Goal: Task Accomplishment & Management: Complete application form

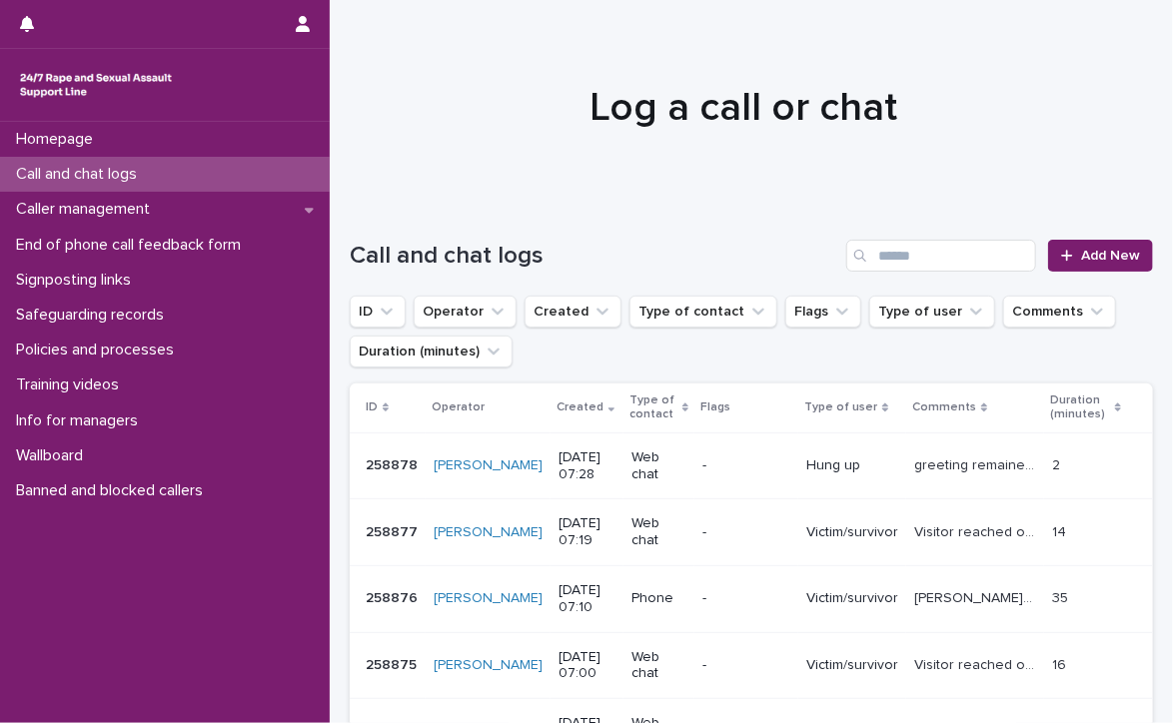
click at [36, 171] on p "Call and chat logs" at bounding box center [80, 174] width 145 height 19
click at [0, 157] on link "Call and chat logs" at bounding box center [165, 174] width 330 height 35
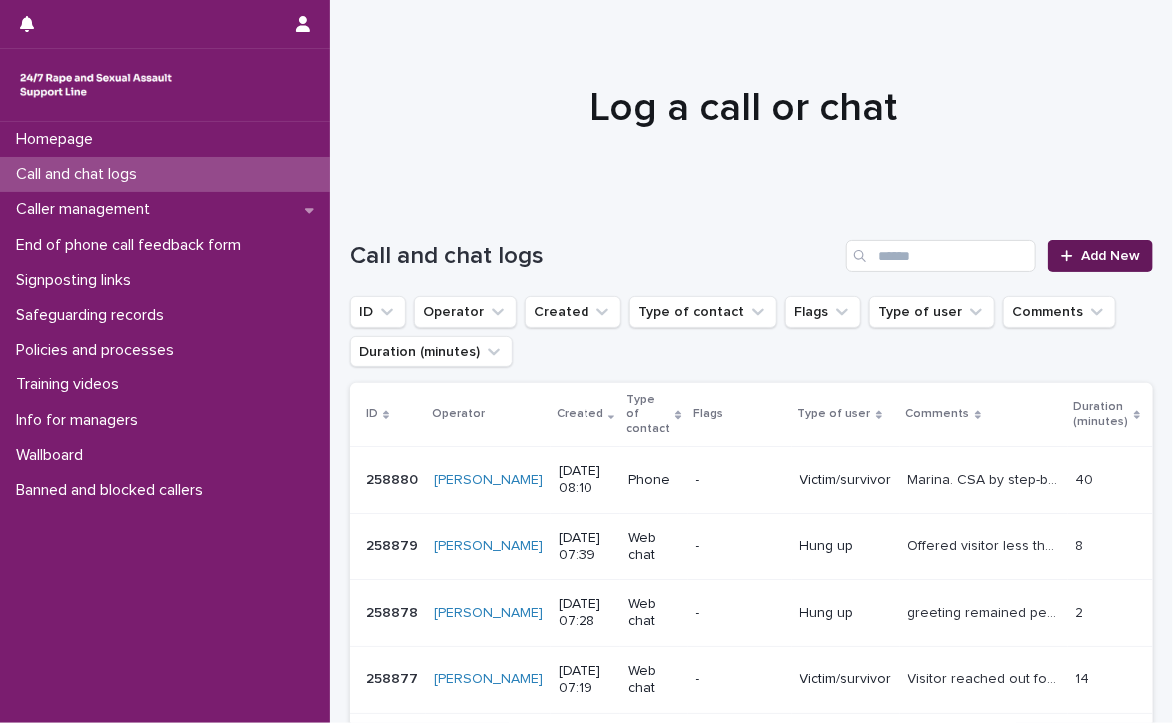
click at [1082, 247] on link "Add New" at bounding box center [1100, 256] width 105 height 32
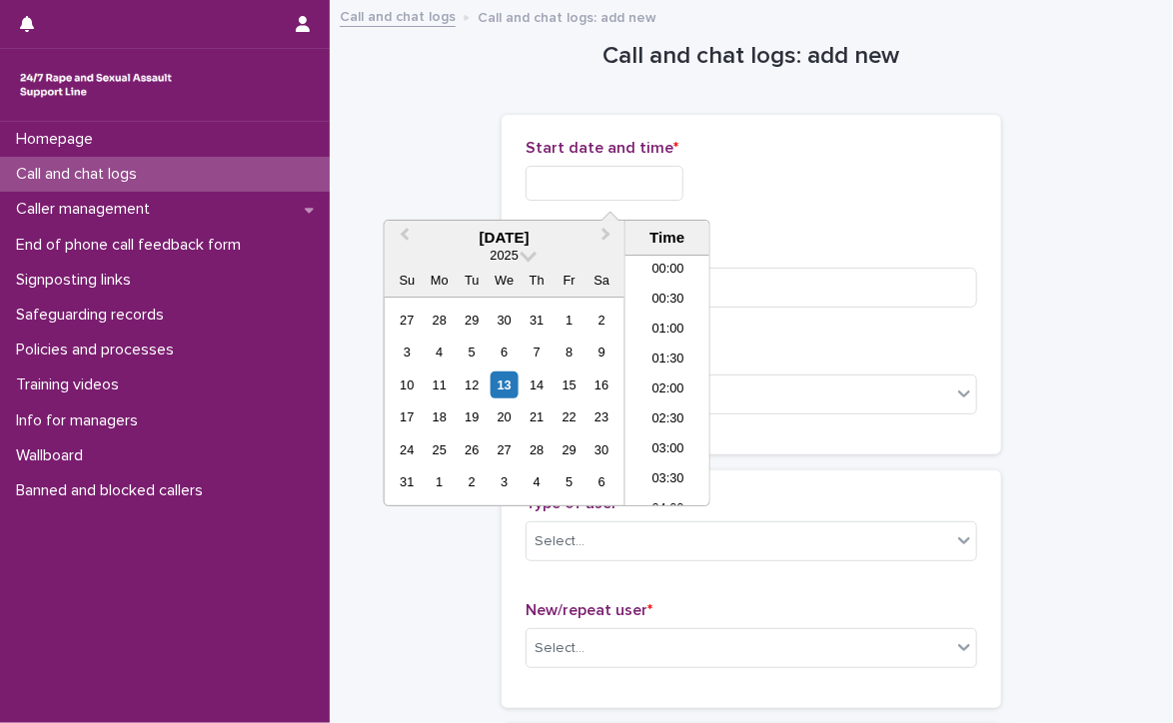
click at [574, 175] on input "text" at bounding box center [605, 183] width 158 height 35
click at [675, 345] on li "07:30" at bounding box center [667, 351] width 85 height 30
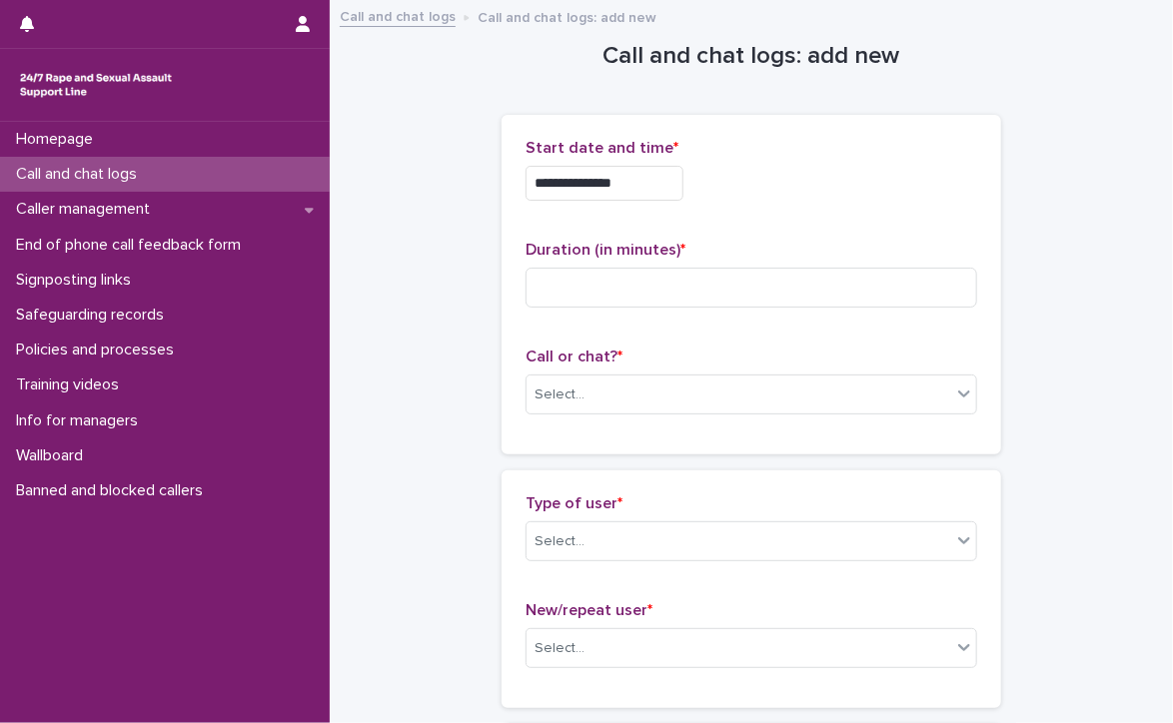
click at [671, 172] on input "**********" at bounding box center [605, 183] width 158 height 35
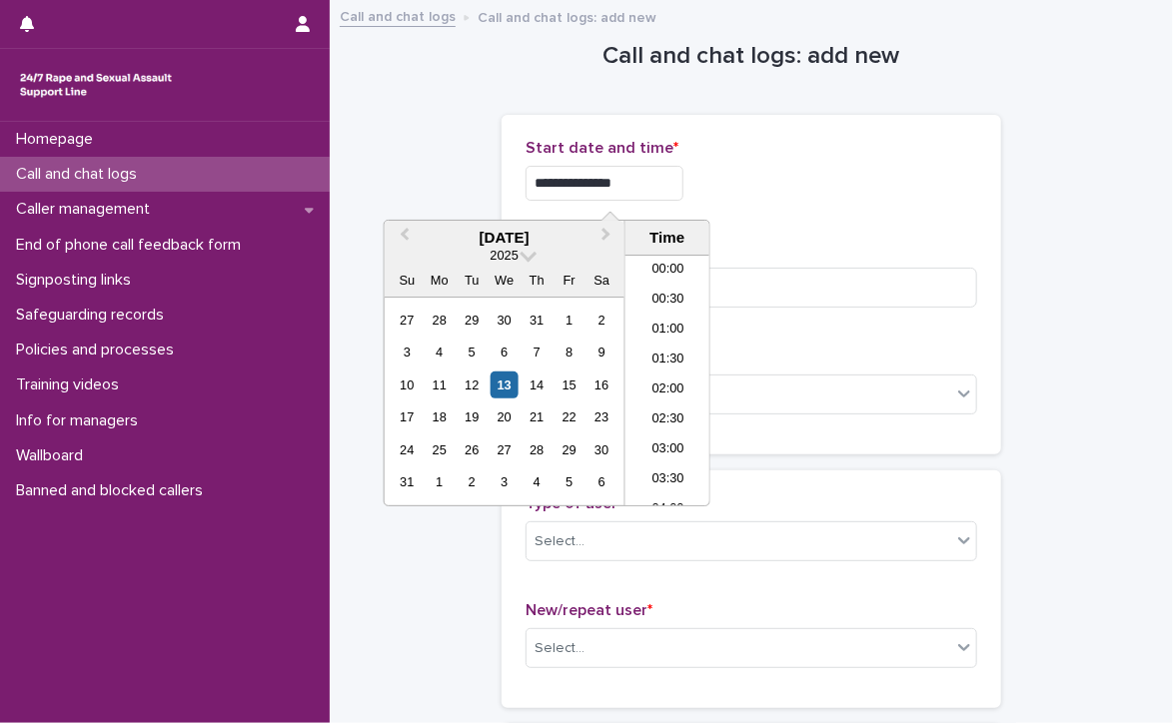
scroll to position [340, 0]
type input "**********"
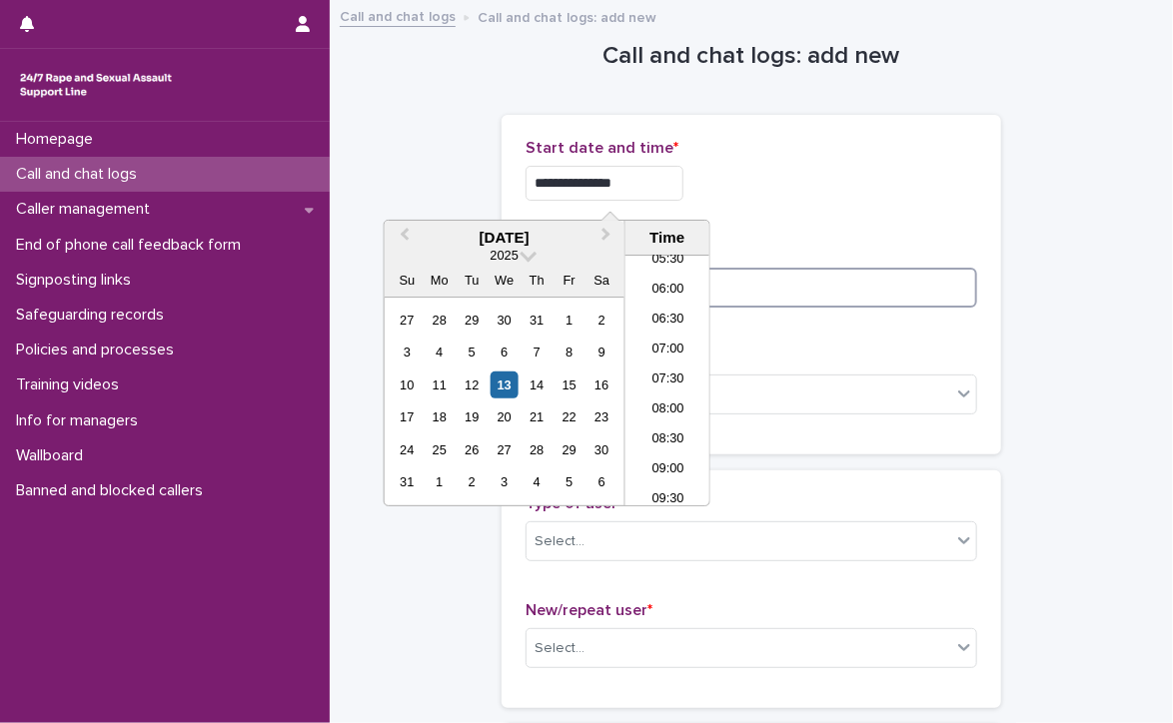
click at [822, 294] on input at bounding box center [752, 288] width 452 height 40
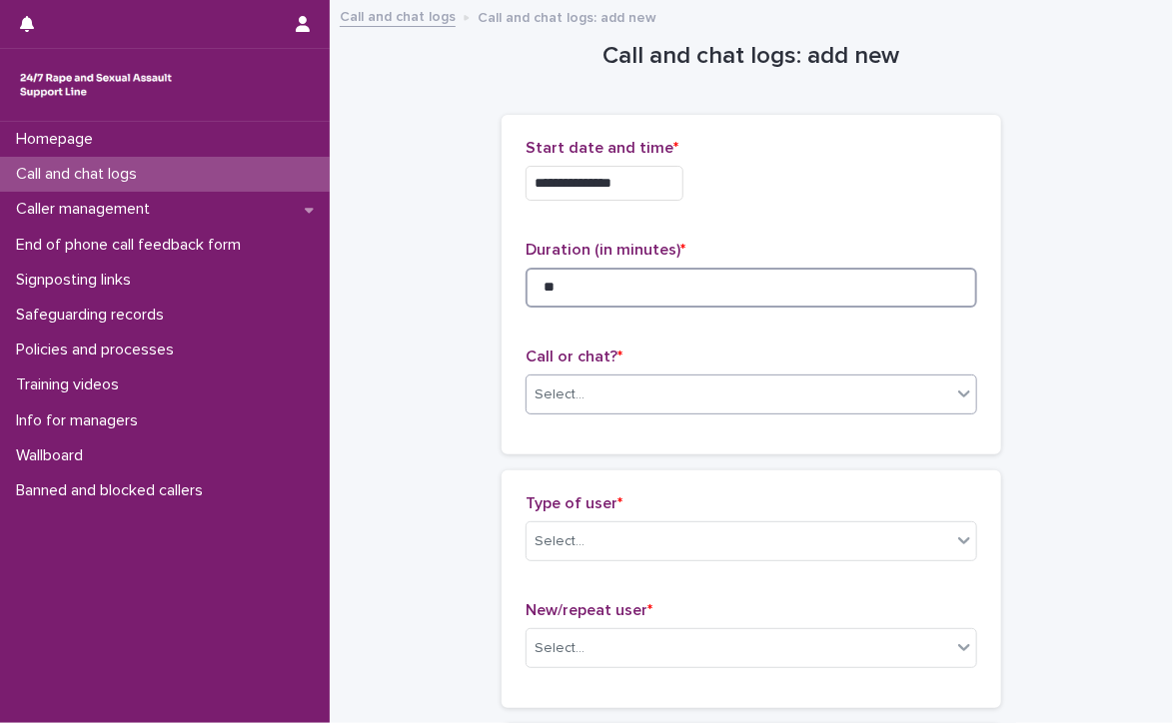
type input "**"
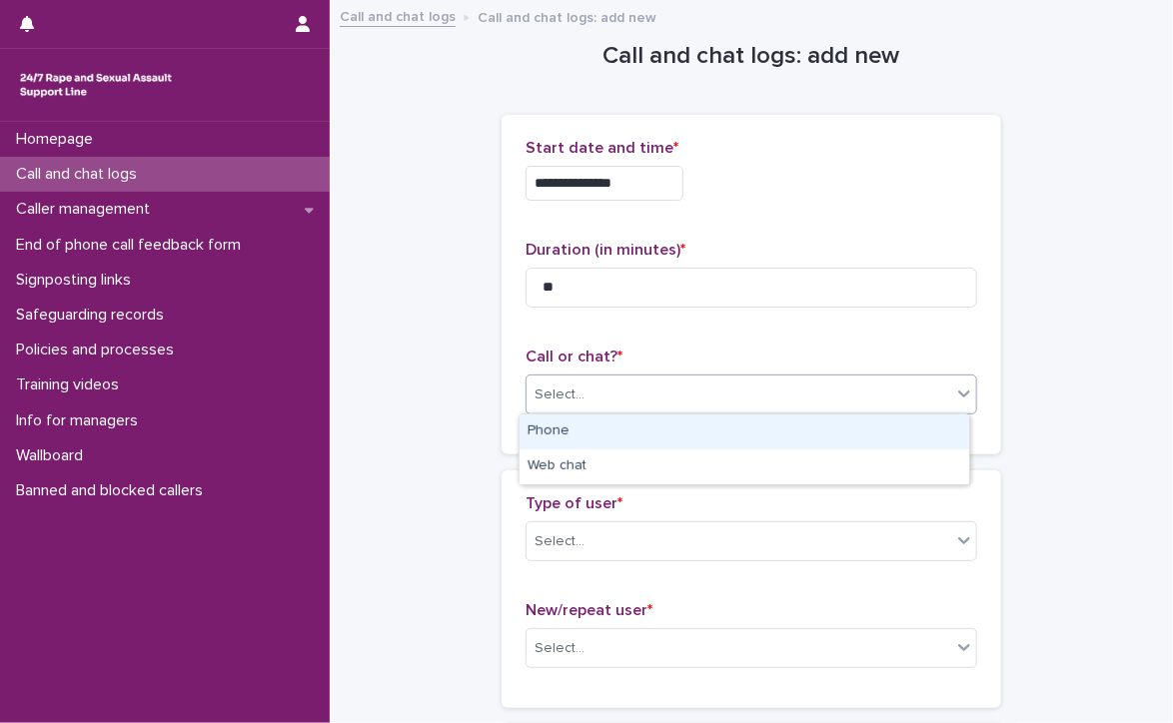
click at [612, 393] on div "Select..." at bounding box center [739, 395] width 425 height 33
click at [668, 431] on div "Phone" at bounding box center [745, 432] width 450 height 35
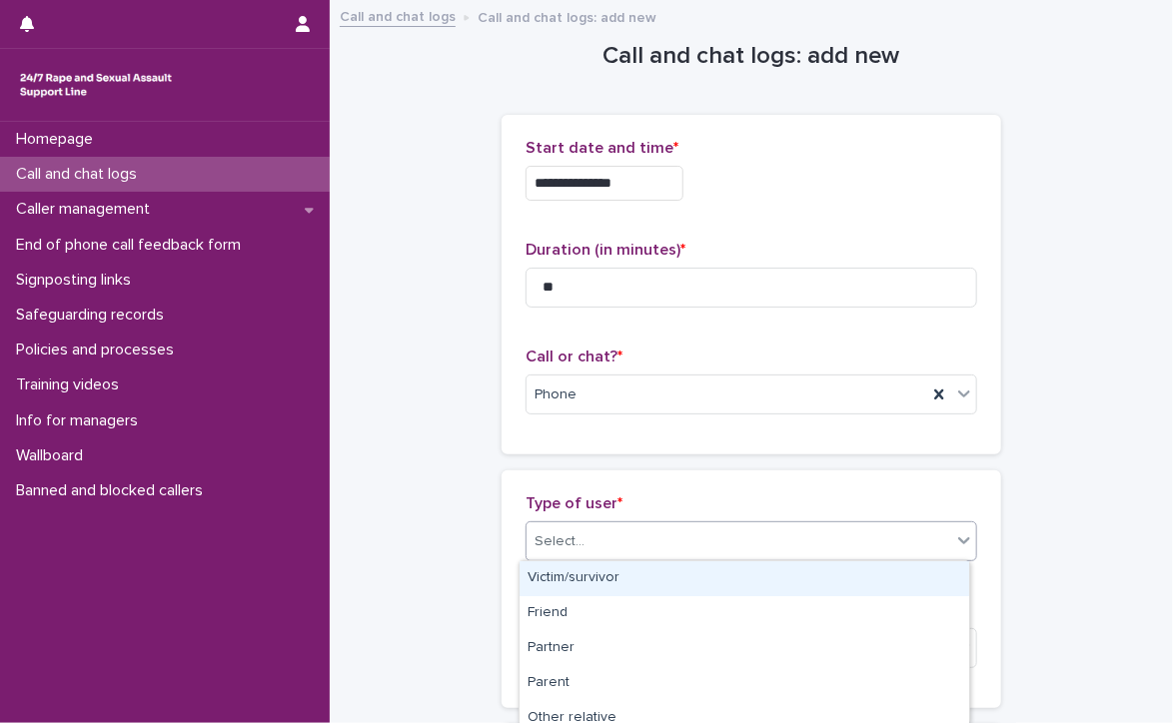
click at [662, 543] on div "Select..." at bounding box center [739, 542] width 425 height 33
type input "***"
click at [623, 579] on div "Silent" at bounding box center [745, 579] width 450 height 35
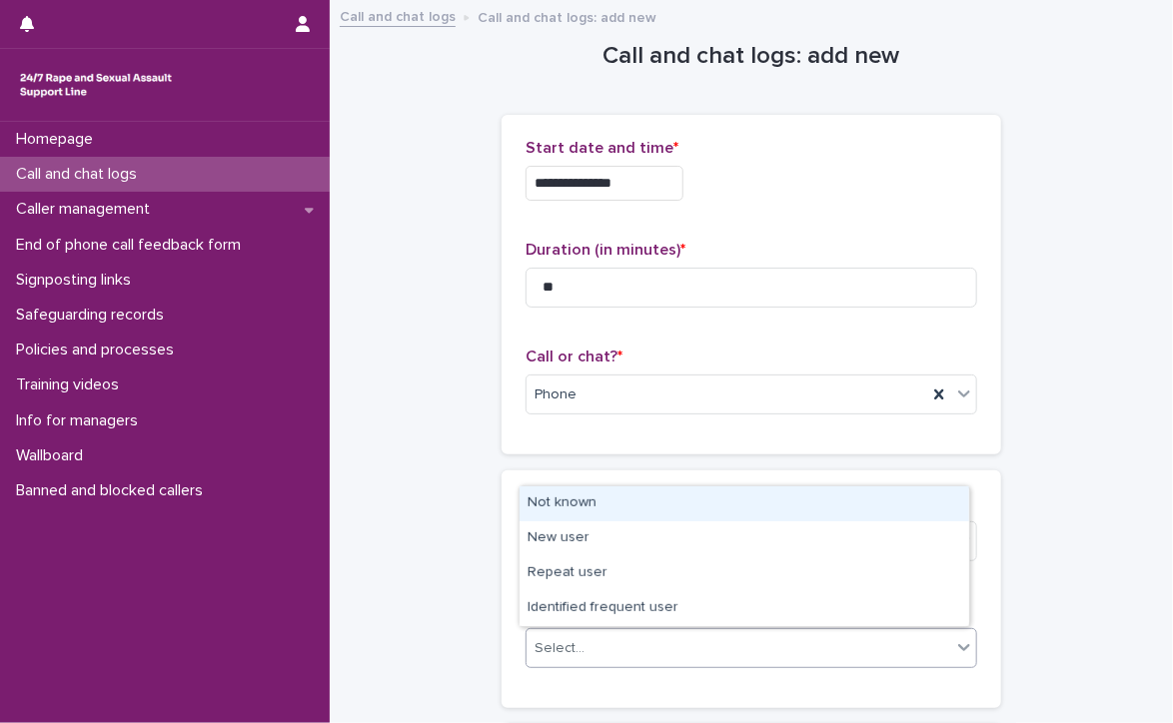
click at [599, 642] on div "Select..." at bounding box center [739, 648] width 425 height 33
click at [634, 509] on div "Not known" at bounding box center [745, 504] width 450 height 35
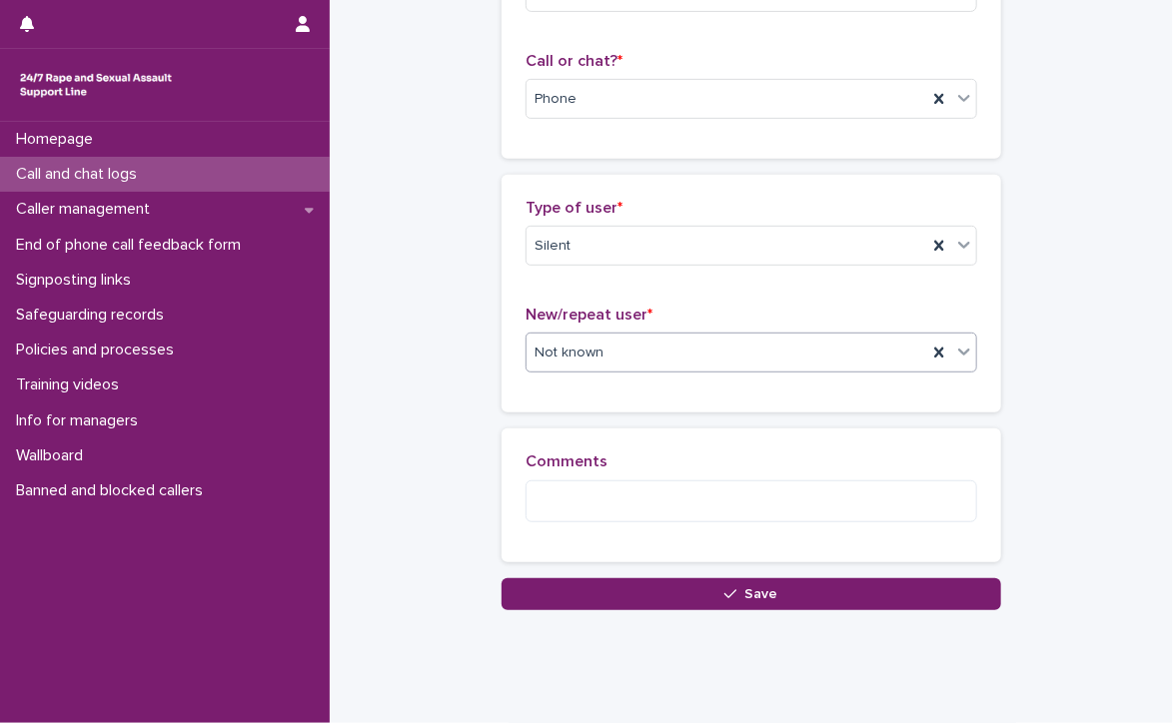
scroll to position [300, 0]
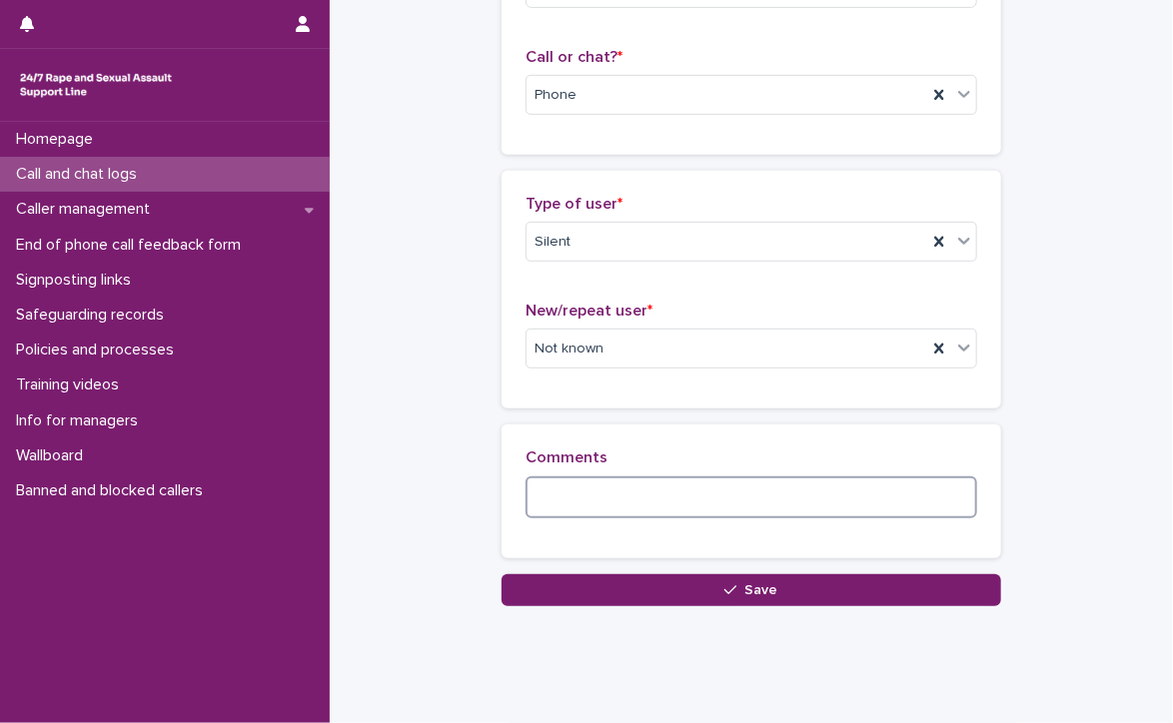
click at [633, 499] on textarea at bounding box center [752, 498] width 452 height 43
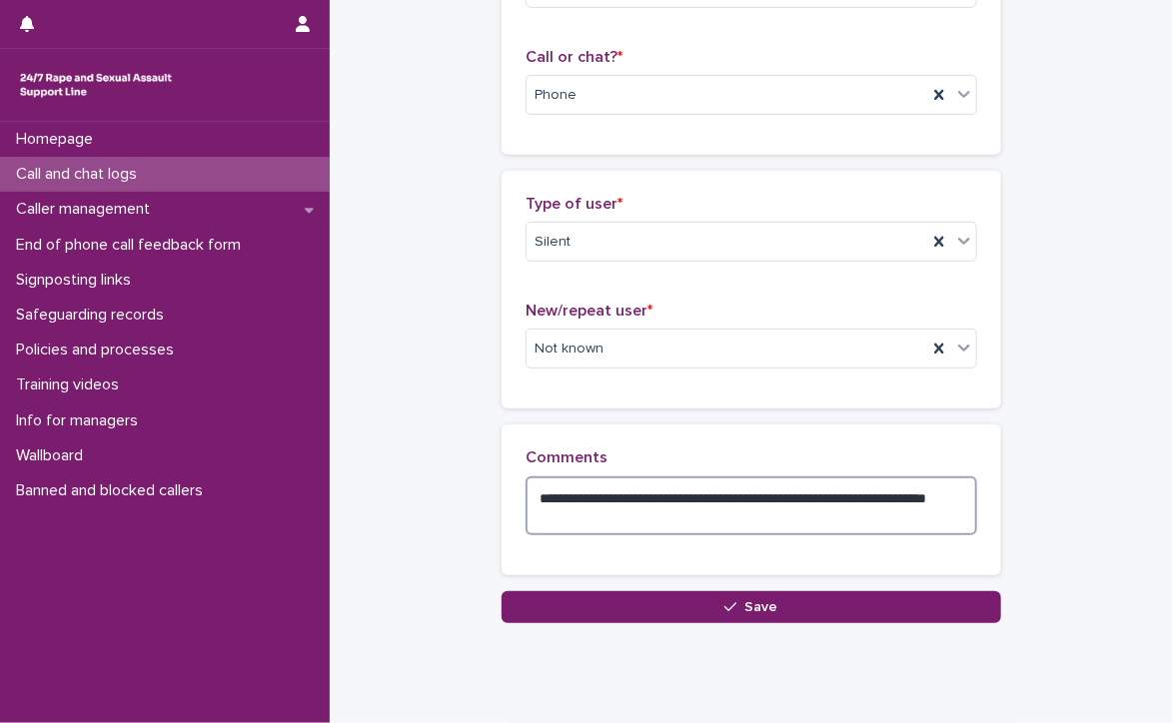
scroll to position [355, 0]
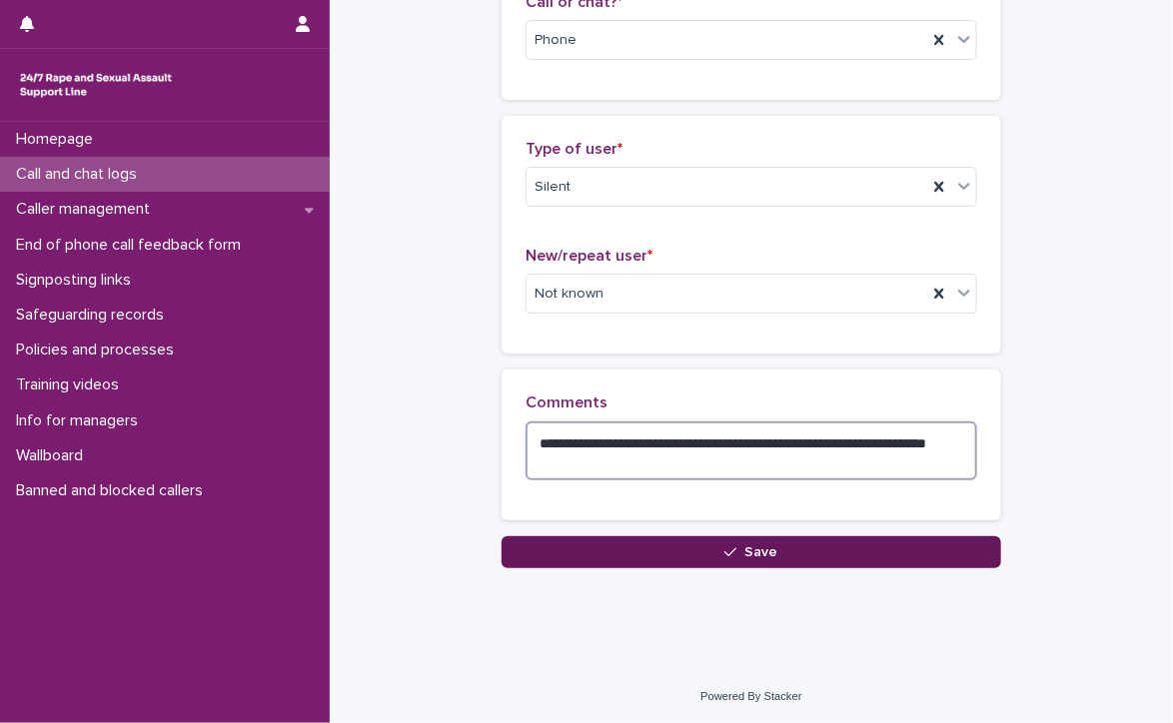
type textarea "**********"
click at [745, 546] on span "Save" at bounding box center [761, 553] width 33 height 14
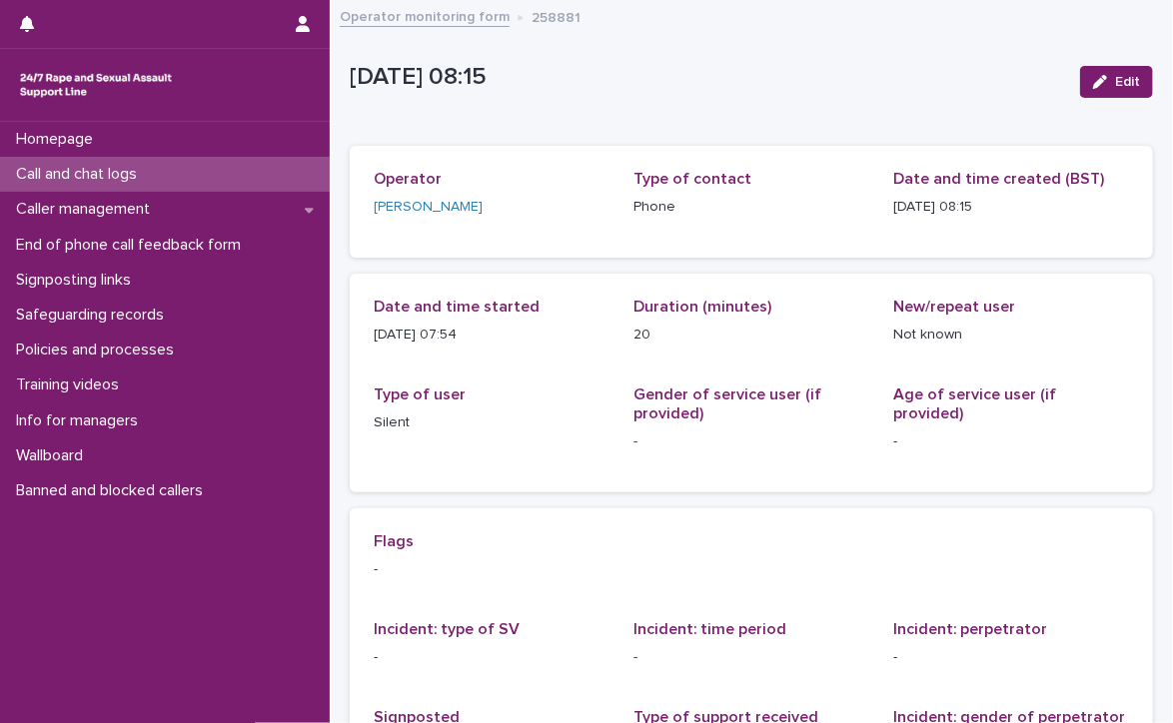
click at [34, 166] on p "Call and chat logs" at bounding box center [80, 174] width 145 height 19
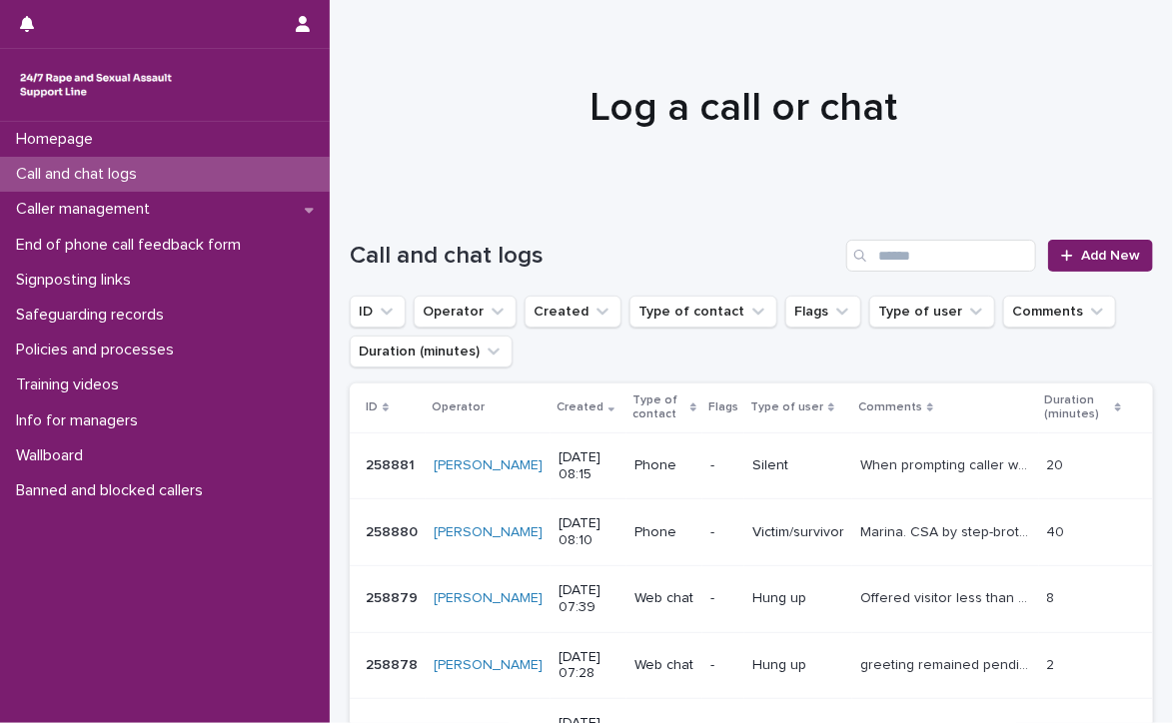
click at [61, 171] on p "Call and chat logs" at bounding box center [80, 174] width 145 height 19
click at [1081, 253] on span "Add New" at bounding box center [1110, 256] width 59 height 14
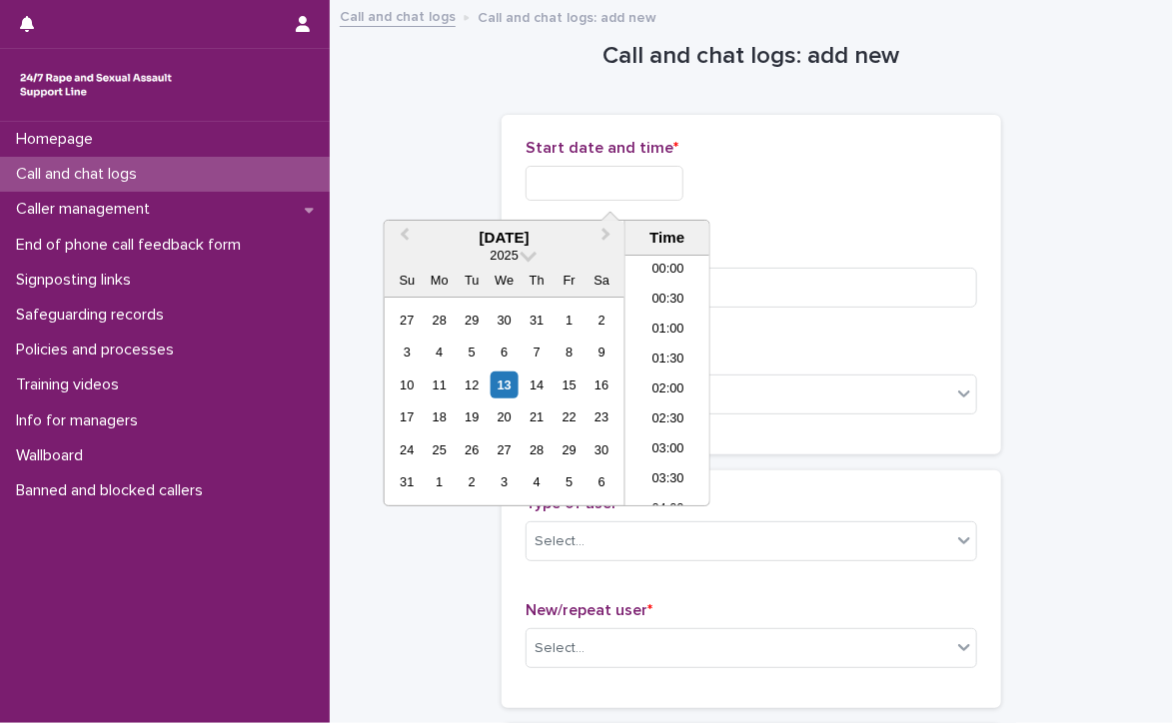
click at [631, 176] on input "text" at bounding box center [605, 183] width 158 height 35
click at [671, 370] on li "08:30" at bounding box center [667, 381] width 85 height 30
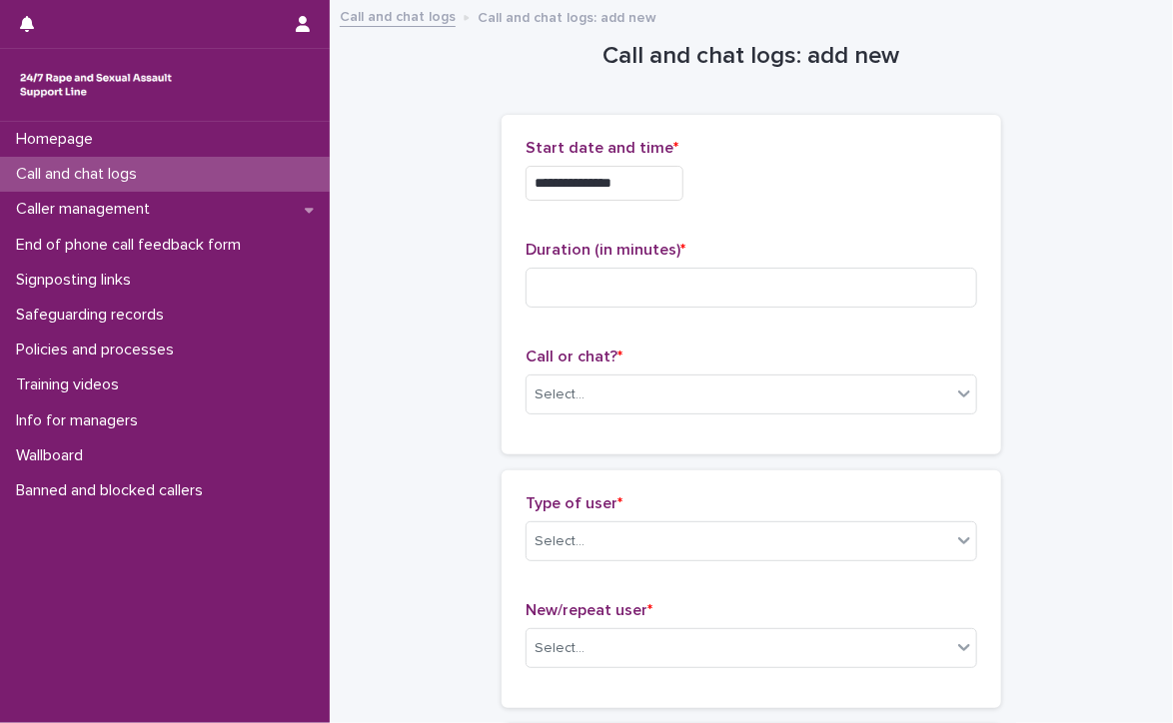
click at [663, 175] on input "**********" at bounding box center [605, 183] width 158 height 35
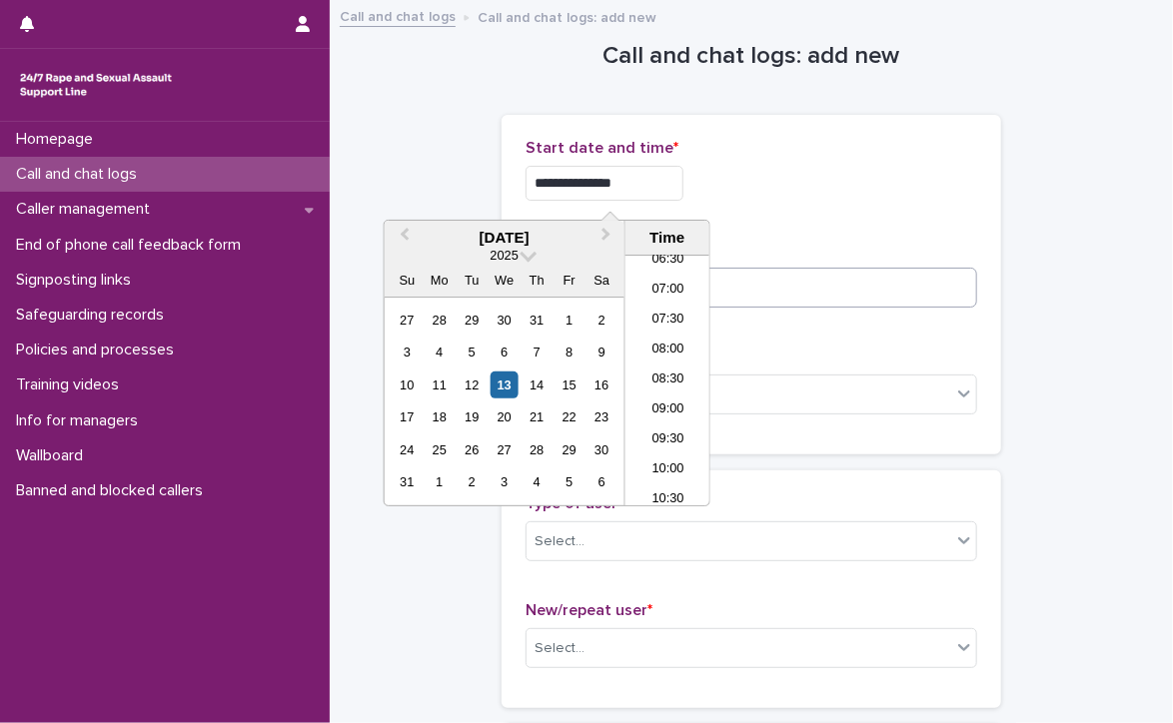
type input "**********"
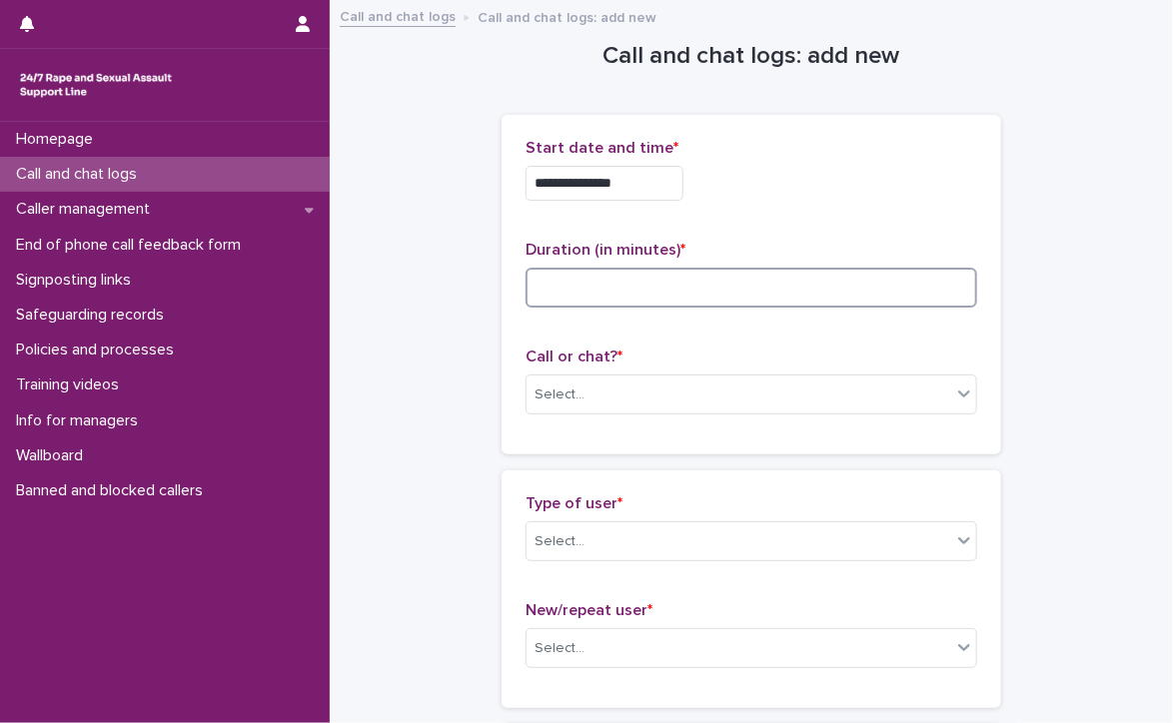
click at [823, 291] on input at bounding box center [752, 288] width 452 height 40
type input "*"
click at [786, 386] on div "Select..." at bounding box center [739, 395] width 425 height 33
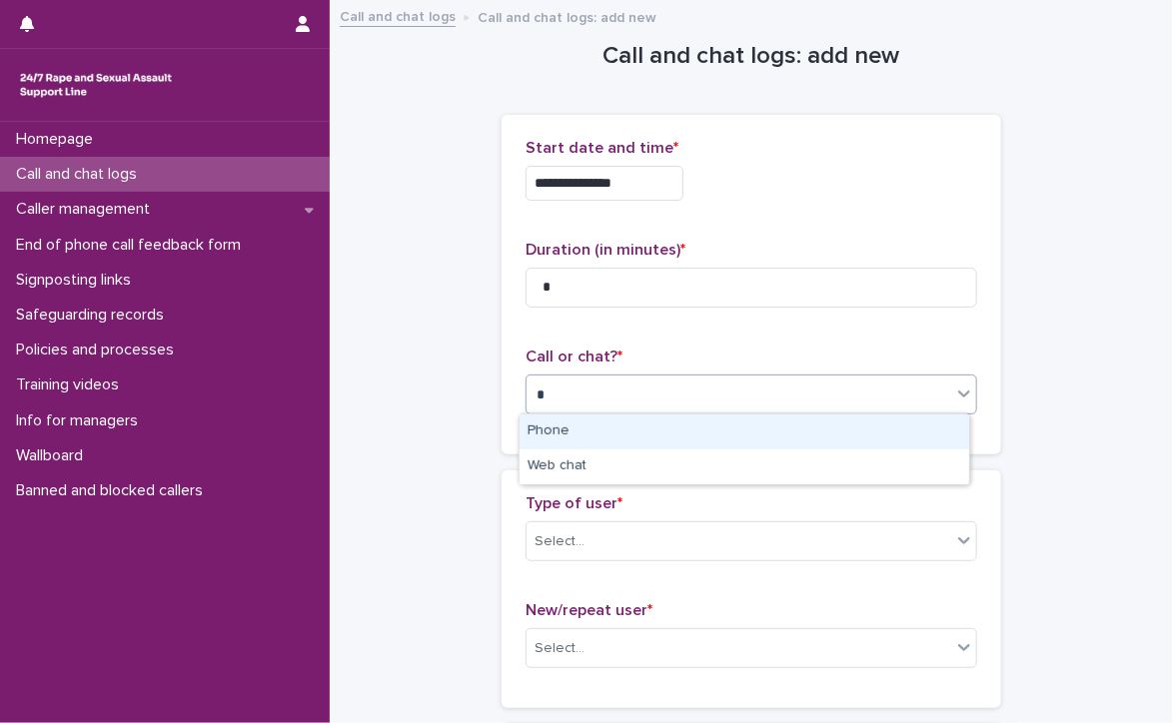
type input "**"
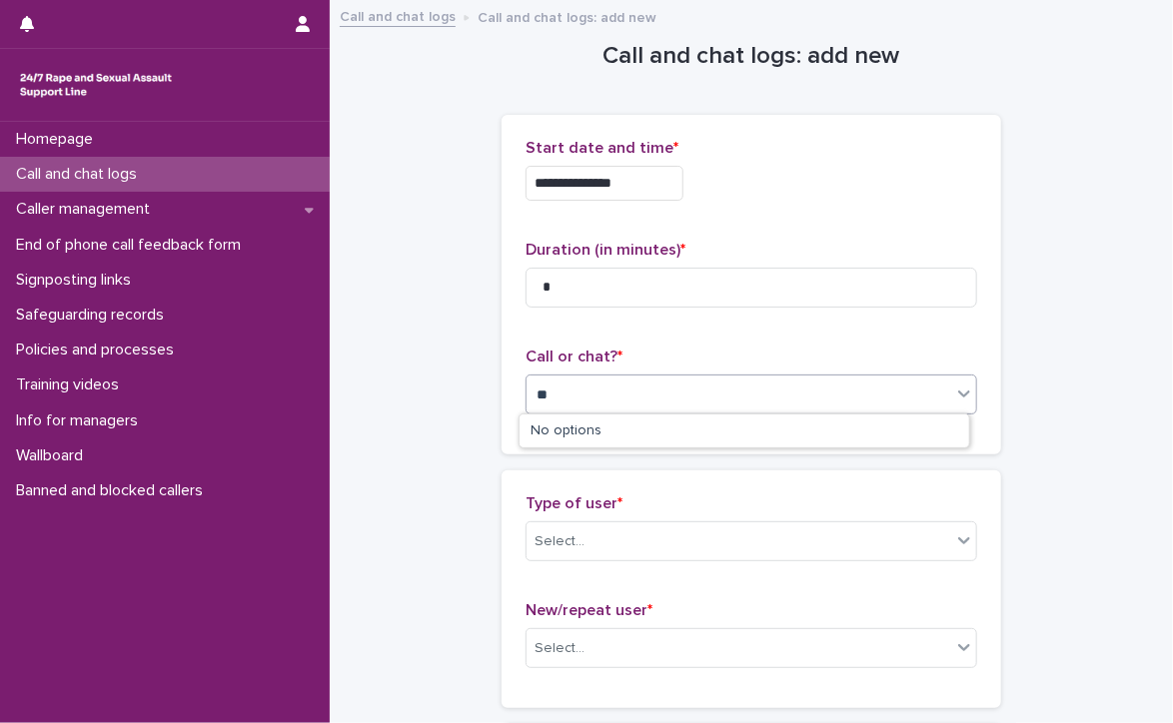
click at [582, 434] on div "No options" at bounding box center [745, 431] width 450 height 33
click at [581, 403] on div "hu" at bounding box center [739, 395] width 425 height 33
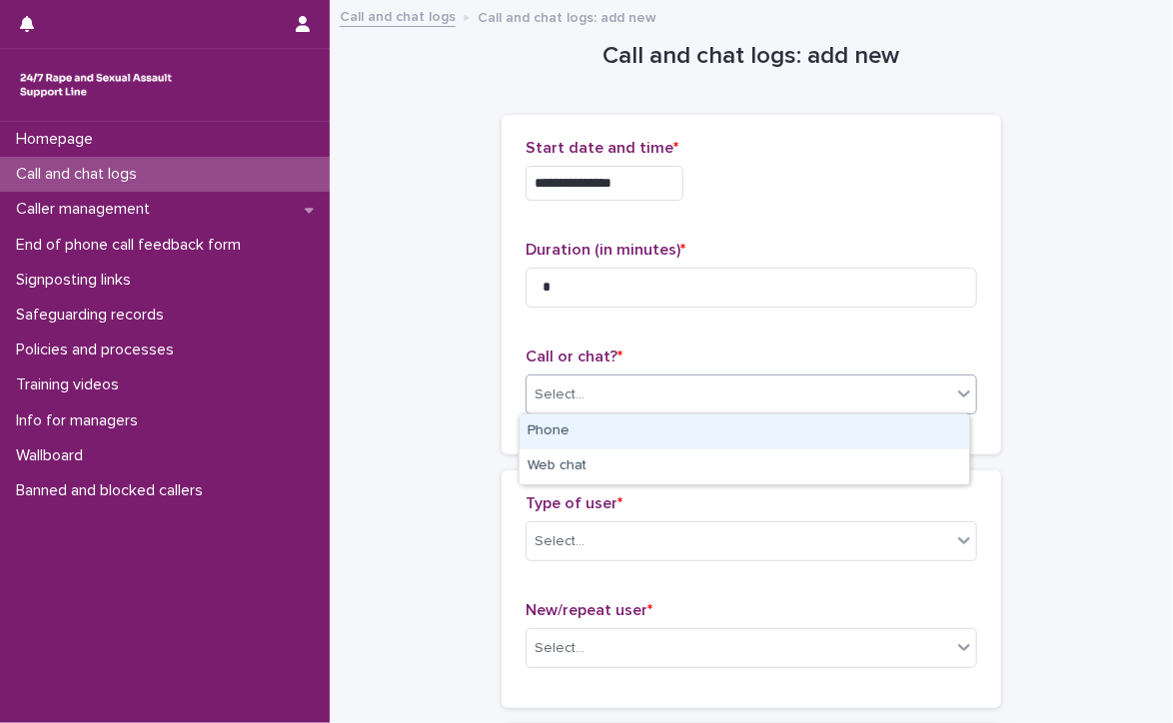
click at [587, 380] on div "Select..." at bounding box center [739, 395] width 425 height 33
click at [588, 431] on div "Phone" at bounding box center [745, 432] width 450 height 35
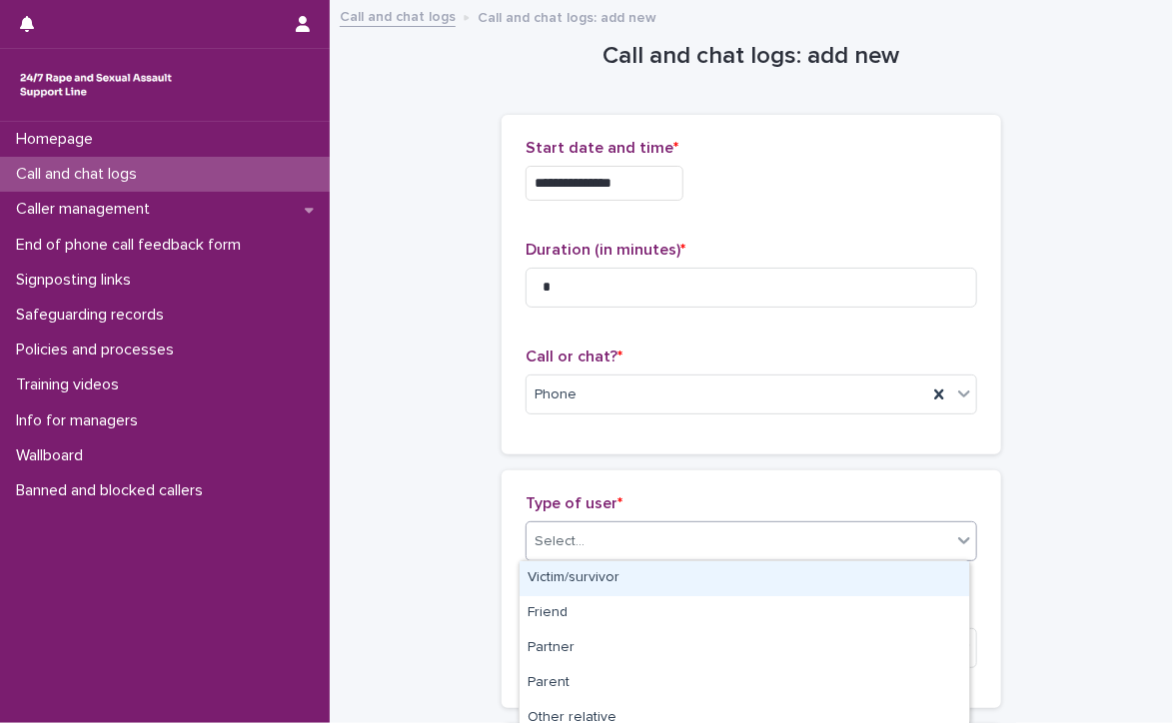
click at [618, 539] on div "Select..." at bounding box center [739, 542] width 425 height 33
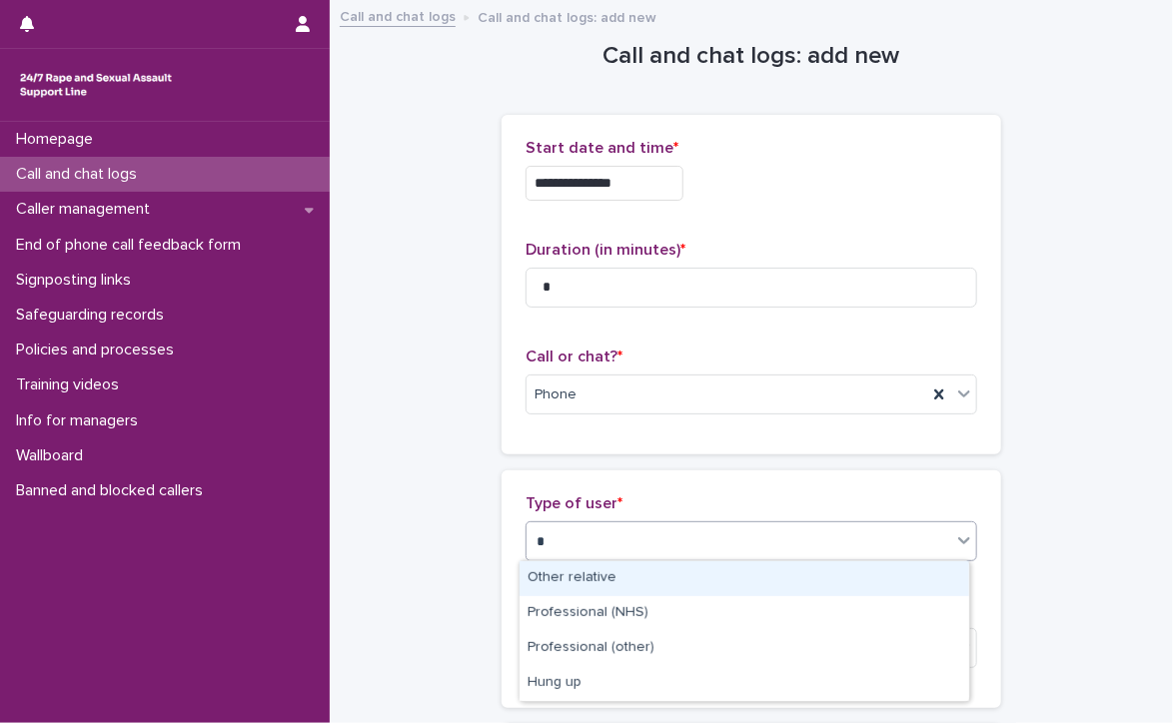
type input "**"
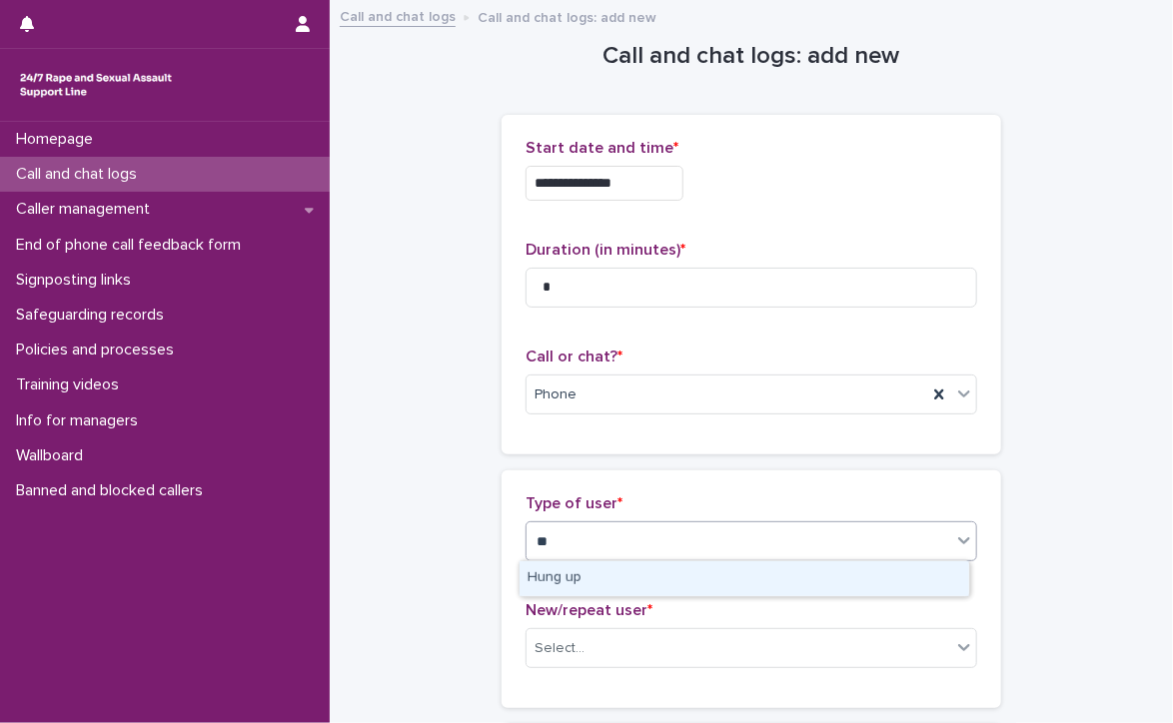
click at [625, 568] on div "Hung up" at bounding box center [745, 579] width 450 height 35
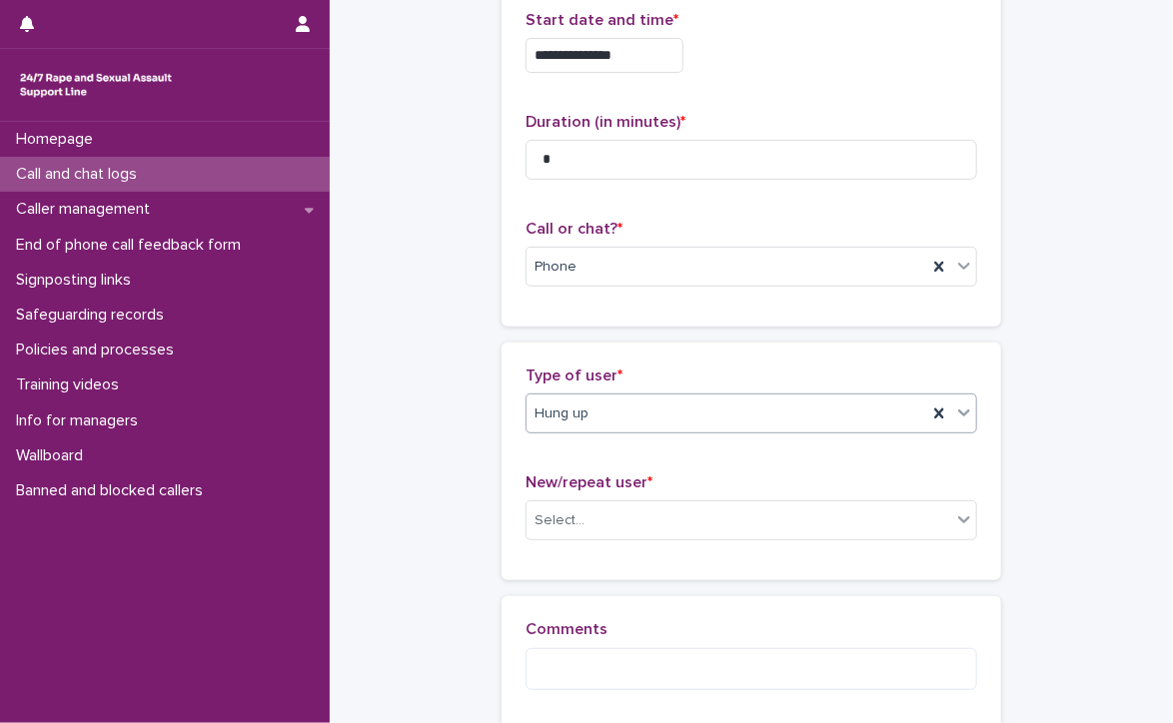
scroll to position [207, 0]
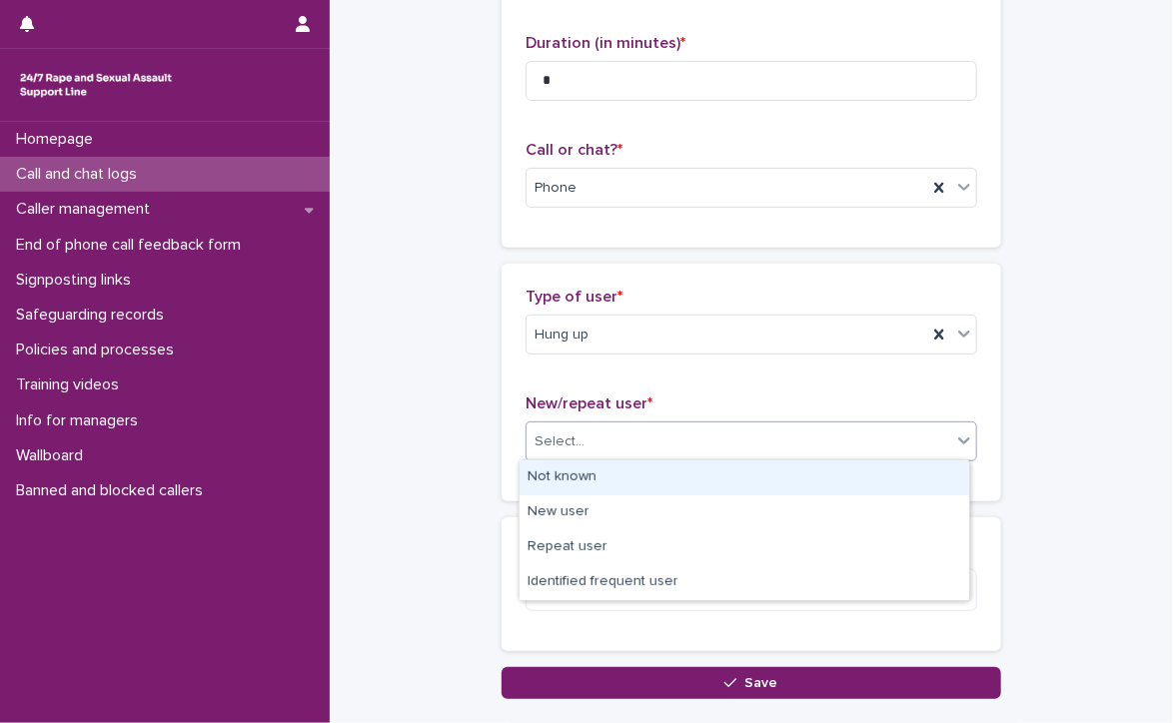
click at [608, 431] on div "Select..." at bounding box center [739, 442] width 425 height 33
click at [610, 475] on div "Not known" at bounding box center [745, 478] width 450 height 35
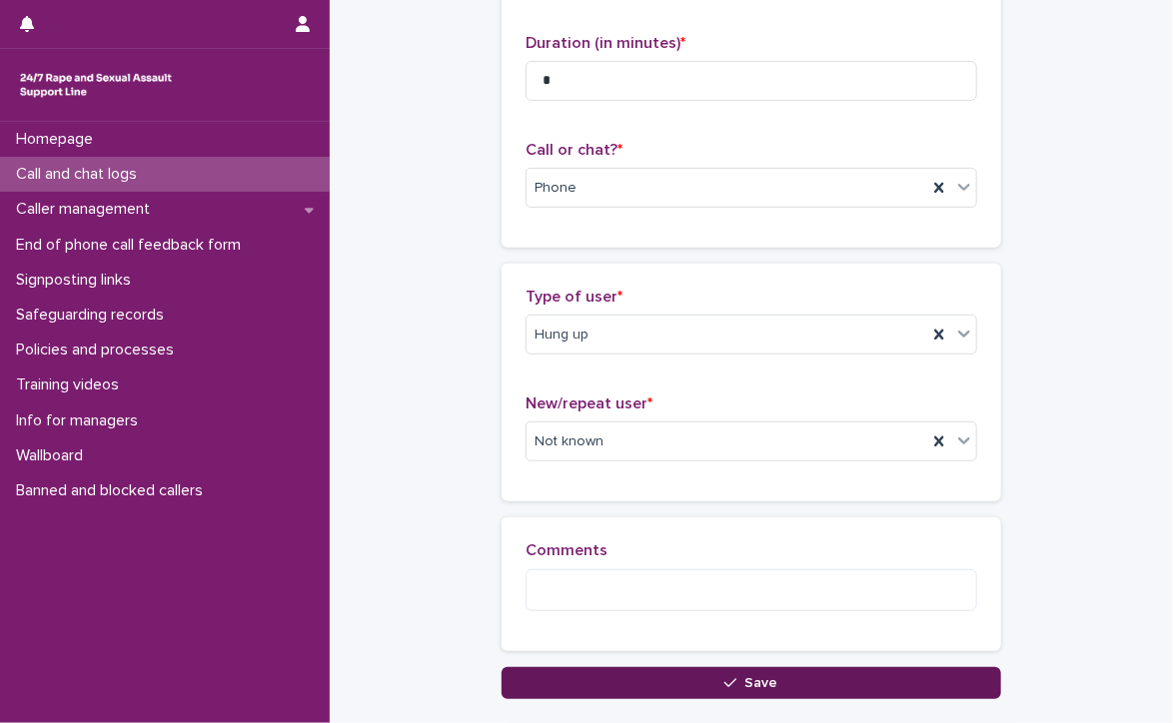
click at [744, 667] on button "Save" at bounding box center [752, 683] width 500 height 32
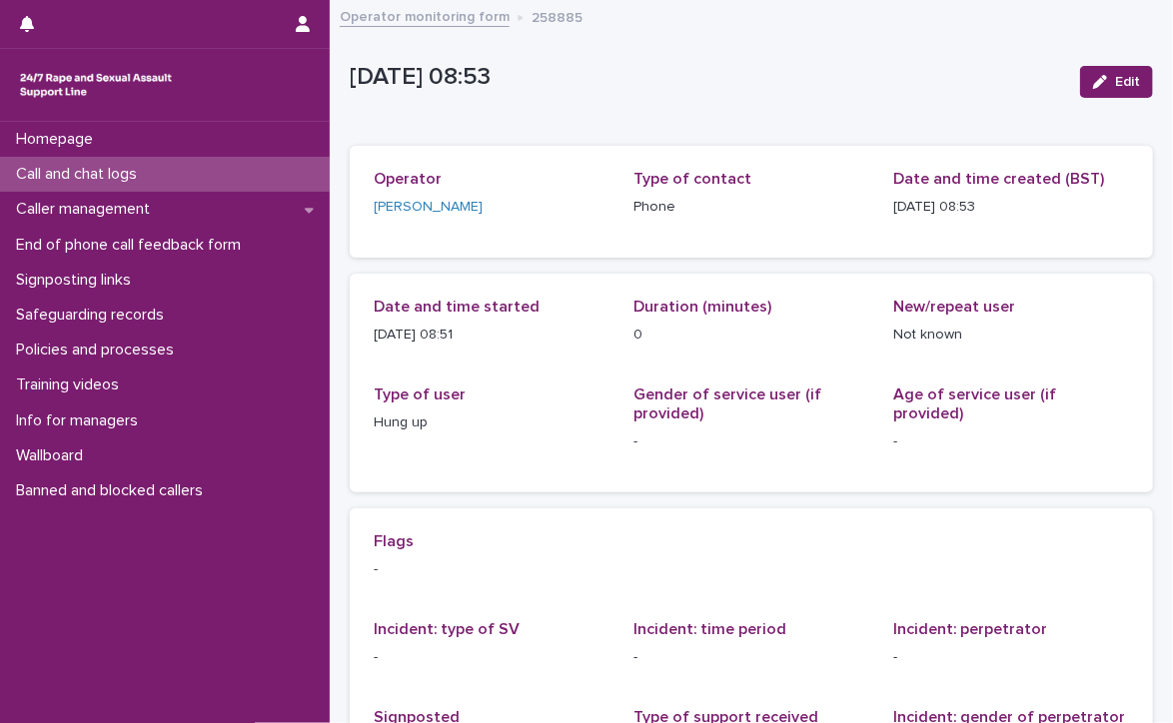
click at [72, 168] on p "Call and chat logs" at bounding box center [80, 174] width 145 height 19
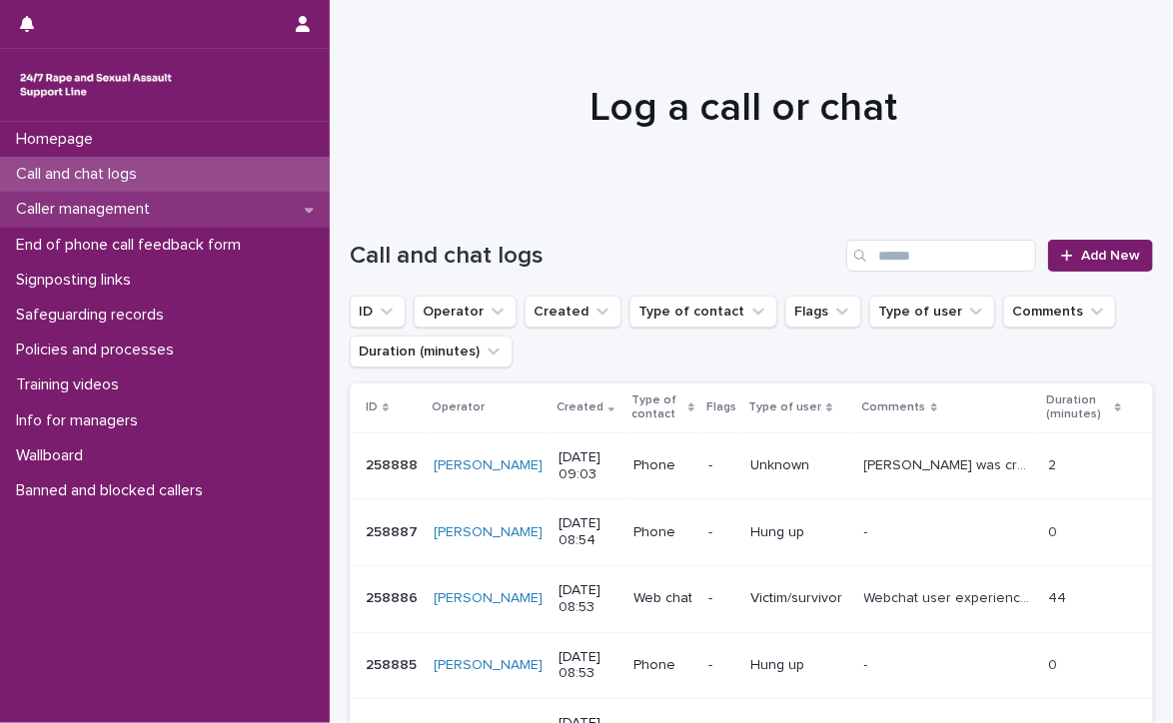
click at [40, 201] on p "Caller management" at bounding box center [87, 209] width 158 height 19
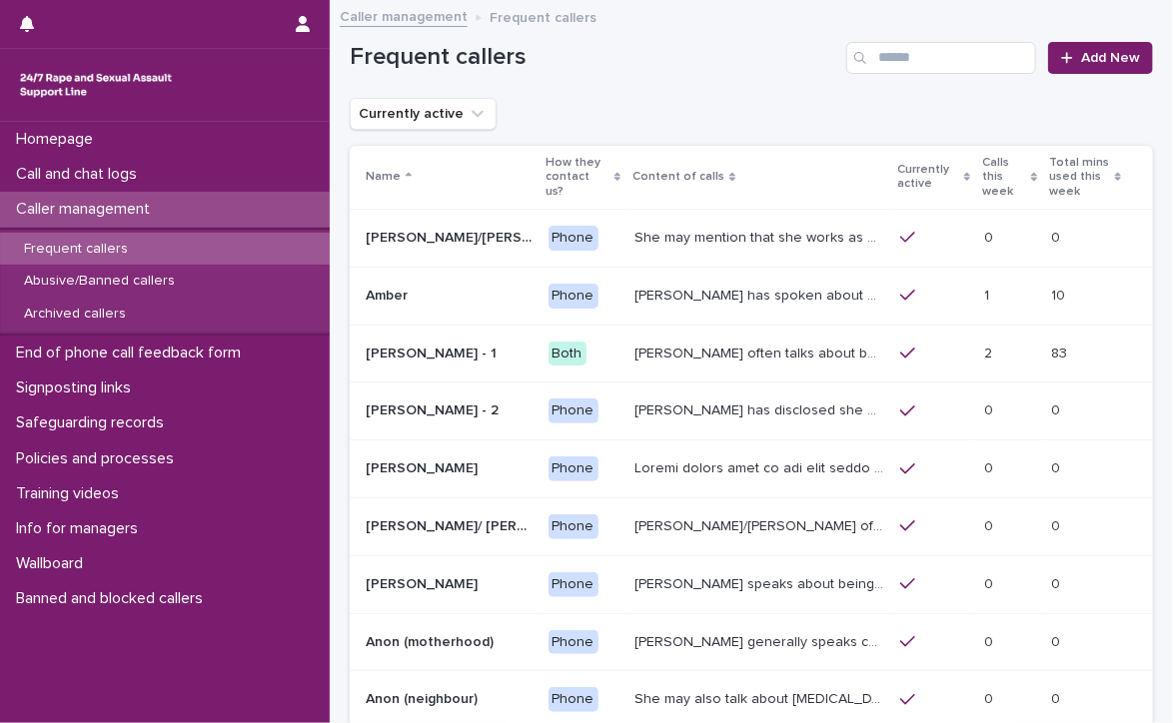
click at [75, 244] on p "Frequent callers" at bounding box center [76, 249] width 136 height 17
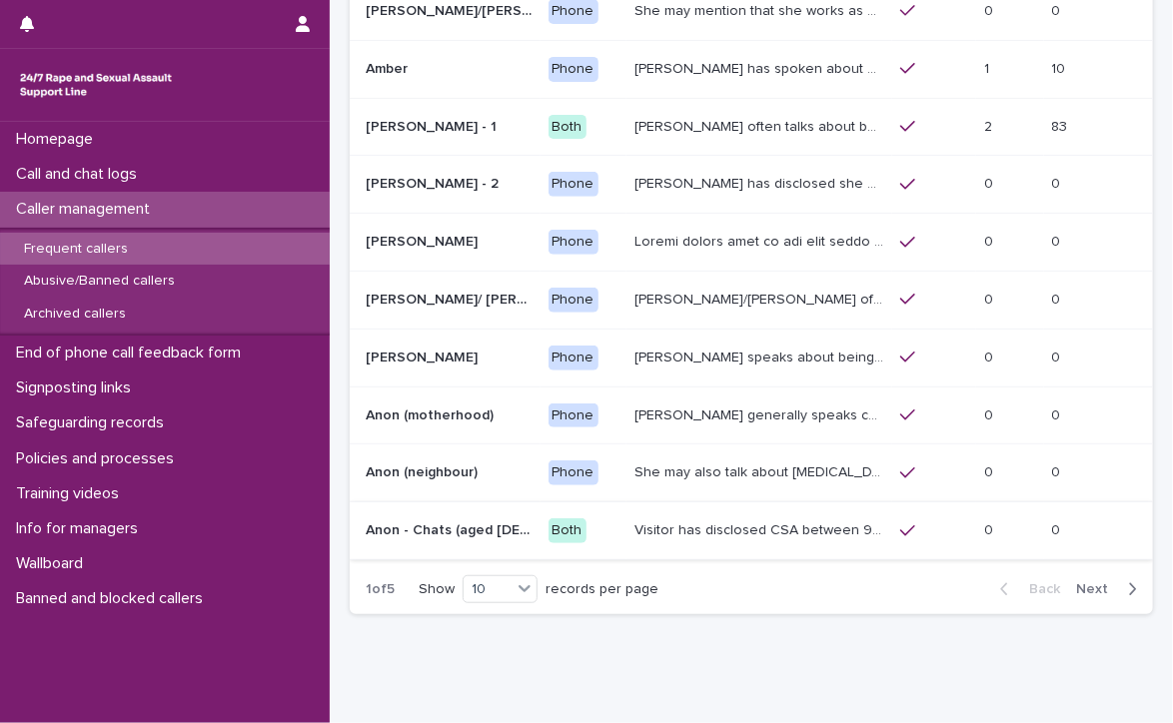
scroll to position [273, 0]
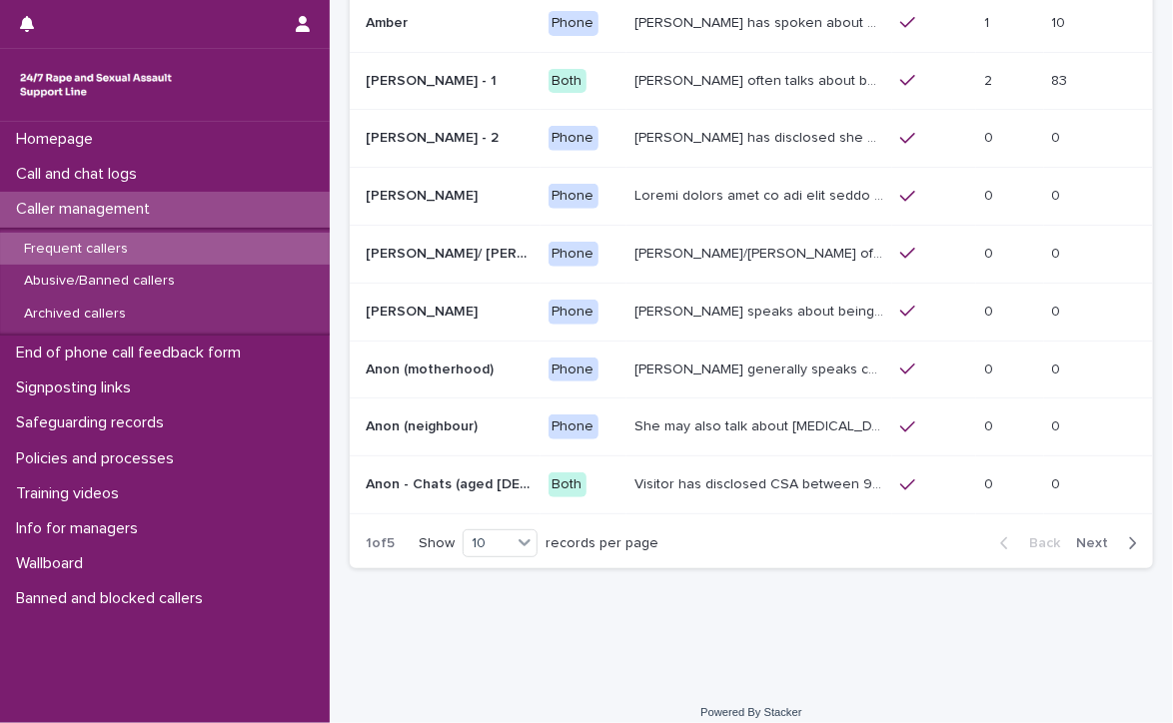
click at [1076, 537] on span "Next" at bounding box center [1098, 544] width 44 height 14
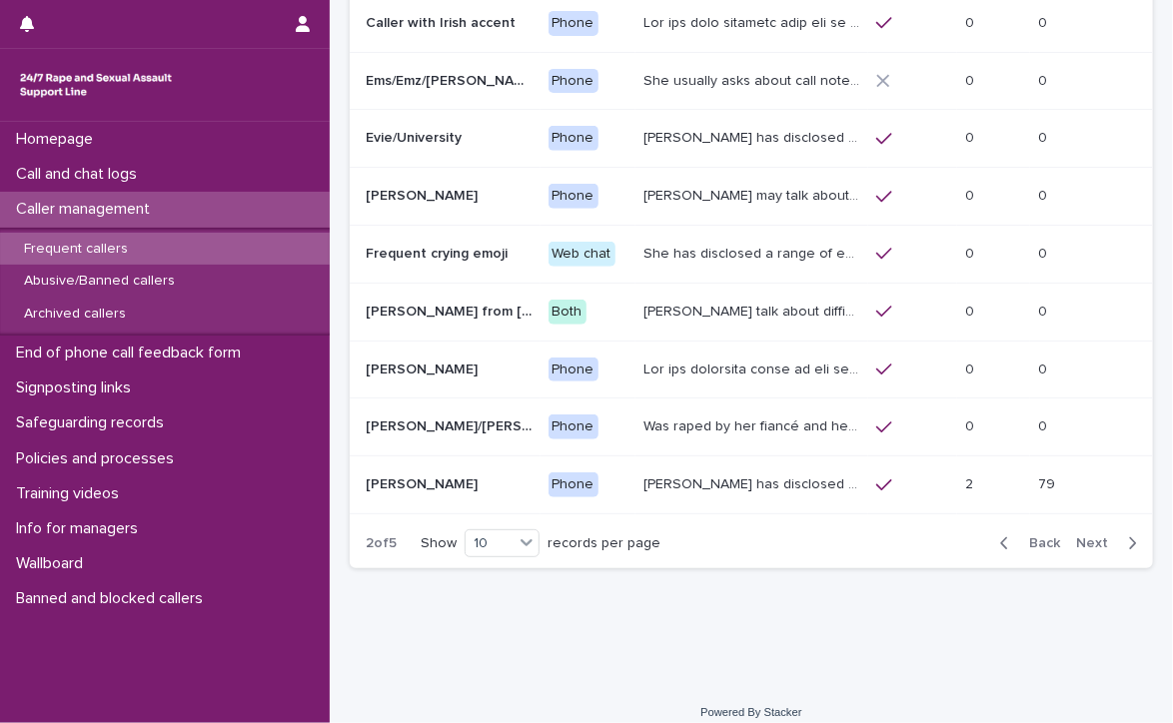
scroll to position [280, 0]
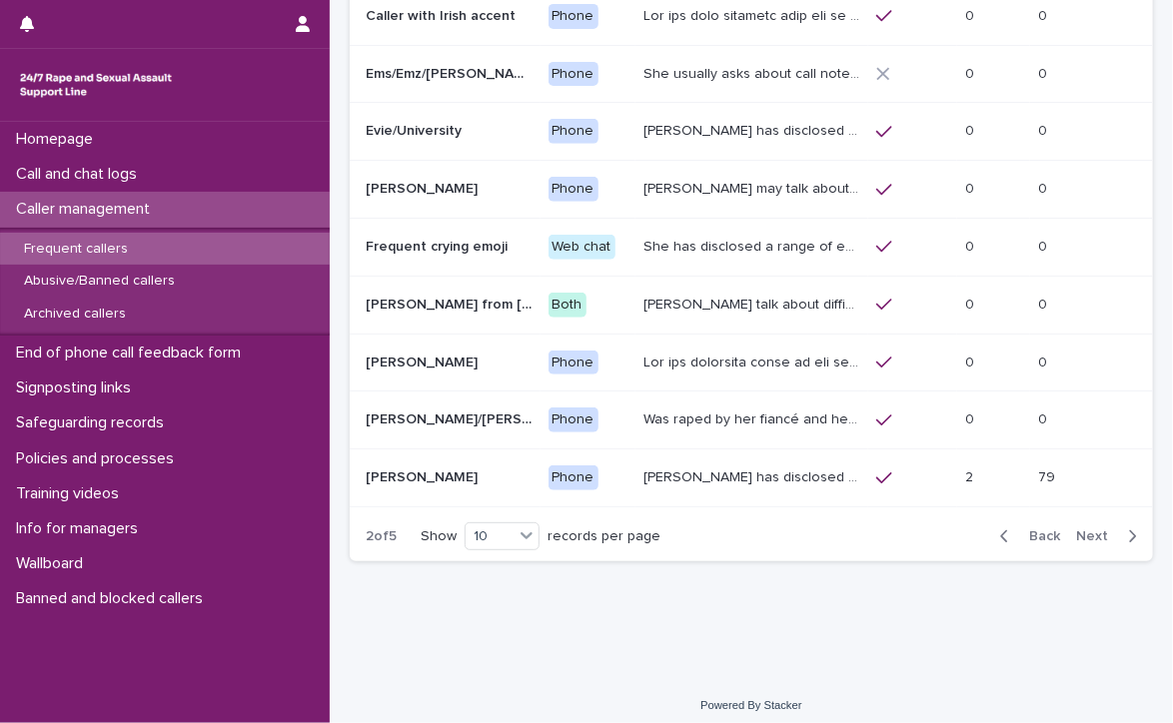
click at [1078, 530] on span "Next" at bounding box center [1098, 537] width 44 height 14
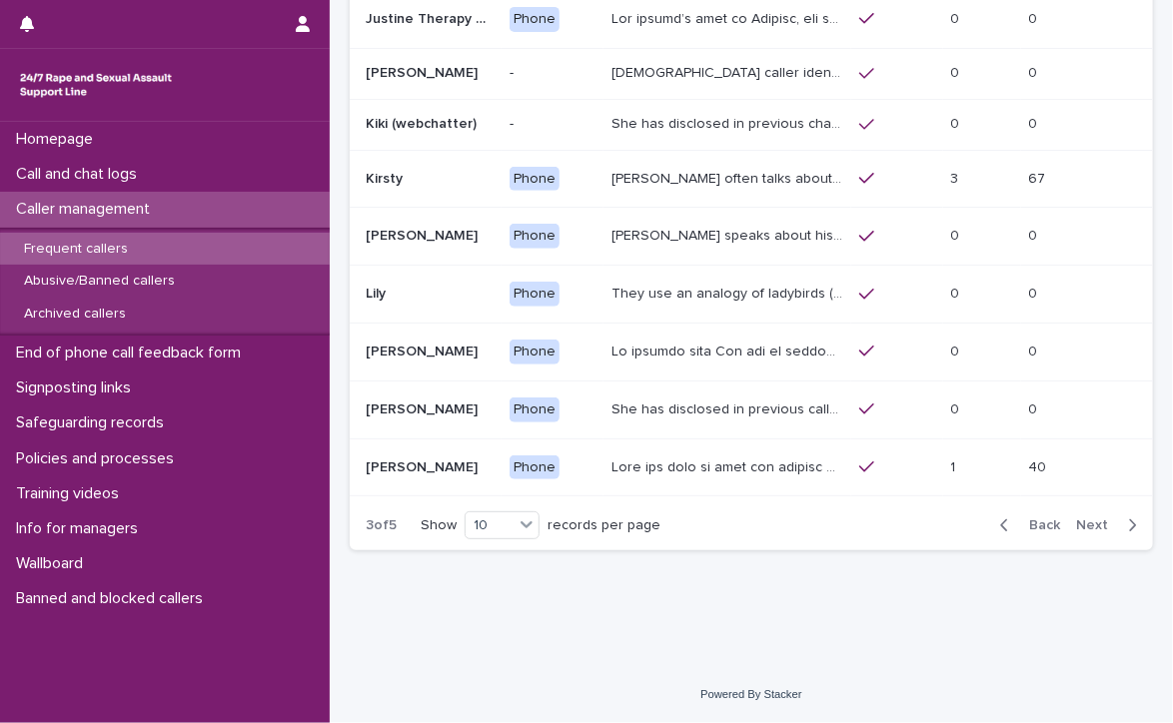
scroll to position [260, 0]
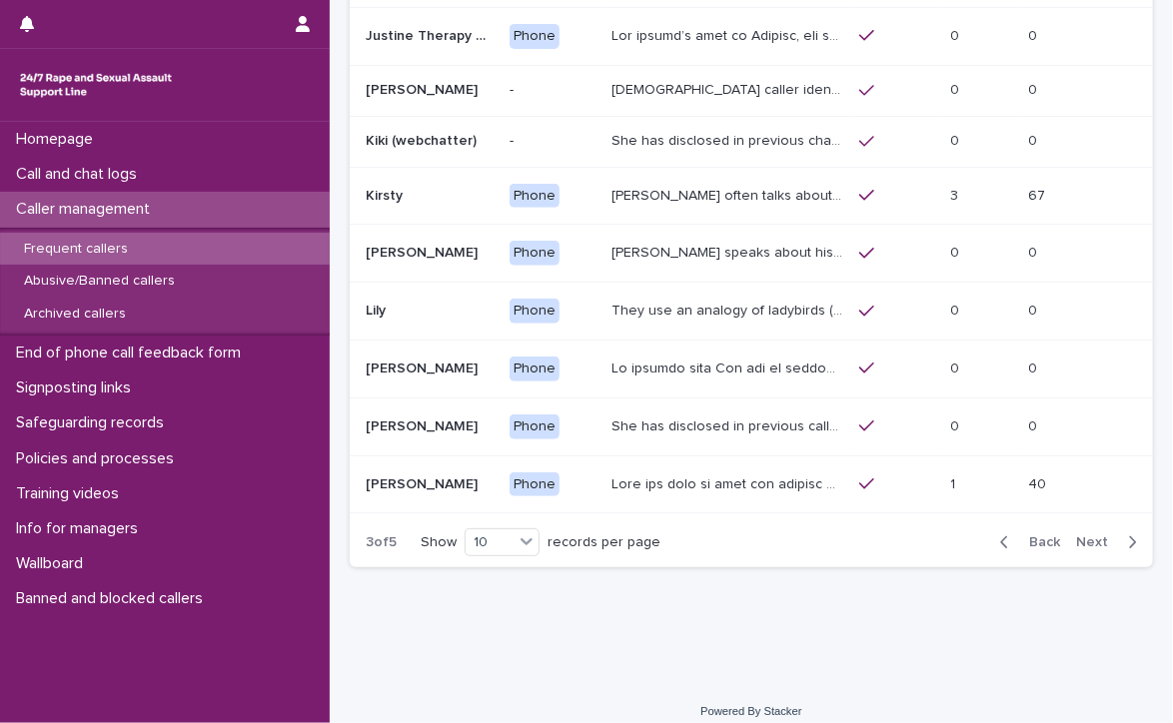
click at [1078, 536] on span "Next" at bounding box center [1098, 543] width 44 height 14
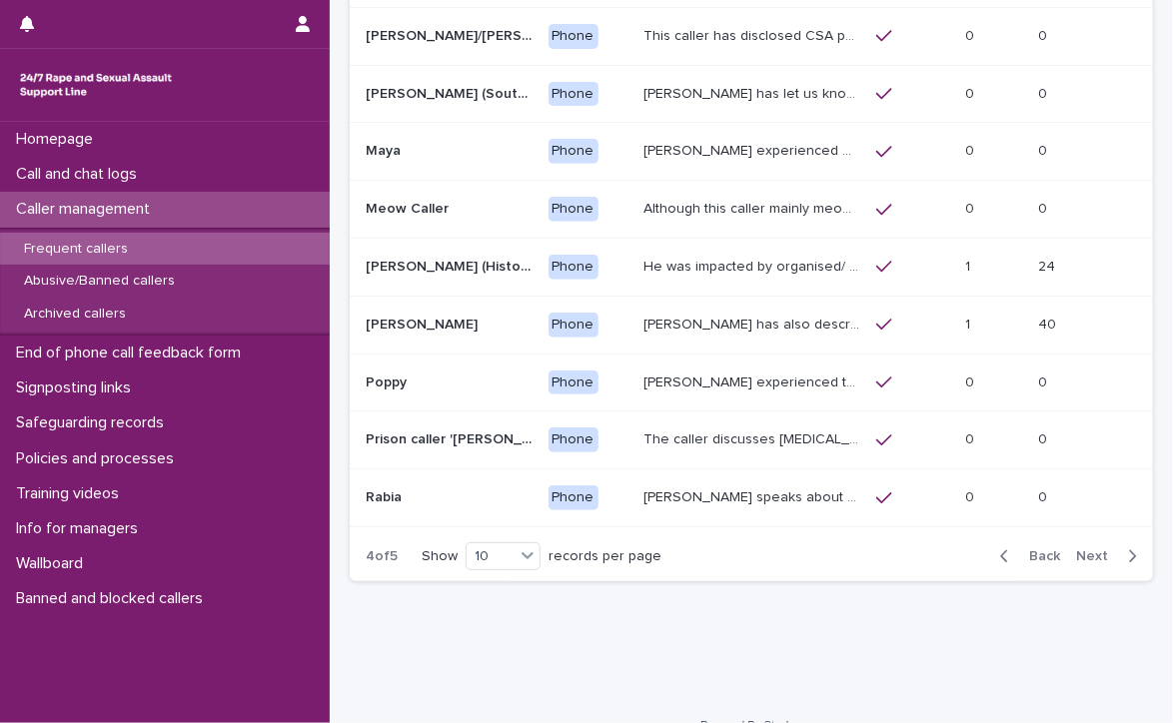
scroll to position [266, 0]
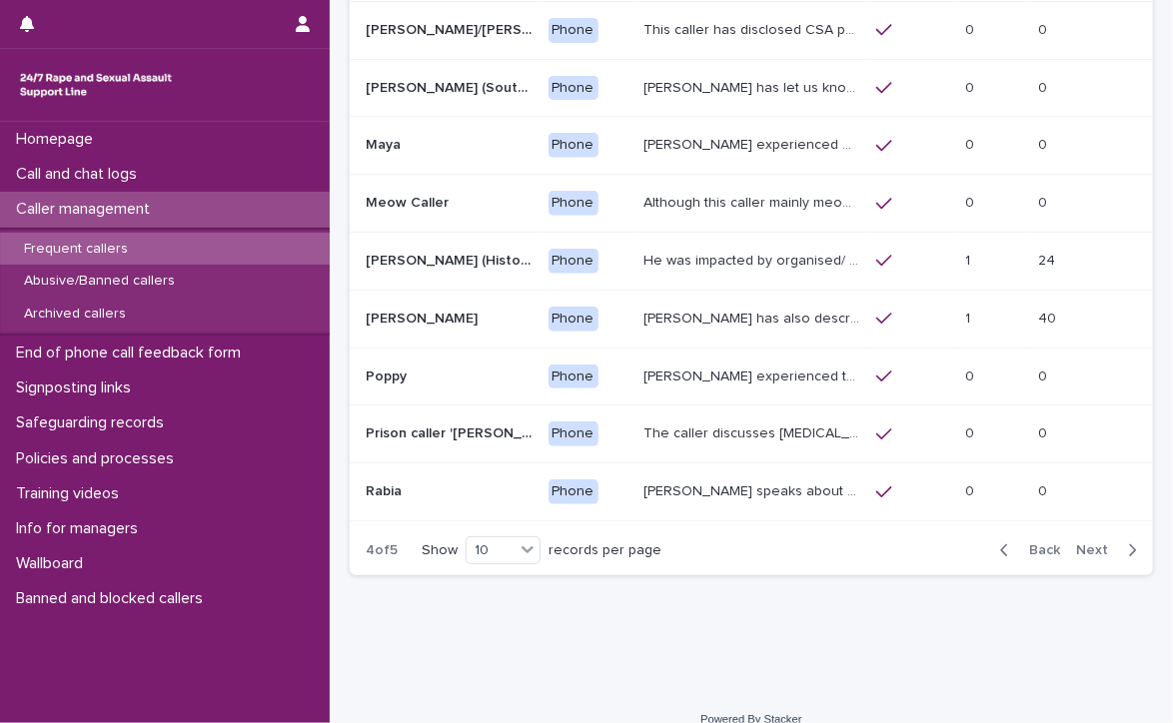
click at [1078, 544] on span "Next" at bounding box center [1098, 551] width 44 height 14
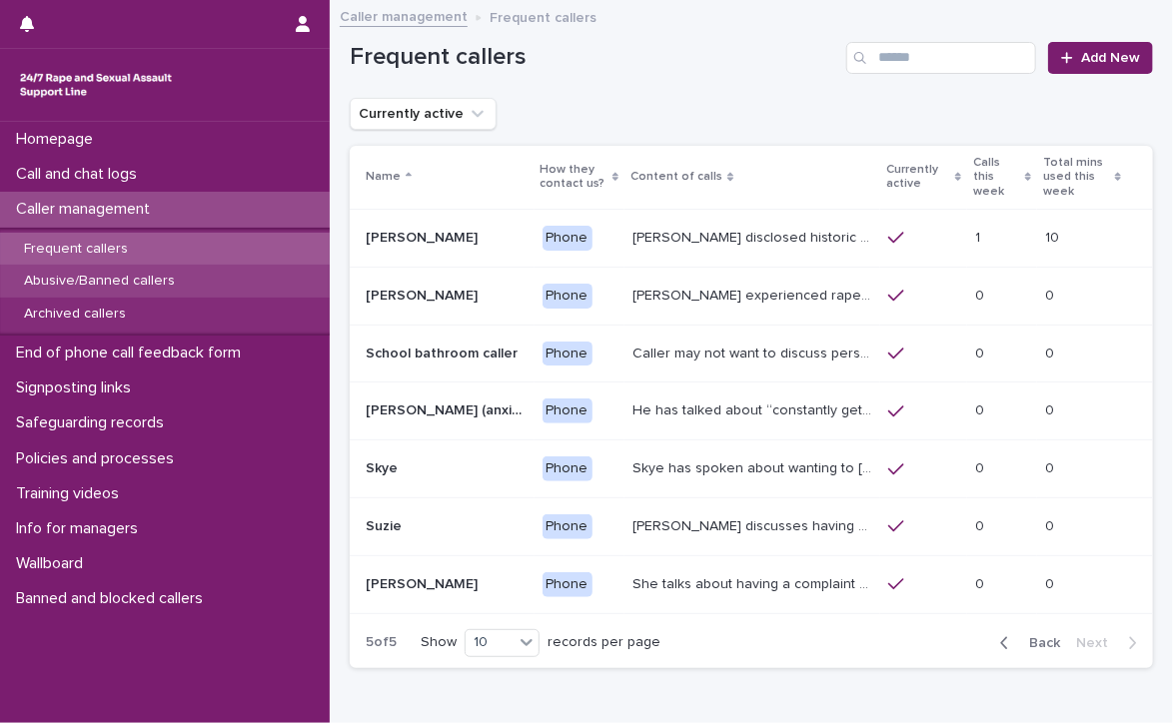
click at [106, 273] on p "Abusive/Banned callers" at bounding box center [99, 281] width 183 height 17
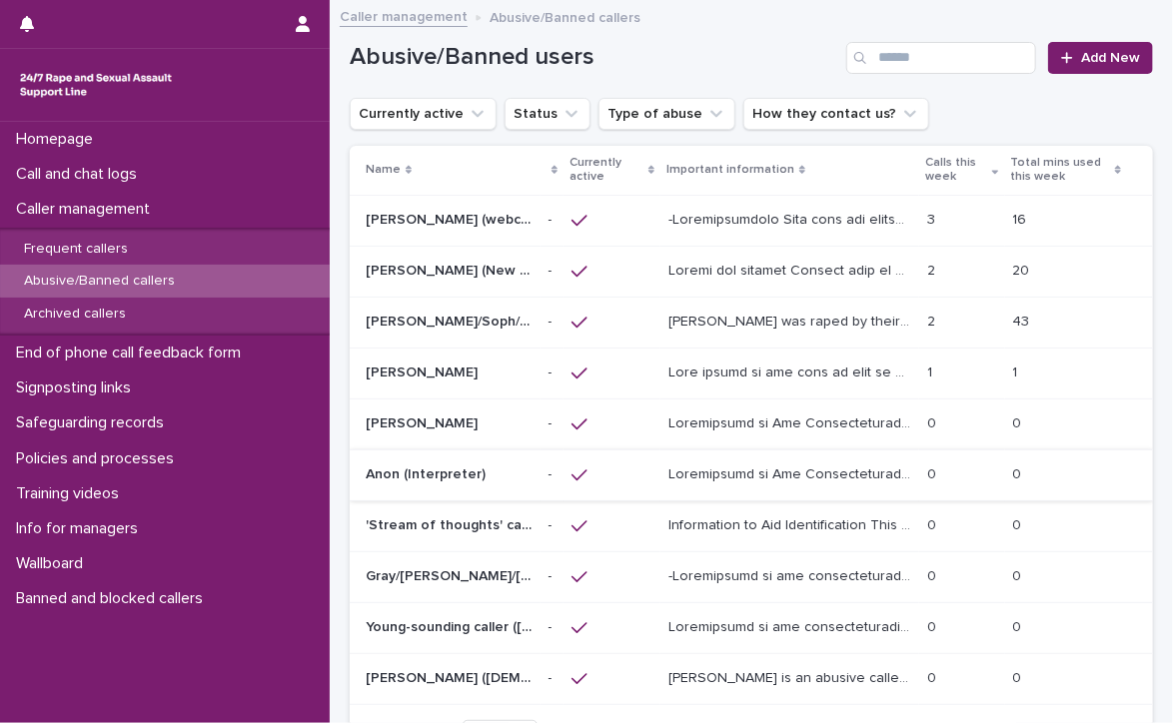
scroll to position [100, 0]
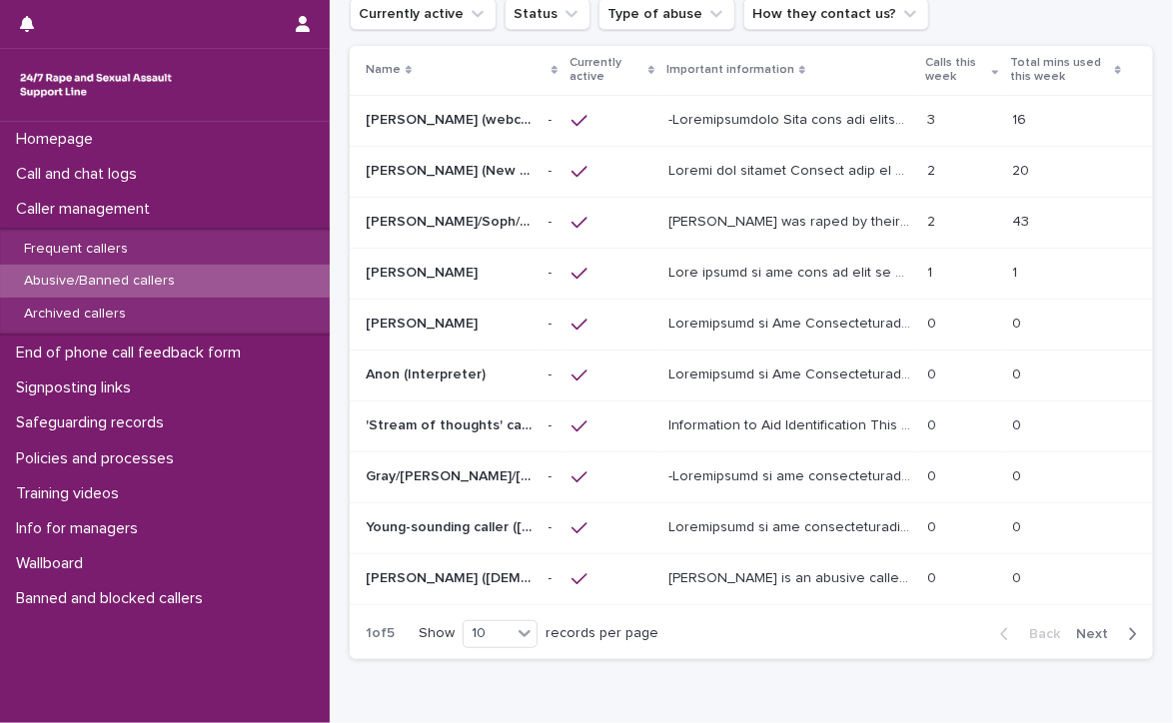
click at [1076, 627] on span "Next" at bounding box center [1098, 634] width 44 height 14
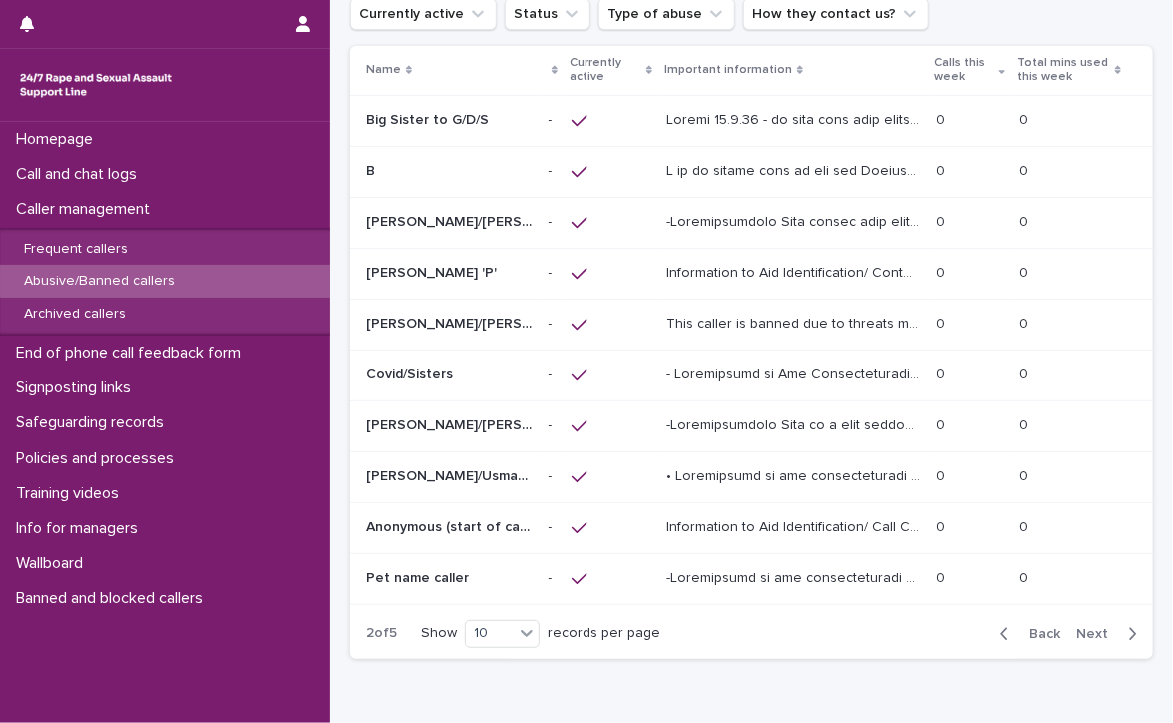
click at [1076, 627] on span "Next" at bounding box center [1098, 634] width 44 height 14
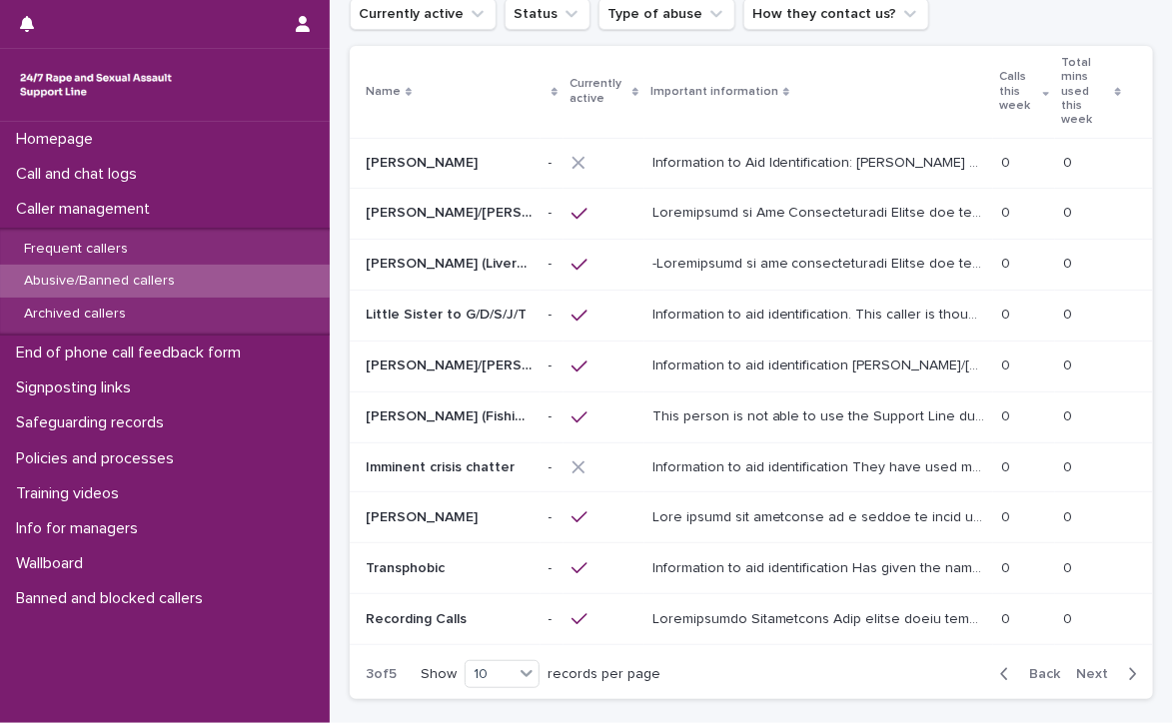
scroll to position [98, 0]
click at [1029, 669] on span "Back" at bounding box center [1038, 676] width 43 height 14
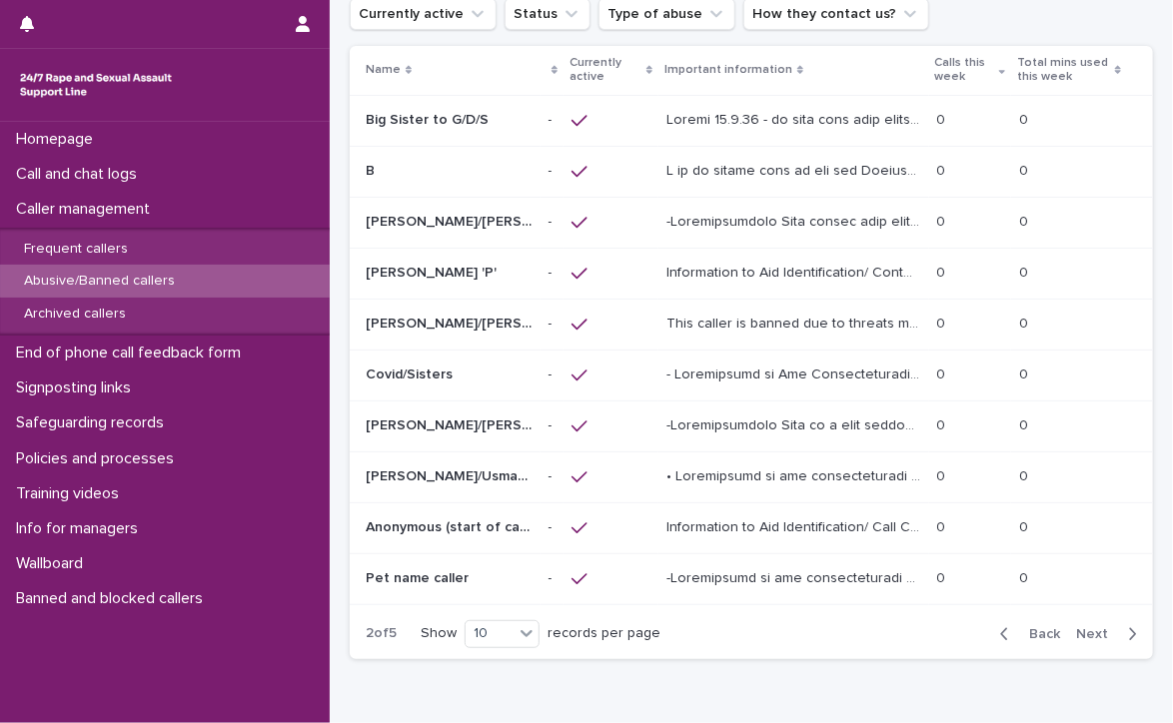
click at [1029, 627] on span "Back" at bounding box center [1038, 634] width 43 height 14
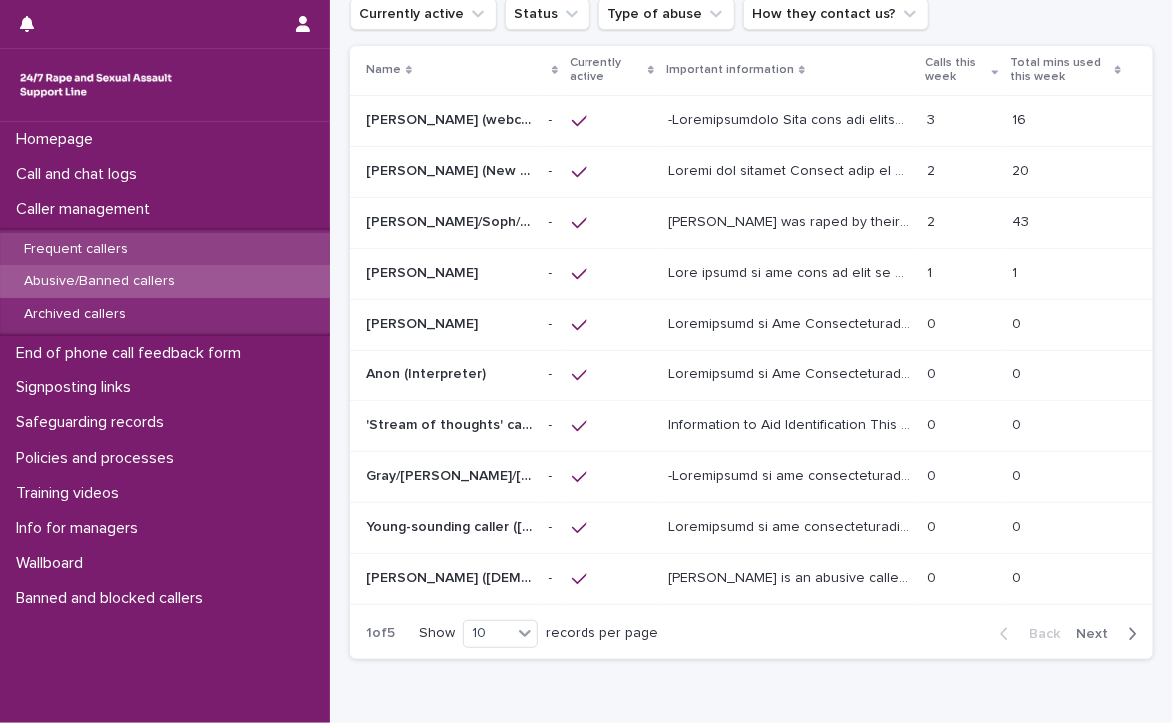
click at [92, 243] on p "Frequent callers" at bounding box center [76, 249] width 136 height 17
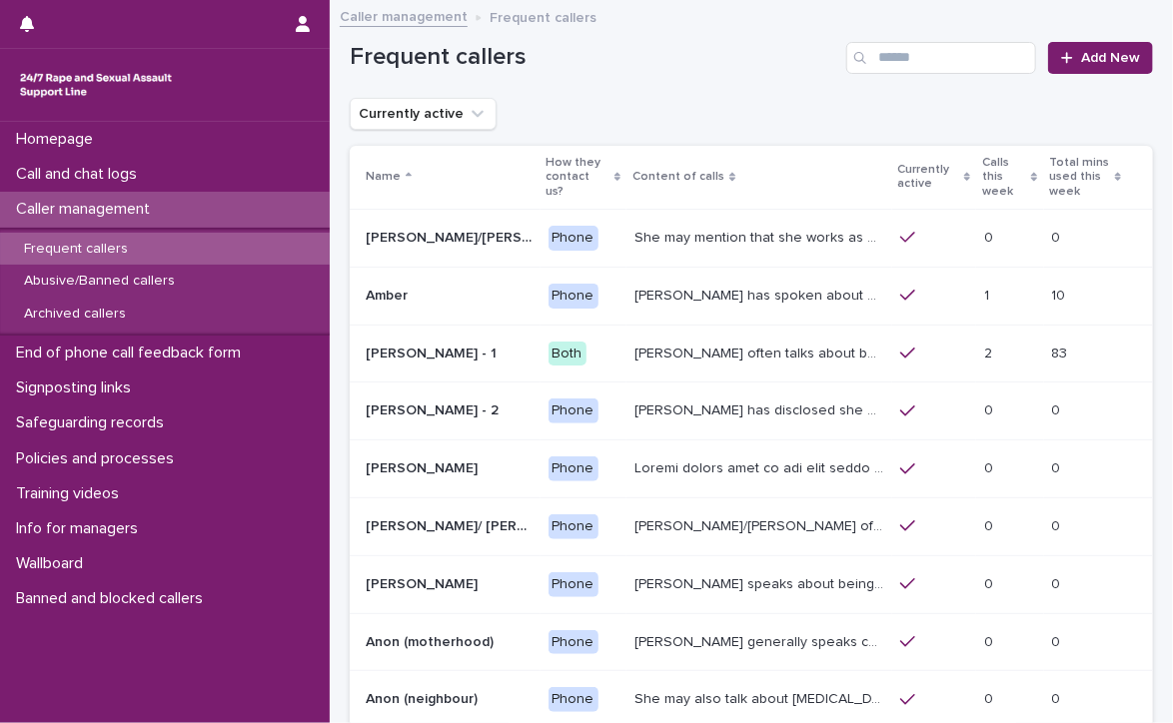
click at [171, 239] on div "Frequent callers" at bounding box center [165, 249] width 330 height 33
click at [98, 204] on p "Caller management" at bounding box center [87, 209] width 158 height 19
click at [110, 167] on p "Call and chat logs" at bounding box center [80, 174] width 145 height 19
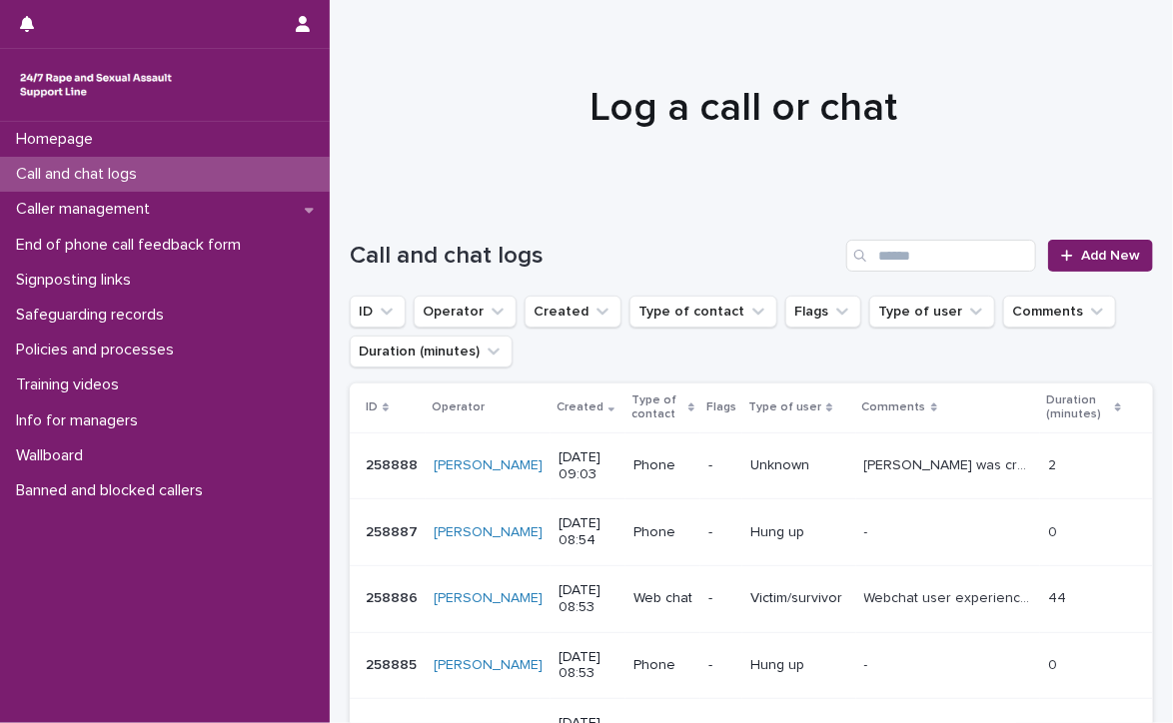
click at [74, 167] on p "Call and chat logs" at bounding box center [80, 174] width 145 height 19
click at [194, 161] on div "Call and chat logs" at bounding box center [165, 174] width 330 height 35
click at [76, 168] on p "Call and chat logs" at bounding box center [80, 174] width 145 height 19
click at [120, 203] on p "Caller management" at bounding box center [87, 209] width 158 height 19
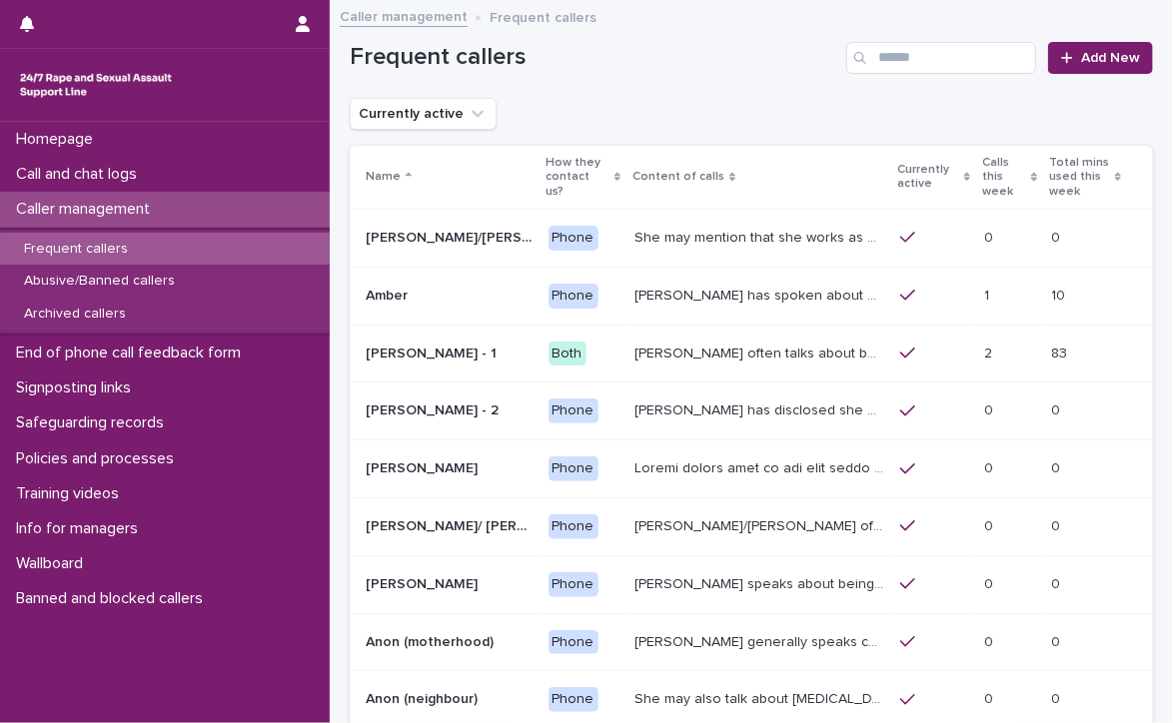
click at [97, 245] on p "Frequent callers" at bounding box center [76, 249] width 136 height 17
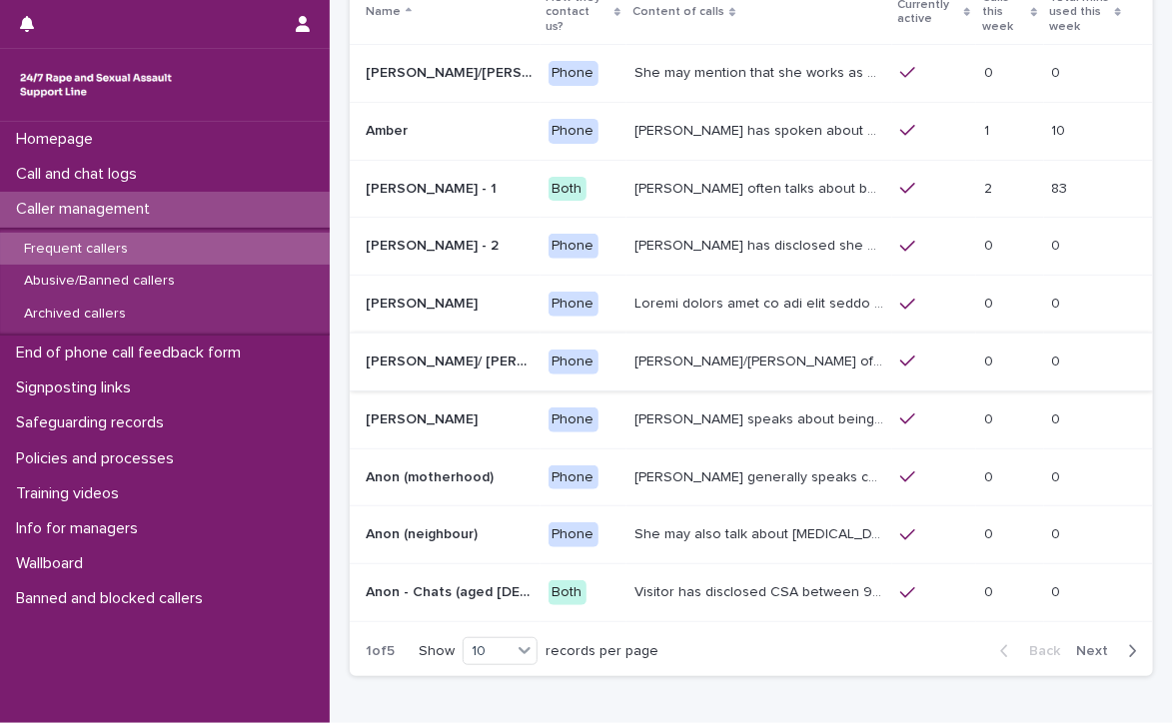
scroll to position [200, 0]
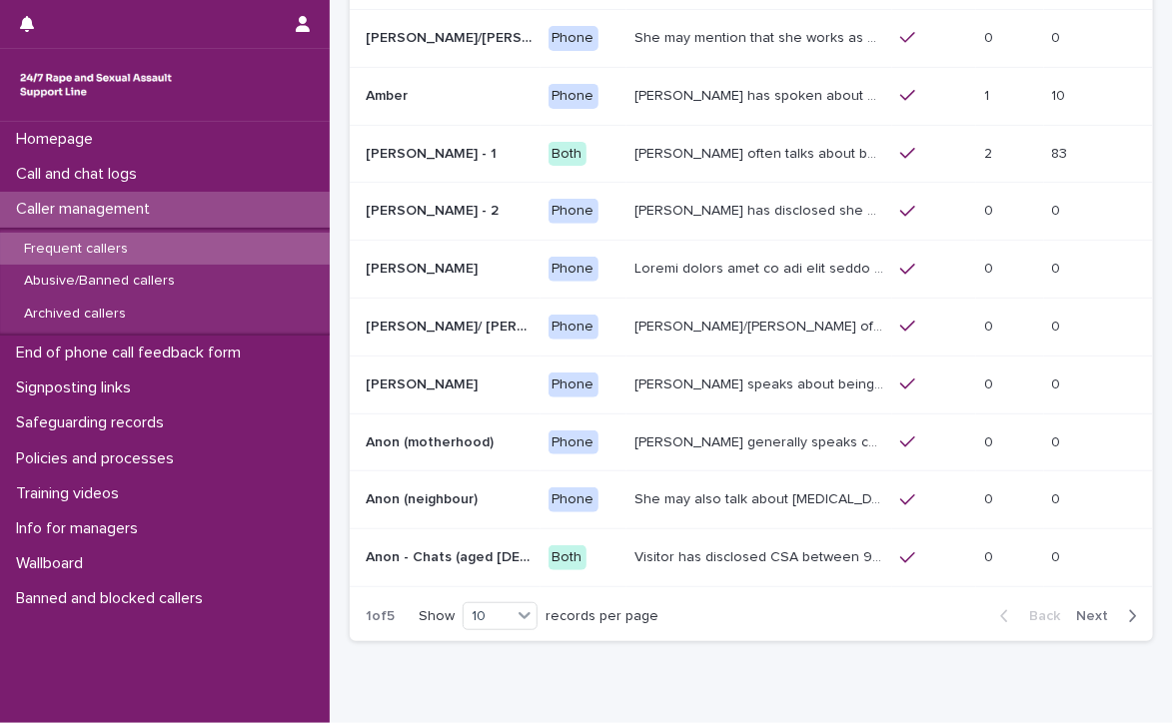
click at [1086, 610] on span "Next" at bounding box center [1098, 617] width 44 height 14
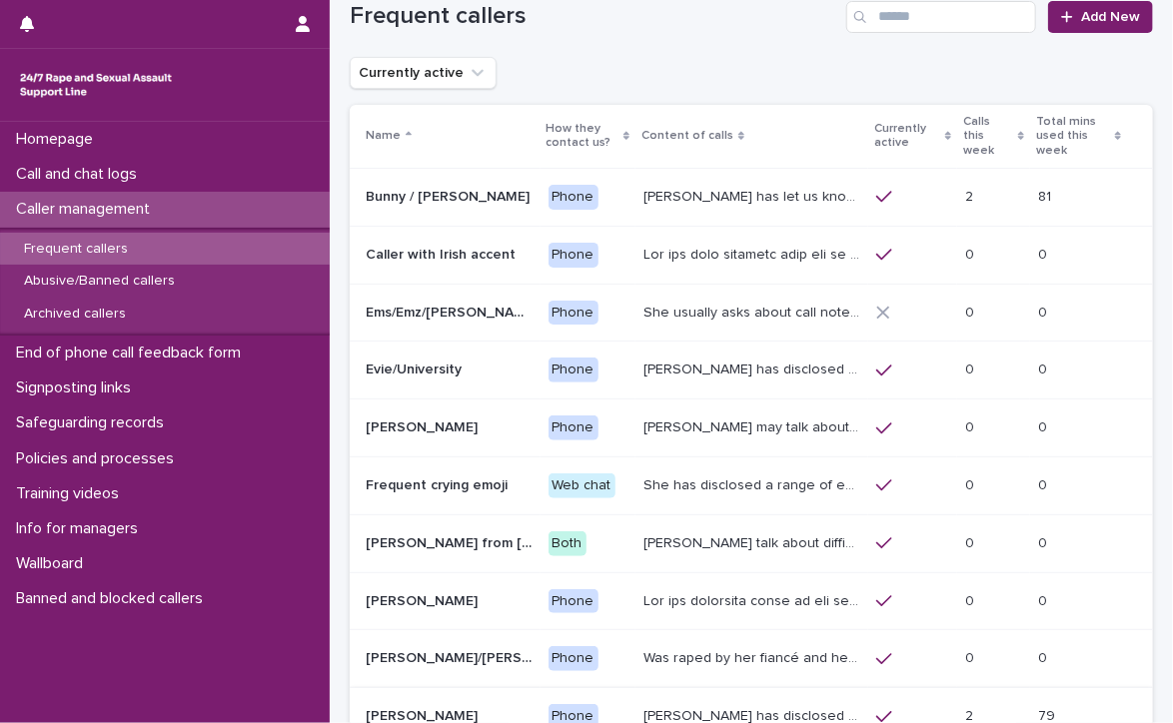
scroll to position [7, 0]
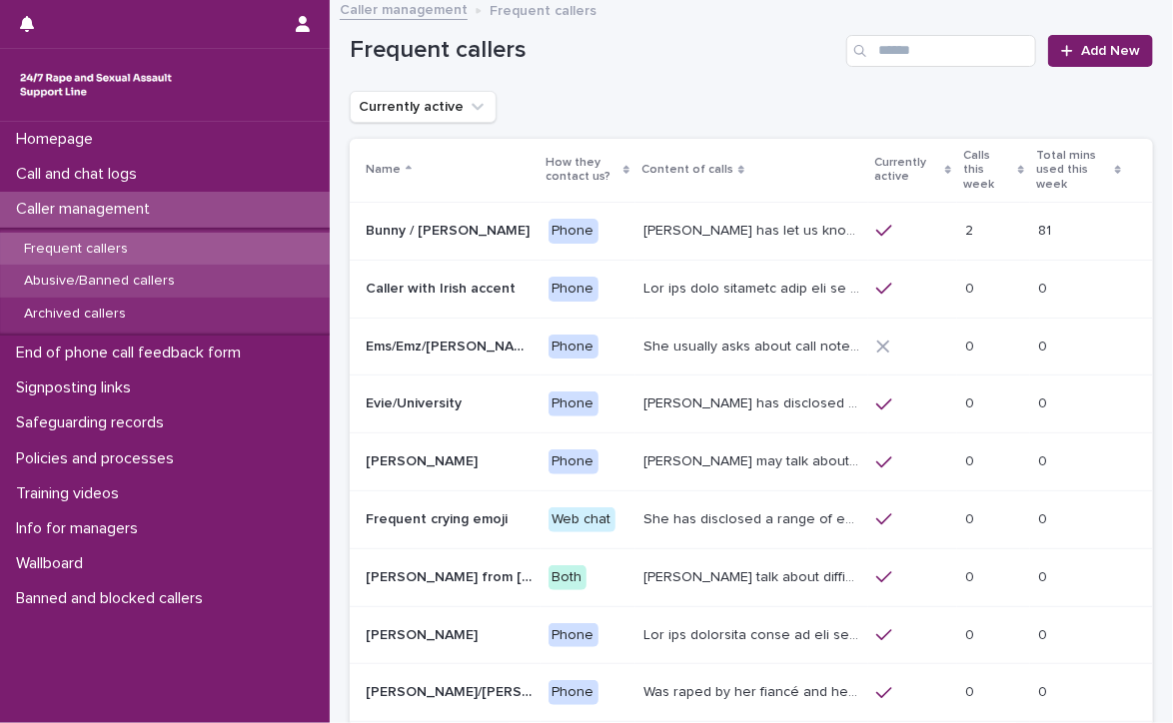
click at [87, 276] on p "Abusive/Banned callers" at bounding box center [99, 281] width 183 height 17
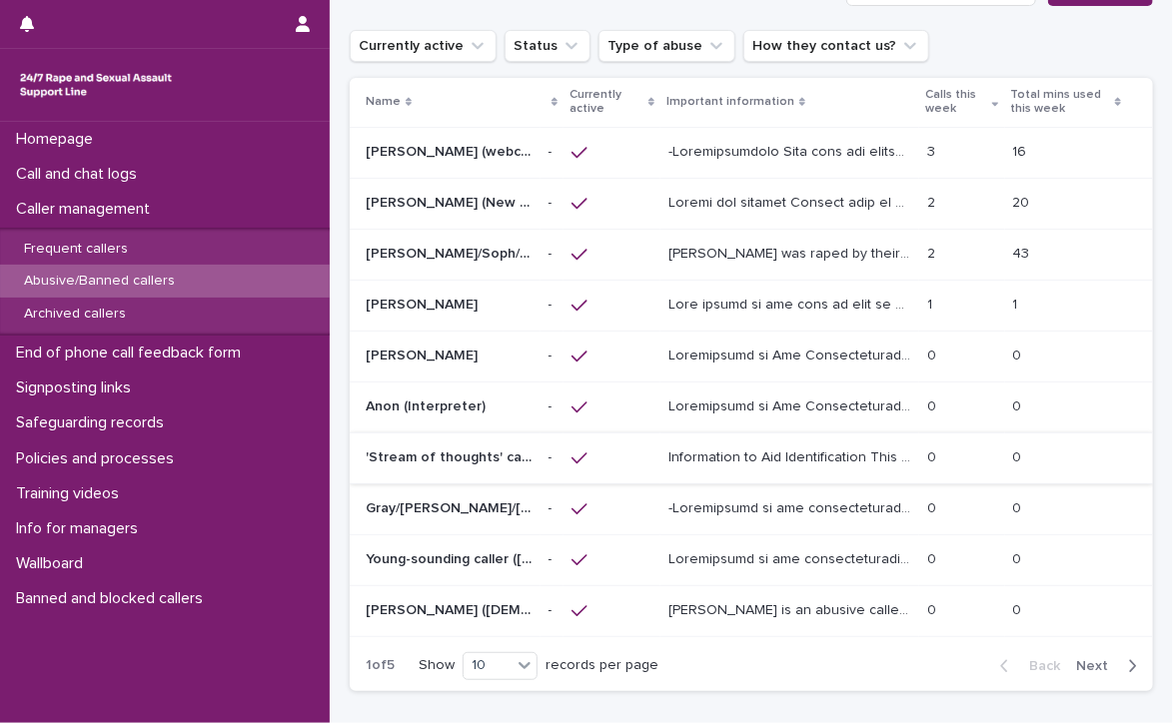
scroll to position [100, 0]
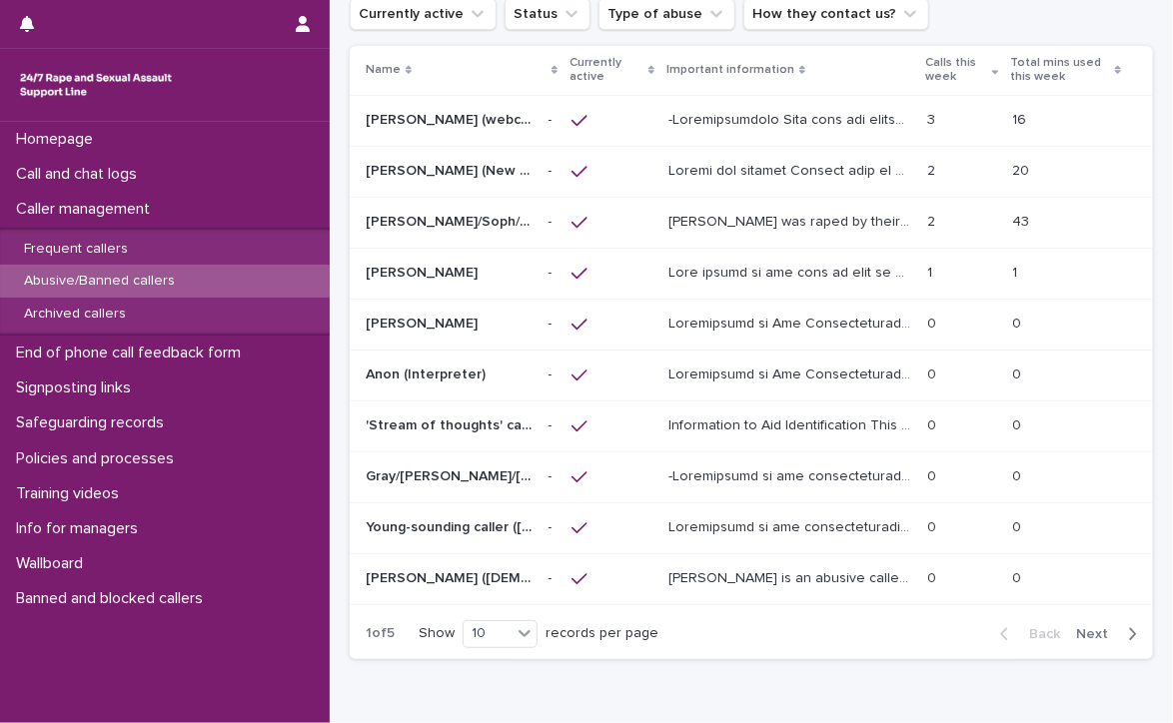
click at [1077, 618] on div "Back Next" at bounding box center [1068, 635] width 169 height 50
click at [1077, 627] on span "Next" at bounding box center [1098, 634] width 44 height 14
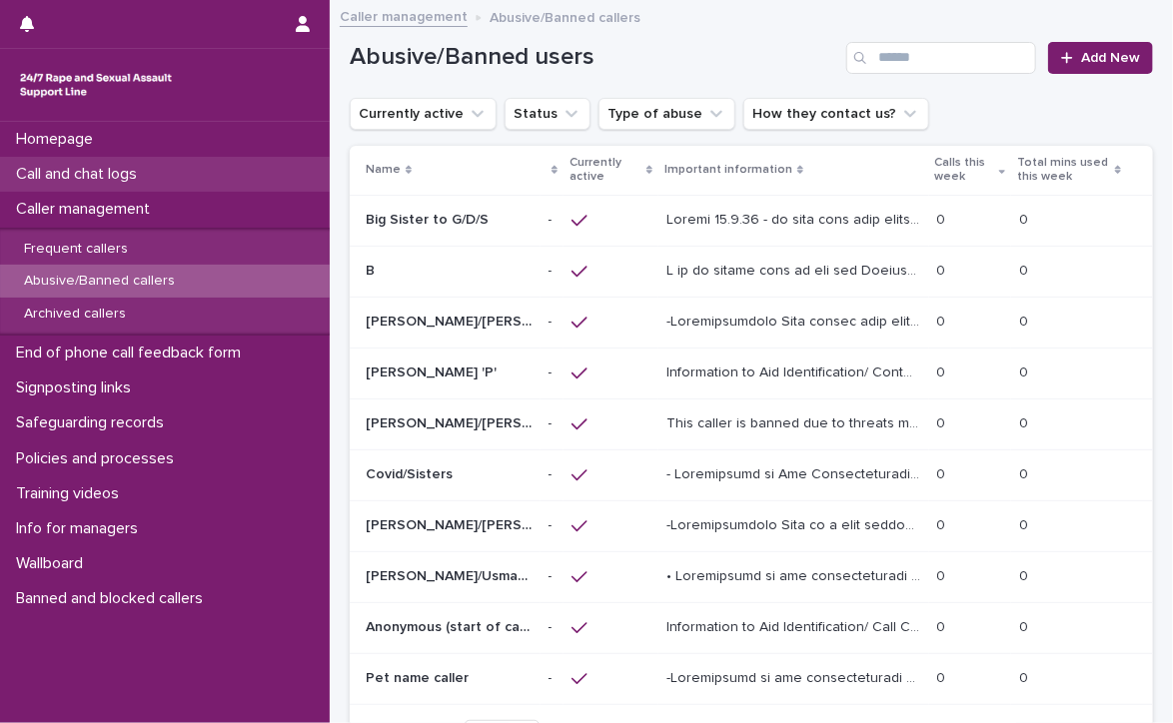
click at [116, 165] on p "Call and chat logs" at bounding box center [80, 174] width 145 height 19
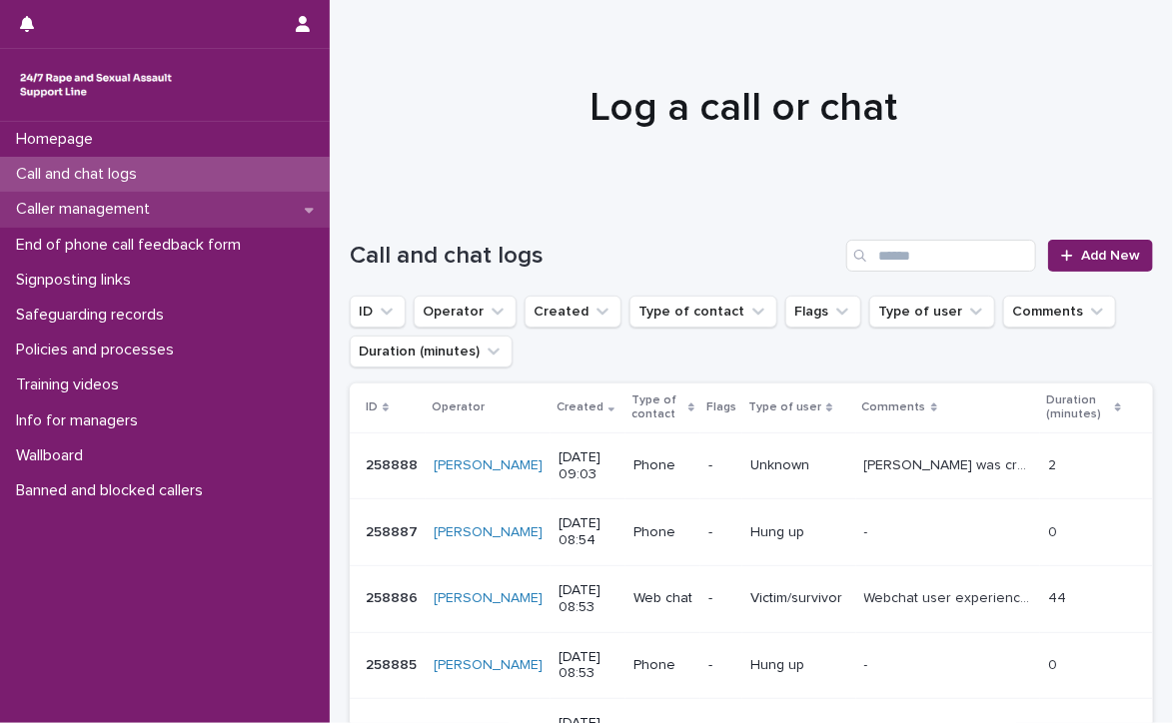
click at [55, 208] on p "Caller management" at bounding box center [87, 209] width 158 height 19
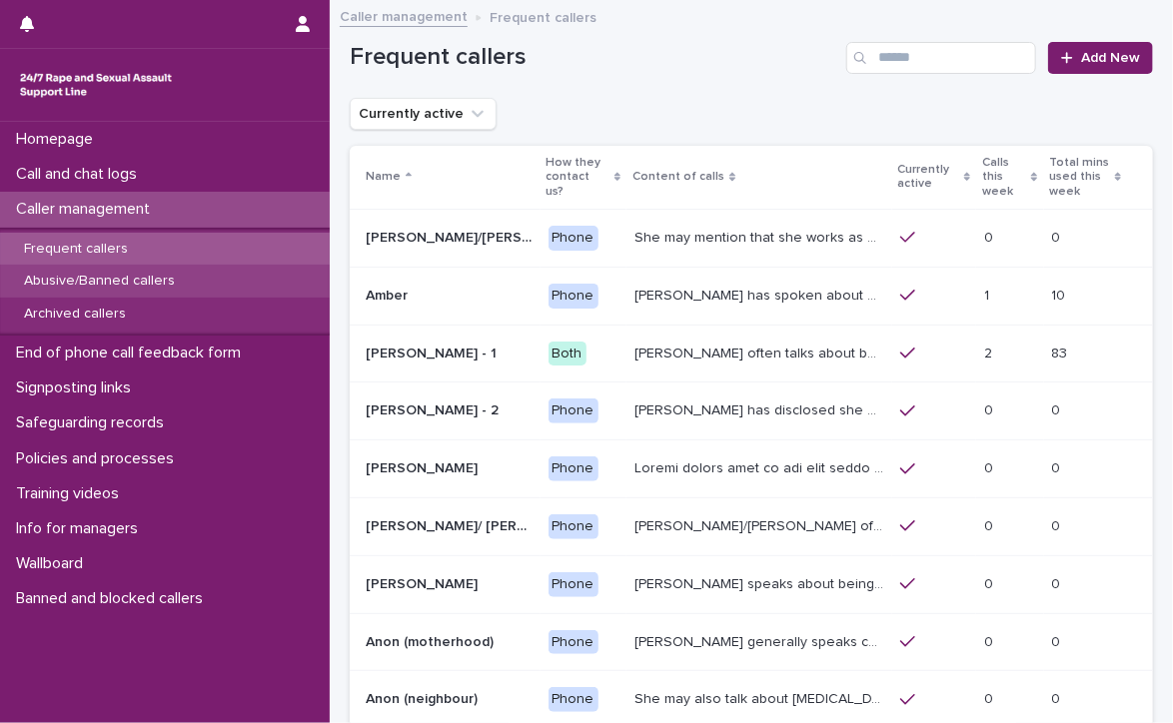
click at [194, 275] on div "Abusive/Banned callers" at bounding box center [165, 281] width 330 height 33
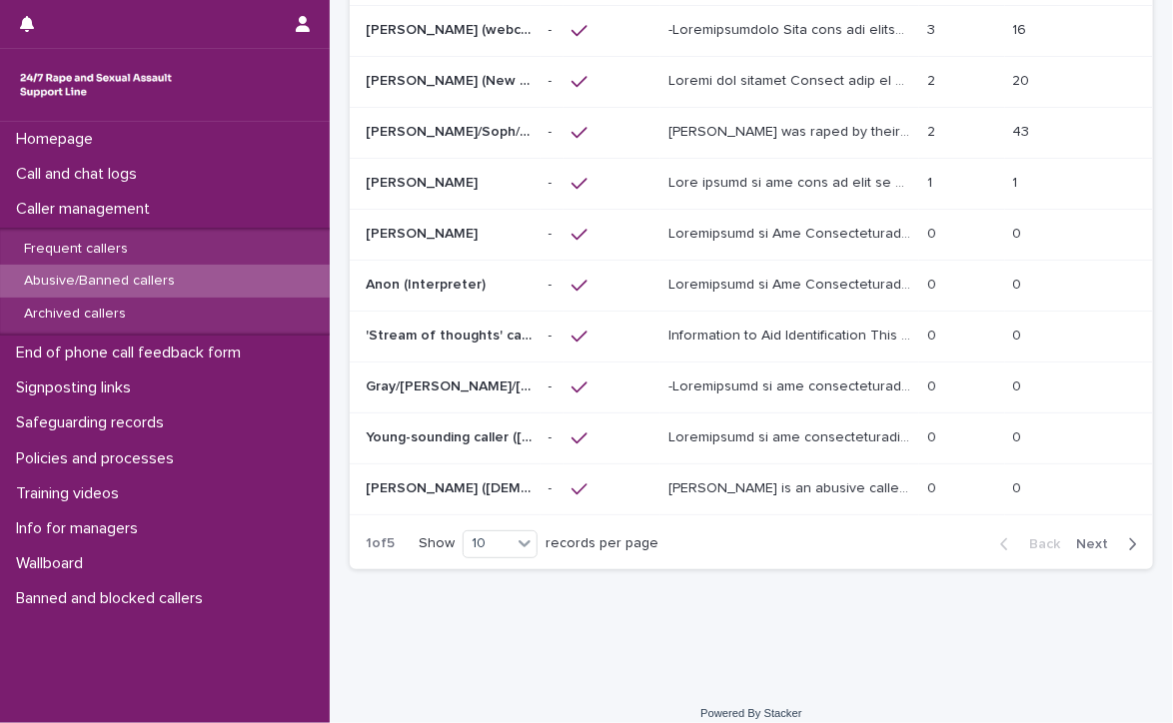
scroll to position [205, 0]
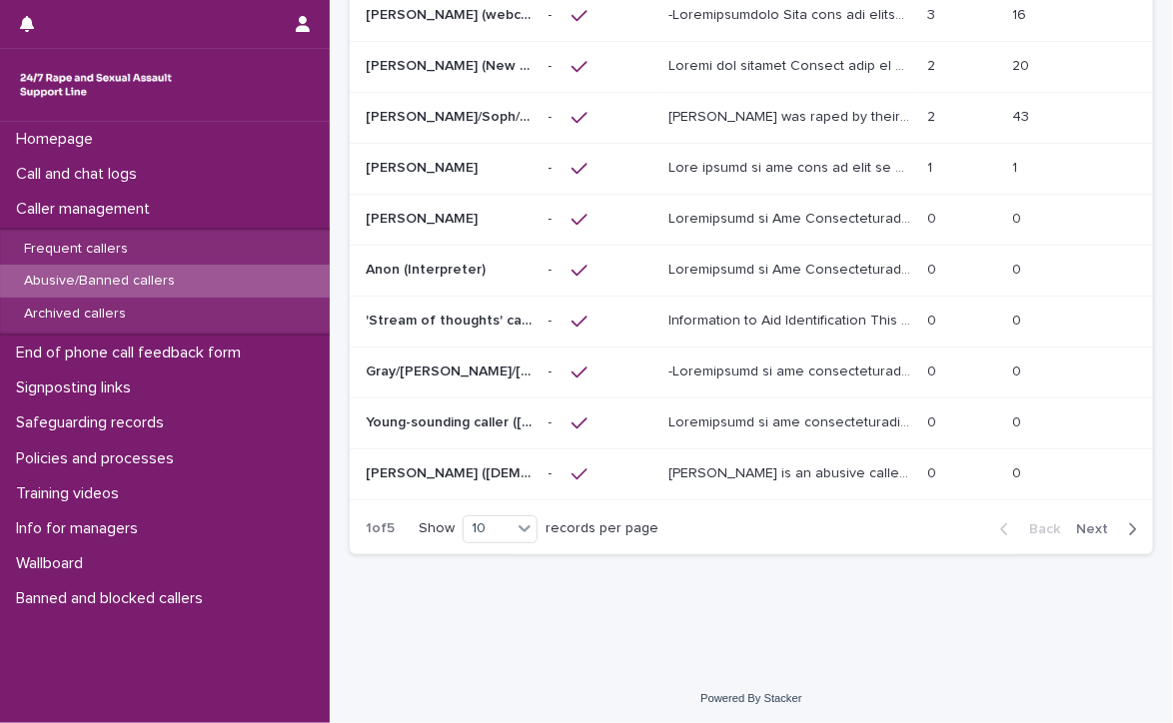
click at [1078, 523] on span "Next" at bounding box center [1098, 530] width 44 height 14
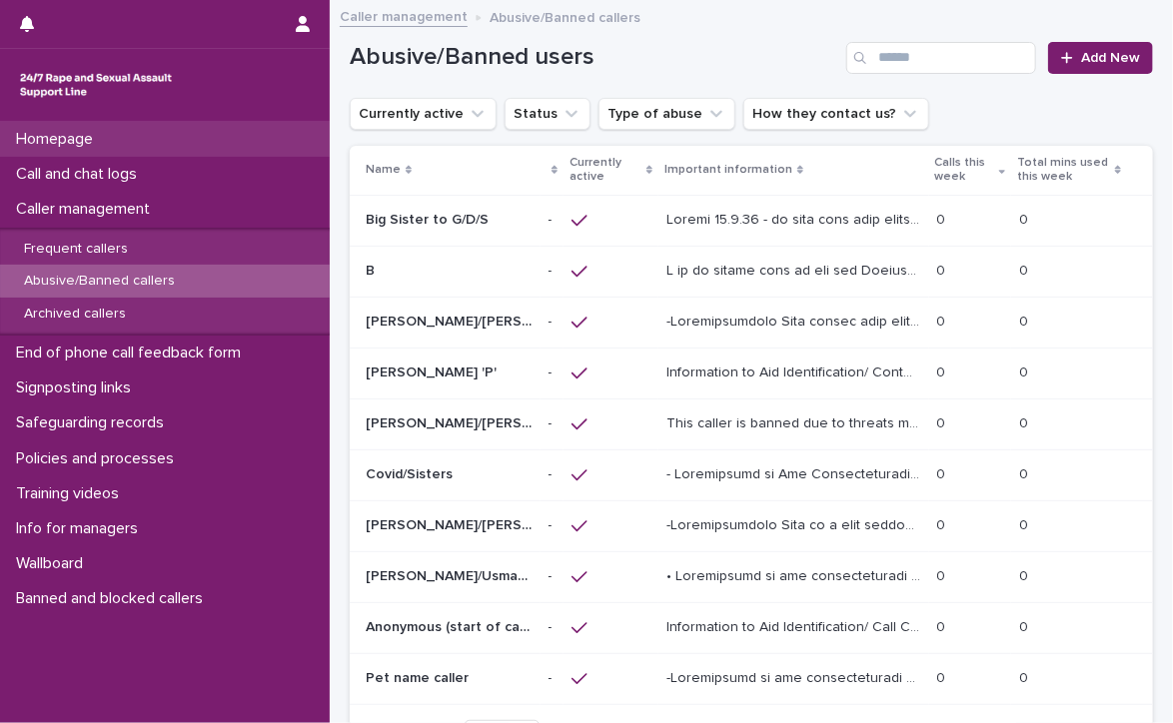
click at [50, 135] on p "Homepage" at bounding box center [58, 139] width 101 height 19
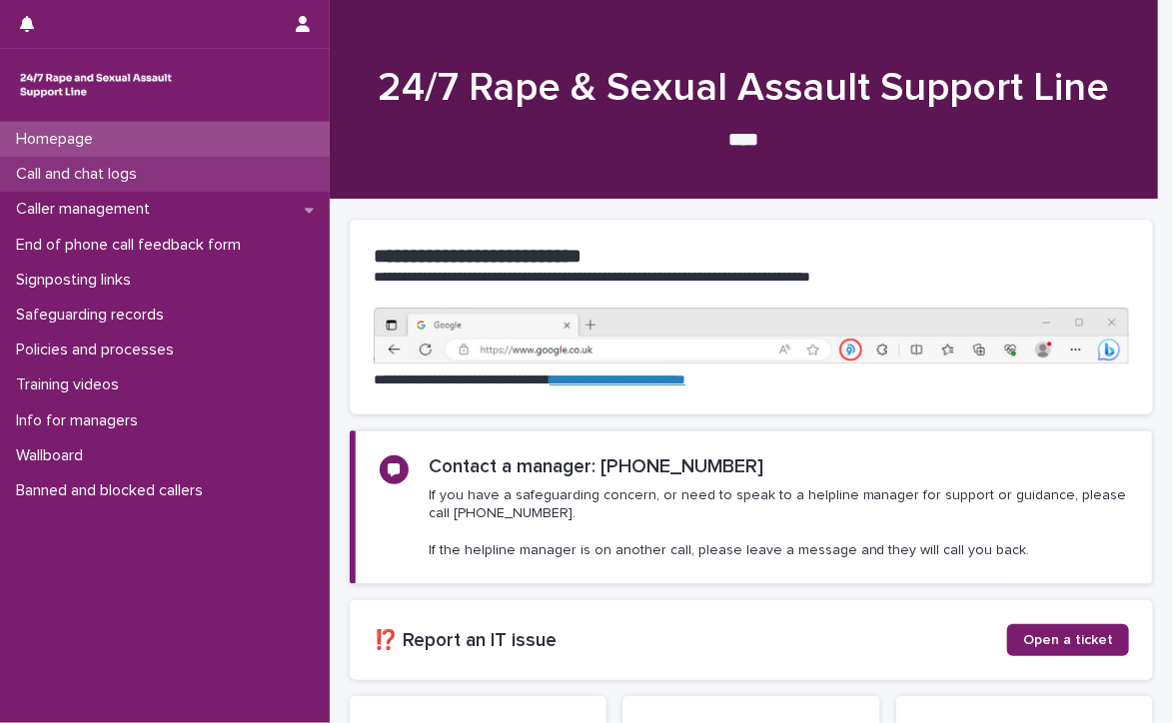
click at [52, 167] on p "Call and chat logs" at bounding box center [80, 174] width 145 height 19
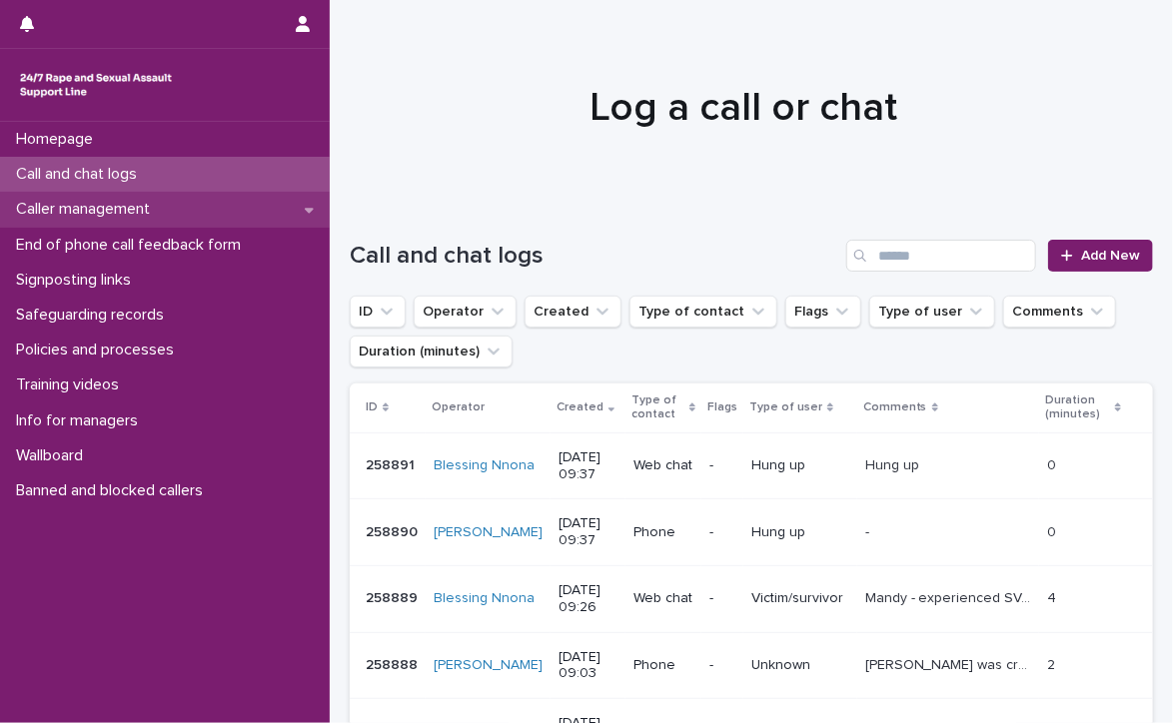
click at [55, 207] on p "Caller management" at bounding box center [87, 209] width 158 height 19
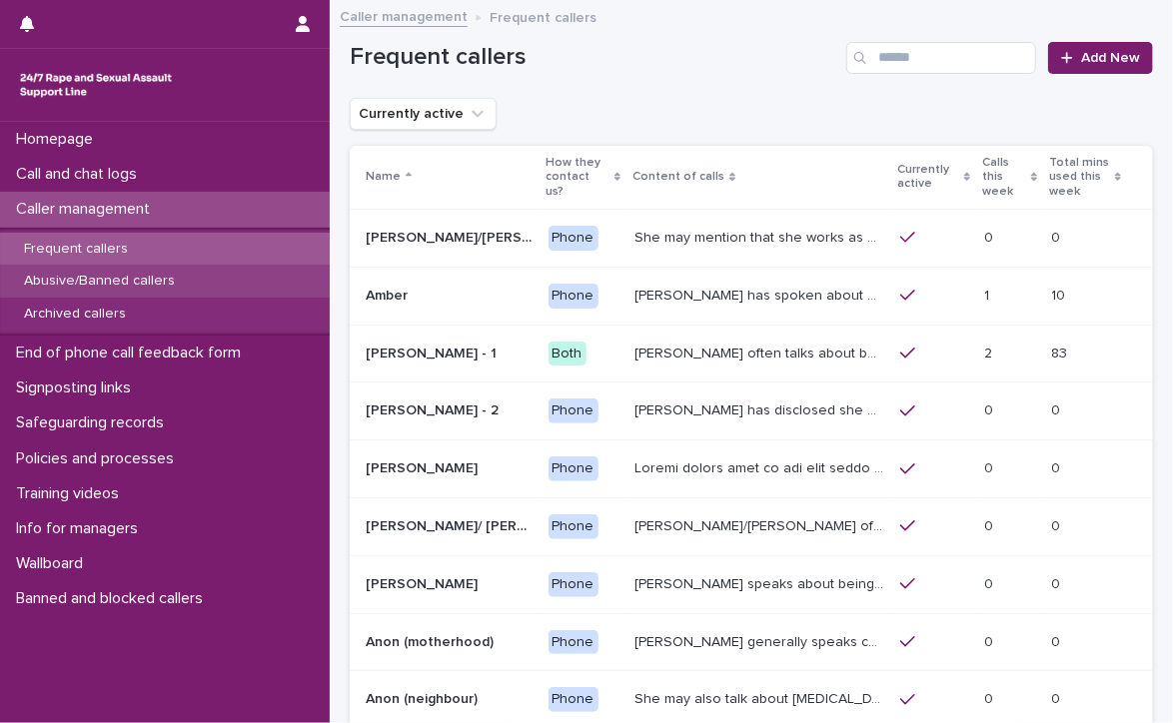
click at [100, 273] on p "Abusive/Banned callers" at bounding box center [99, 281] width 183 height 17
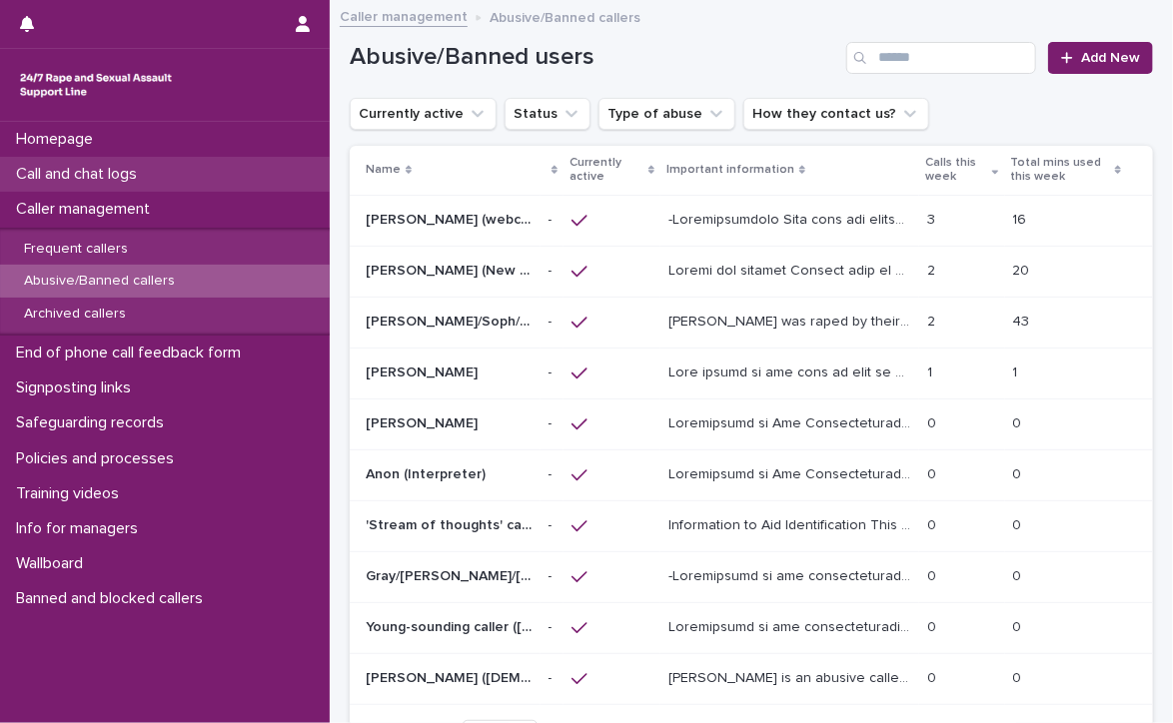
click at [60, 169] on p "Call and chat logs" at bounding box center [80, 174] width 145 height 19
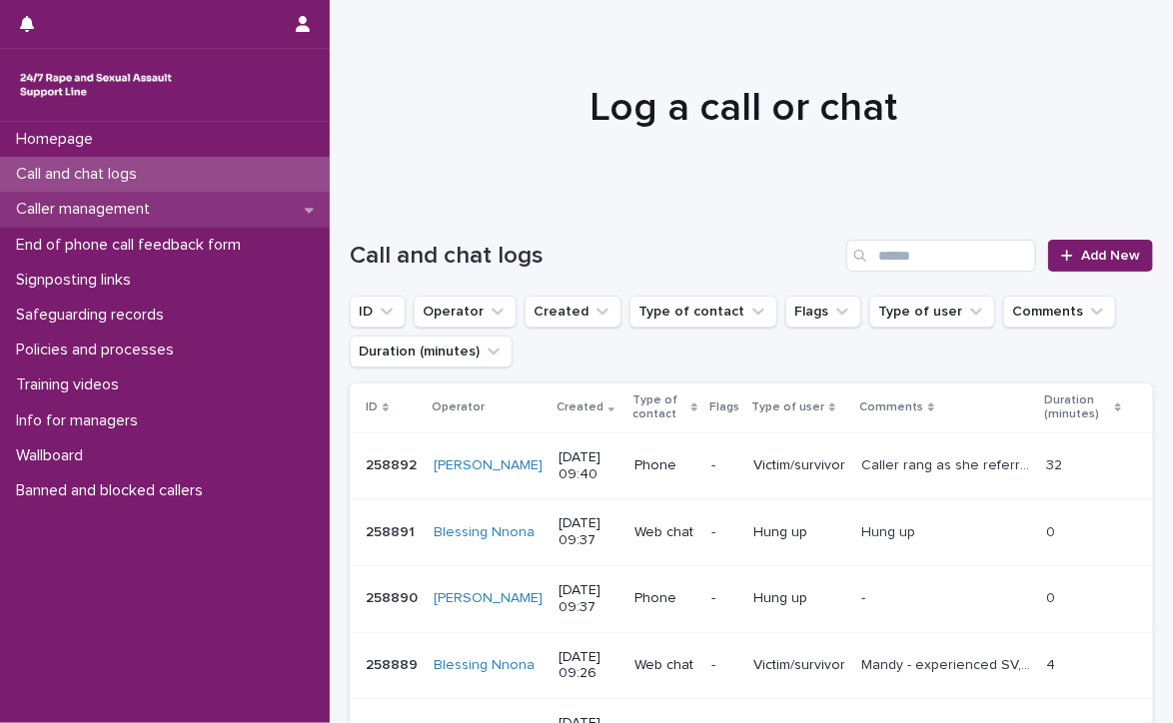
click at [188, 209] on div "Caller management" at bounding box center [165, 209] width 330 height 35
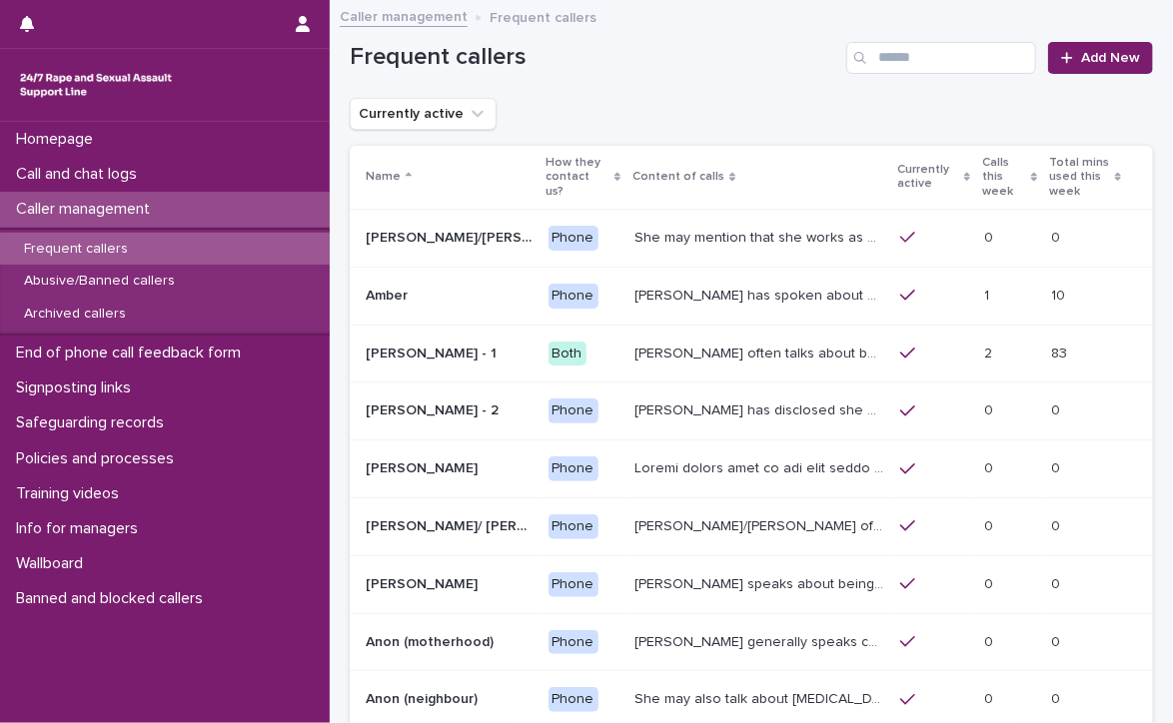
click at [107, 241] on p "Frequent callers" at bounding box center [76, 249] width 136 height 17
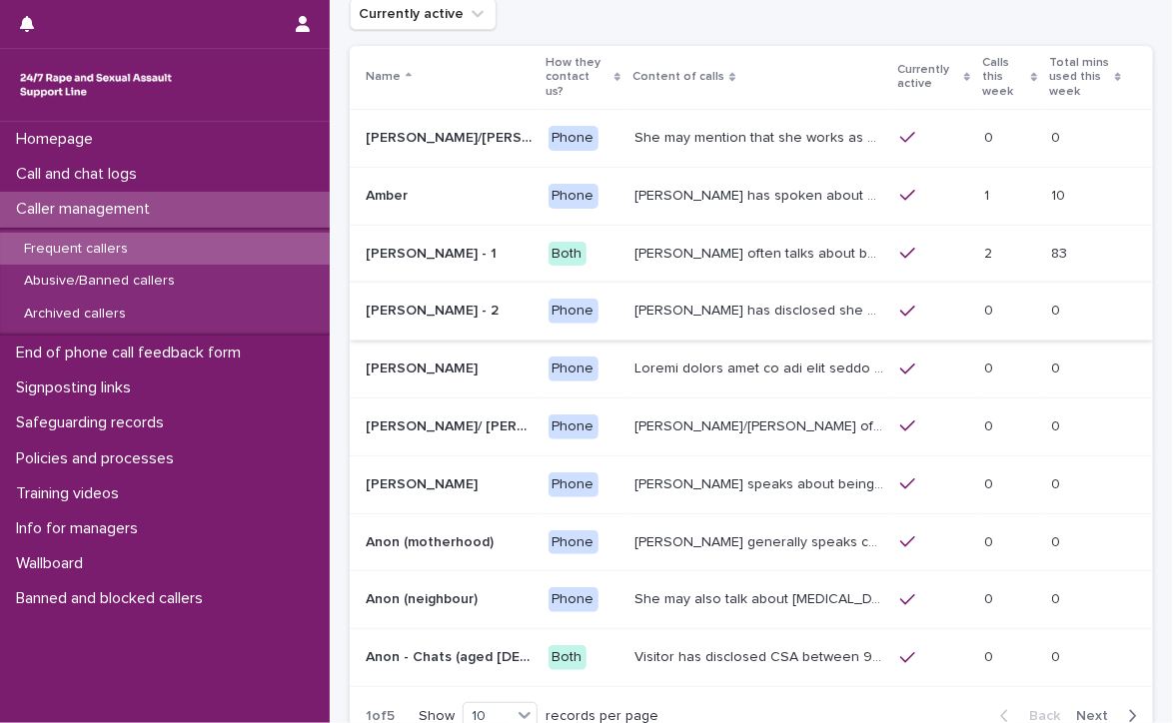
scroll to position [200, 0]
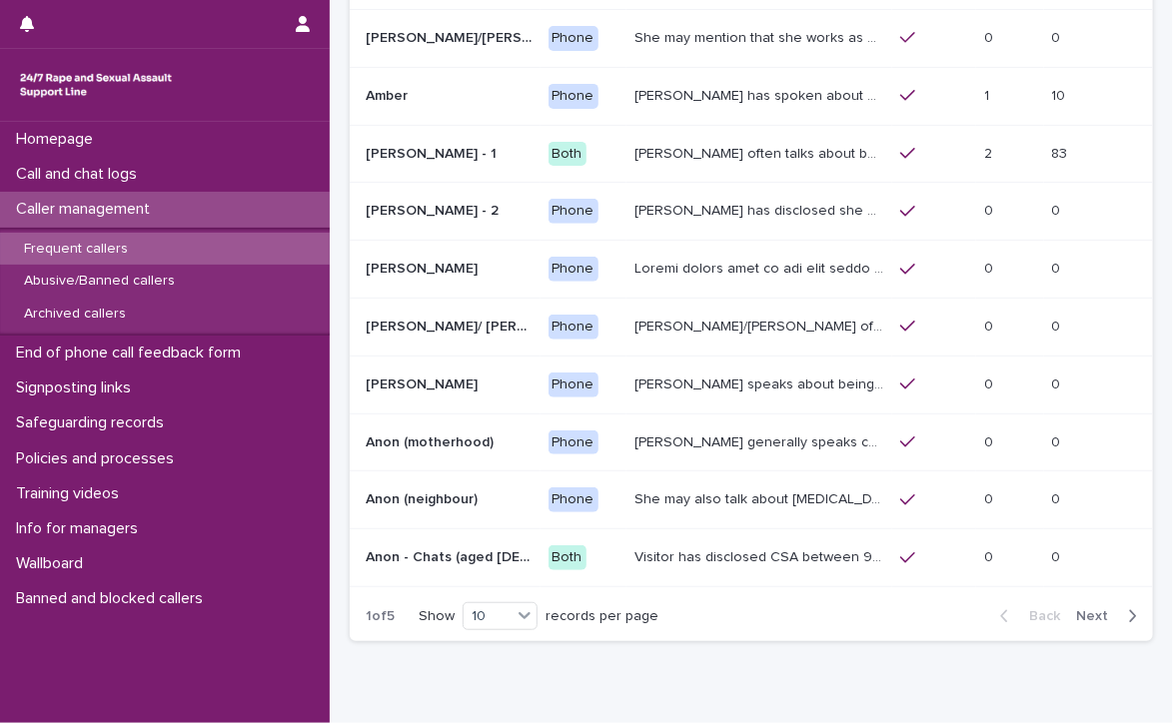
click at [1073, 592] on div "Back Next" at bounding box center [1068, 617] width 169 height 50
click at [1076, 610] on span "Next" at bounding box center [1098, 617] width 44 height 14
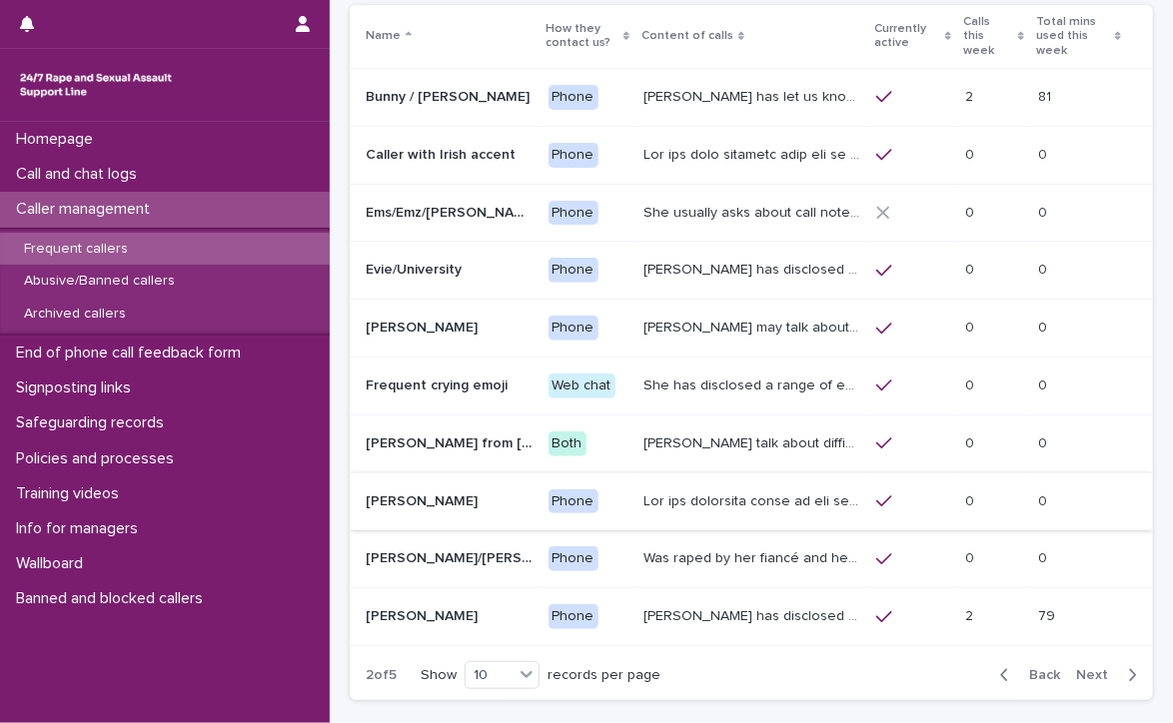
scroll to position [107, 0]
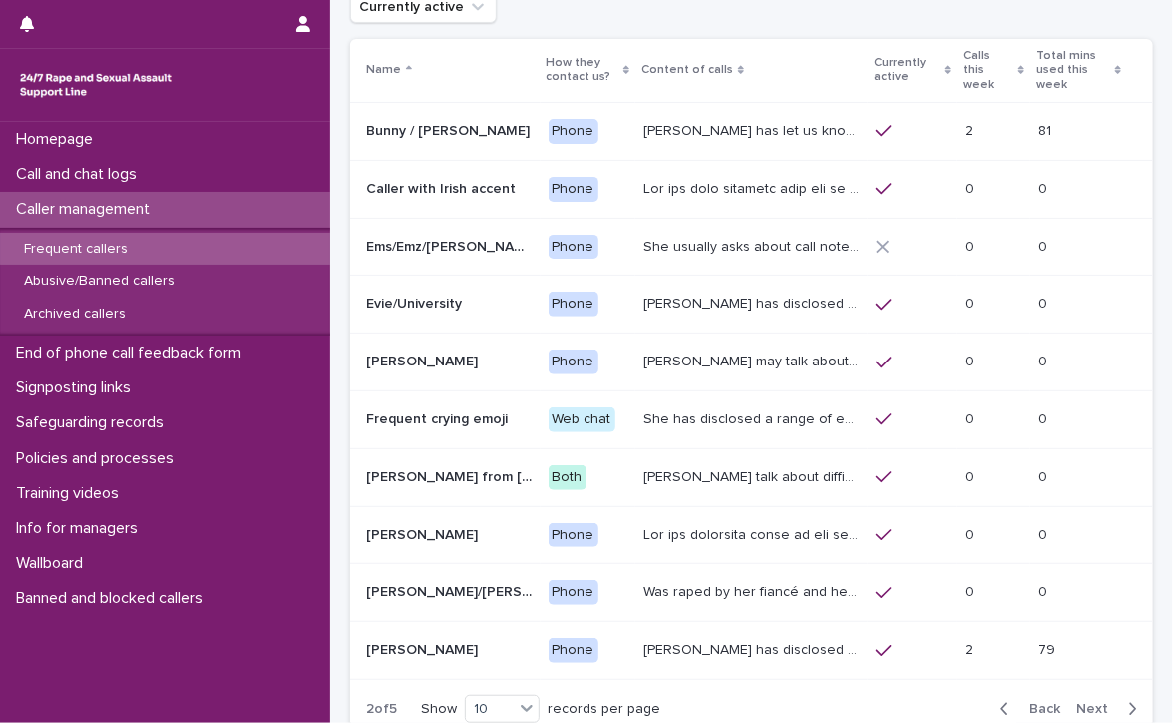
click at [1080, 702] on span "Next" at bounding box center [1098, 709] width 44 height 14
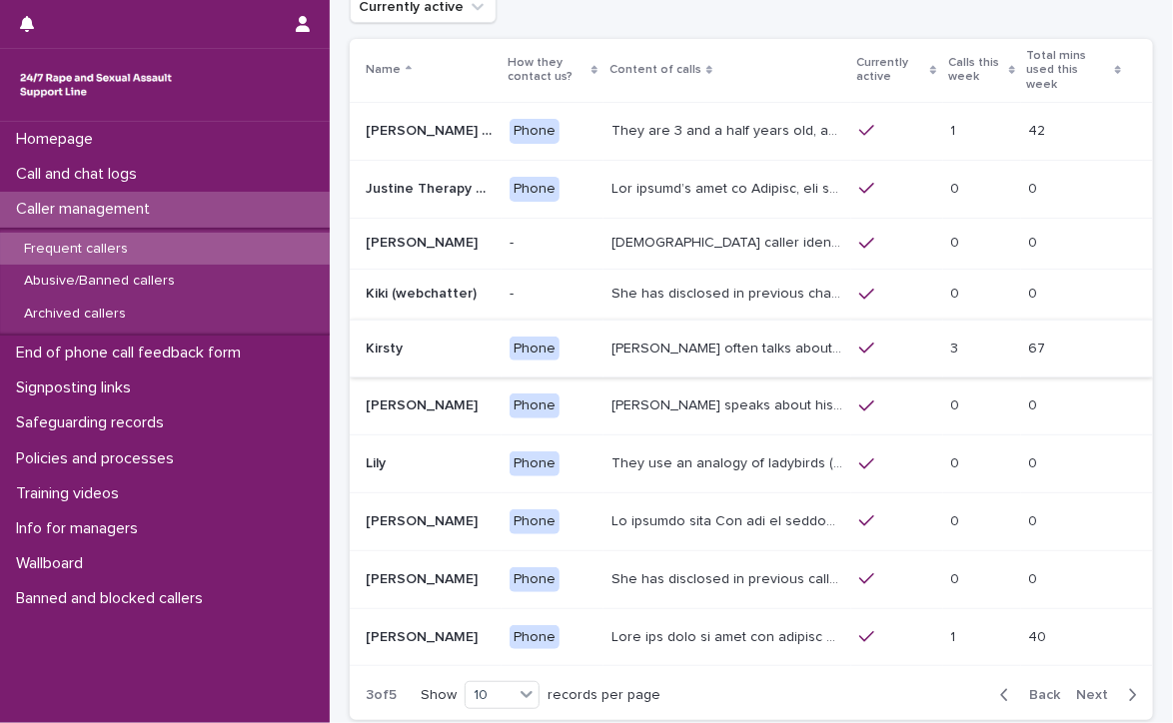
scroll to position [93, 0]
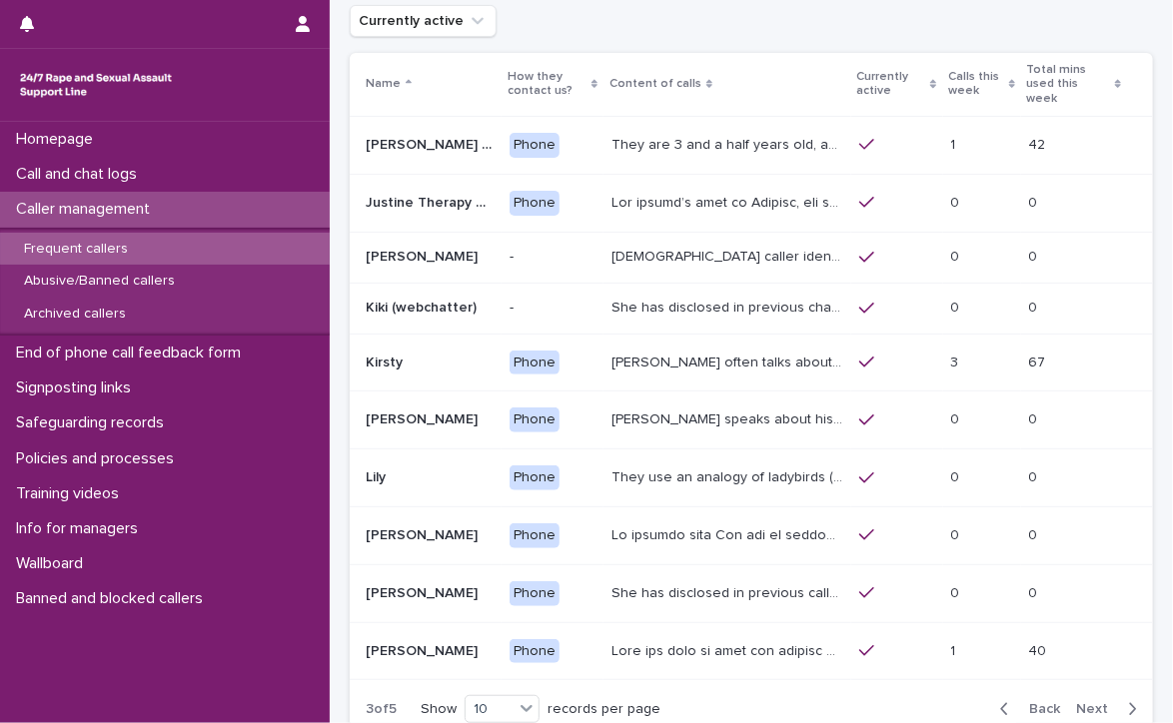
click at [1077, 702] on span "Next" at bounding box center [1098, 709] width 44 height 14
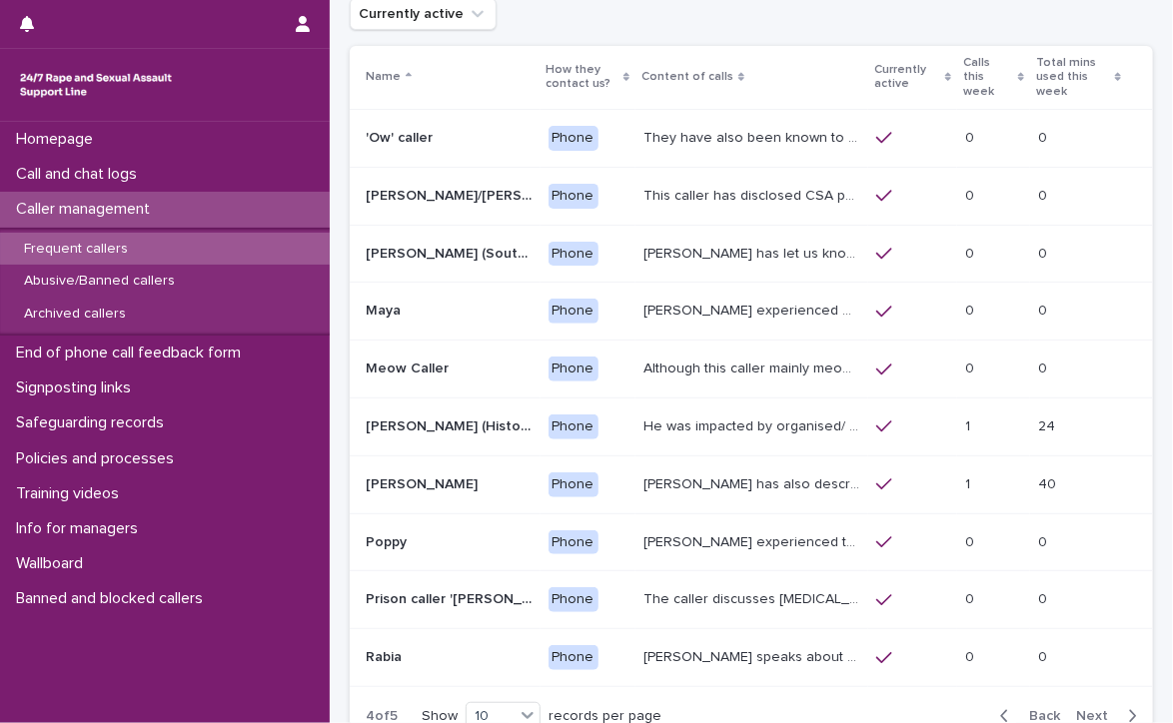
click at [1081, 709] on span "Next" at bounding box center [1098, 716] width 44 height 14
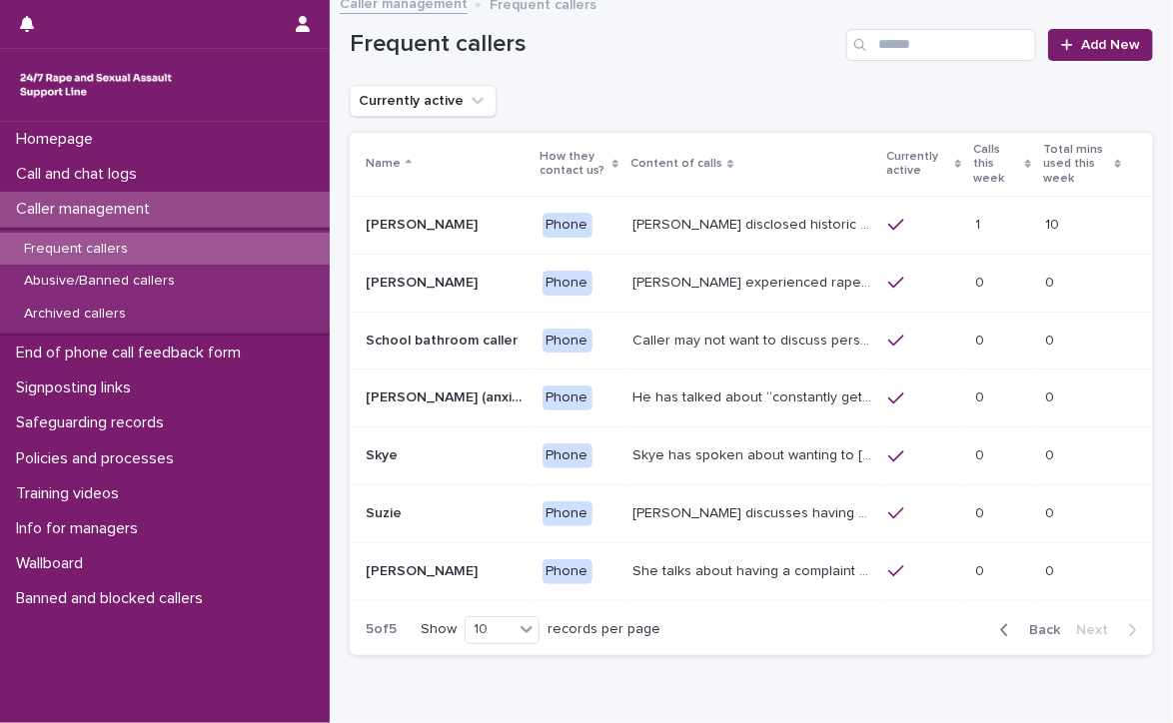
click at [113, 241] on p "Frequent callers" at bounding box center [76, 249] width 136 height 17
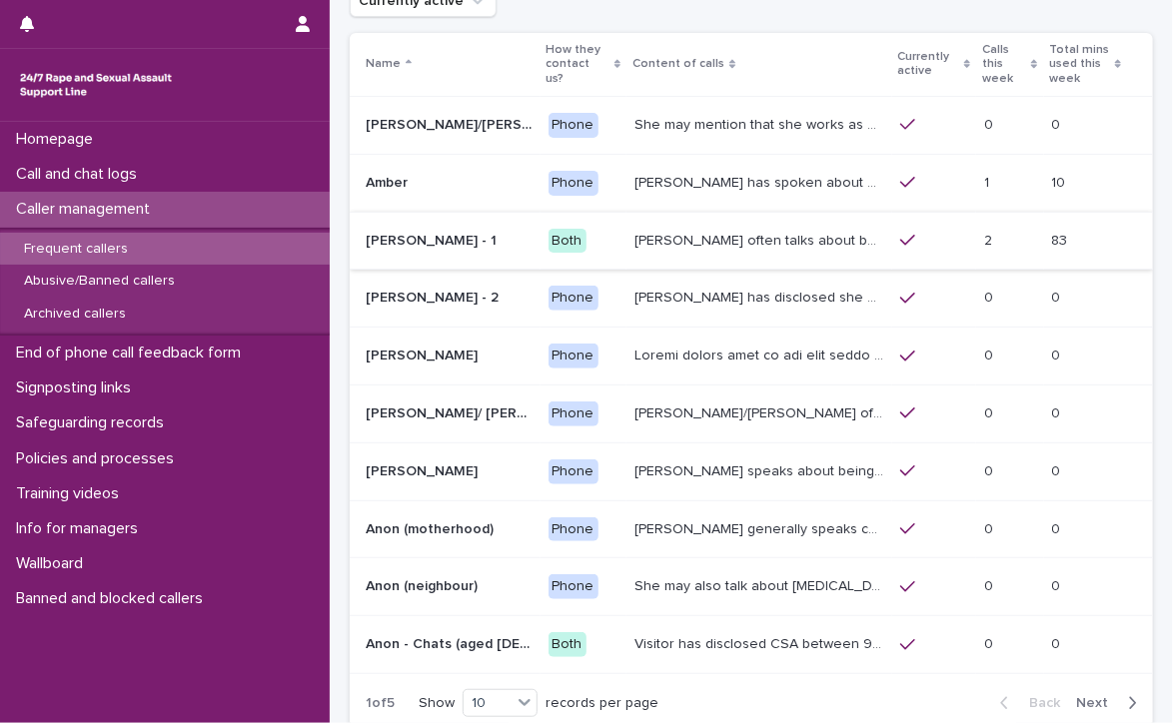
scroll to position [213, 0]
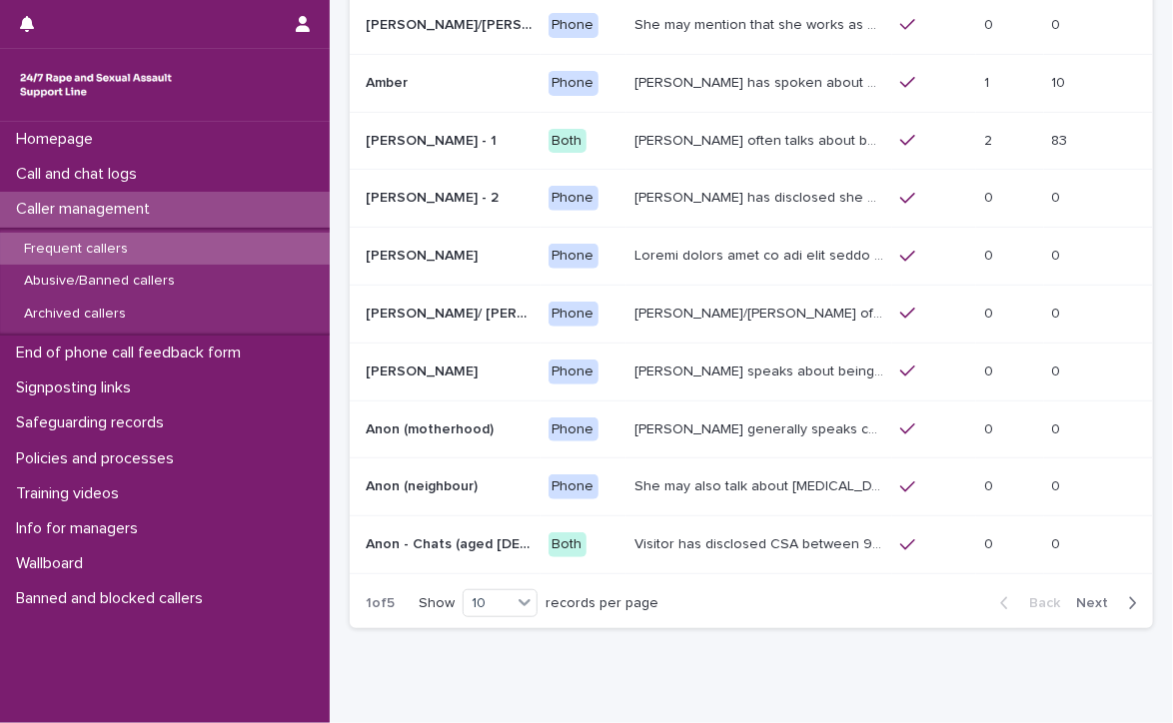
click at [1084, 597] on span "Next" at bounding box center [1098, 604] width 44 height 14
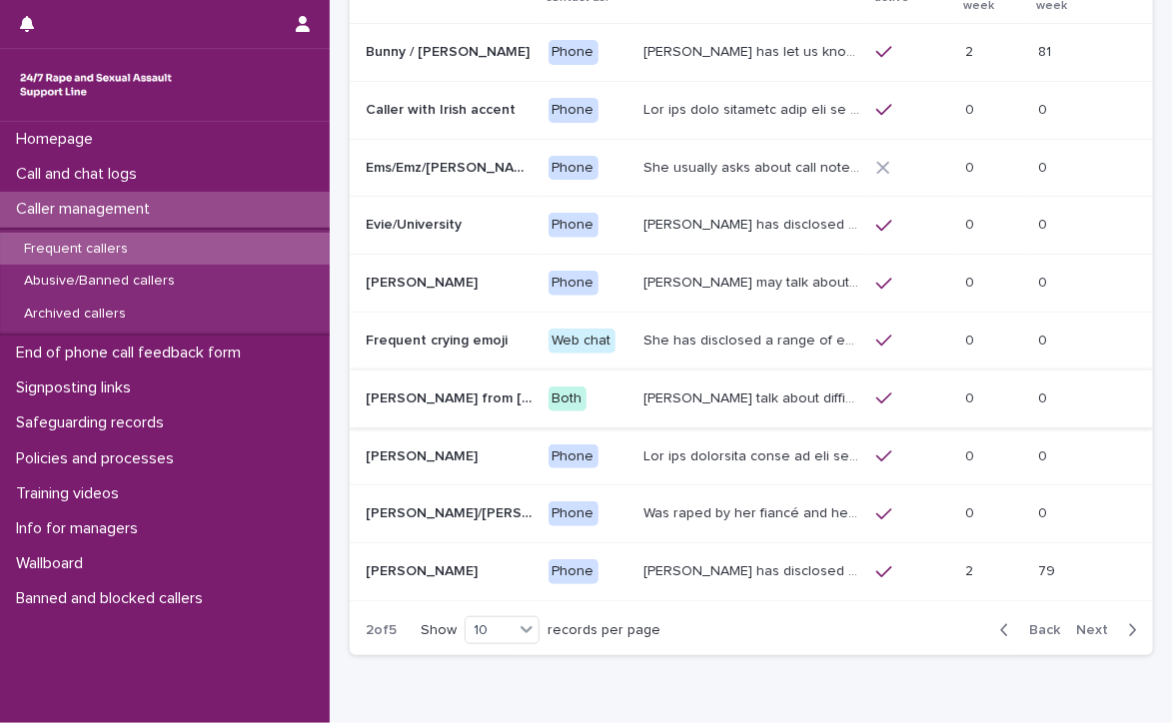
scroll to position [220, 0]
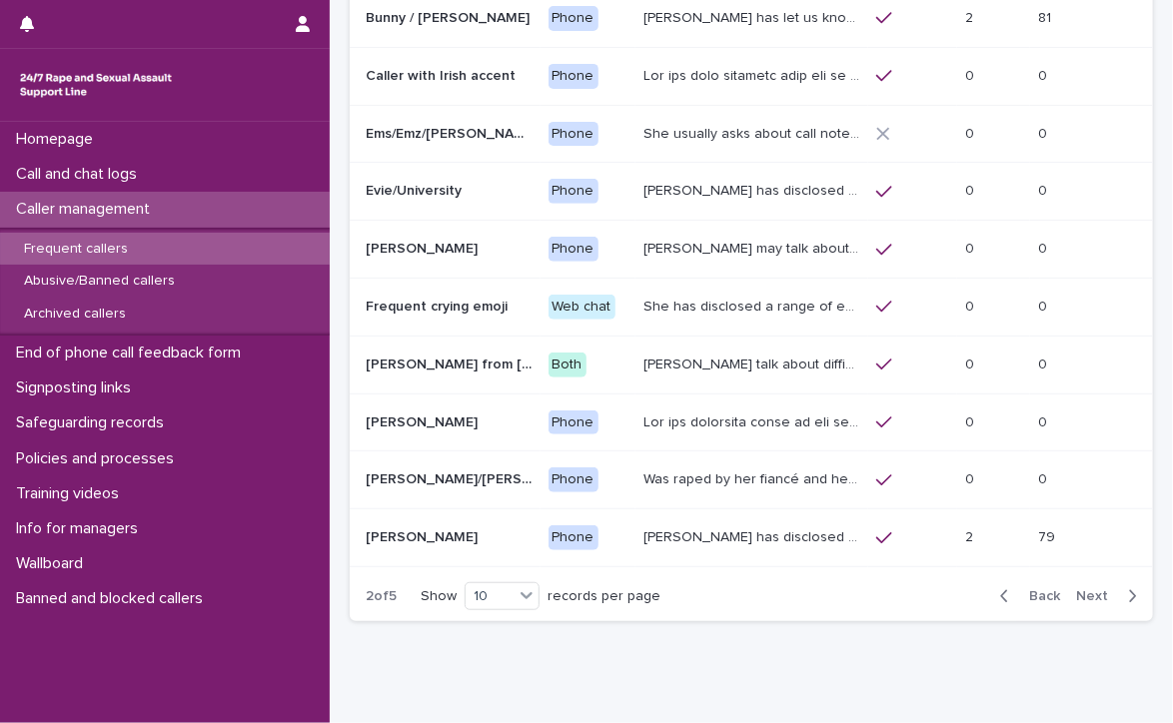
click at [1079, 590] on span "Next" at bounding box center [1098, 597] width 44 height 14
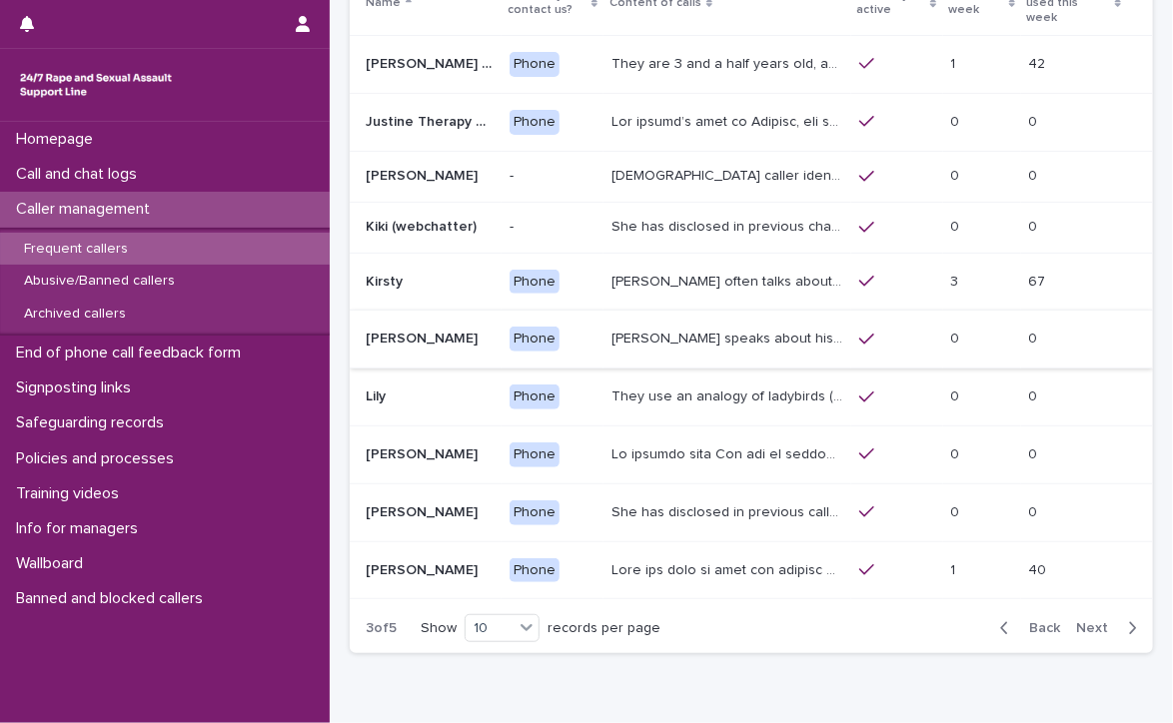
scroll to position [200, 0]
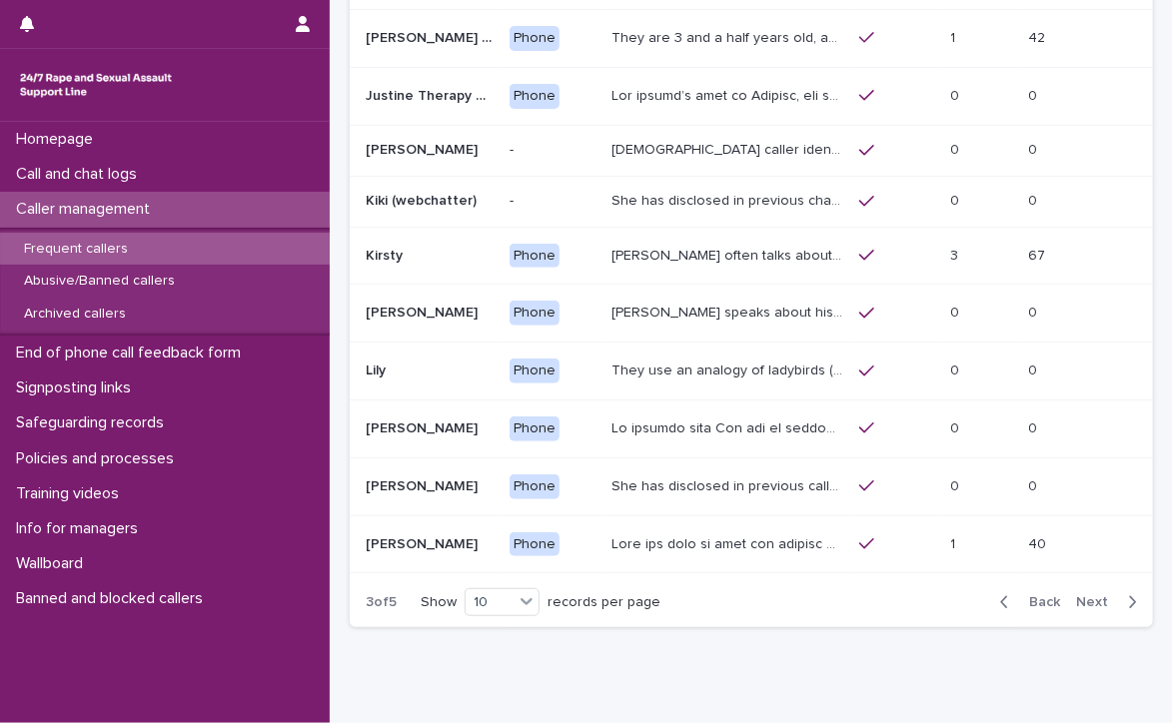
click at [1078, 596] on span "Next" at bounding box center [1098, 603] width 44 height 14
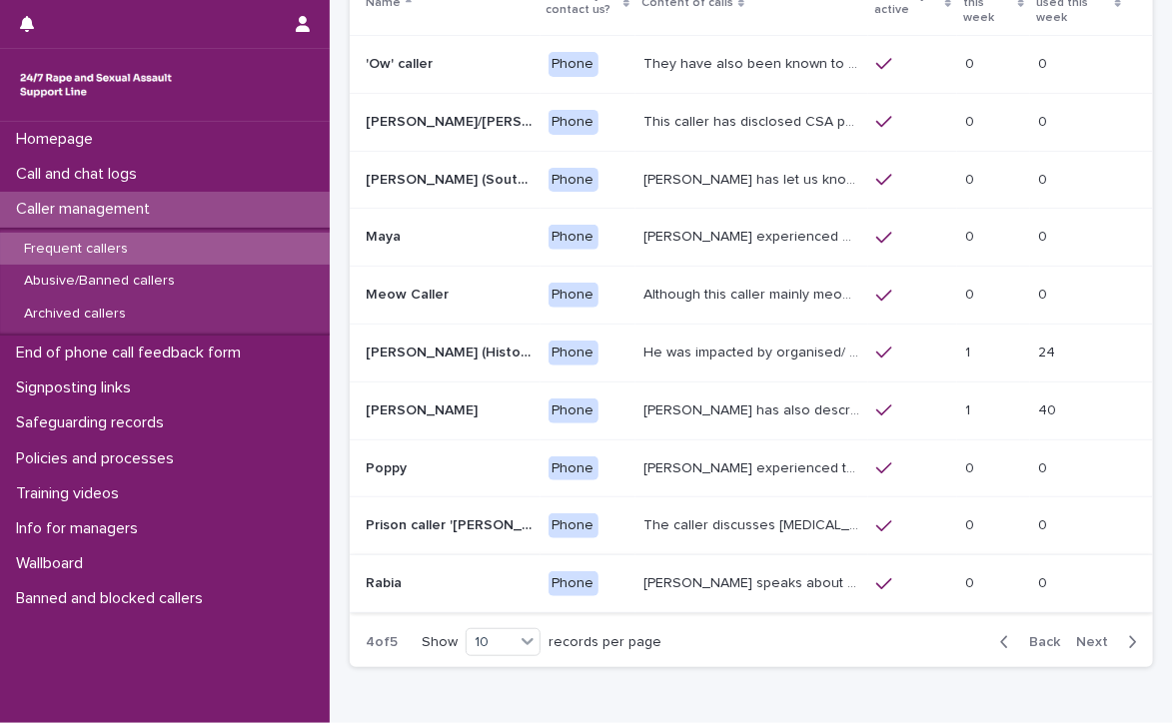
scroll to position [206, 0]
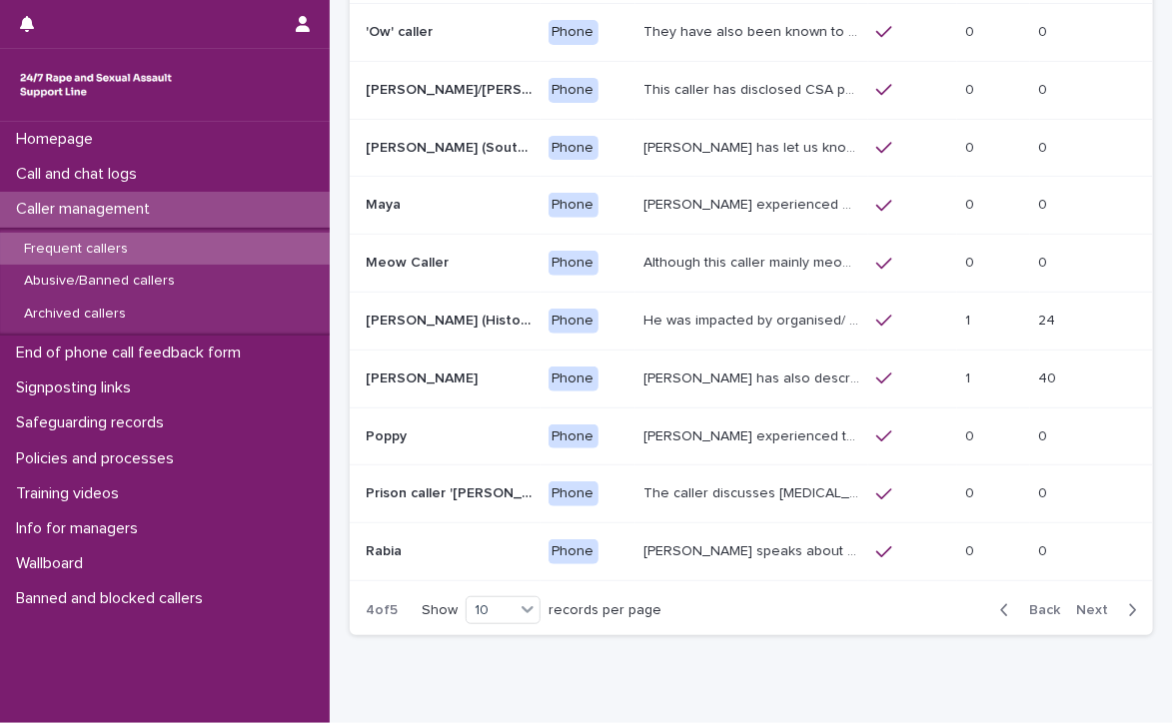
click at [1076, 604] on span "Next" at bounding box center [1098, 611] width 44 height 14
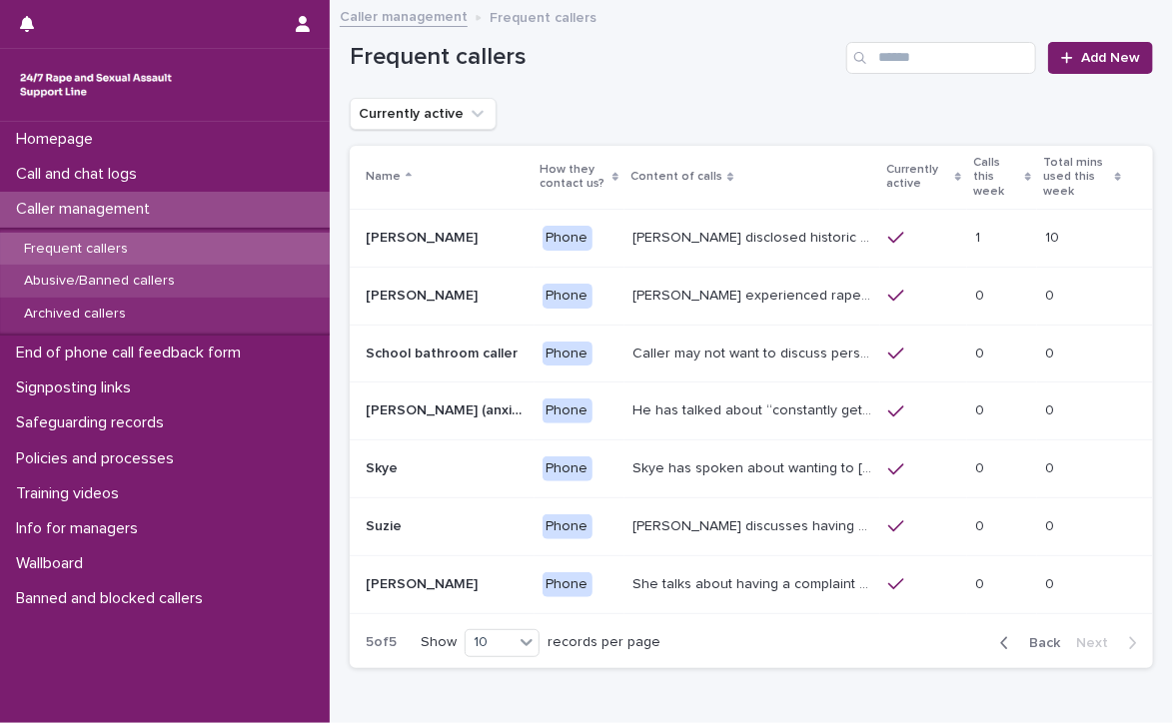
click at [141, 276] on p "Abusive/Banned callers" at bounding box center [99, 281] width 183 height 17
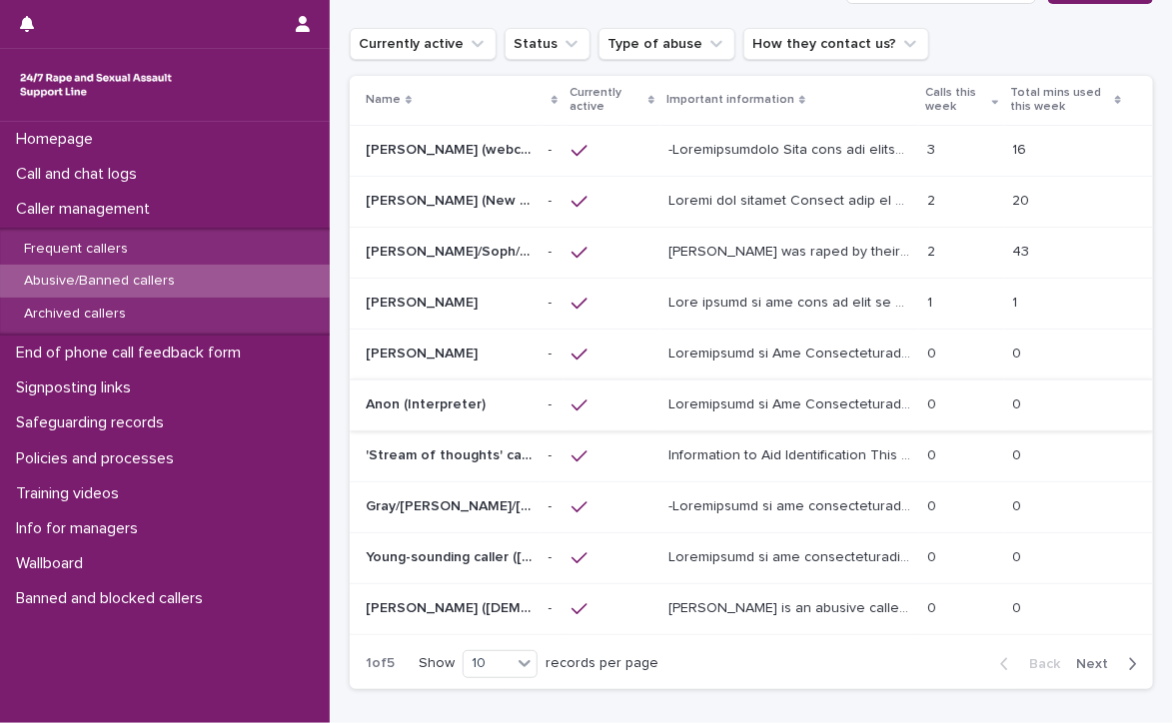
scroll to position [100, 0]
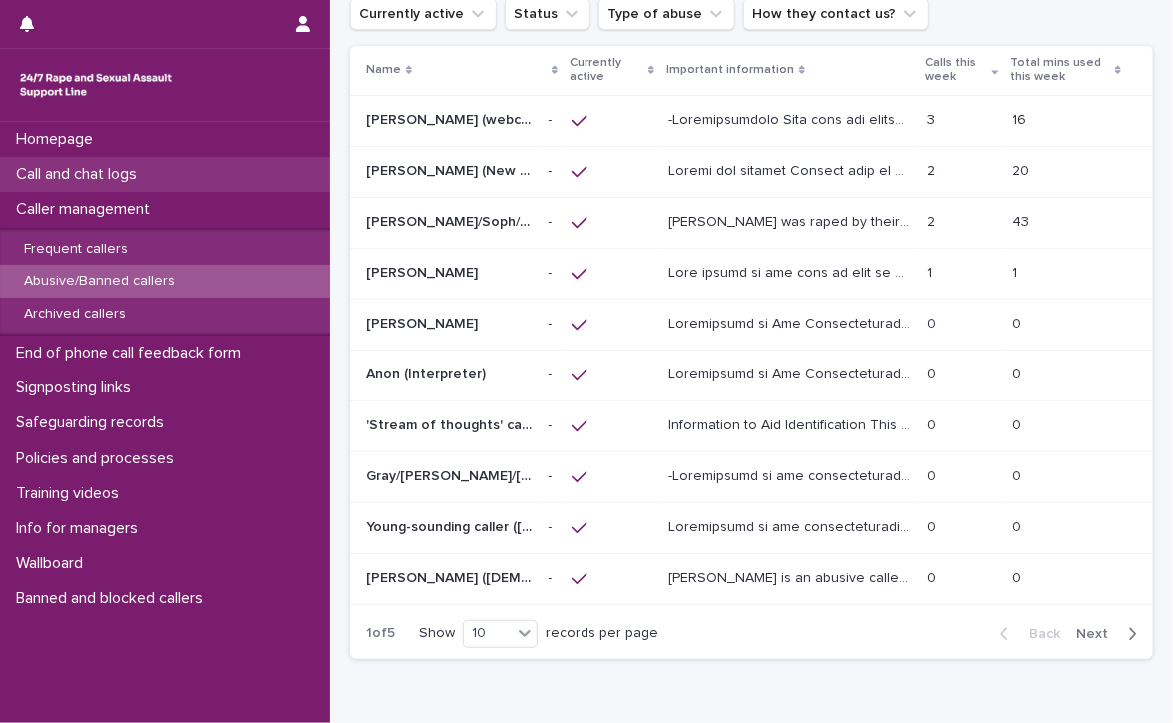
click at [87, 167] on p "Call and chat logs" at bounding box center [80, 174] width 145 height 19
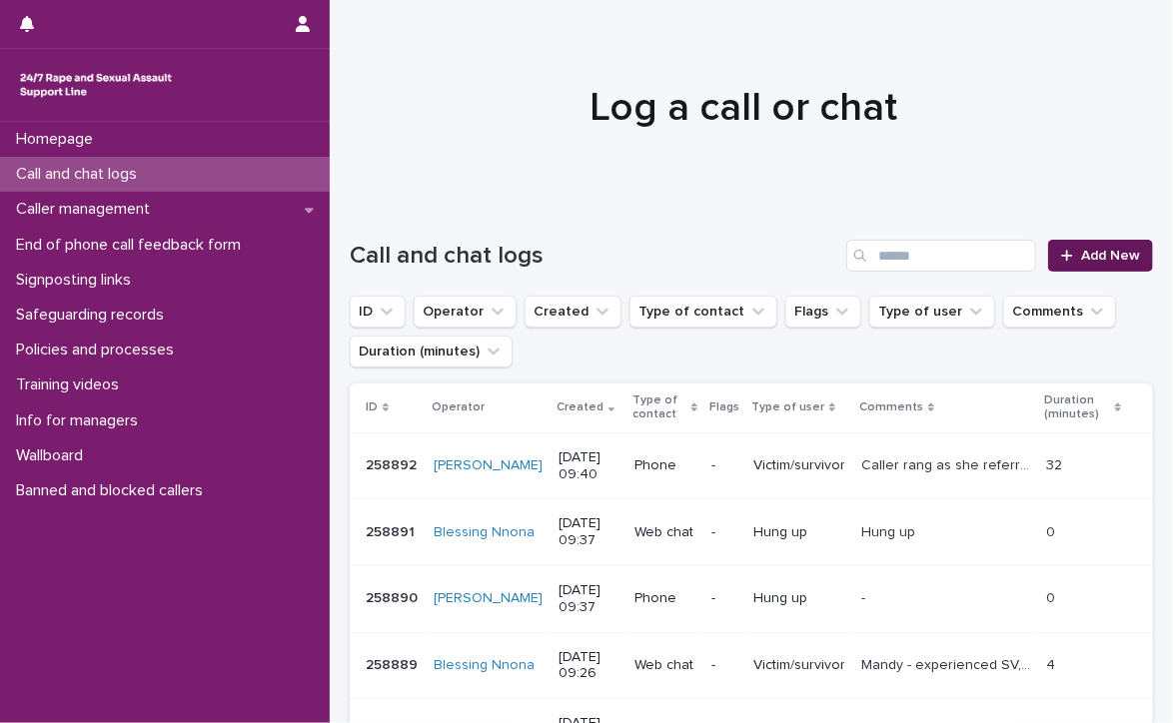
click at [1081, 249] on span "Add New" at bounding box center [1110, 256] width 59 height 14
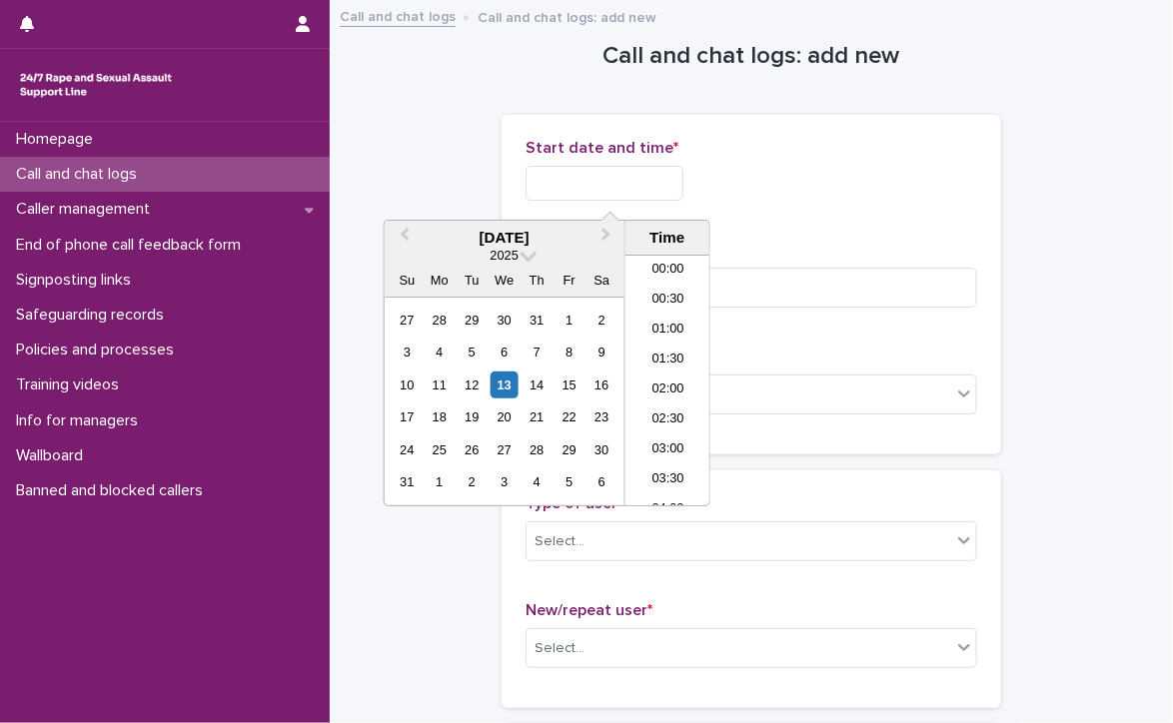
click at [672, 183] on input "text" at bounding box center [605, 183] width 158 height 35
click at [655, 347] on li "09:00" at bounding box center [667, 351] width 85 height 30
click at [659, 187] on input "**********" at bounding box center [605, 183] width 158 height 35
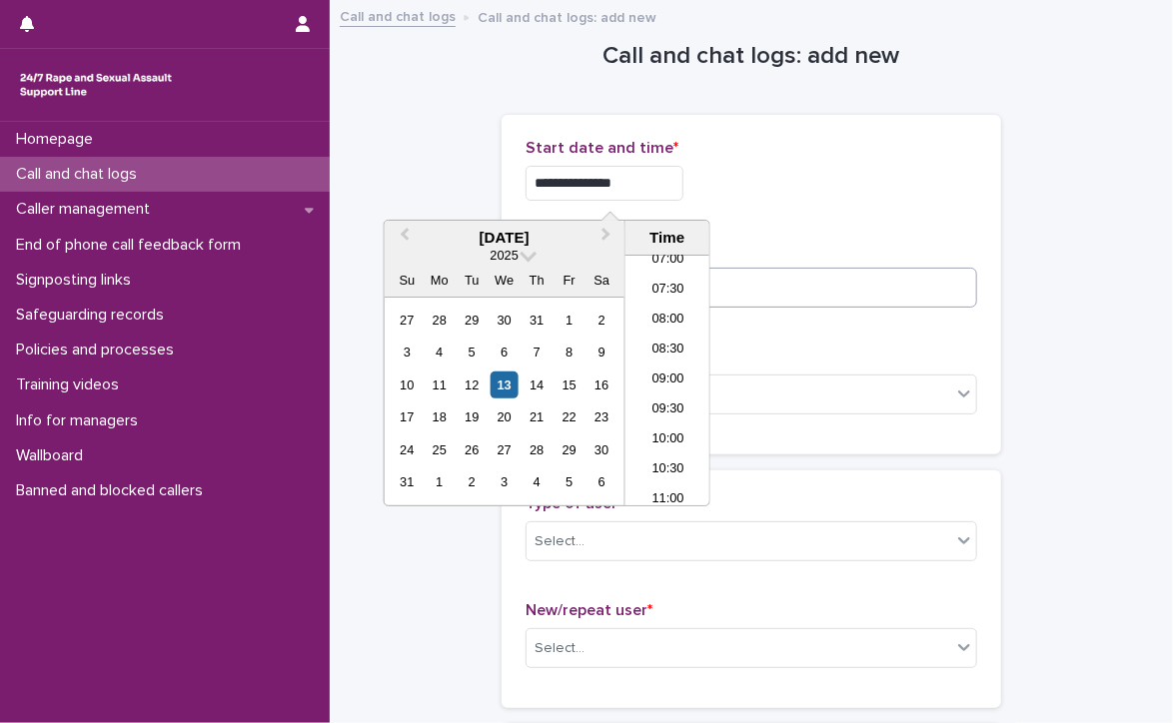
type input "**********"
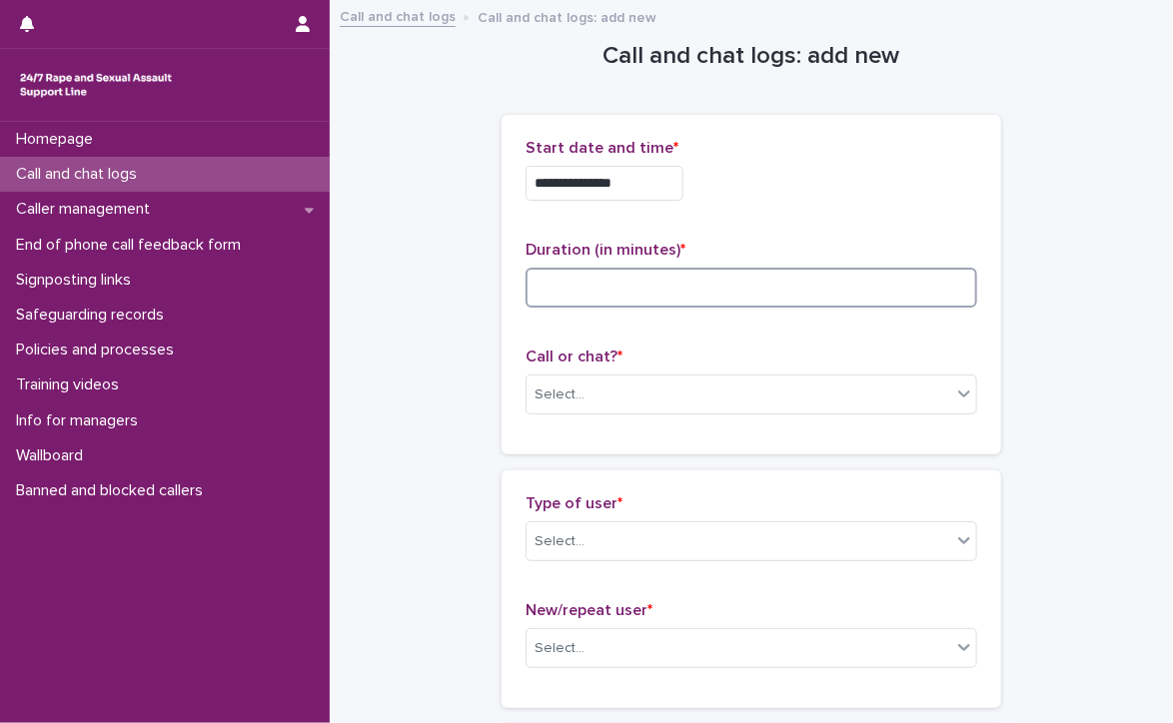
click at [775, 288] on input at bounding box center [752, 288] width 452 height 40
type input "**"
click at [598, 383] on div "Select..." at bounding box center [739, 395] width 425 height 33
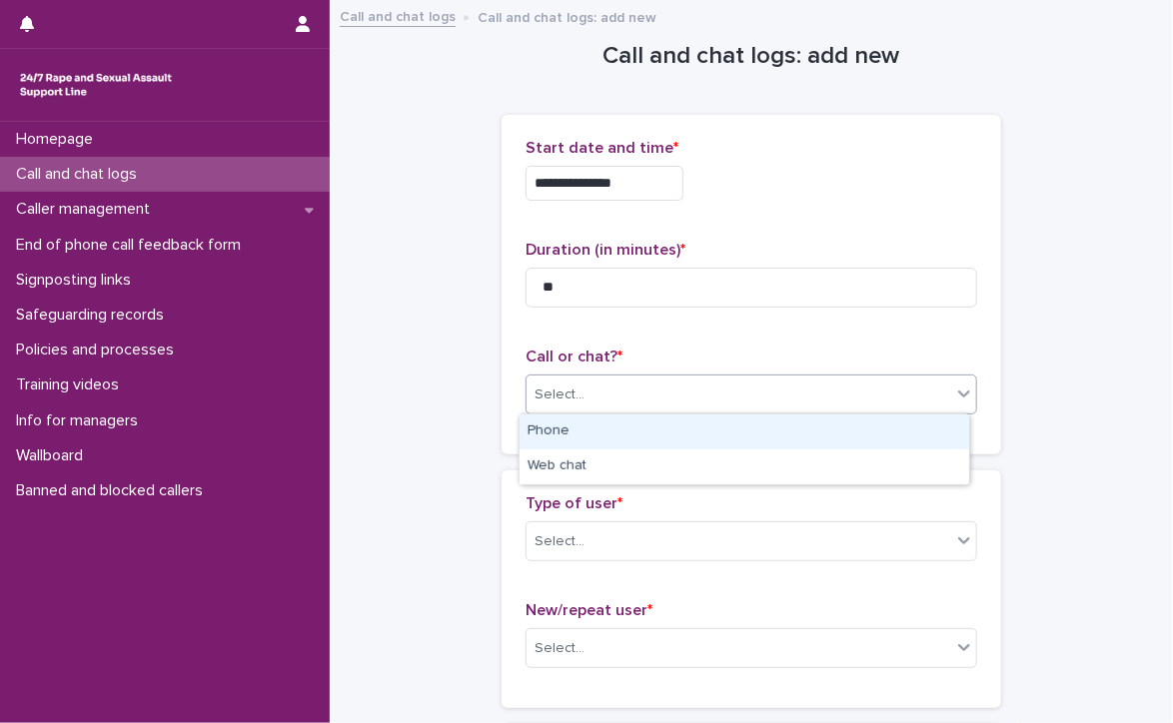
click at [623, 435] on div "Phone" at bounding box center [745, 432] width 450 height 35
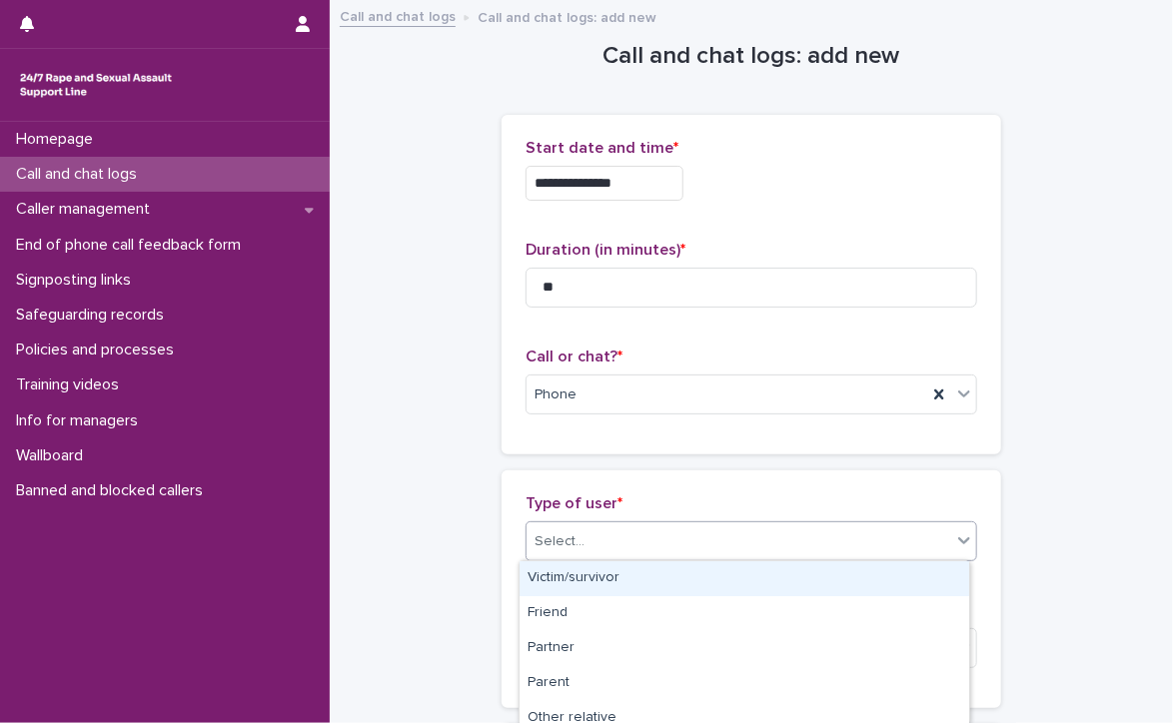
click at [602, 530] on div "Select..." at bounding box center [739, 542] width 425 height 33
click at [608, 577] on div "Victim/survivor" at bounding box center [745, 579] width 450 height 35
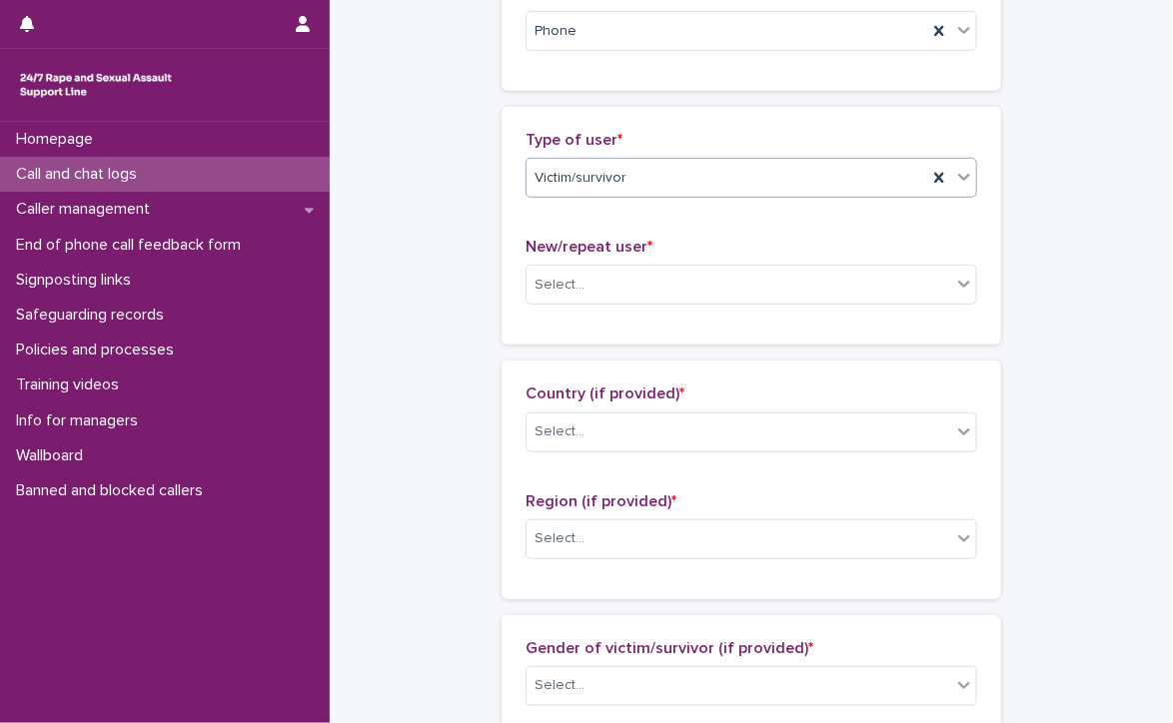
scroll to position [400, 0]
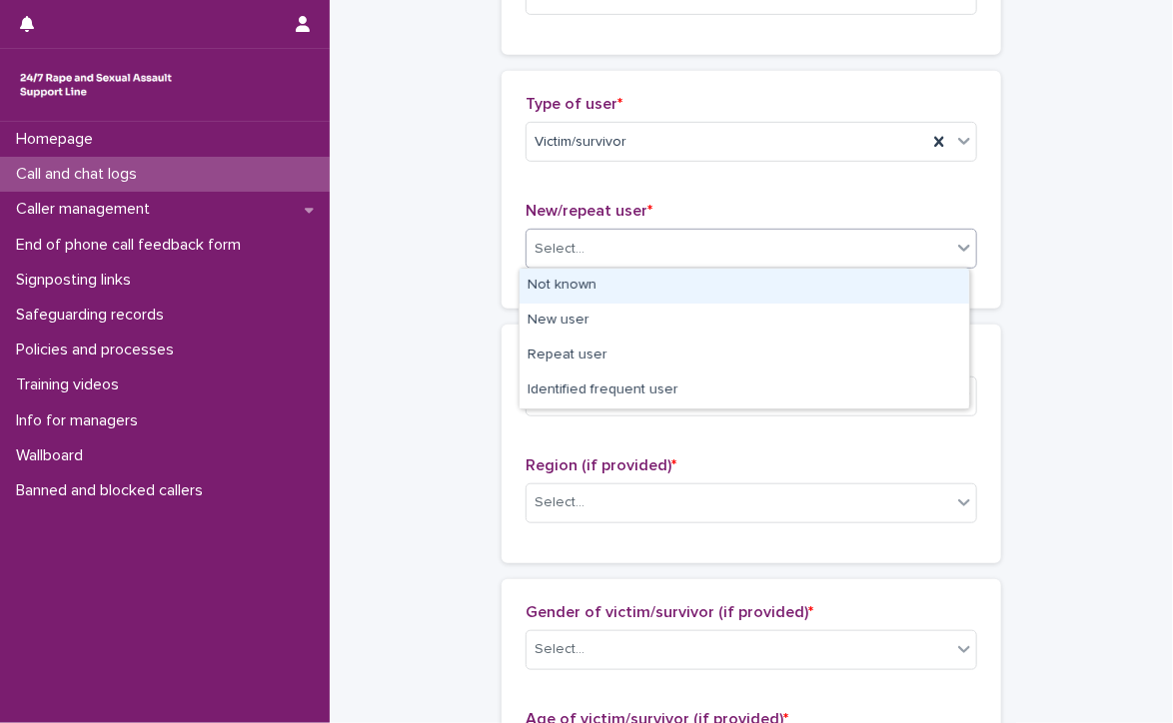
click at [627, 243] on div "Select..." at bounding box center [739, 249] width 425 height 33
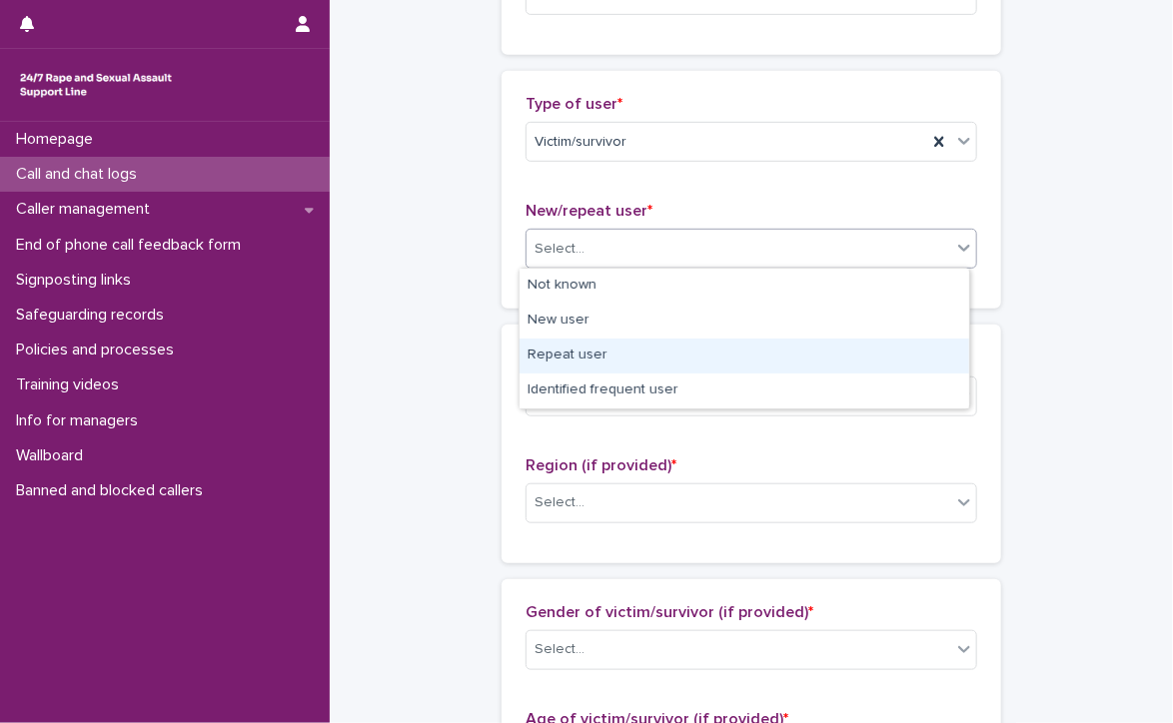
click at [623, 348] on div "Repeat user" at bounding box center [745, 356] width 450 height 35
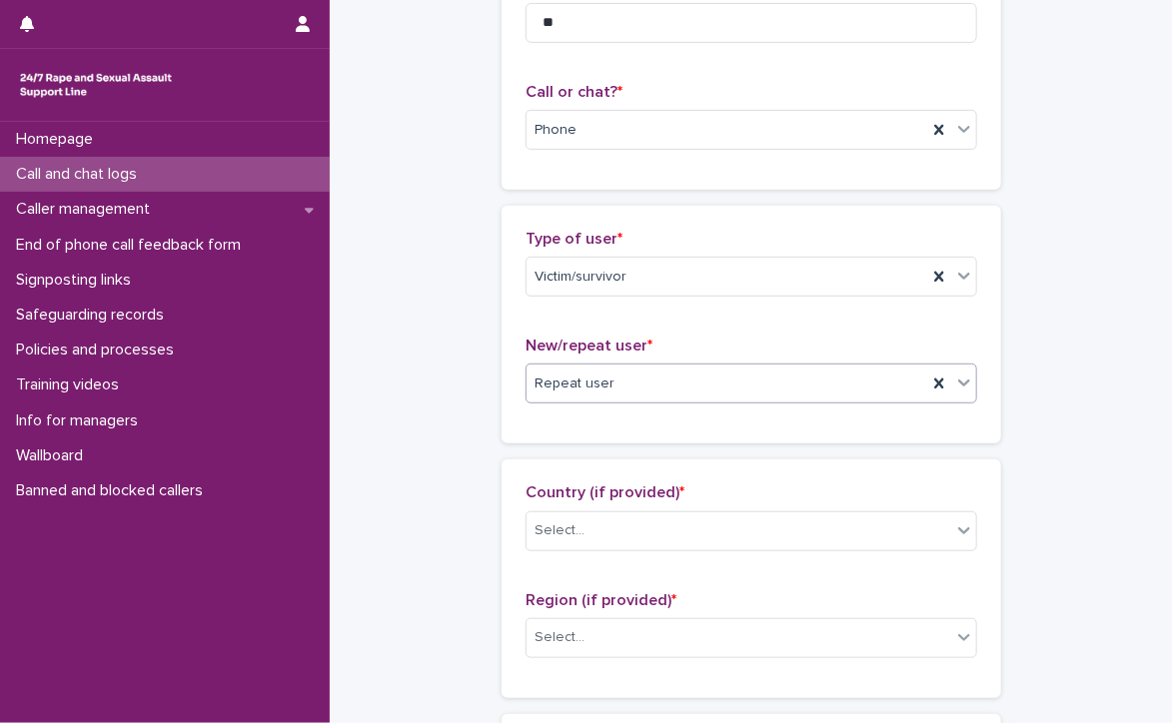
scroll to position [300, 0]
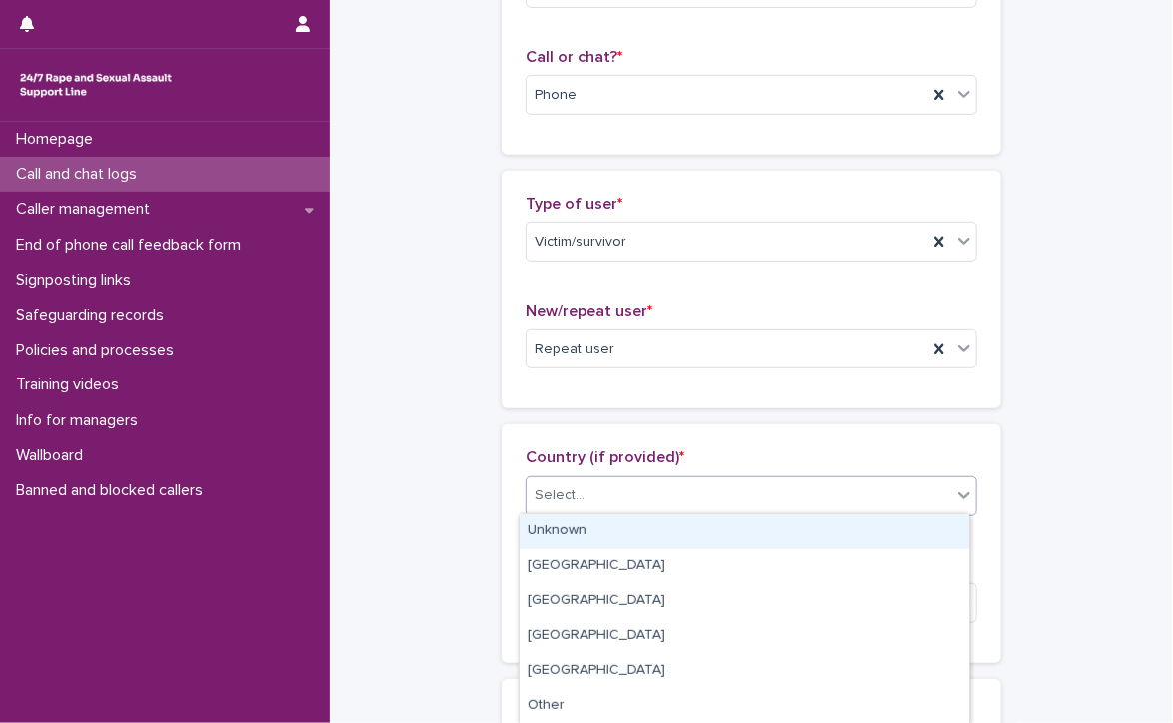
click at [641, 487] on div "Select..." at bounding box center [739, 496] width 425 height 33
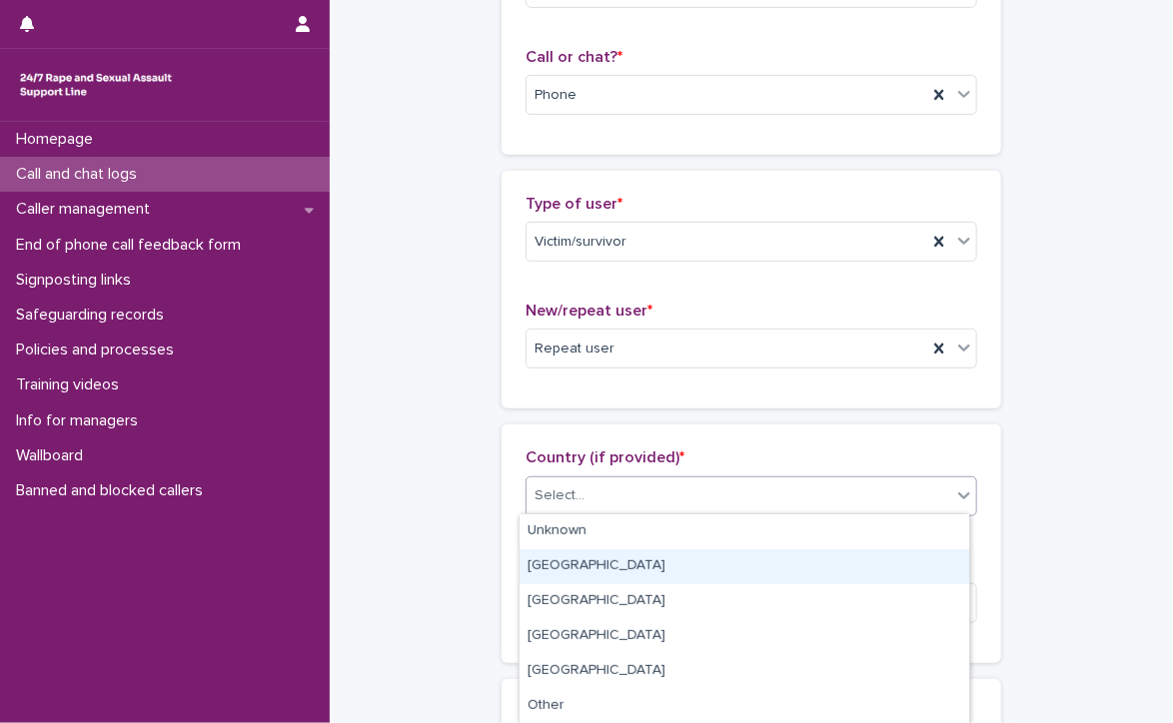
click at [622, 563] on div "[GEOGRAPHIC_DATA]" at bounding box center [745, 567] width 450 height 35
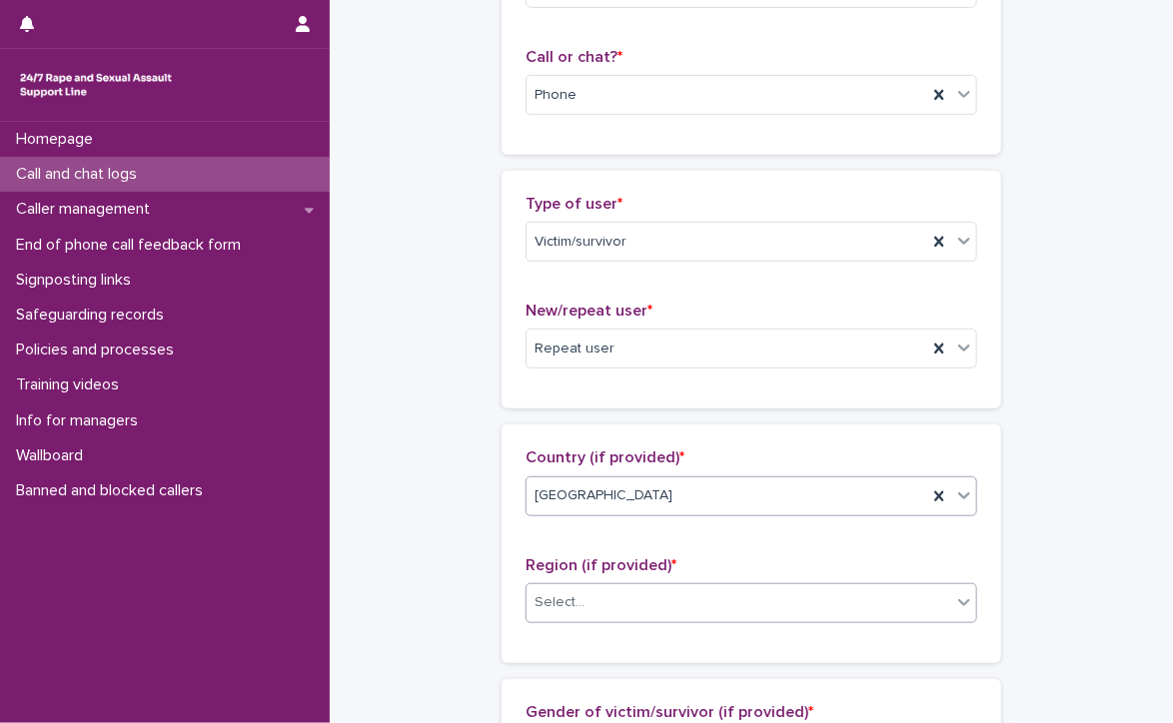
click at [647, 596] on div "Select..." at bounding box center [739, 603] width 425 height 33
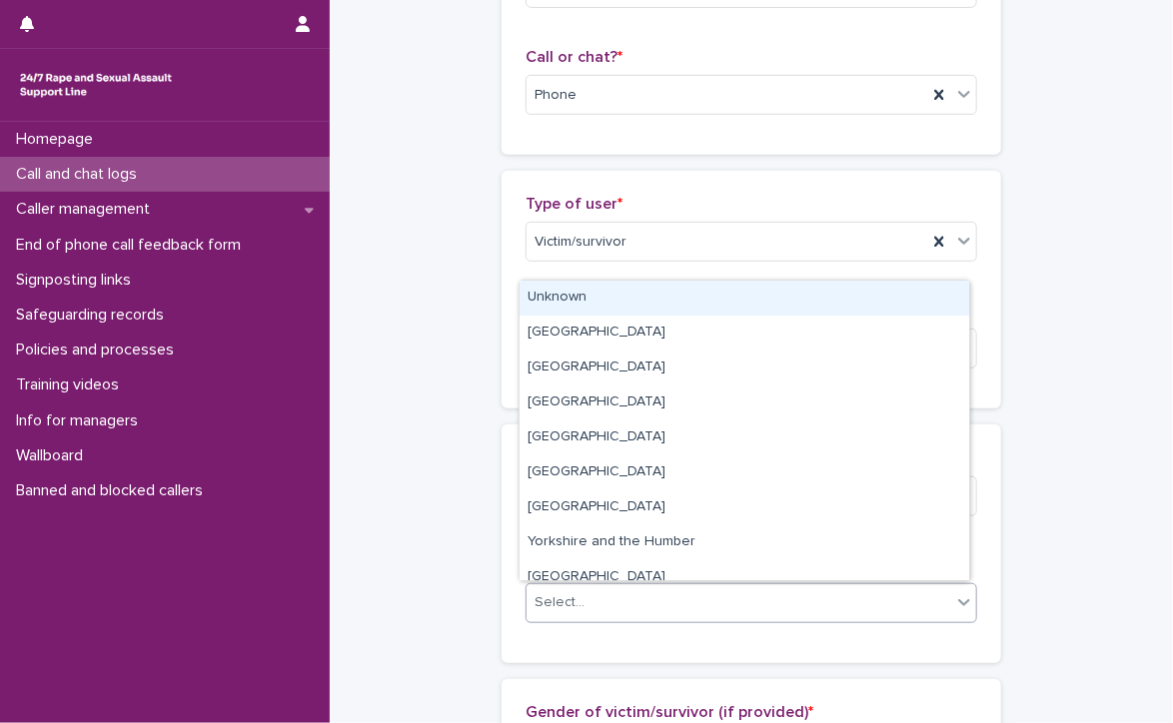
click at [604, 295] on div "Unknown" at bounding box center [745, 298] width 450 height 35
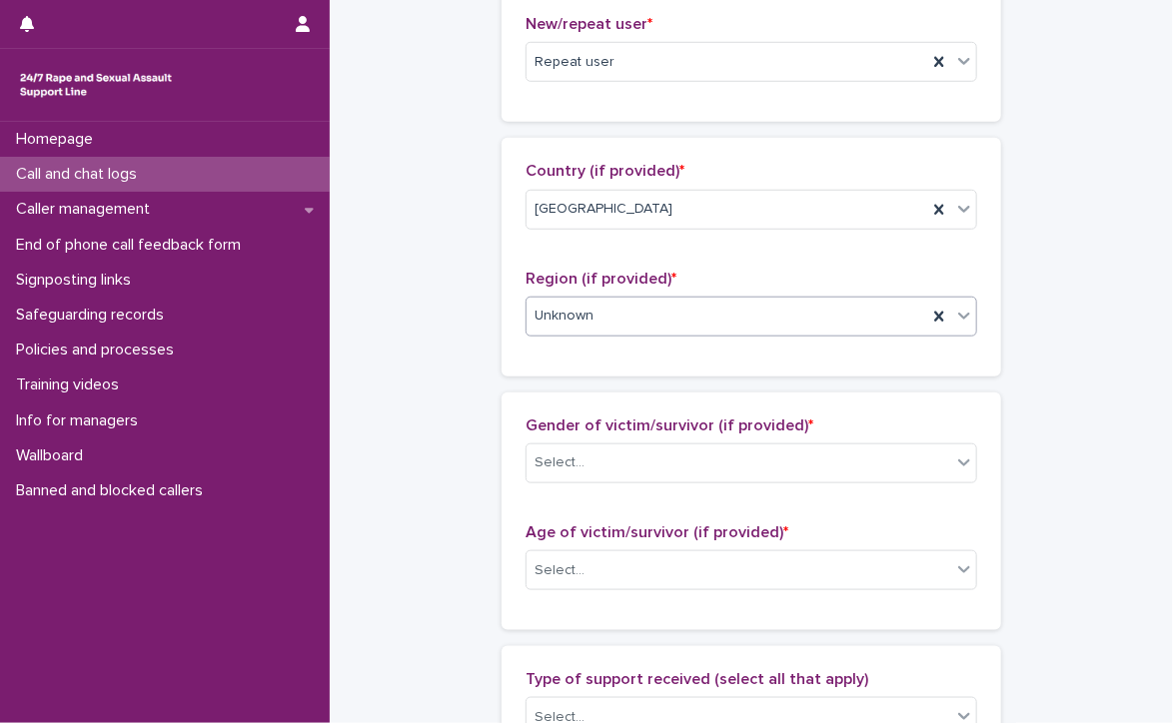
scroll to position [600, 0]
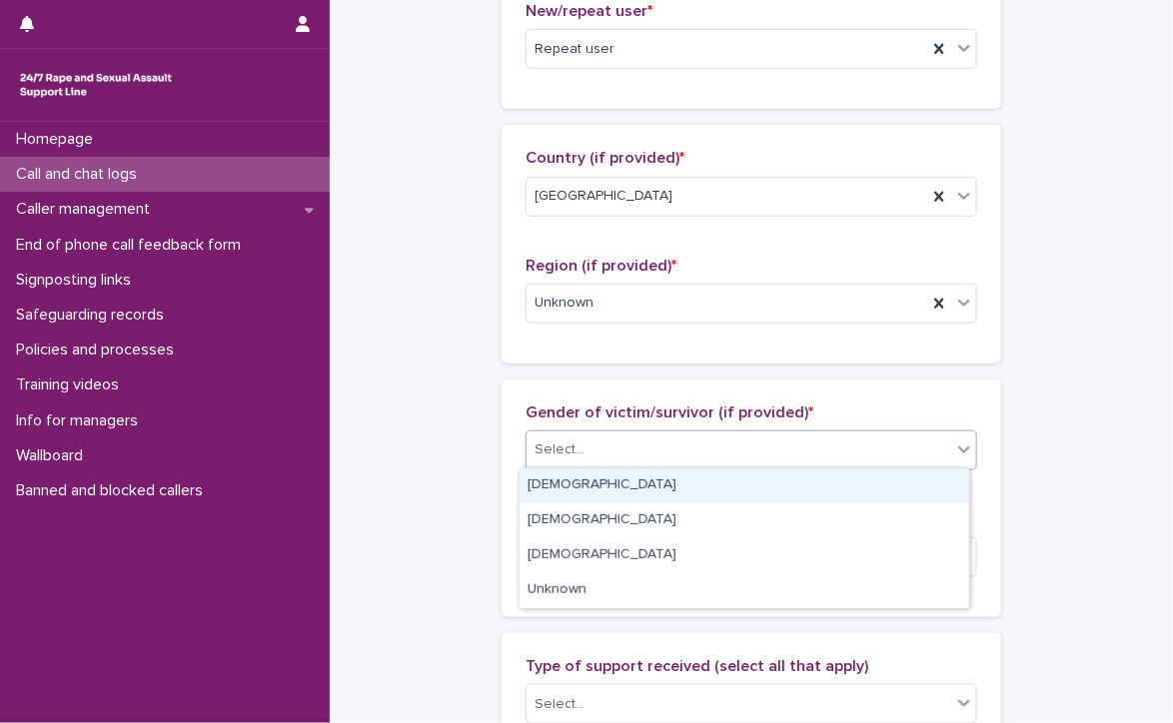
click at [609, 446] on div "Select..." at bounding box center [739, 450] width 425 height 33
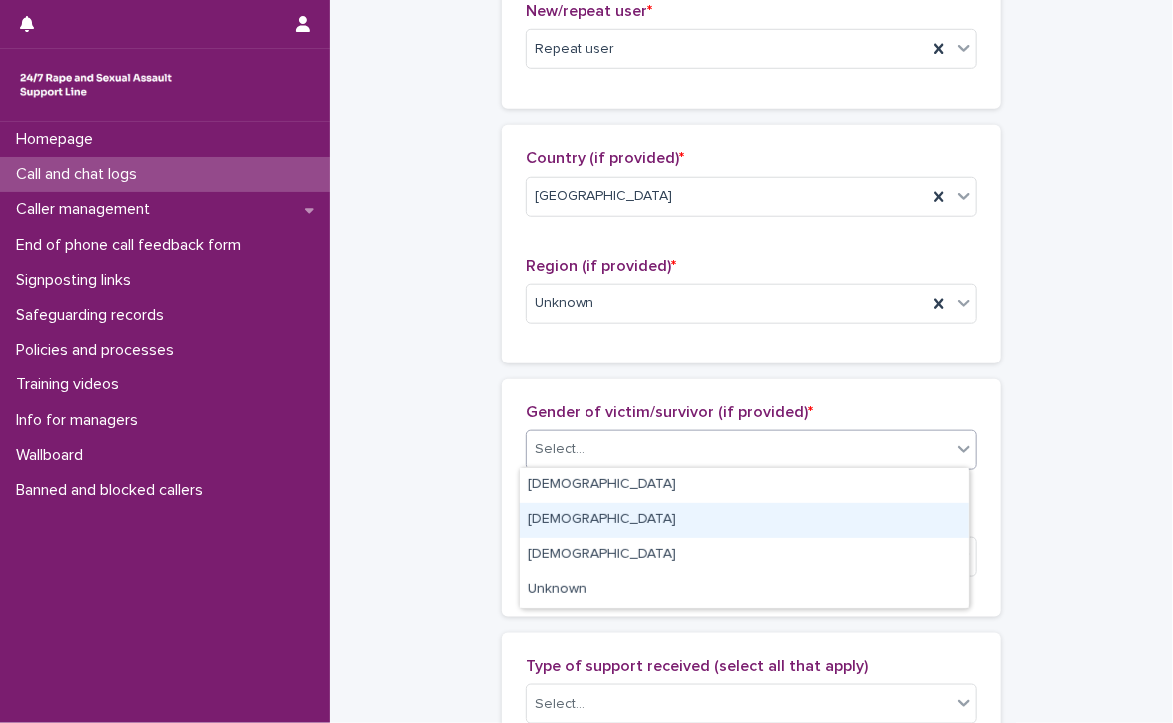
click at [610, 527] on div "[DEMOGRAPHIC_DATA]" at bounding box center [745, 521] width 450 height 35
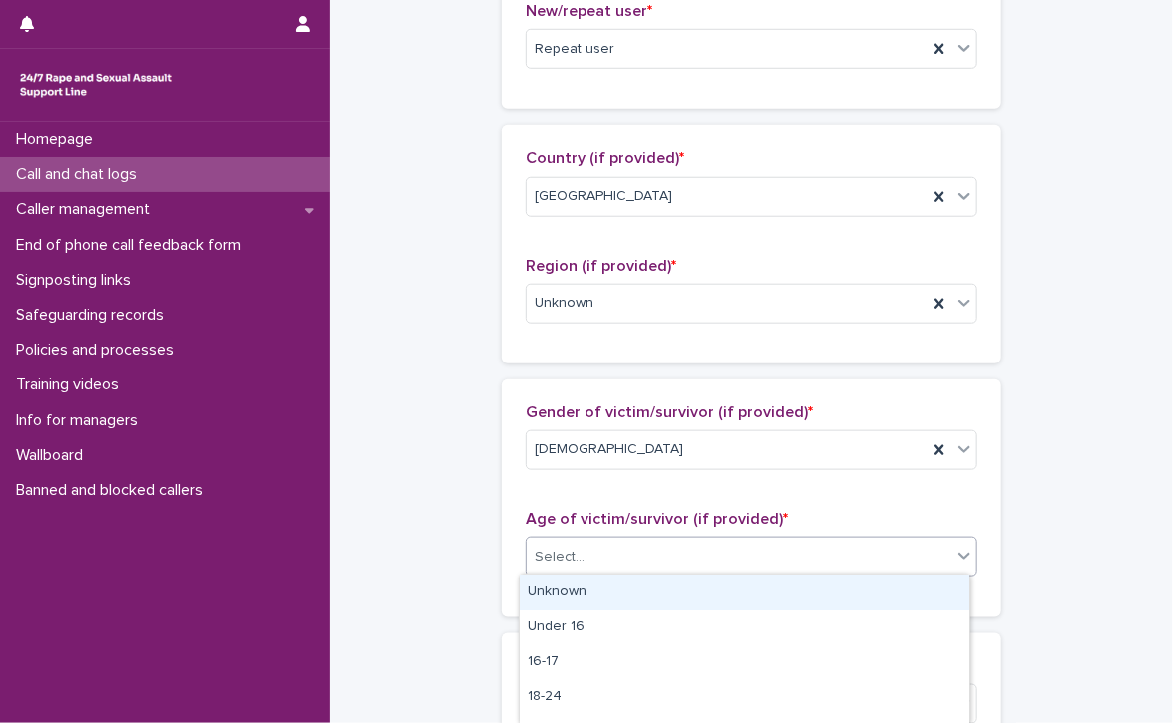
click at [611, 547] on div "Select..." at bounding box center [739, 558] width 425 height 33
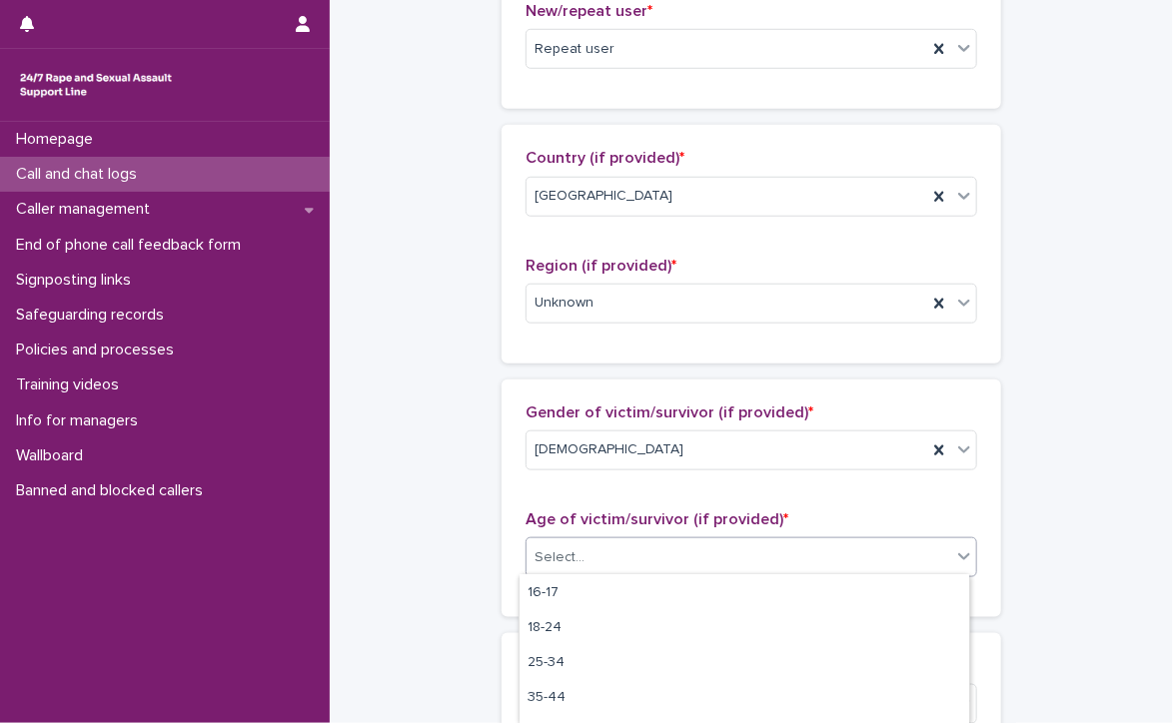
scroll to position [100, 0]
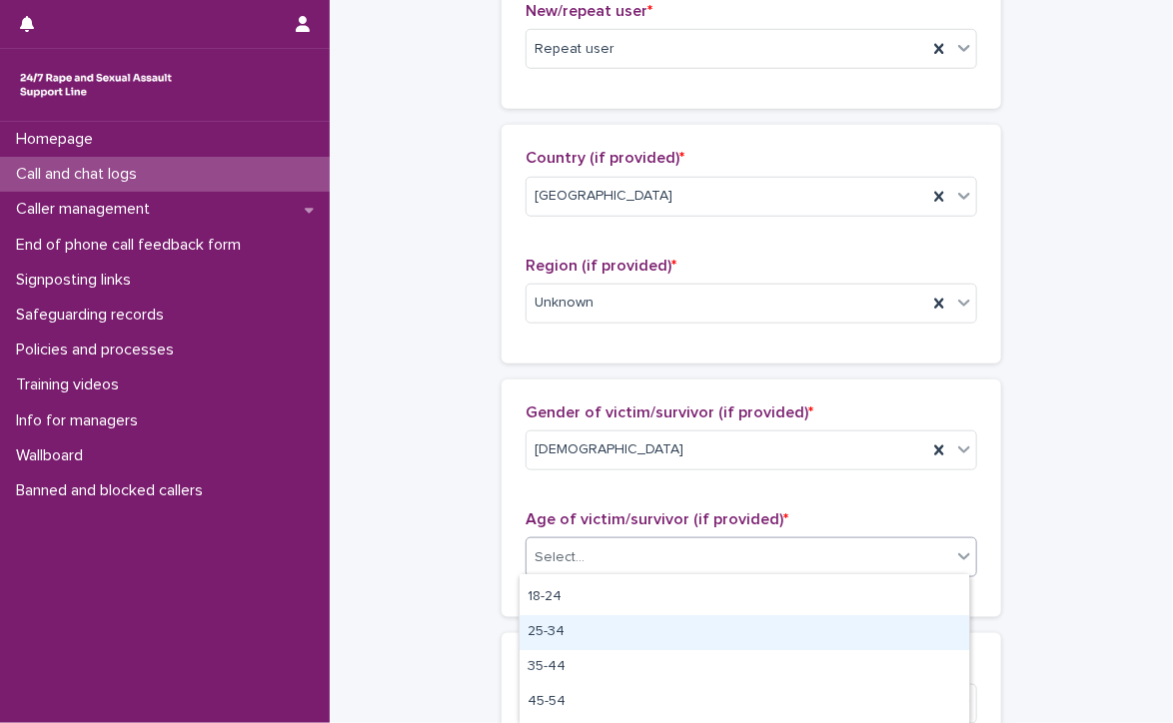
click at [544, 627] on div "25-34" at bounding box center [745, 632] width 450 height 35
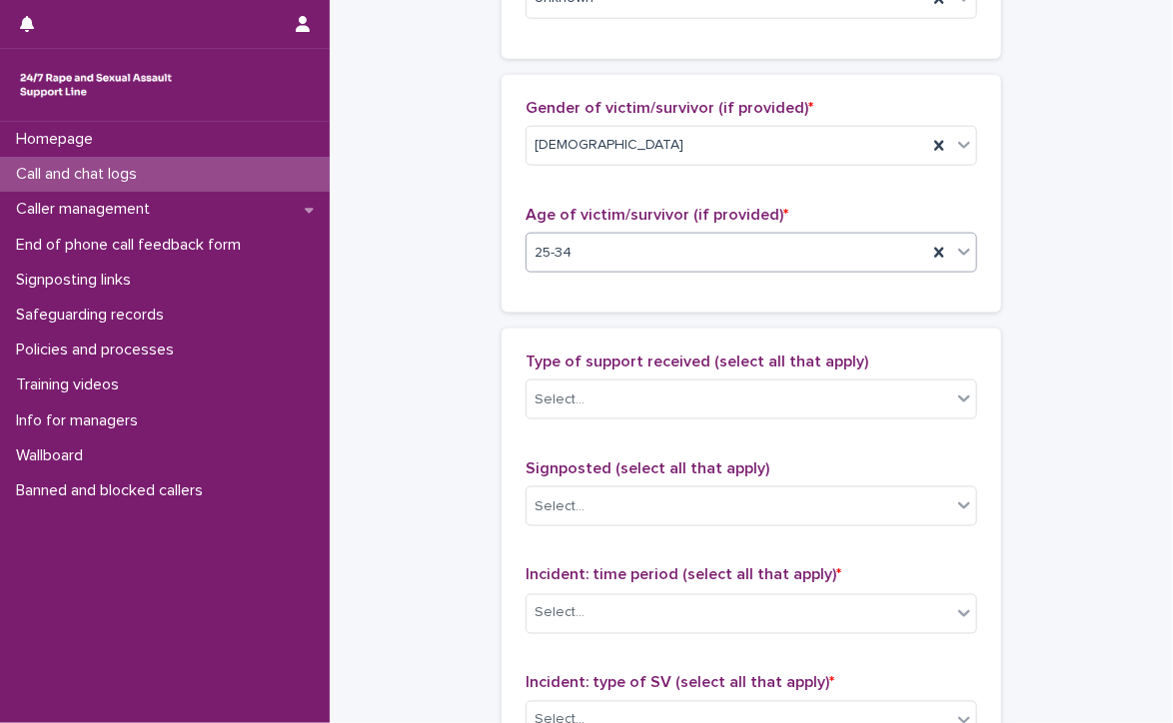
scroll to position [999, 0]
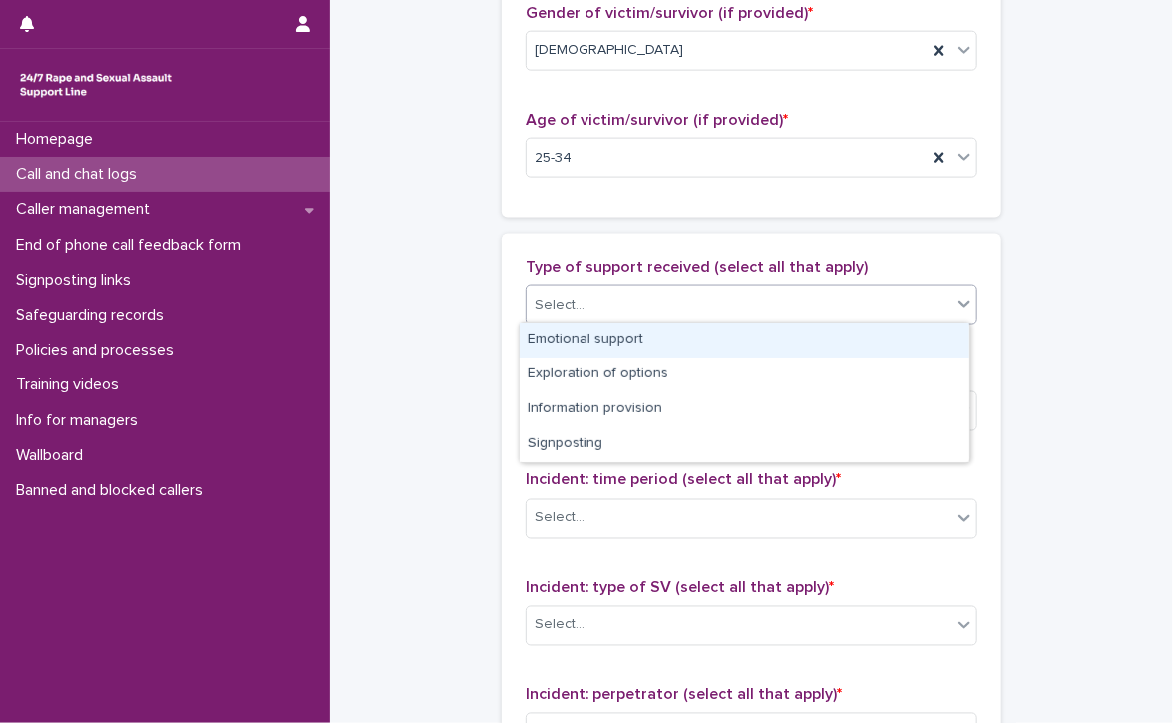
click at [610, 301] on div "Select..." at bounding box center [739, 305] width 425 height 33
click at [608, 335] on div "Emotional support" at bounding box center [745, 340] width 450 height 35
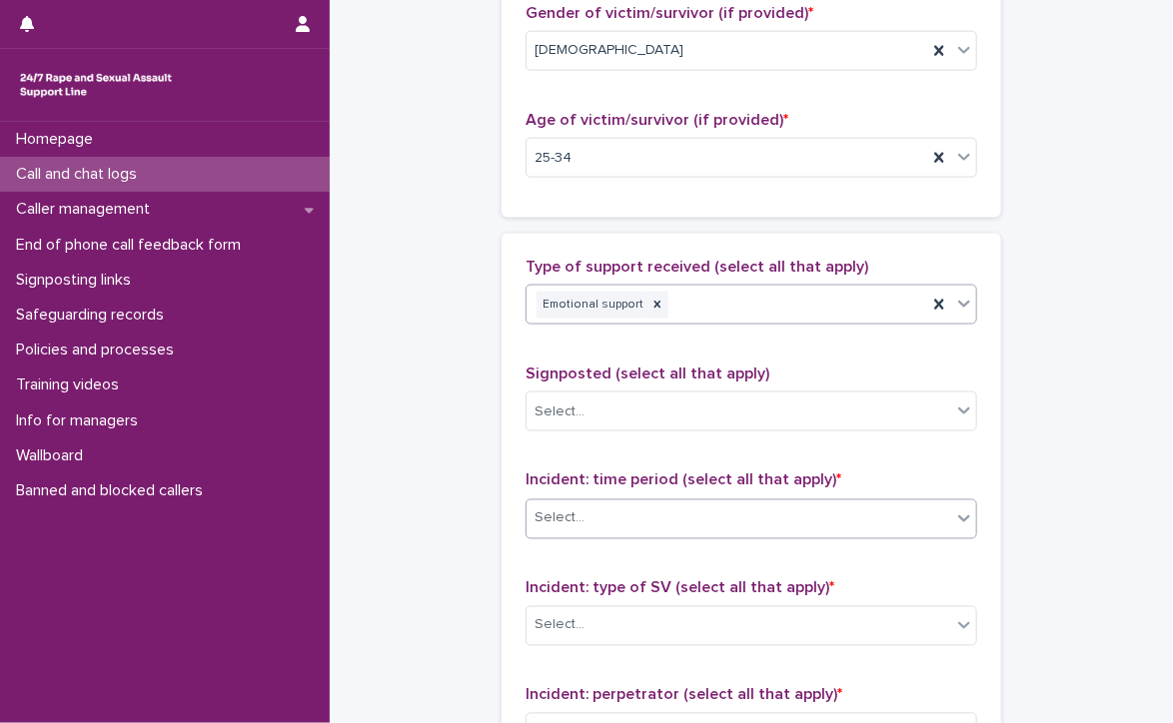
click at [666, 515] on div "Select..." at bounding box center [739, 519] width 425 height 33
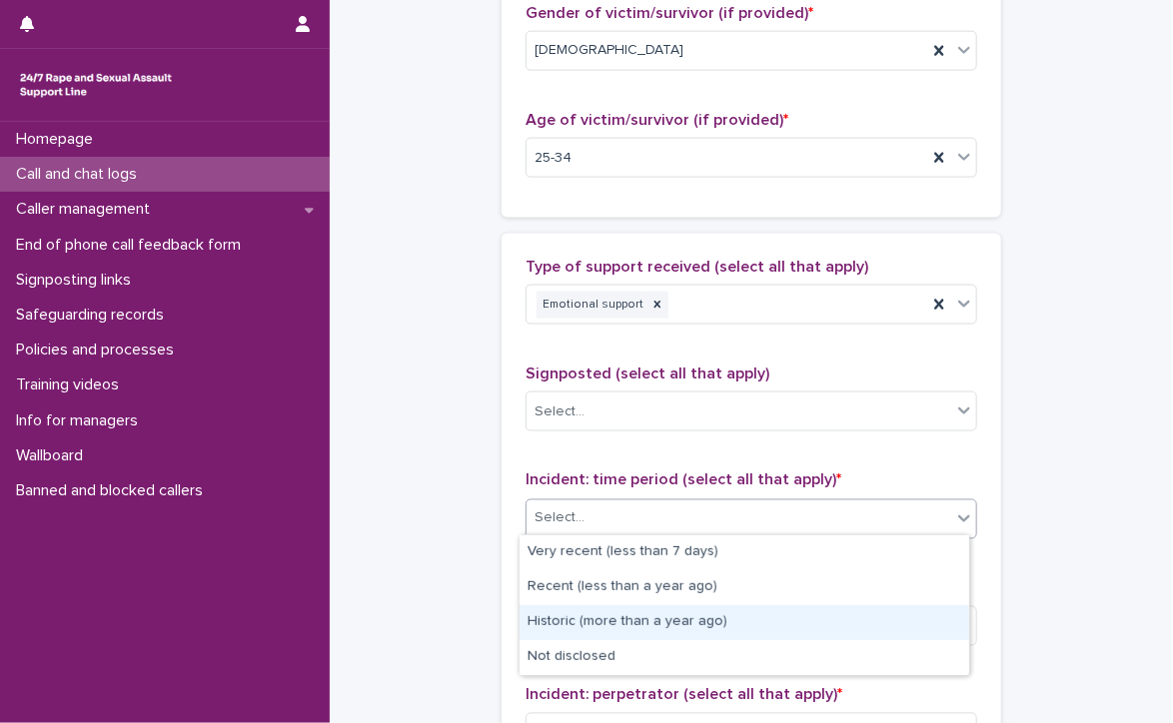
click at [731, 618] on div "Historic (more than a year ago)" at bounding box center [745, 623] width 450 height 35
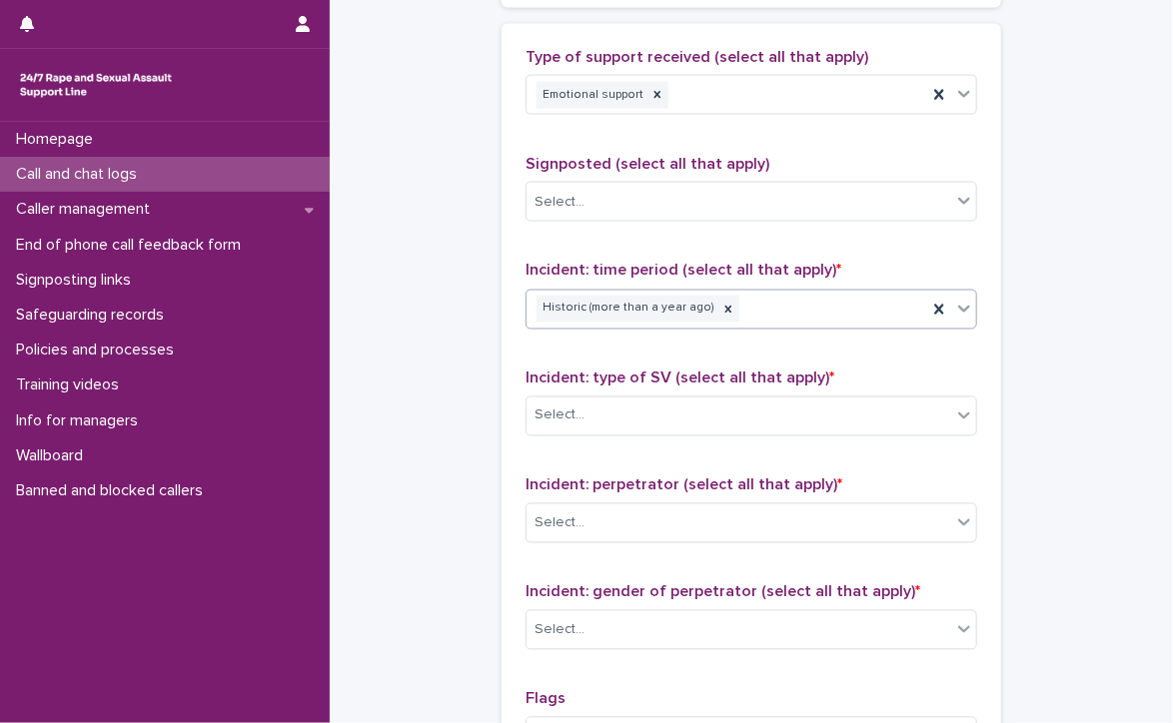
scroll to position [1199, 0]
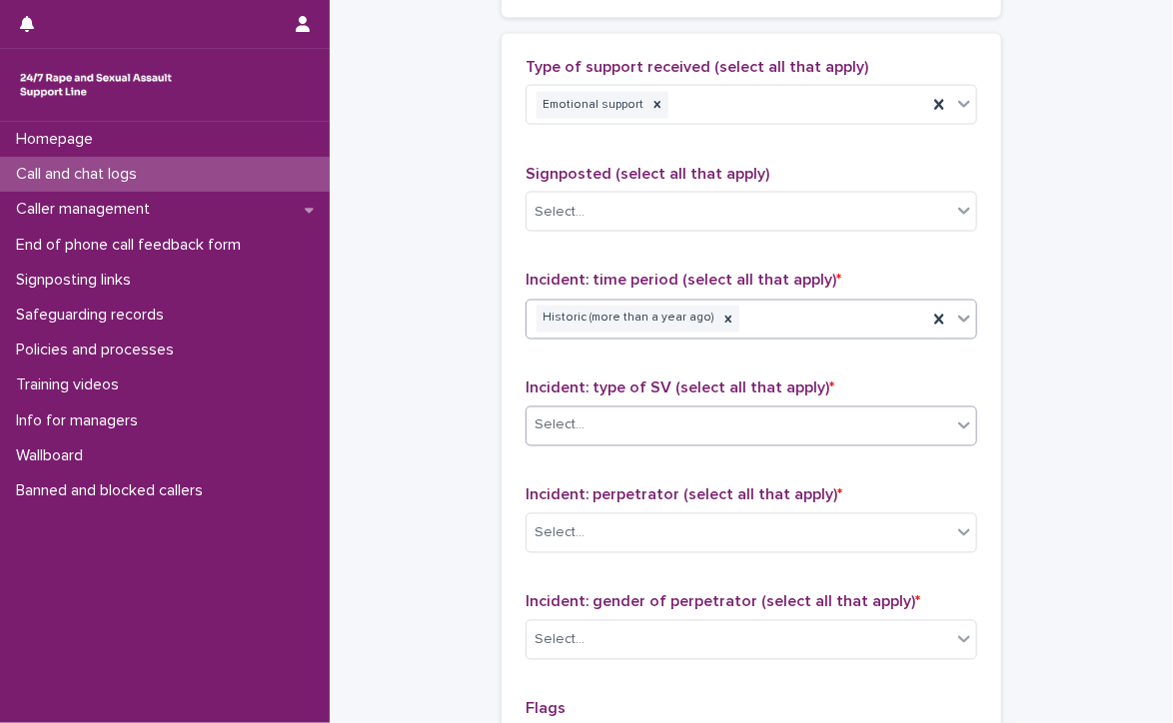
click at [592, 417] on div "Select..." at bounding box center [739, 426] width 425 height 33
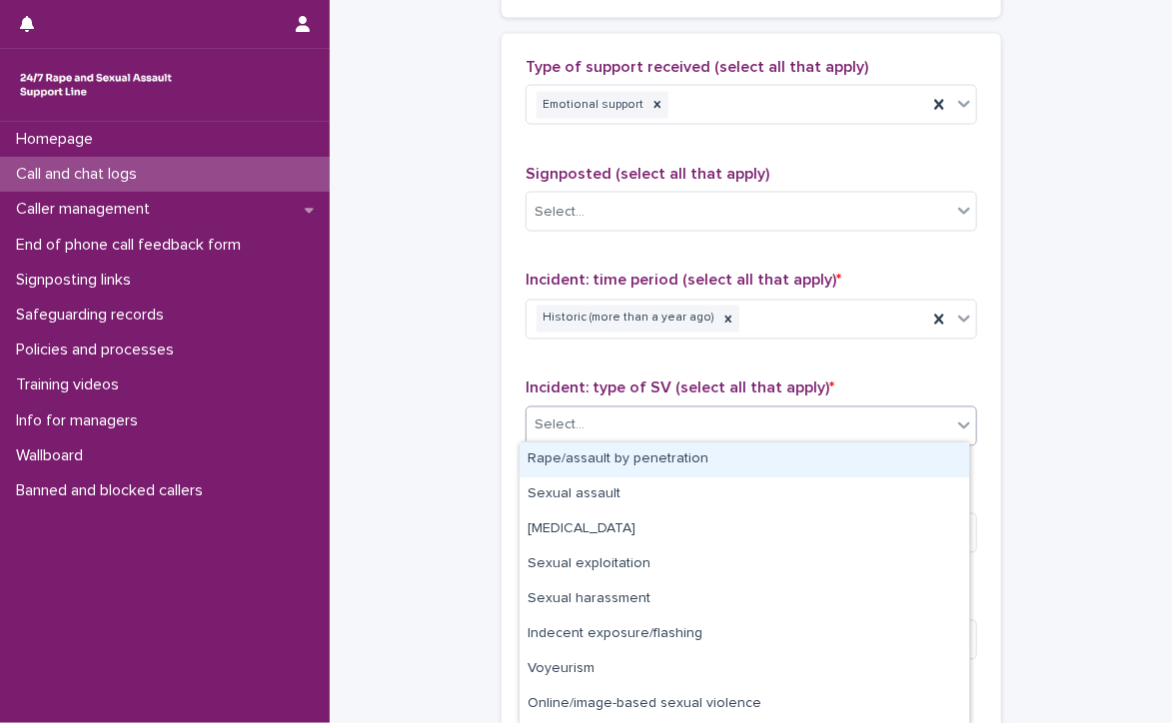
click at [751, 455] on div "Rape/assault by penetration" at bounding box center [745, 460] width 450 height 35
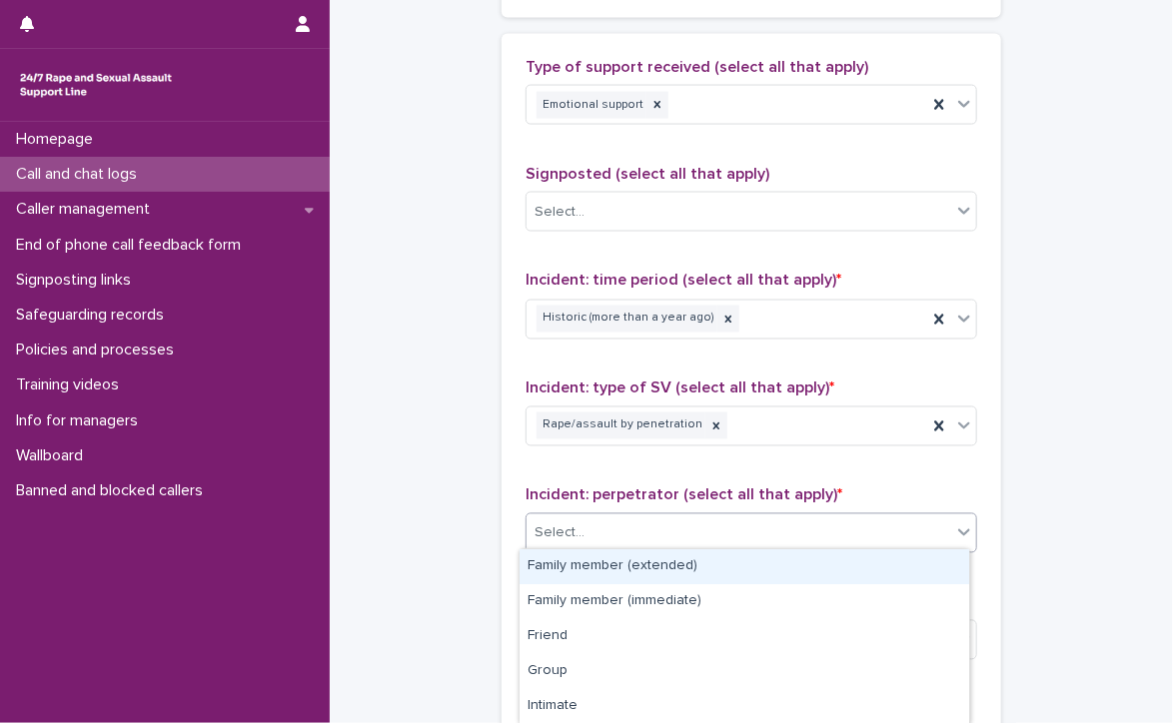
click at [561, 524] on div "Select..." at bounding box center [560, 534] width 50 height 21
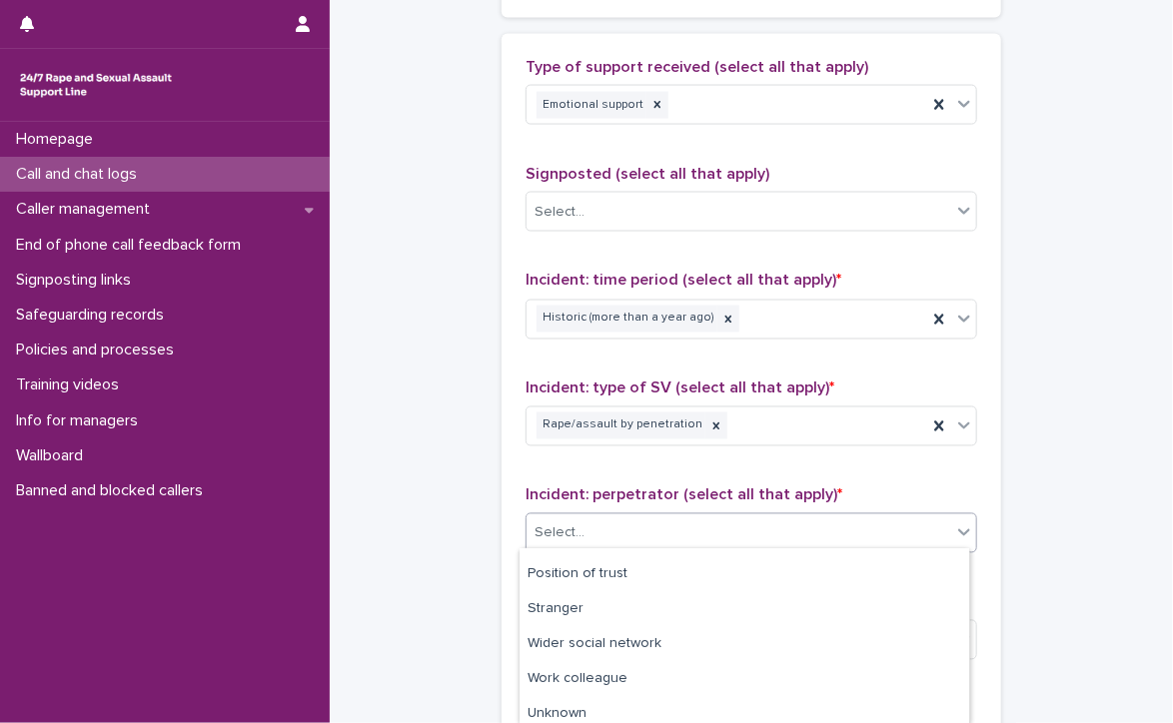
scroll to position [200, 0]
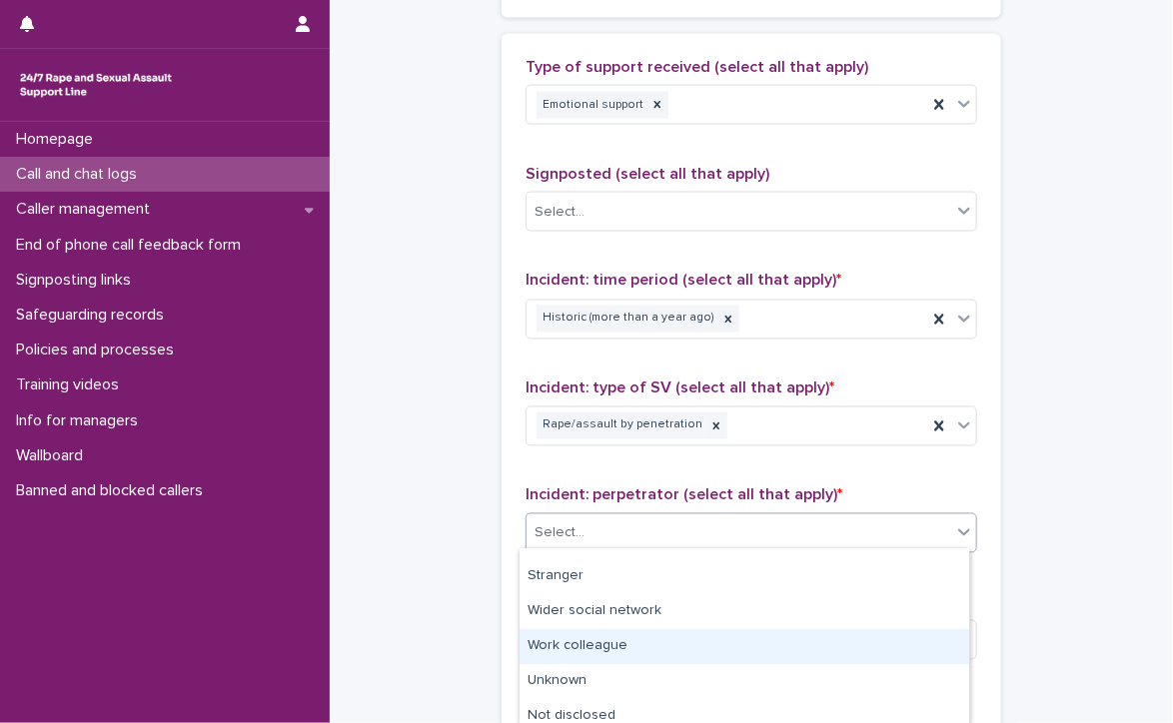
click at [658, 644] on div "Work colleague" at bounding box center [745, 646] width 450 height 35
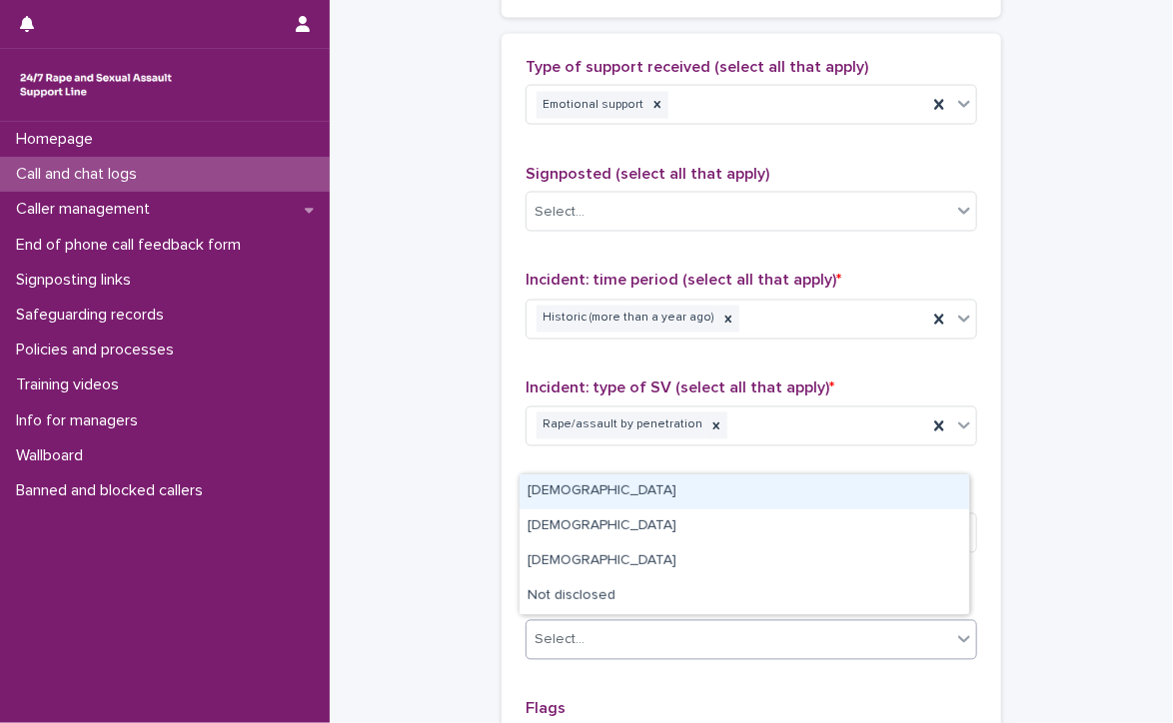
click at [575, 632] on div "Select..." at bounding box center [560, 640] width 50 height 21
click at [607, 496] on div "[DEMOGRAPHIC_DATA]" at bounding box center [745, 492] width 450 height 35
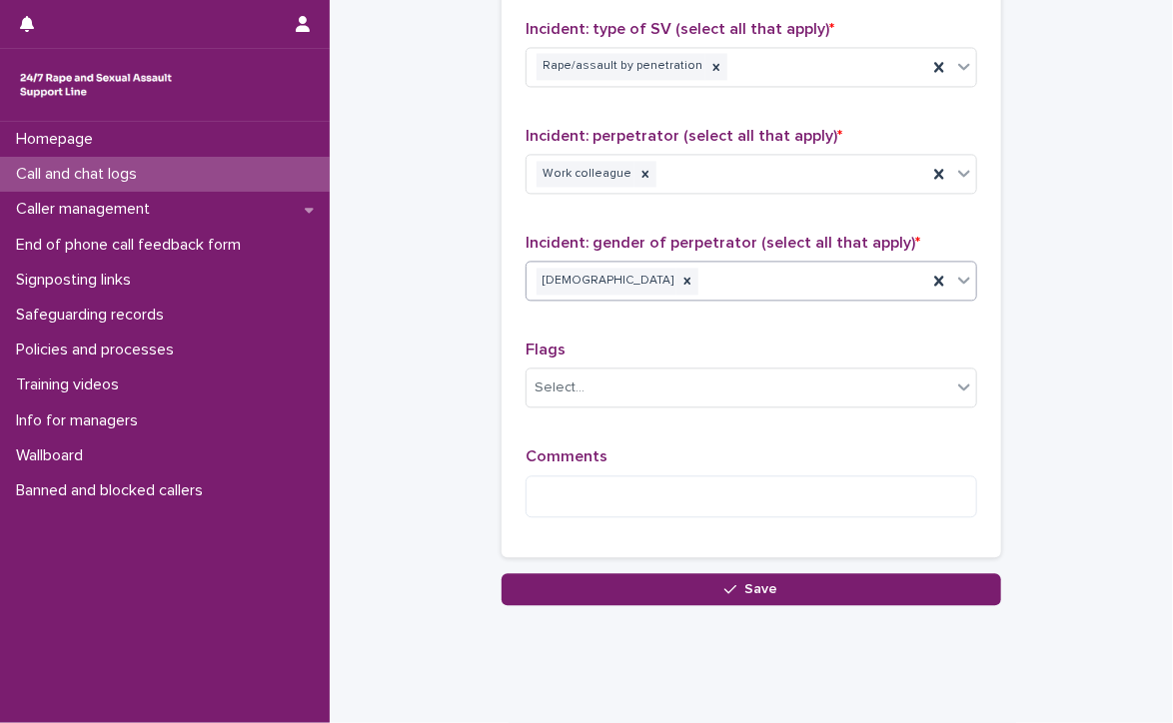
scroll to position [1591, 0]
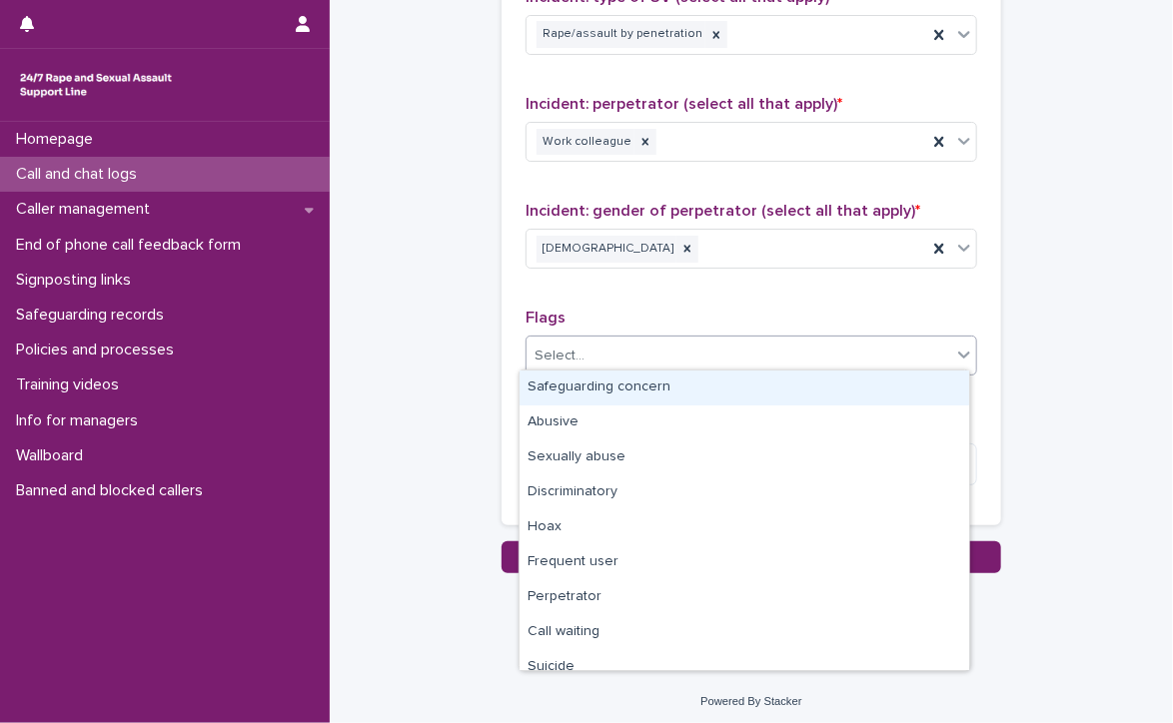
click at [612, 356] on div "Select..." at bounding box center [739, 356] width 425 height 33
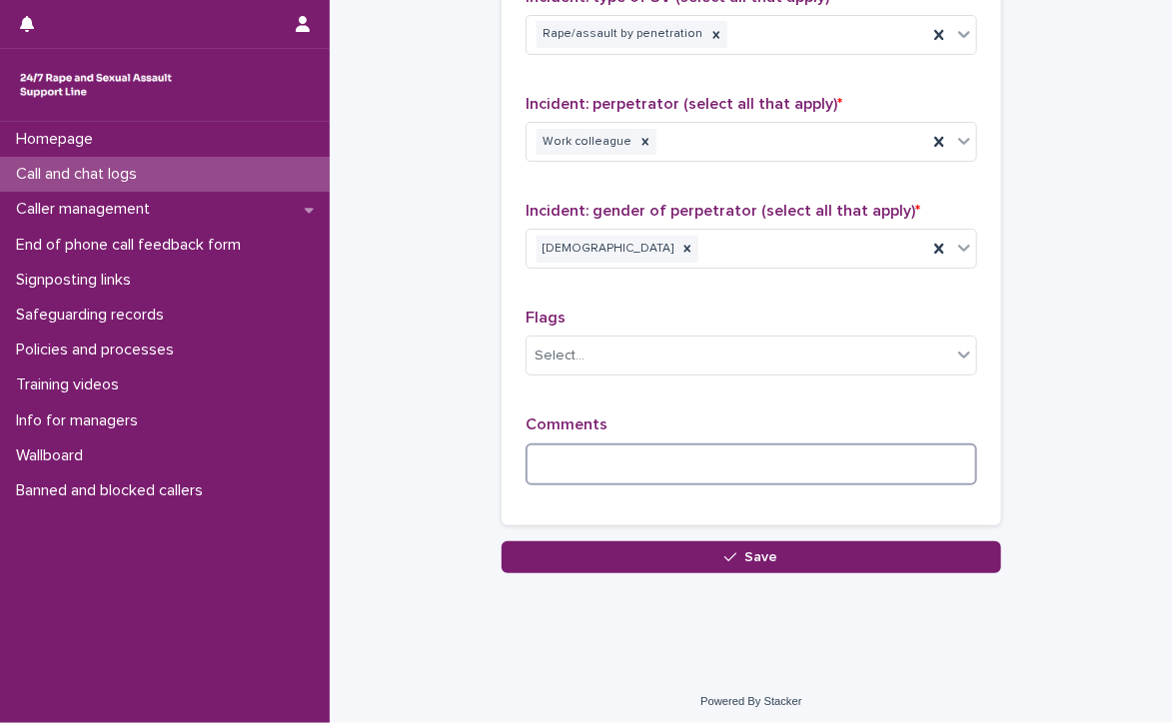
click at [607, 457] on textarea at bounding box center [752, 465] width 452 height 43
click at [607, 457] on textarea "**********" at bounding box center [752, 465] width 452 height 43
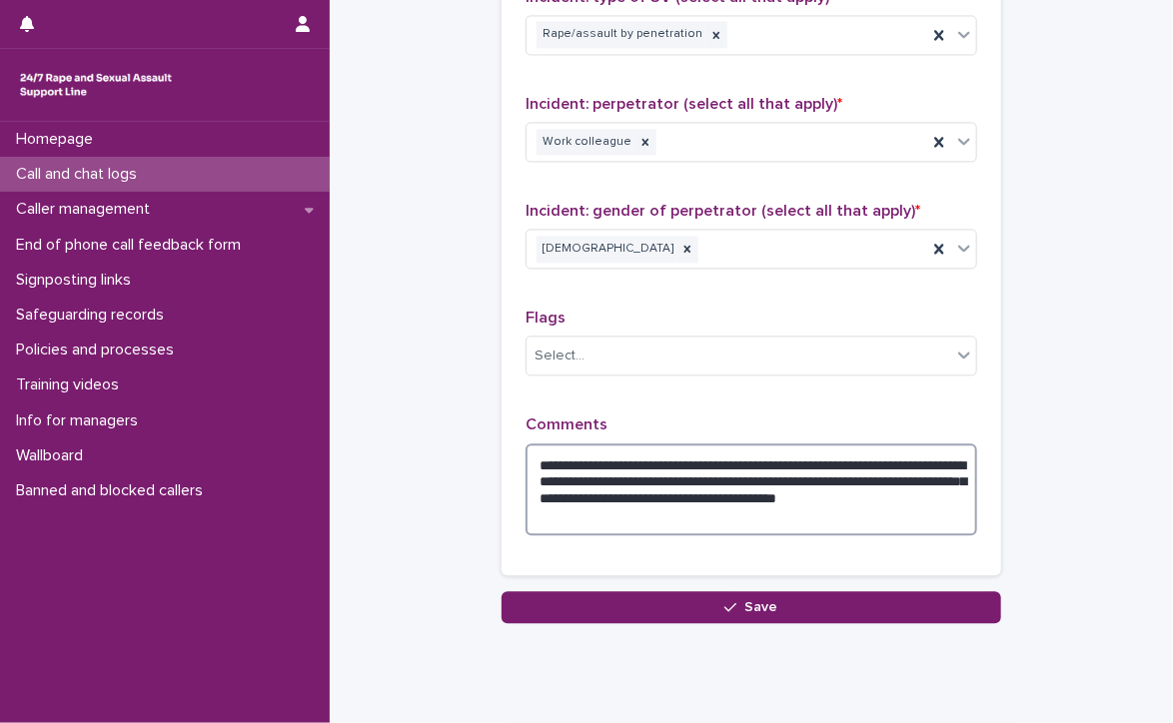
click at [719, 521] on textarea "**********" at bounding box center [752, 490] width 452 height 93
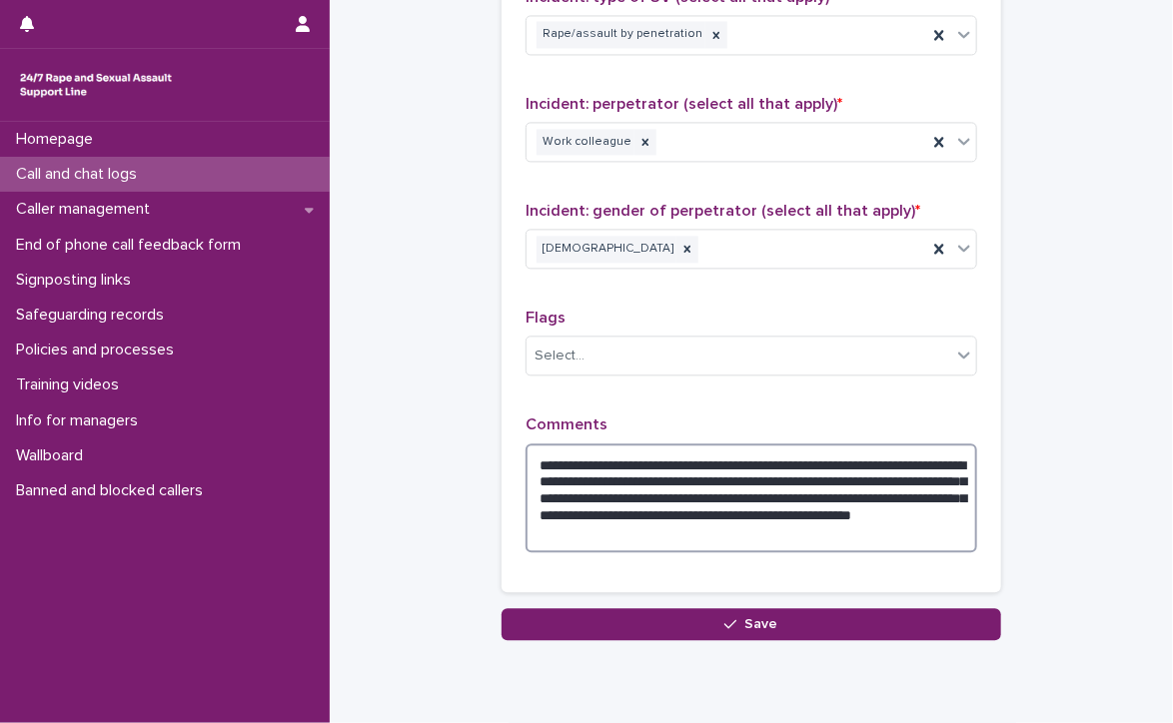
click at [623, 526] on textarea "**********" at bounding box center [752, 499] width 452 height 110
click at [956, 524] on textarea "**********" at bounding box center [752, 499] width 452 height 110
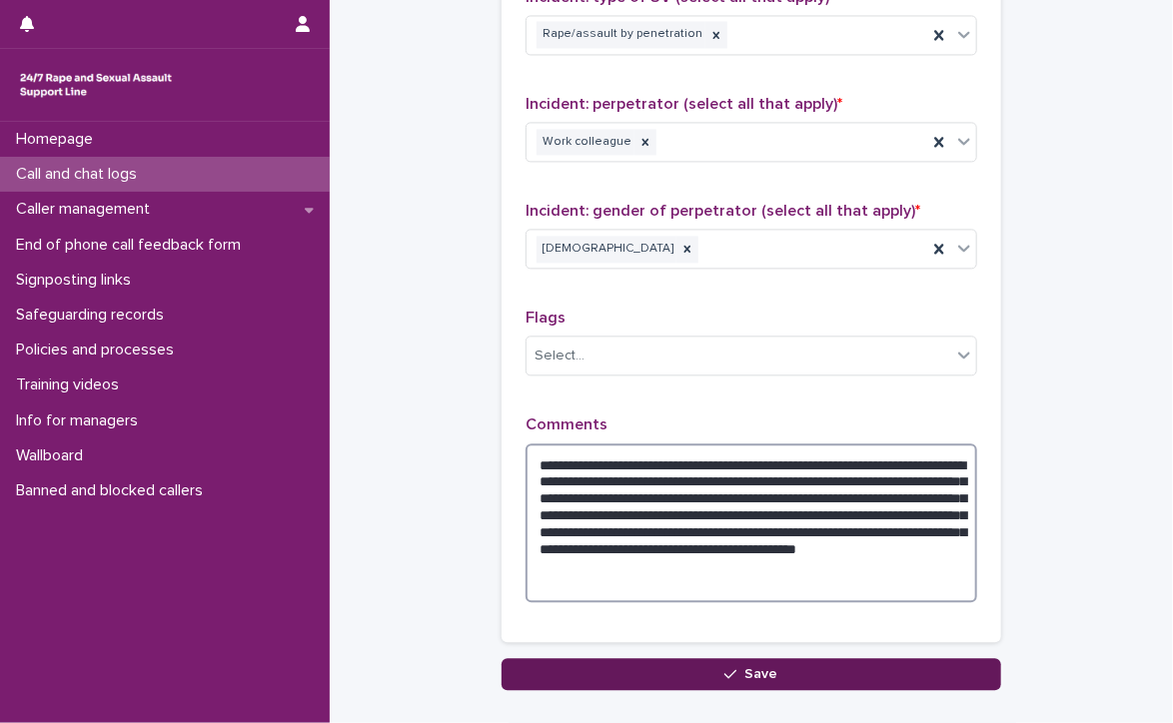
type textarea "**********"
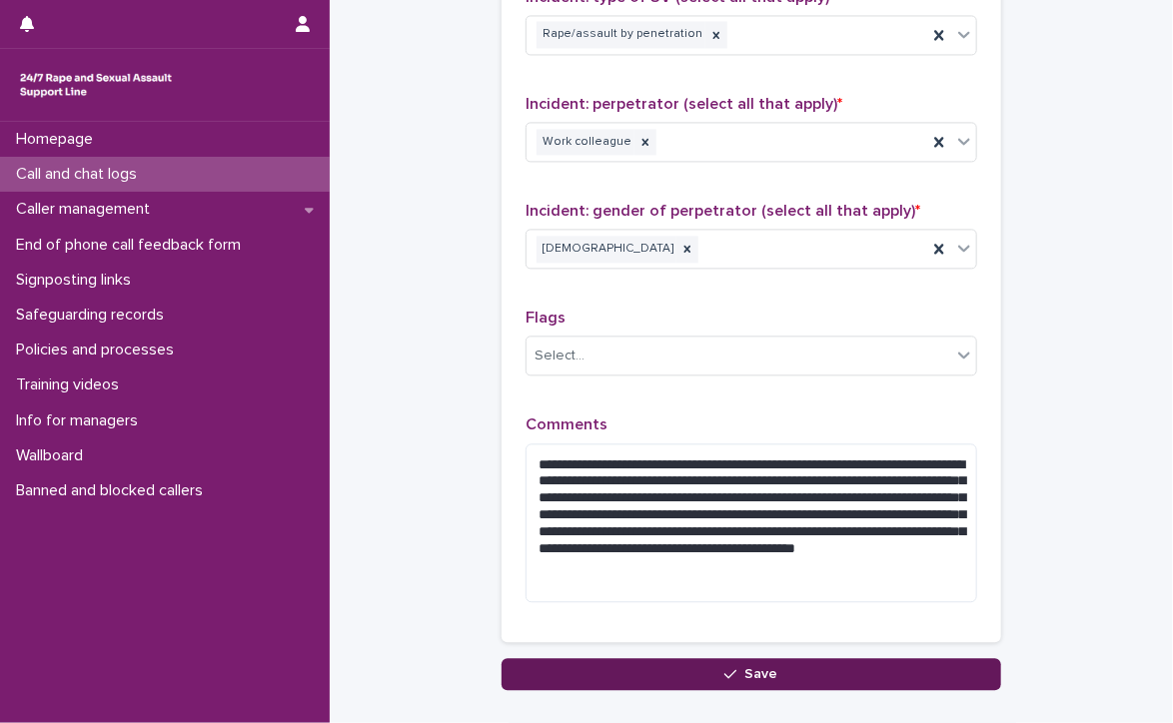
click at [724, 667] on icon "button" at bounding box center [730, 674] width 12 height 14
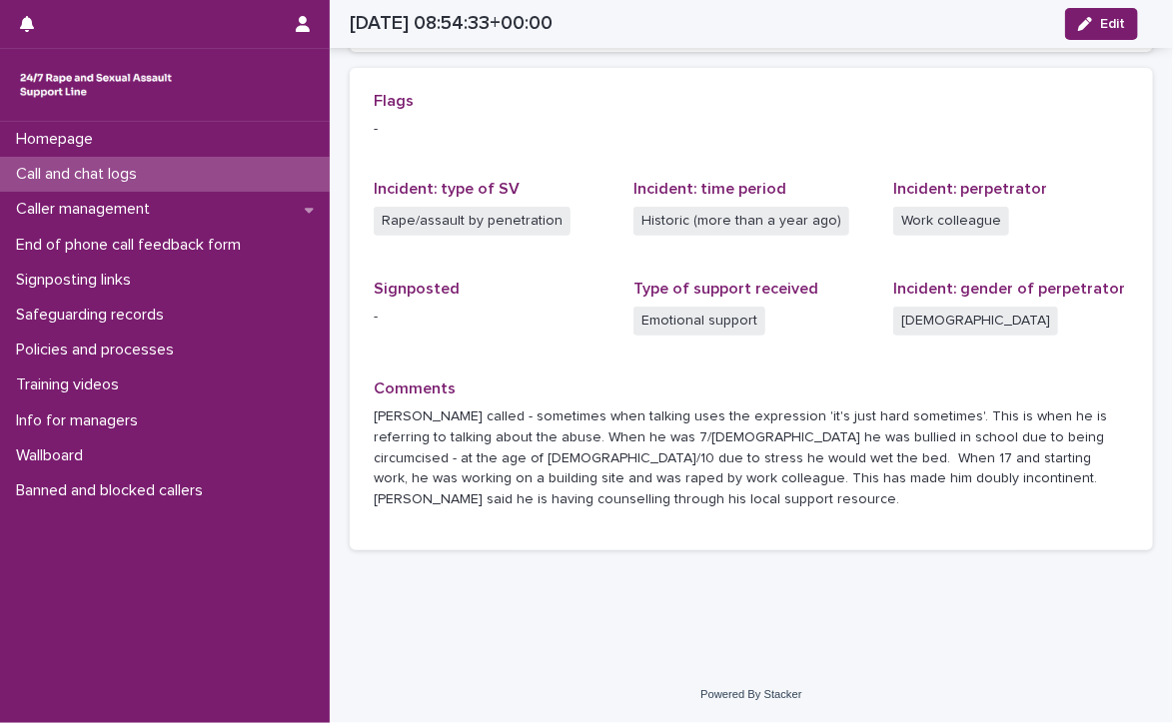
scroll to position [420, 0]
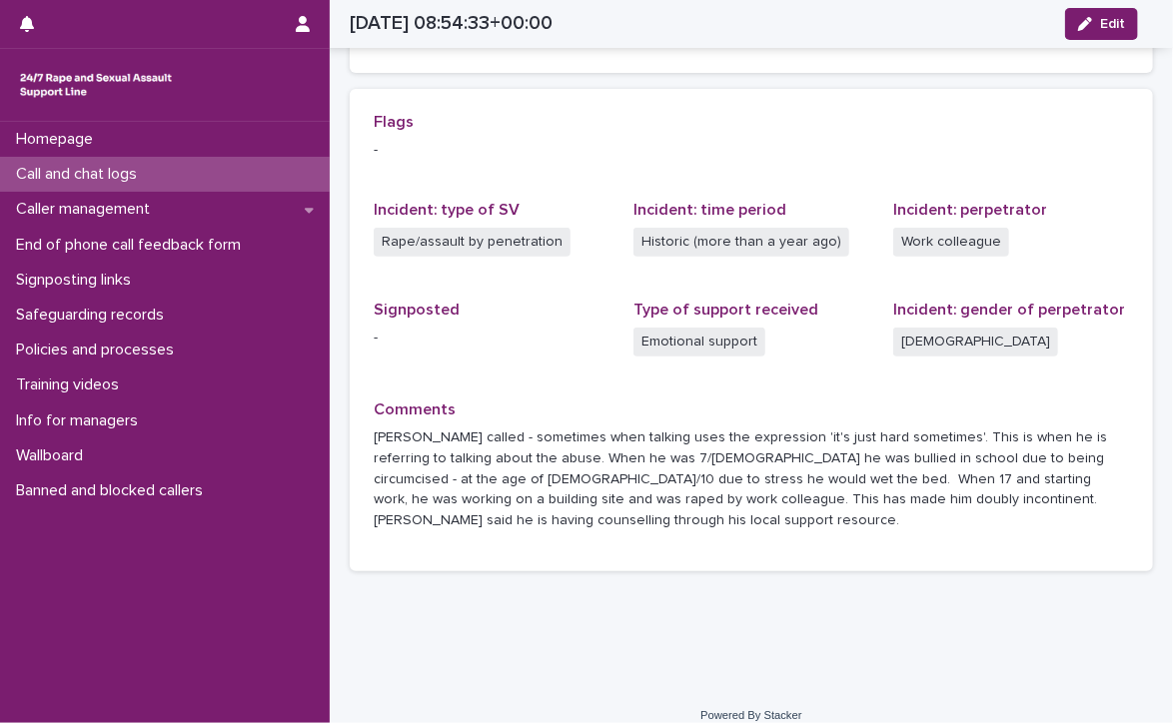
click at [111, 173] on p "Call and chat logs" at bounding box center [80, 174] width 145 height 19
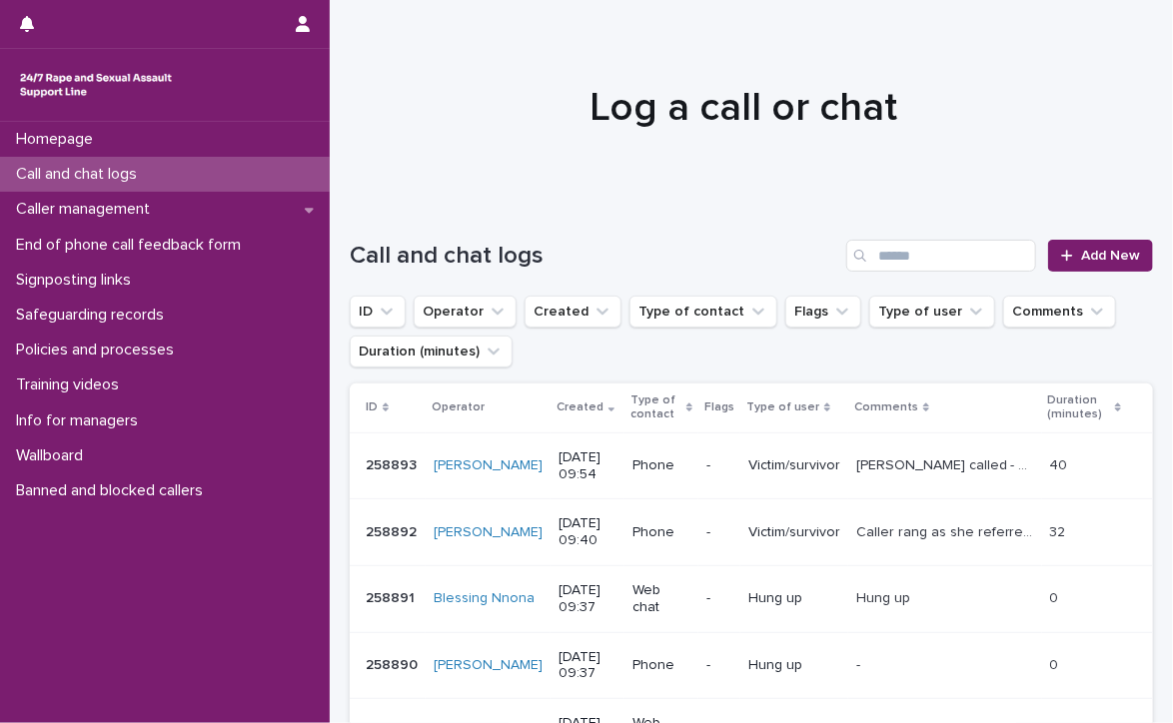
click at [95, 171] on p "Call and chat logs" at bounding box center [80, 174] width 145 height 19
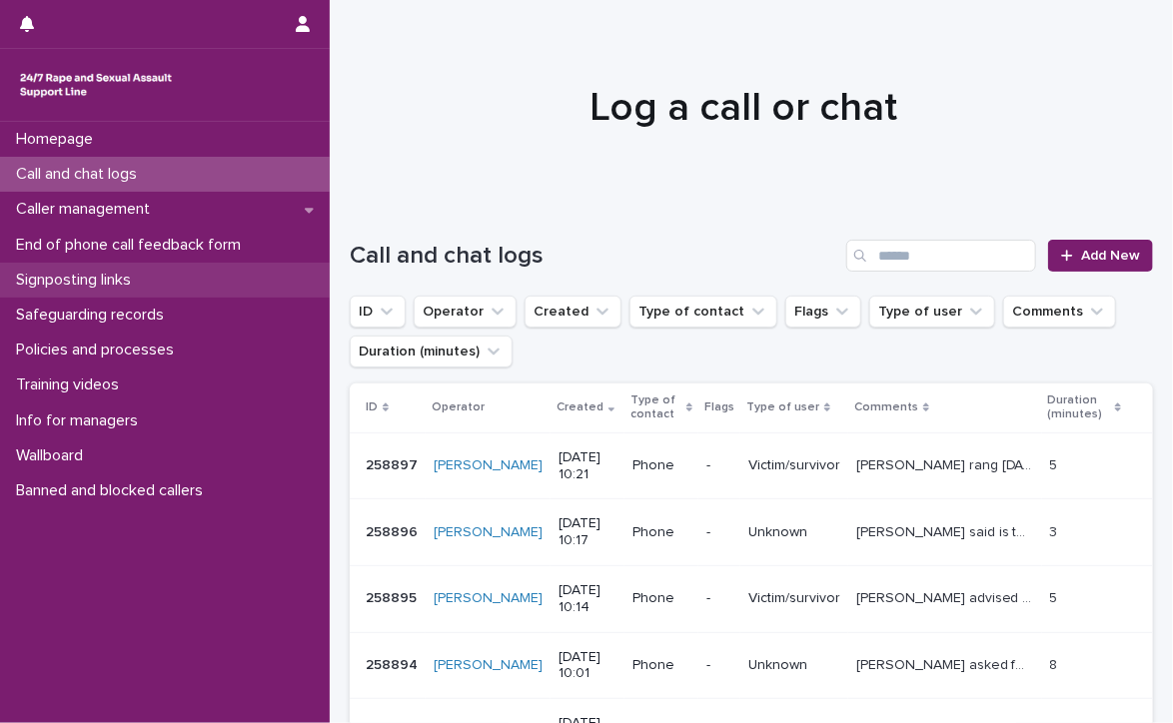
click at [101, 276] on p "Signposting links" at bounding box center [77, 280] width 139 height 19
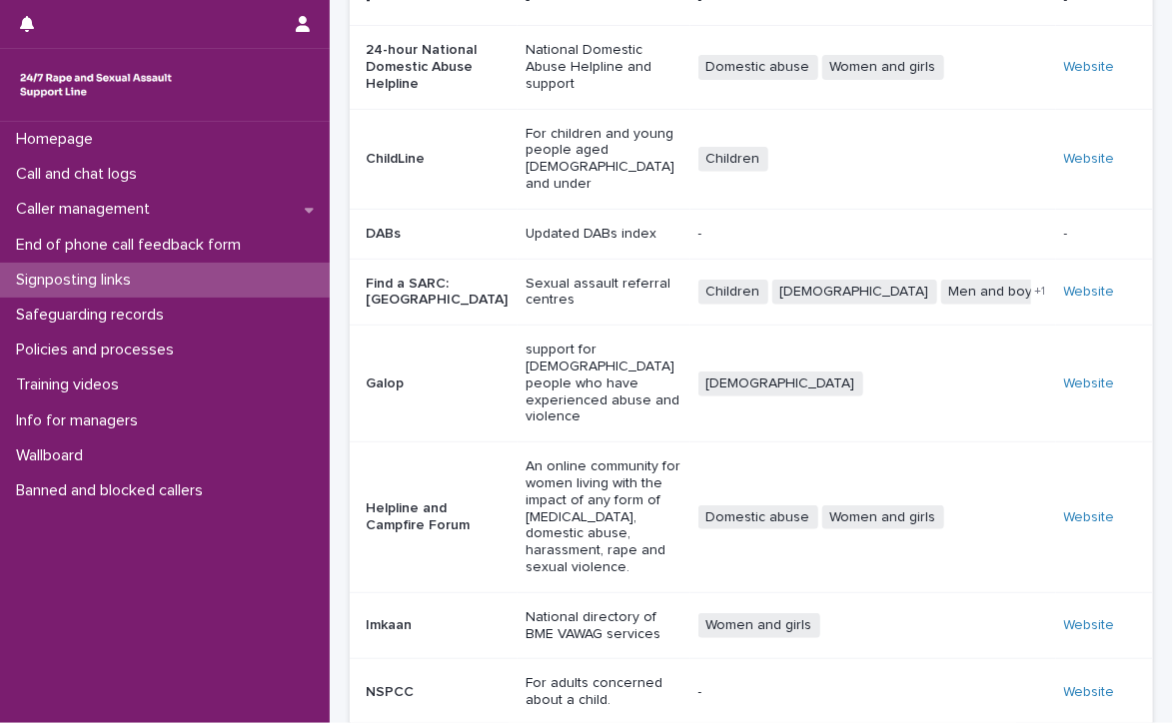
scroll to position [257, 0]
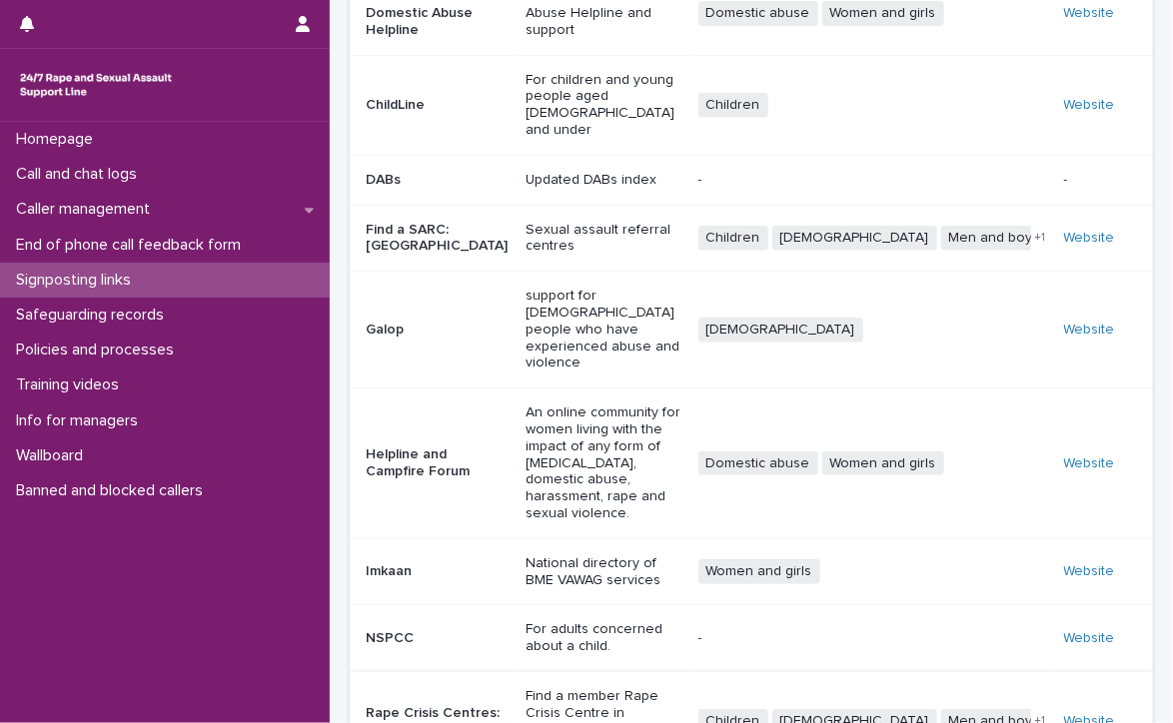
click at [1079, 714] on link "Website" at bounding box center [1089, 721] width 51 height 14
click at [94, 171] on p "Call and chat logs" at bounding box center [80, 174] width 145 height 19
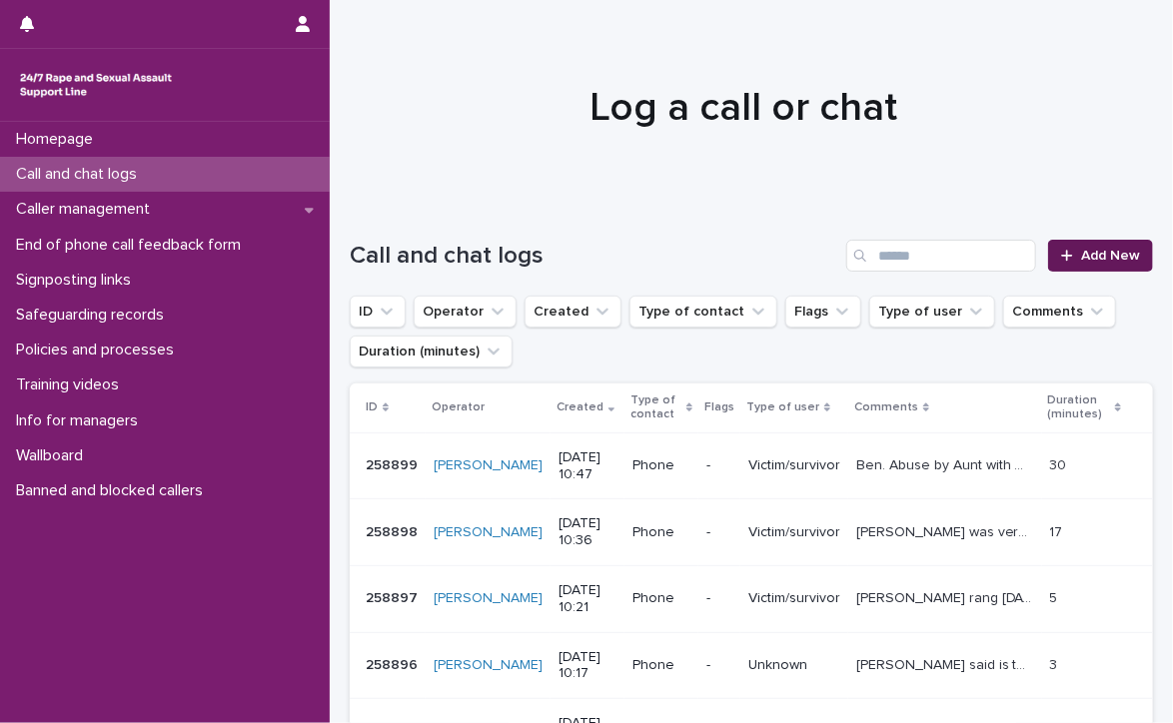
click at [1062, 252] on div at bounding box center [1071, 256] width 20 height 14
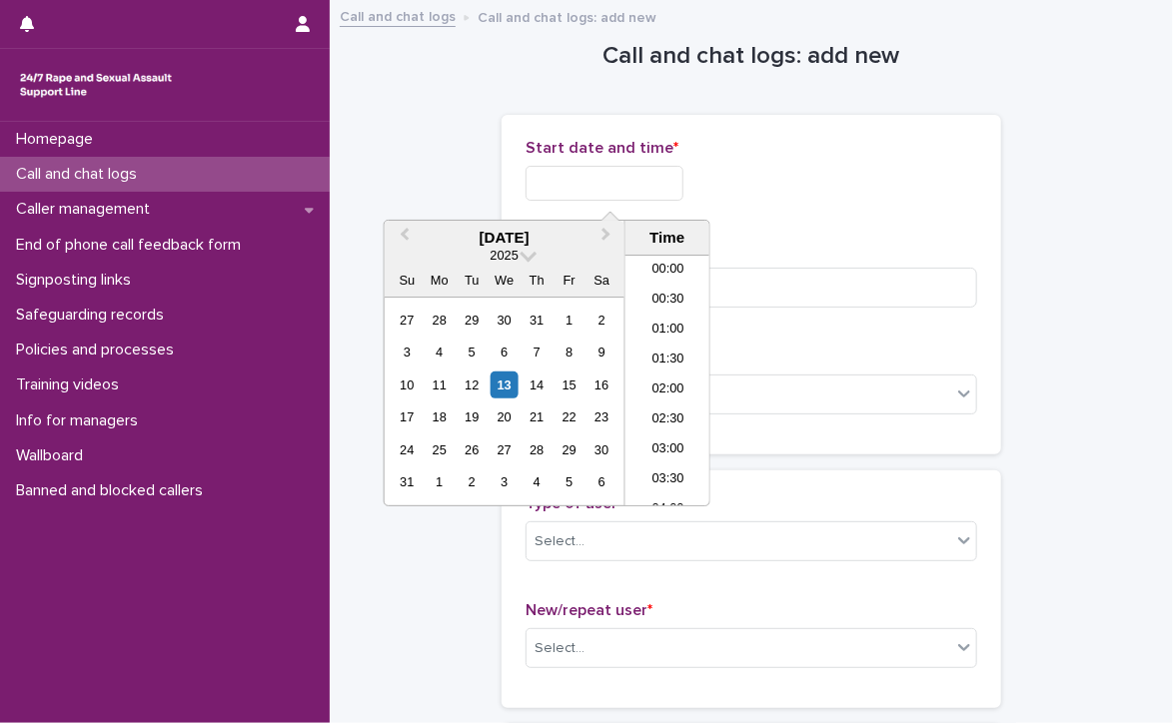
click at [671, 183] on input "text" at bounding box center [605, 183] width 158 height 35
click at [653, 351] on li "10:00" at bounding box center [667, 351] width 85 height 30
click at [656, 187] on input "**********" at bounding box center [605, 183] width 158 height 35
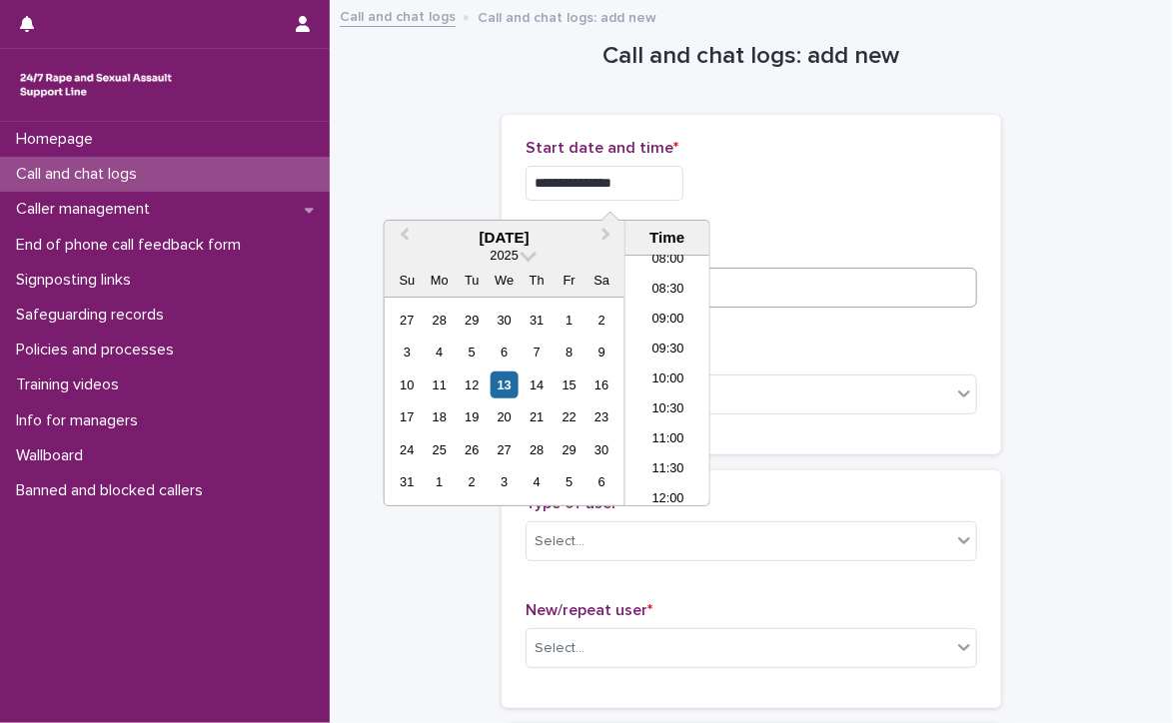
type input "**********"
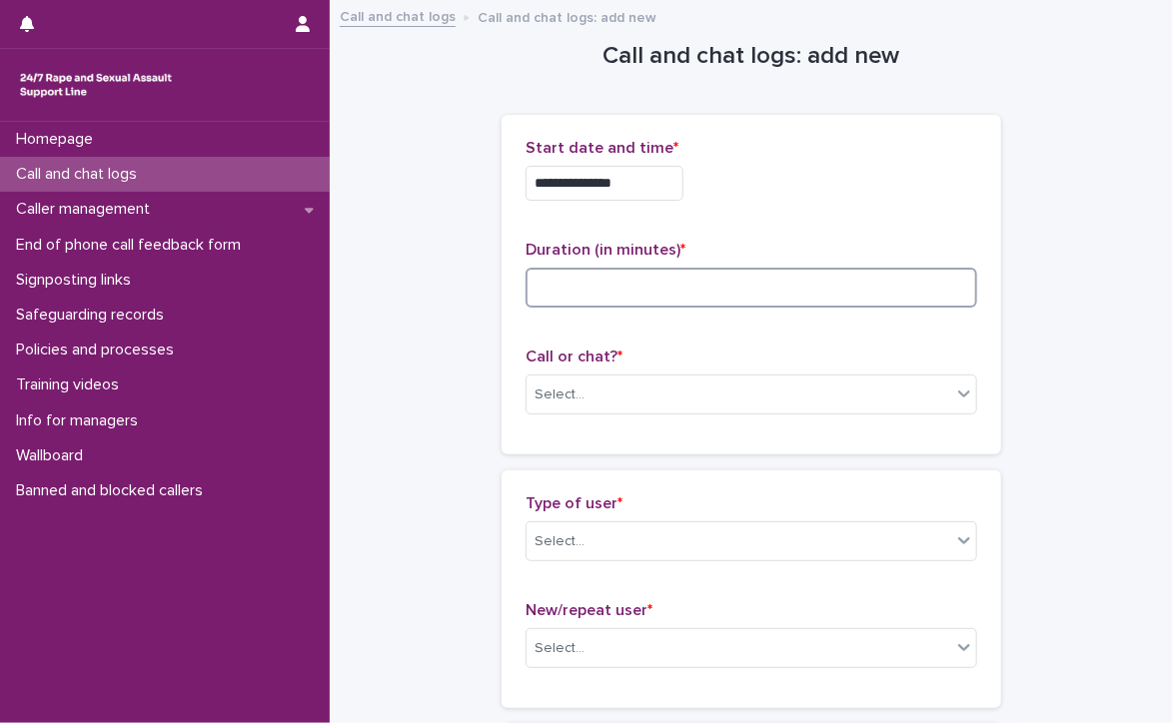
click at [814, 283] on input at bounding box center [752, 288] width 452 height 40
type input "**"
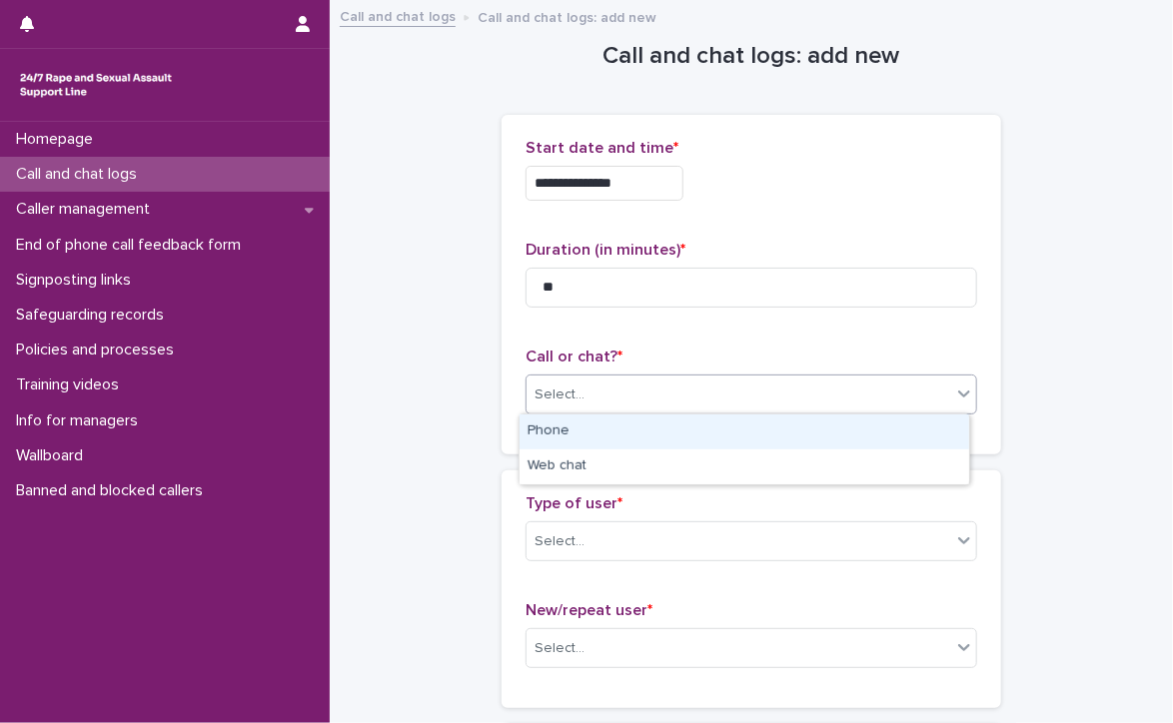
click at [695, 392] on div "Select..." at bounding box center [739, 395] width 425 height 33
click at [575, 434] on div "Phone" at bounding box center [745, 432] width 450 height 35
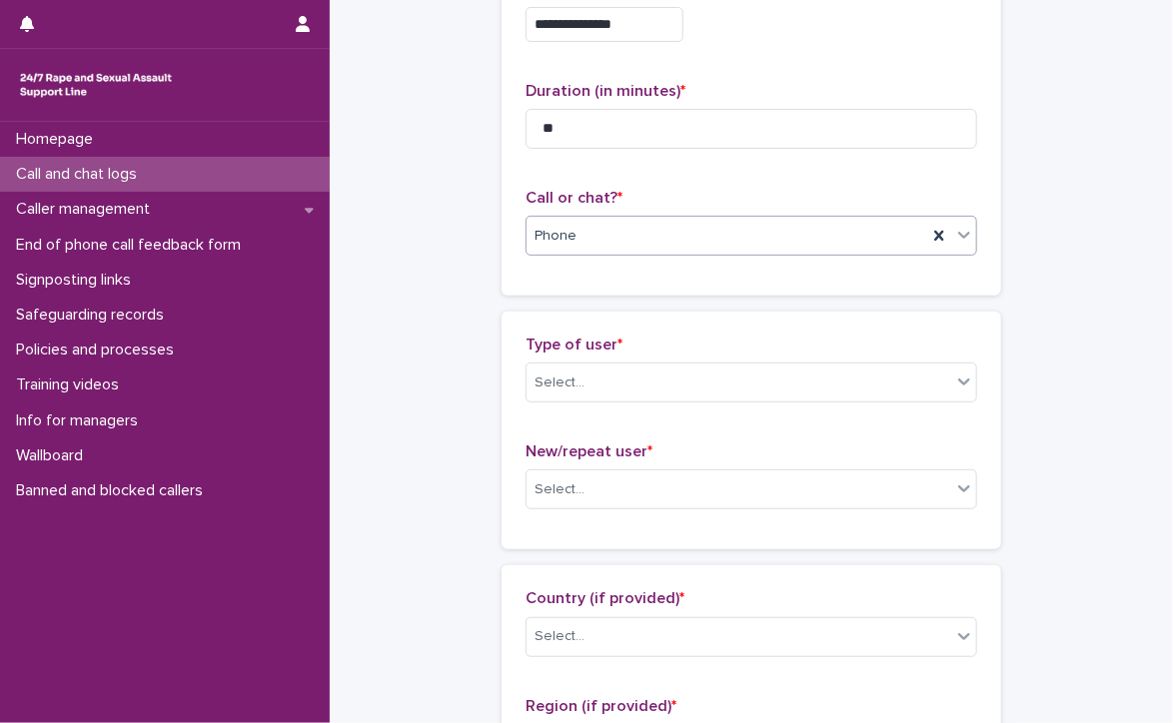
scroll to position [200, 0]
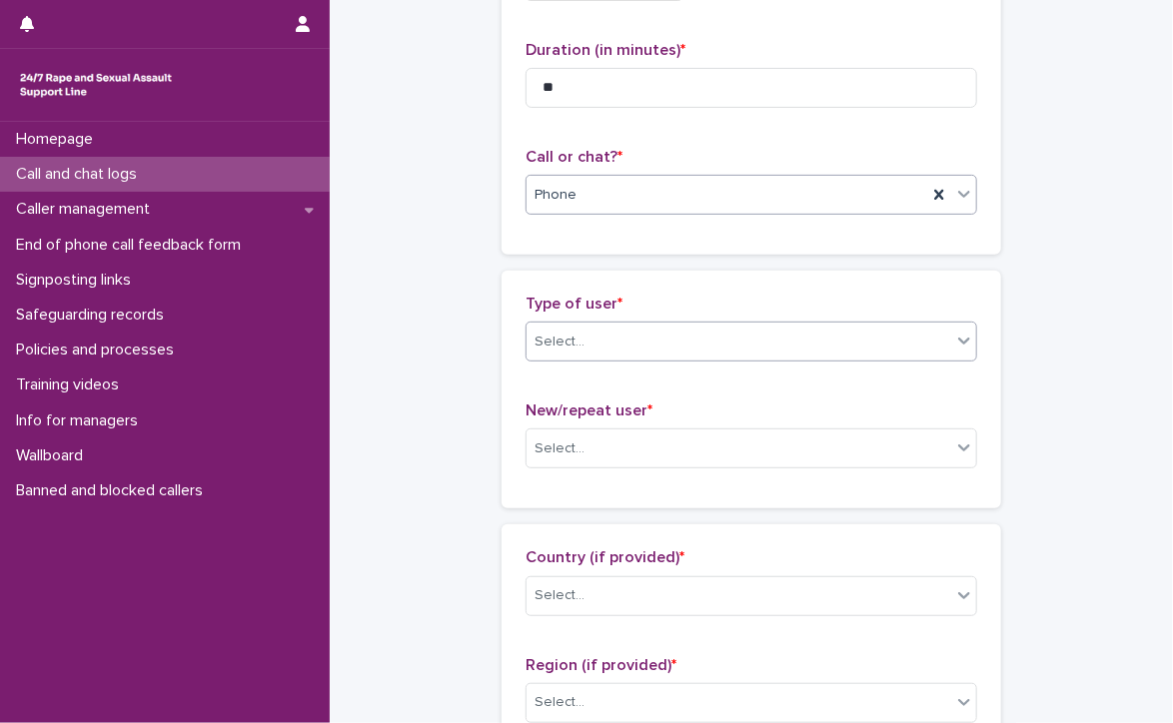
click at [609, 347] on div "Select..." at bounding box center [739, 342] width 425 height 33
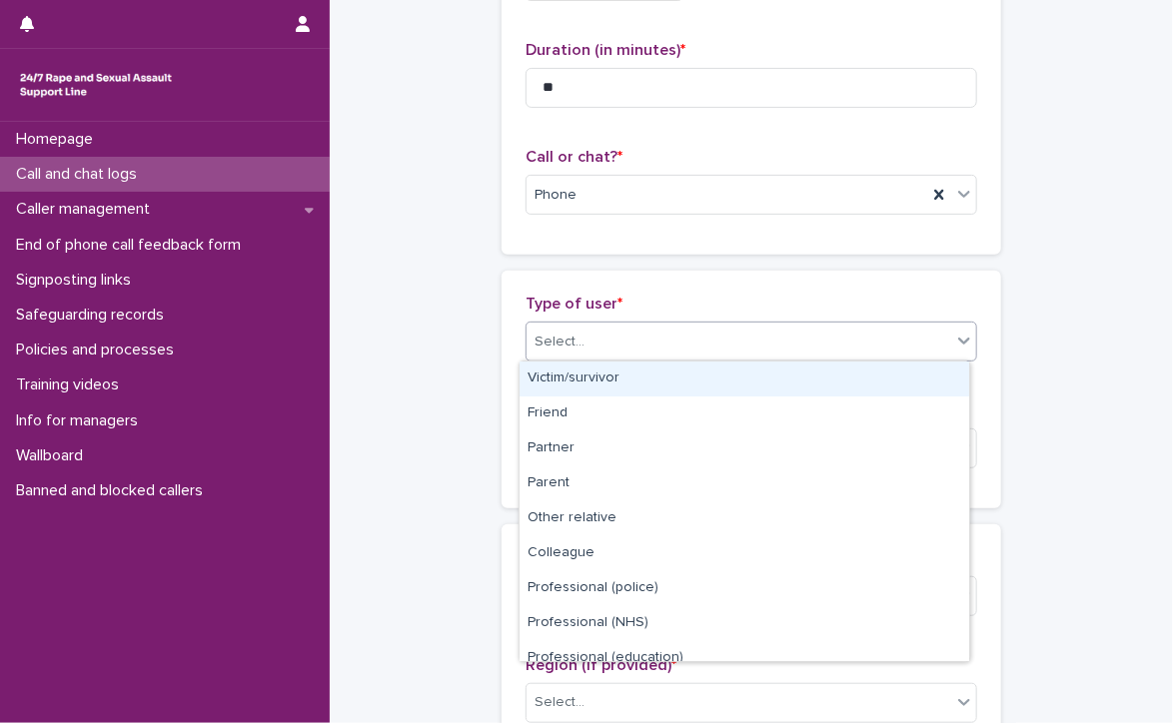
click at [604, 378] on div "Victim/survivor" at bounding box center [745, 379] width 450 height 35
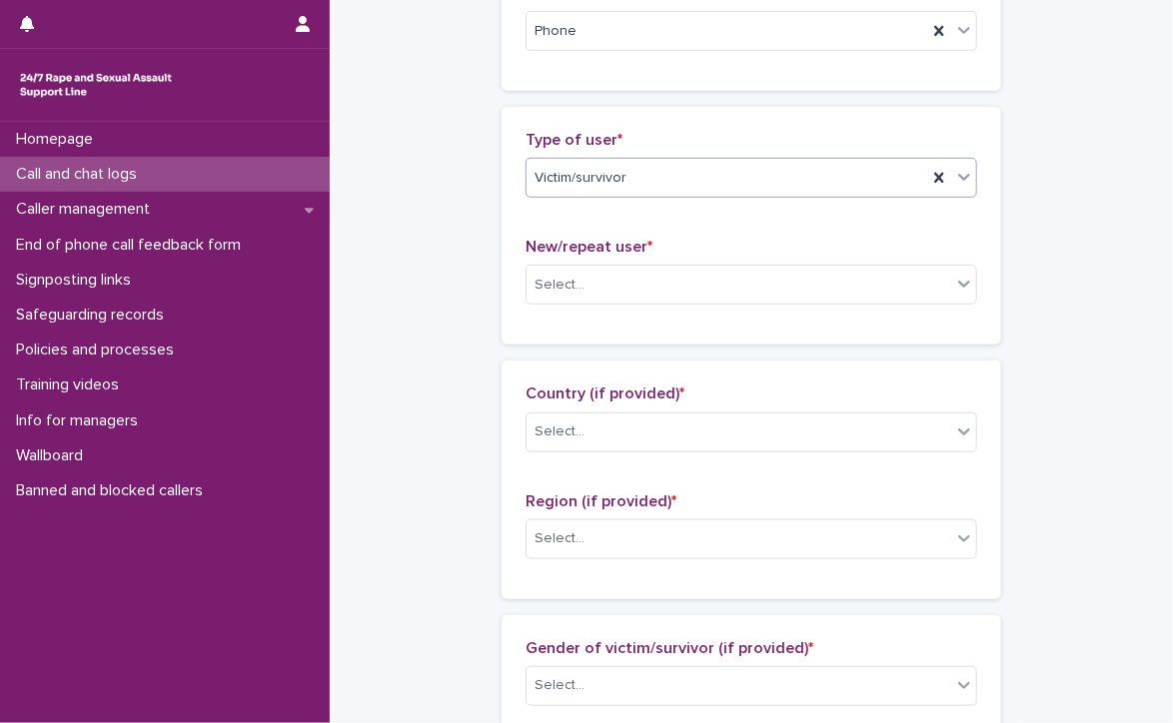
scroll to position [400, 0]
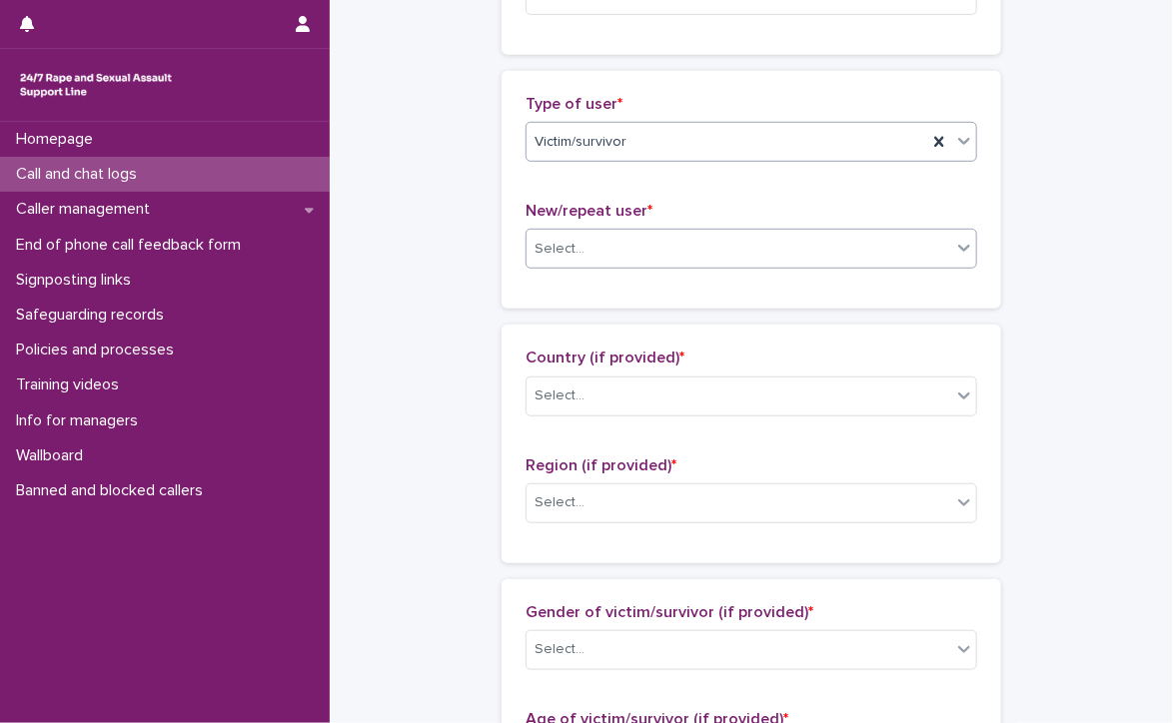
click at [568, 236] on div "Select..." at bounding box center [739, 249] width 425 height 33
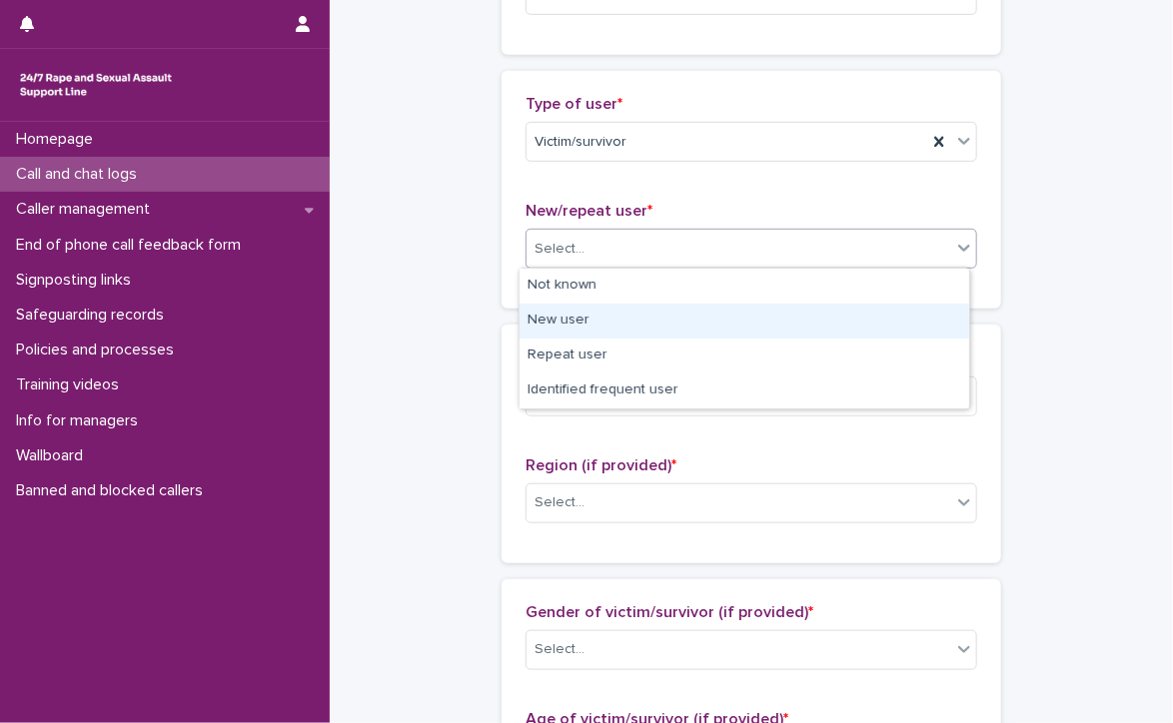
click at [660, 313] on div "New user" at bounding box center [745, 321] width 450 height 35
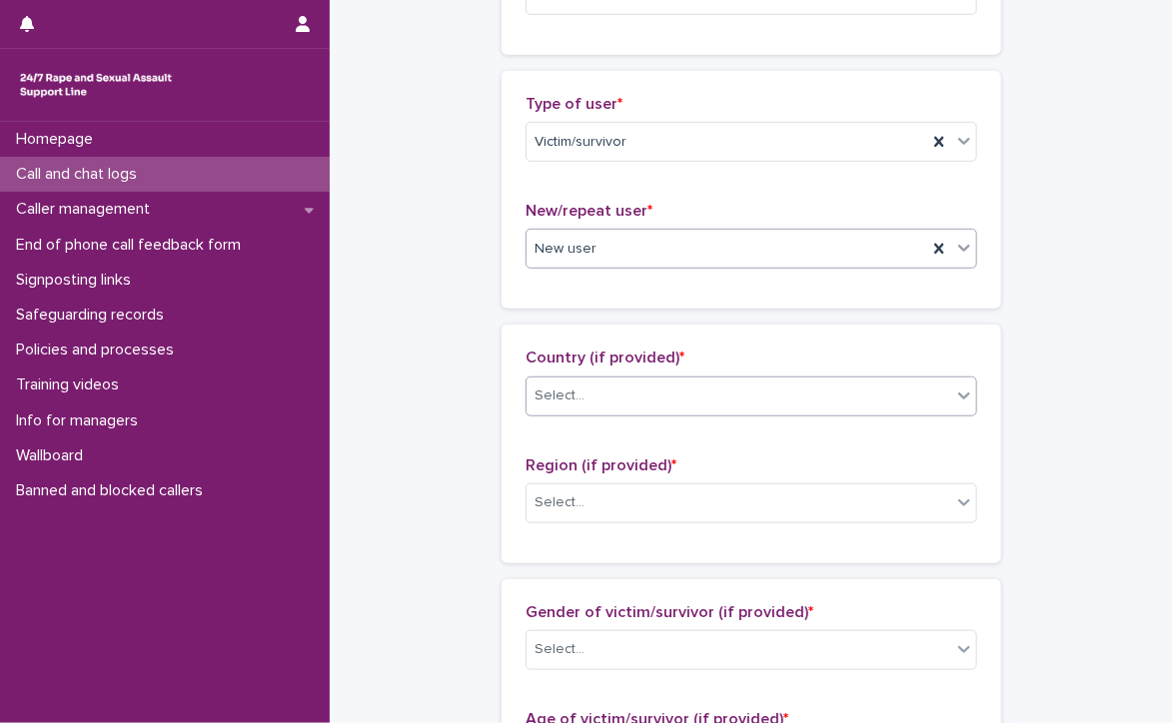
click at [639, 387] on div "Select..." at bounding box center [739, 396] width 425 height 33
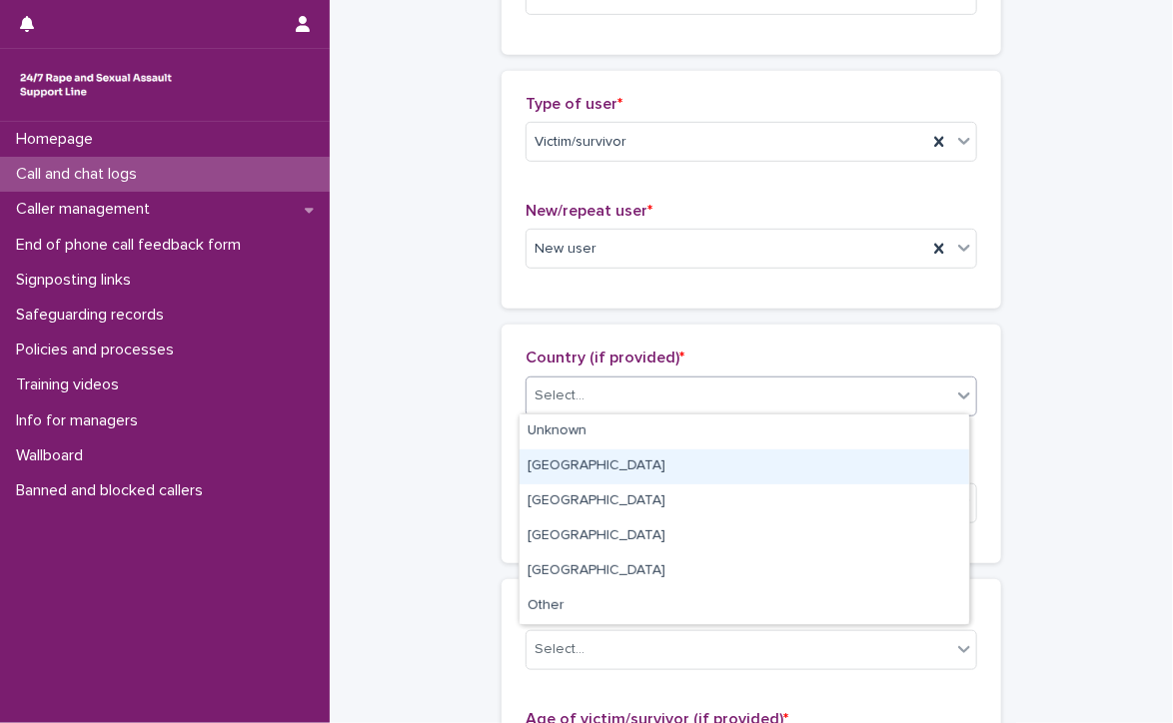
click at [628, 465] on div "[GEOGRAPHIC_DATA]" at bounding box center [745, 467] width 450 height 35
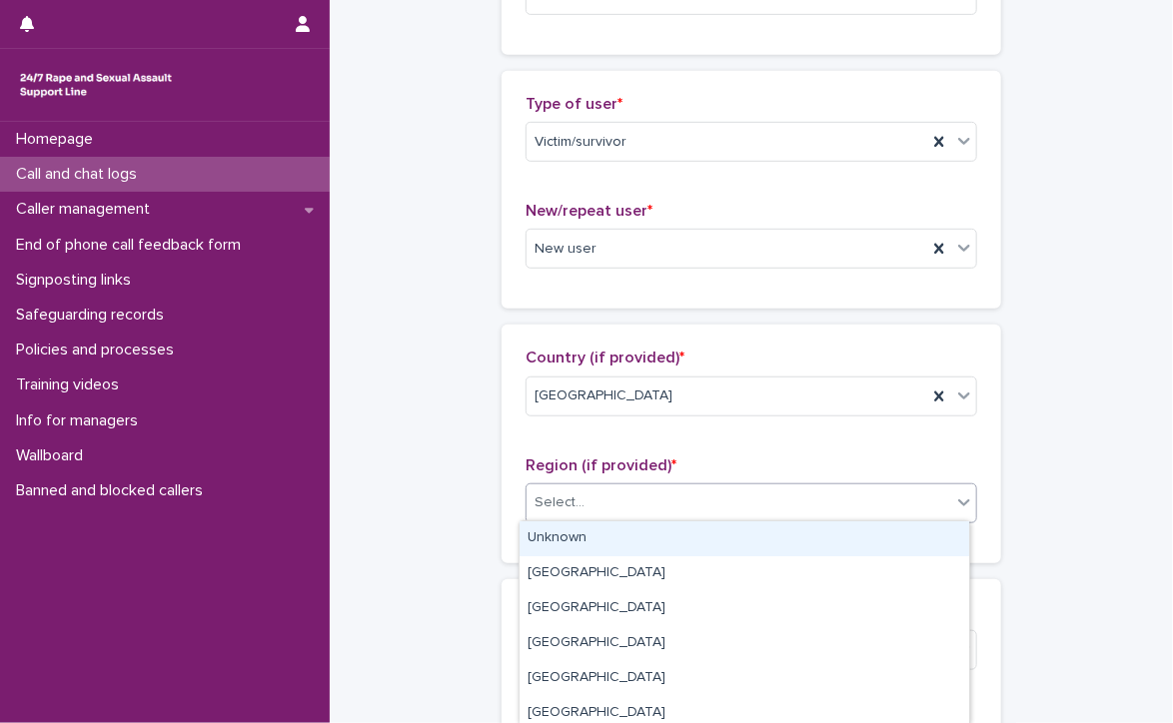
click at [608, 495] on div "Select..." at bounding box center [739, 503] width 425 height 33
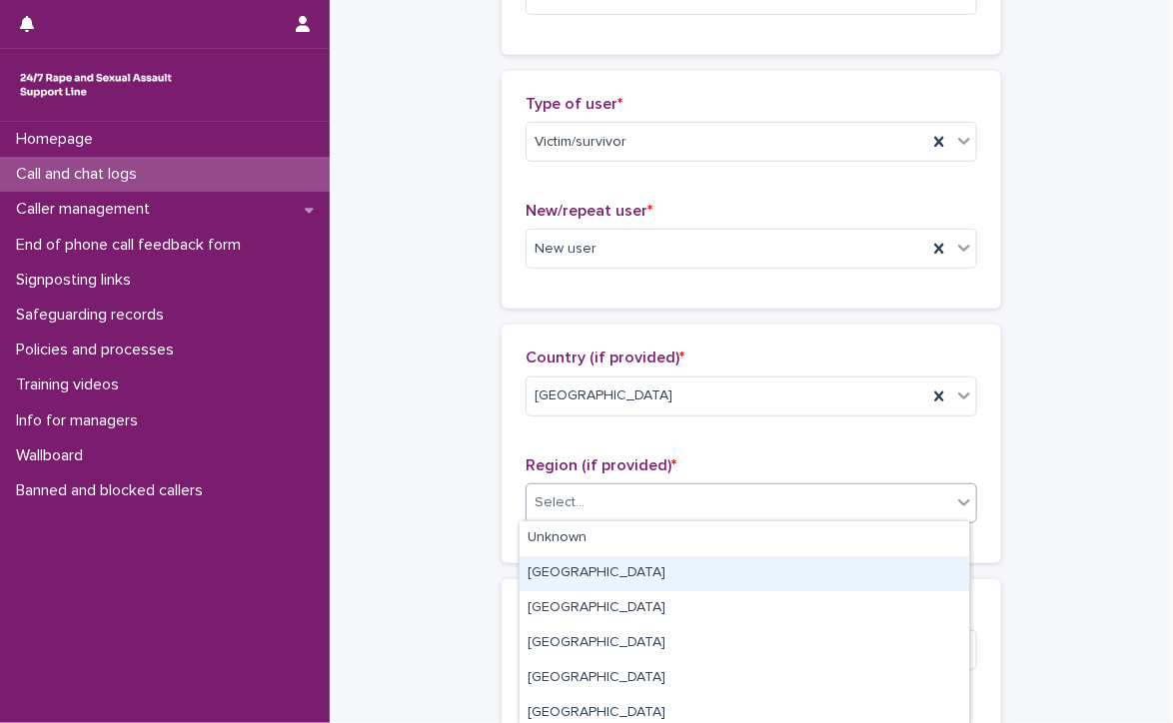
click at [596, 570] on div "[GEOGRAPHIC_DATA]" at bounding box center [745, 574] width 450 height 35
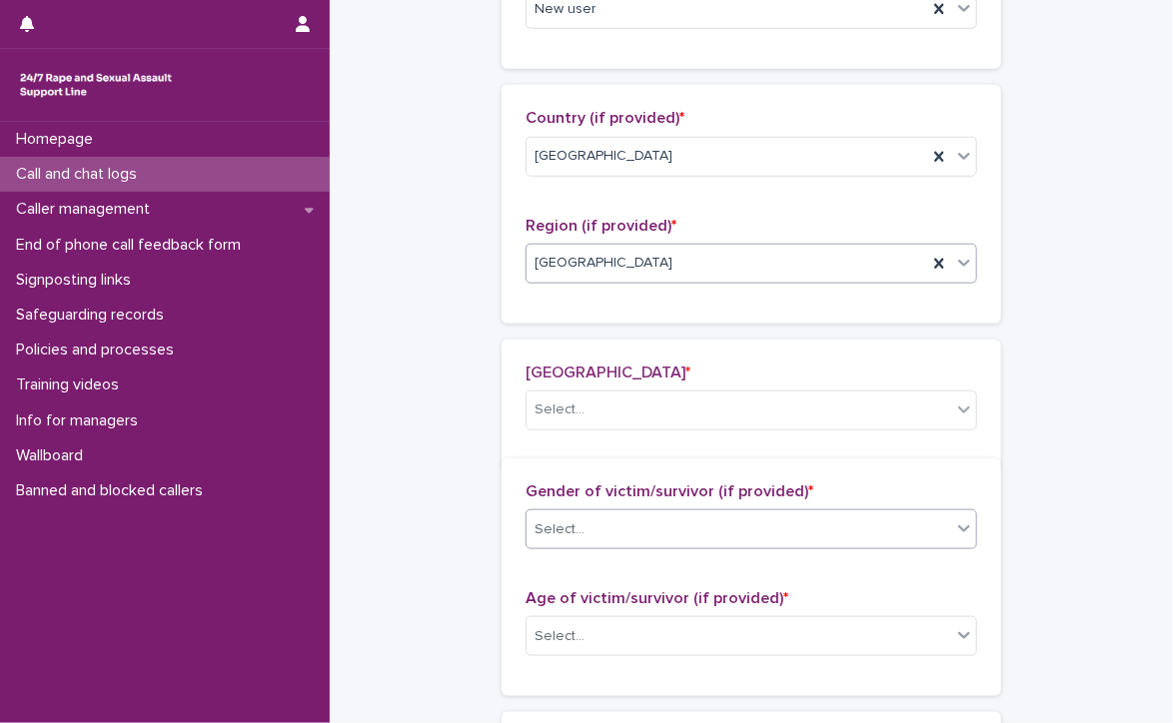
scroll to position [753, 0]
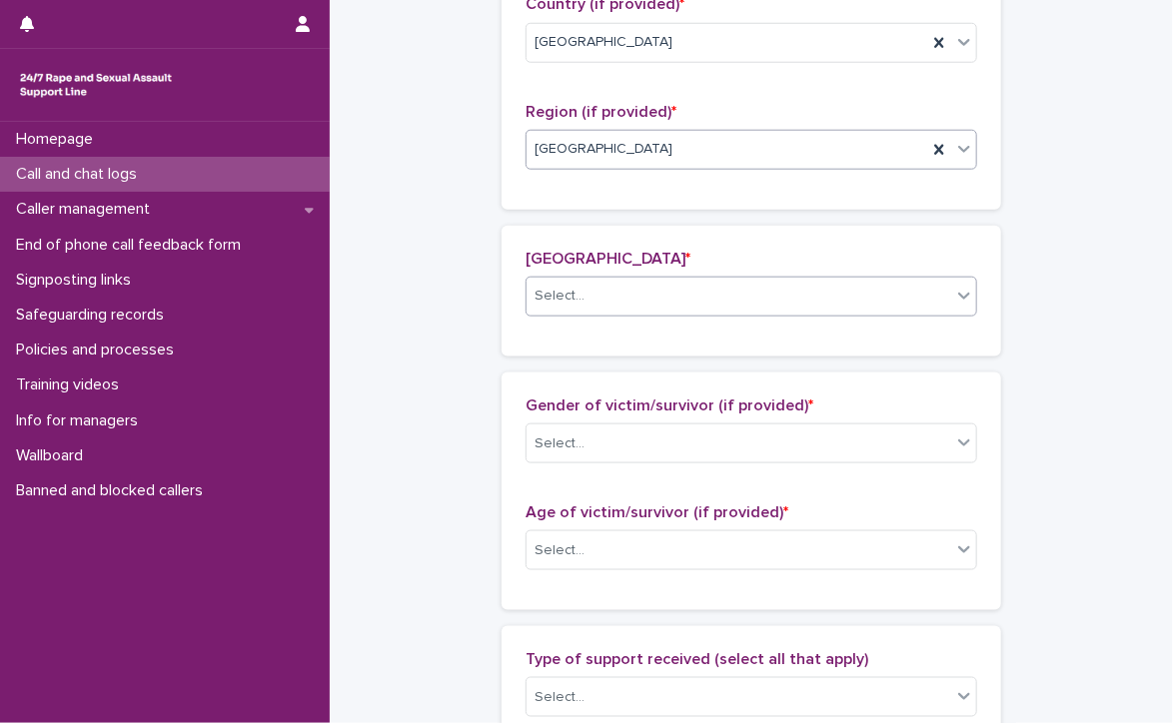
click at [623, 296] on div "Select..." at bounding box center [739, 296] width 425 height 33
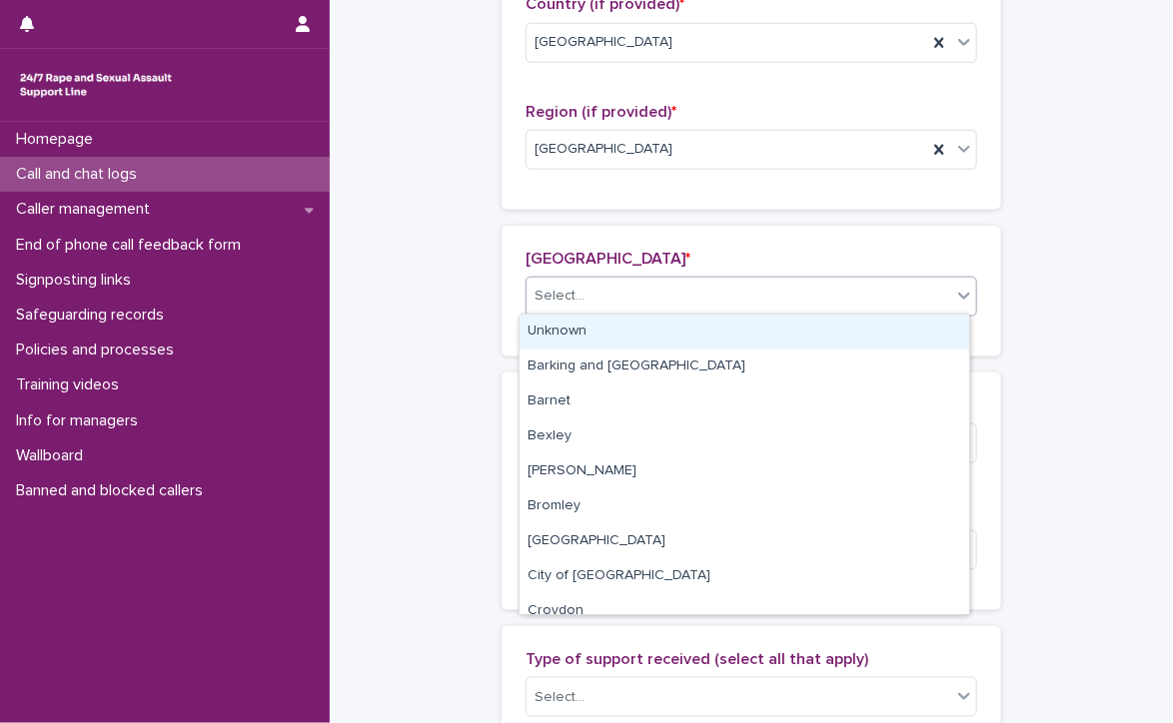
click at [653, 330] on div "Unknown" at bounding box center [745, 332] width 450 height 35
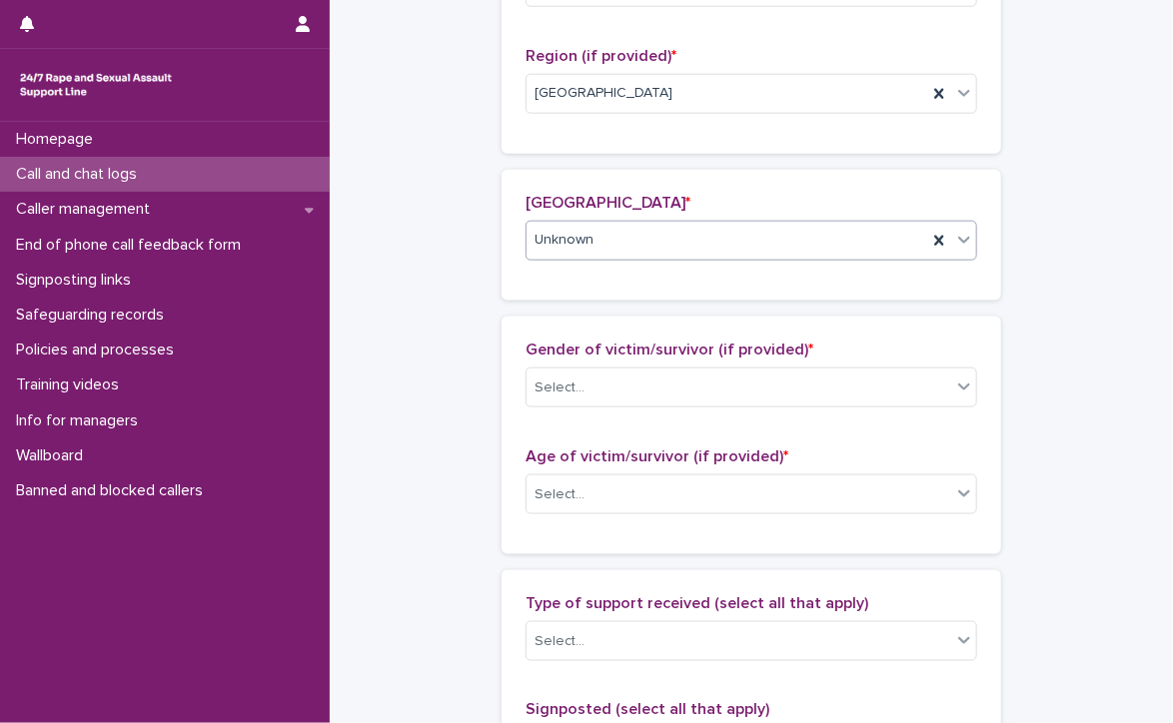
scroll to position [853, 0]
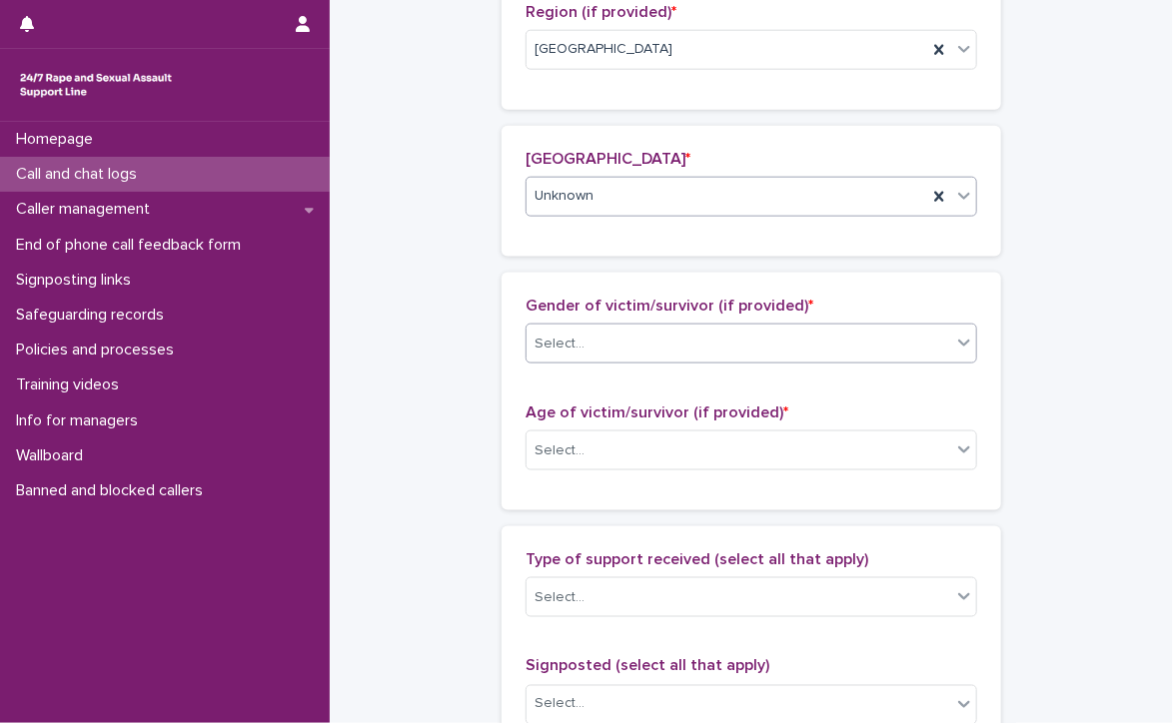
click at [652, 331] on div "Select..." at bounding box center [739, 344] width 425 height 33
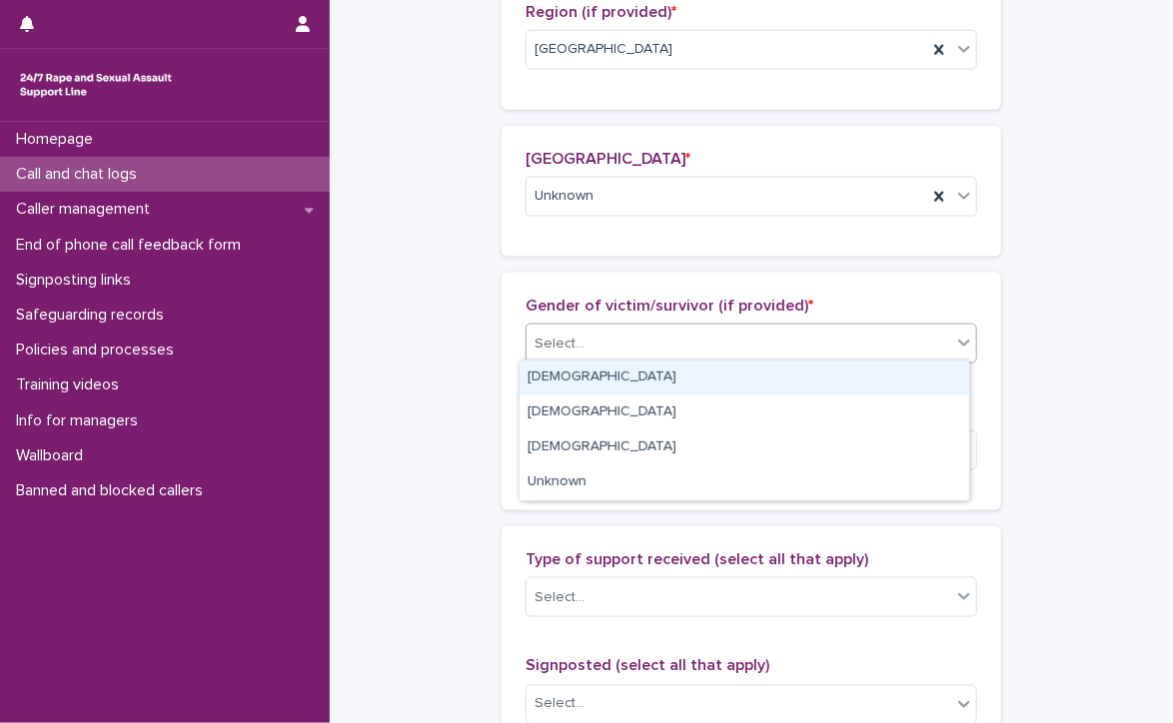
click at [627, 383] on div "[DEMOGRAPHIC_DATA]" at bounding box center [745, 378] width 450 height 35
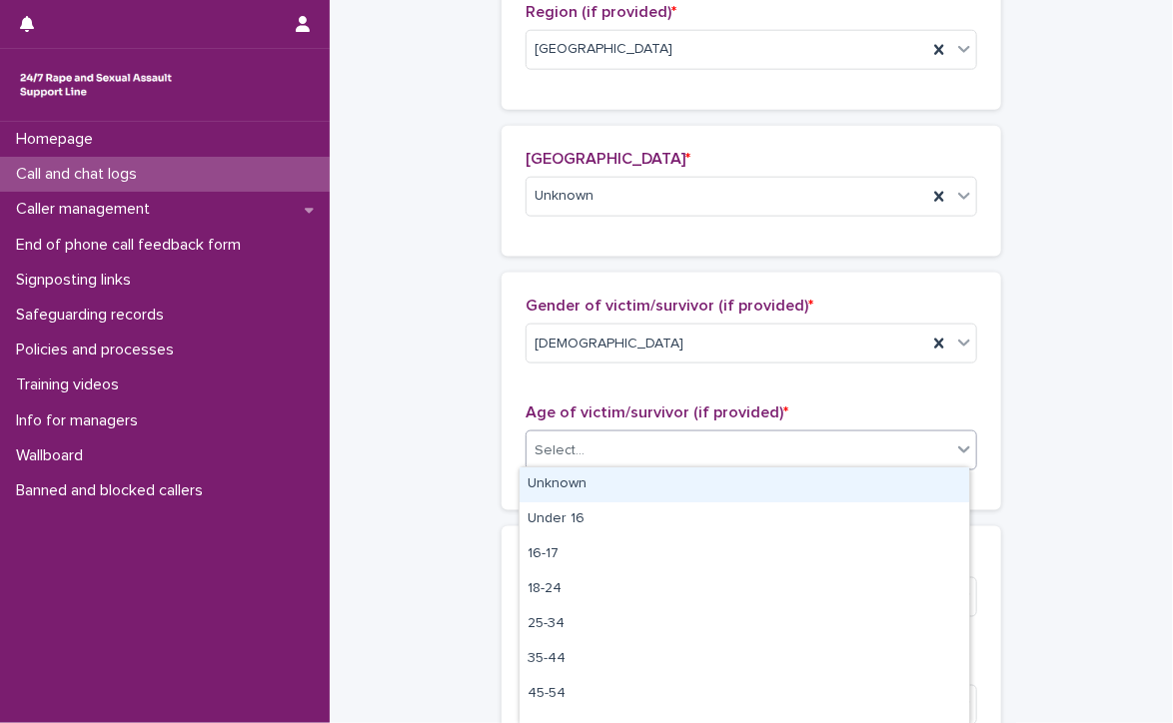
click at [624, 437] on div "Select..." at bounding box center [739, 451] width 425 height 33
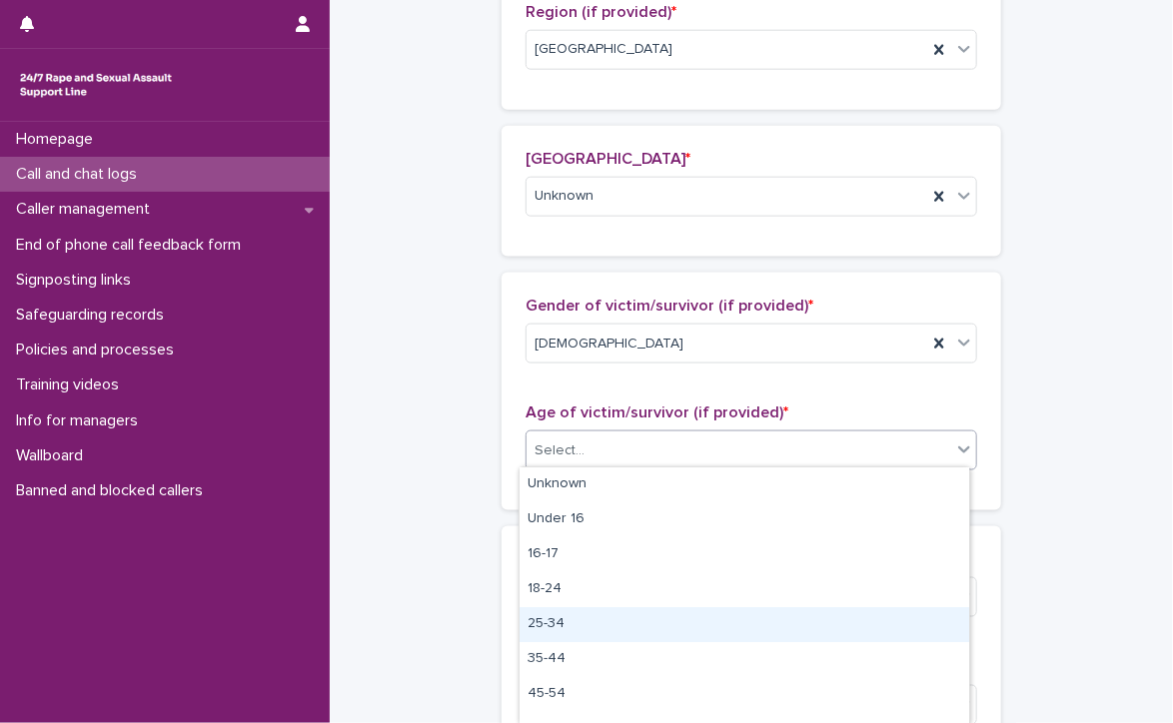
click at [552, 611] on div "25-34" at bounding box center [745, 625] width 450 height 35
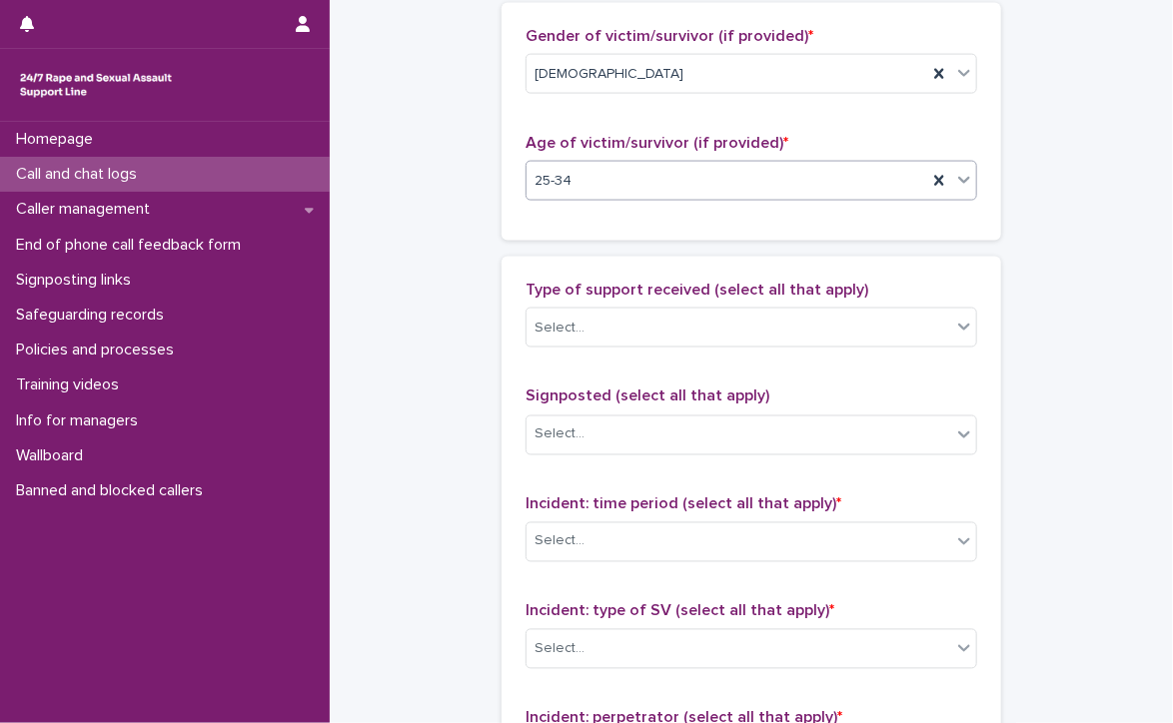
scroll to position [1153, 0]
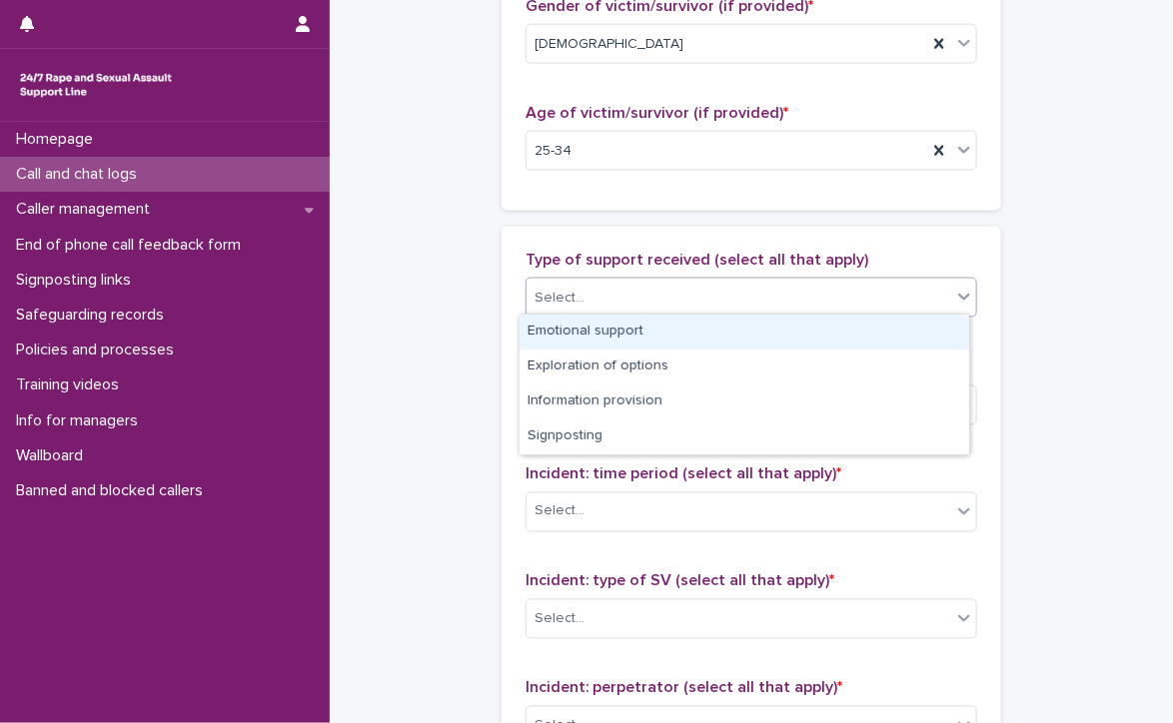
click at [604, 282] on div "Select..." at bounding box center [739, 298] width 425 height 33
click at [699, 330] on div "Emotional support" at bounding box center [745, 332] width 450 height 35
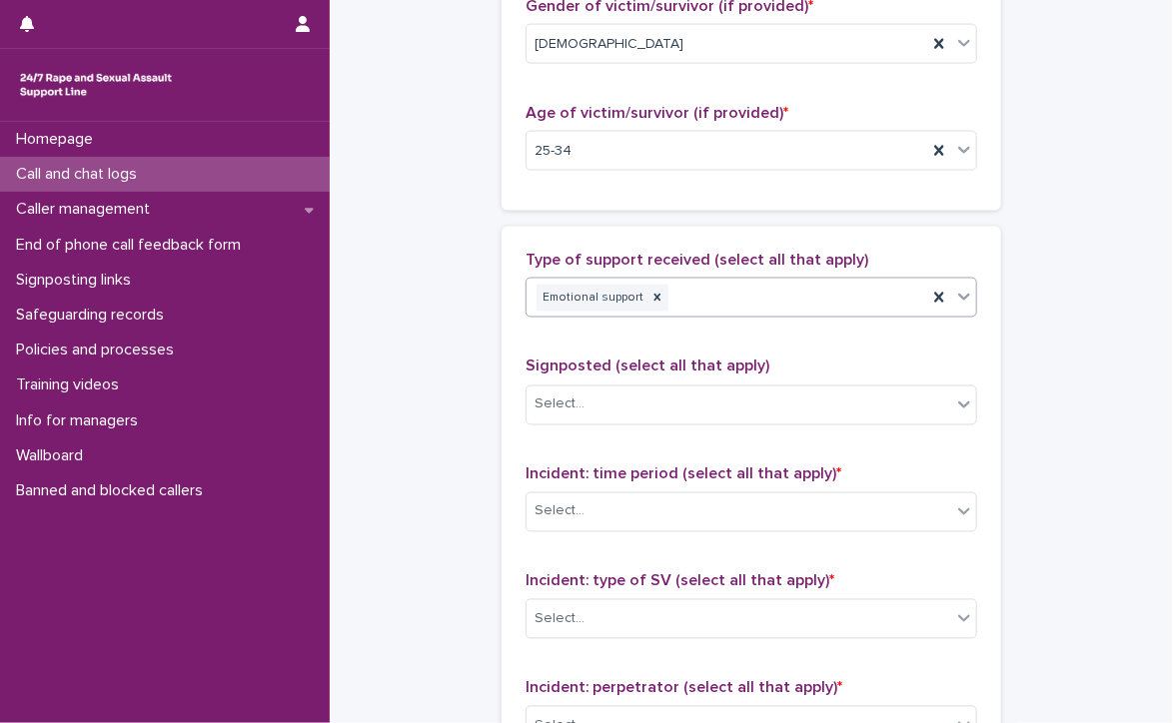
click at [709, 291] on div "Emotional support" at bounding box center [727, 298] width 401 height 35
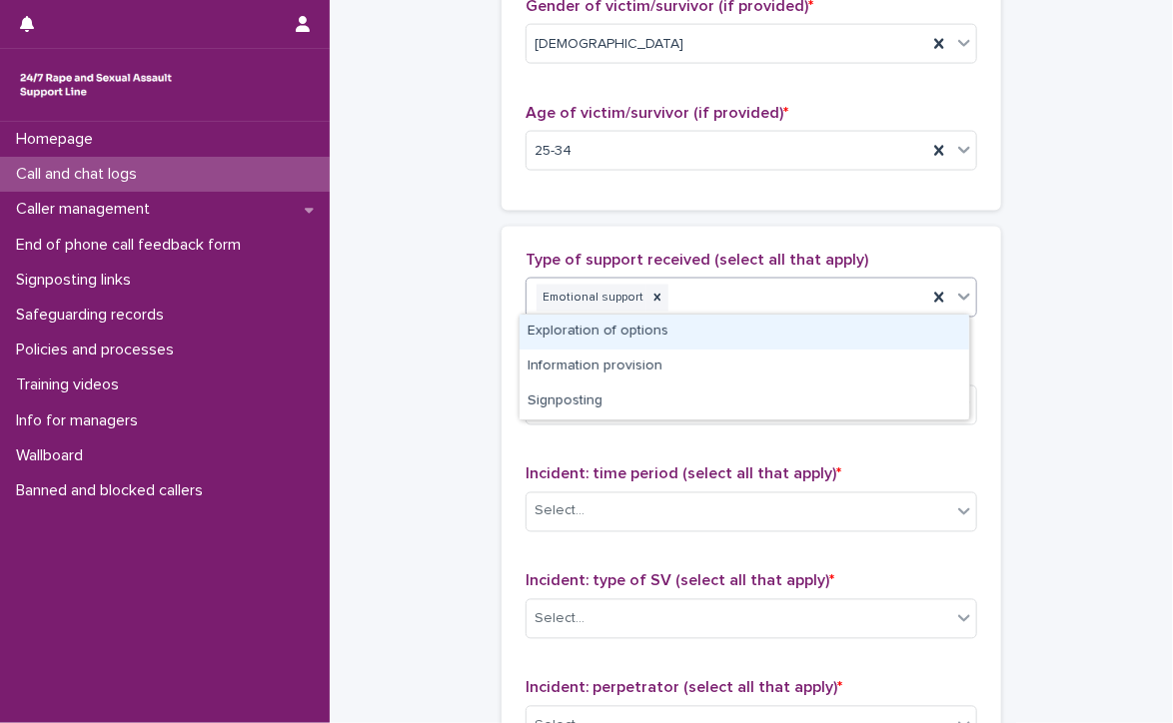
click at [728, 338] on div "Exploration of options" at bounding box center [745, 332] width 450 height 35
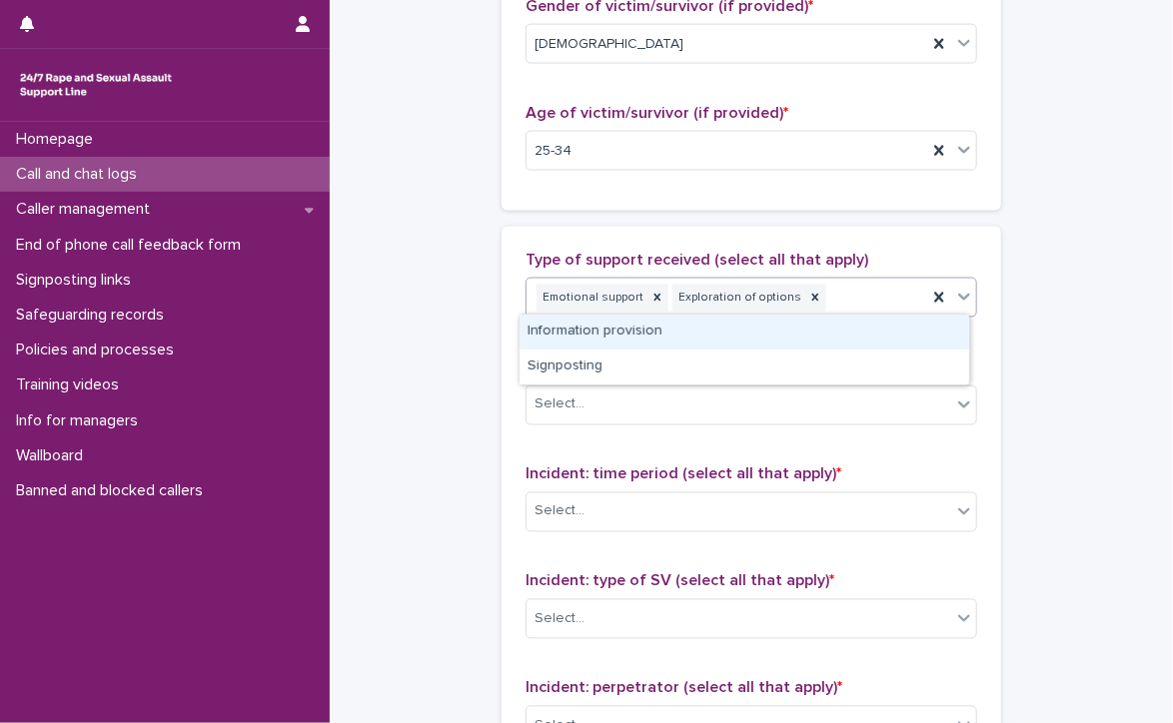
click at [840, 283] on div "Emotional support Exploration of options" at bounding box center [727, 298] width 401 height 35
click at [824, 332] on div "Information provision" at bounding box center [745, 332] width 450 height 35
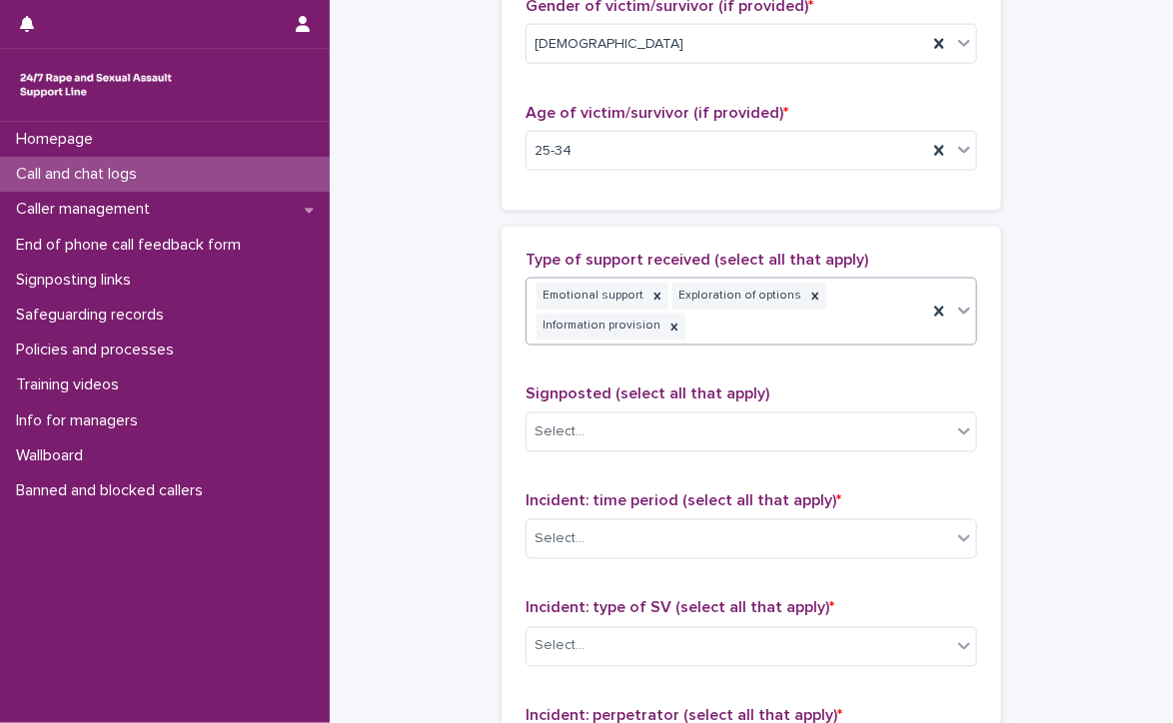
scroll to position [1167, 0]
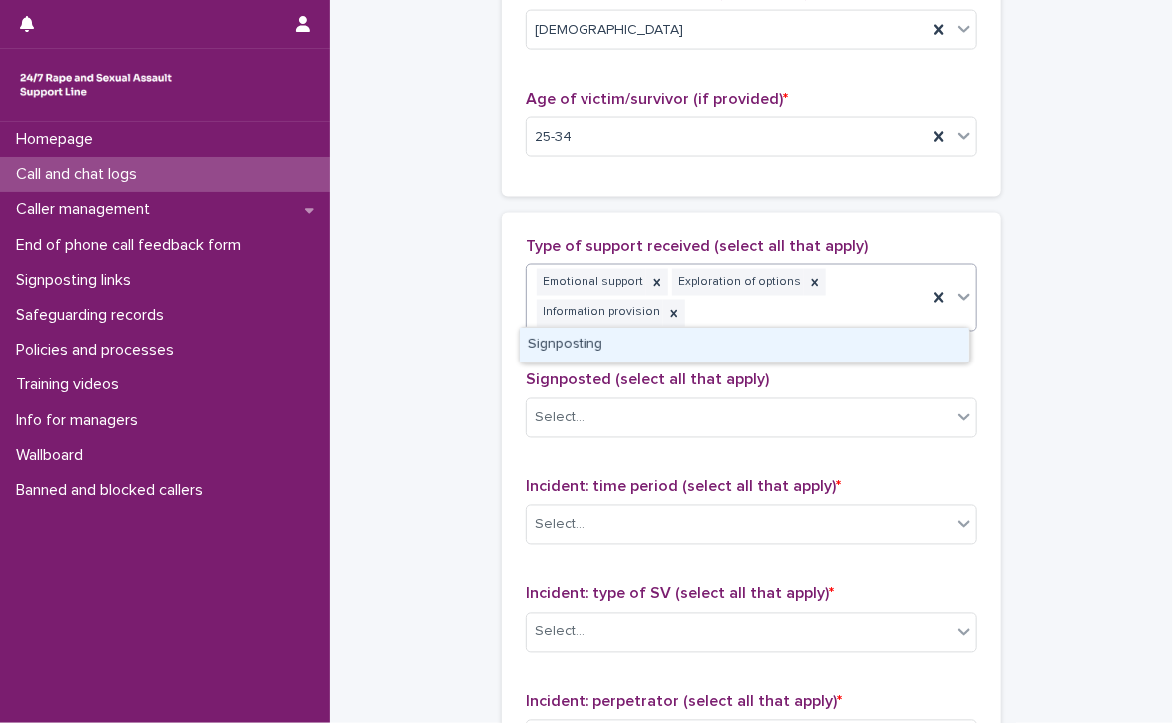
click at [868, 293] on div "Emotional support Exploration of options Information provision" at bounding box center [727, 298] width 401 height 66
click at [861, 342] on div "Signposting" at bounding box center [745, 345] width 450 height 35
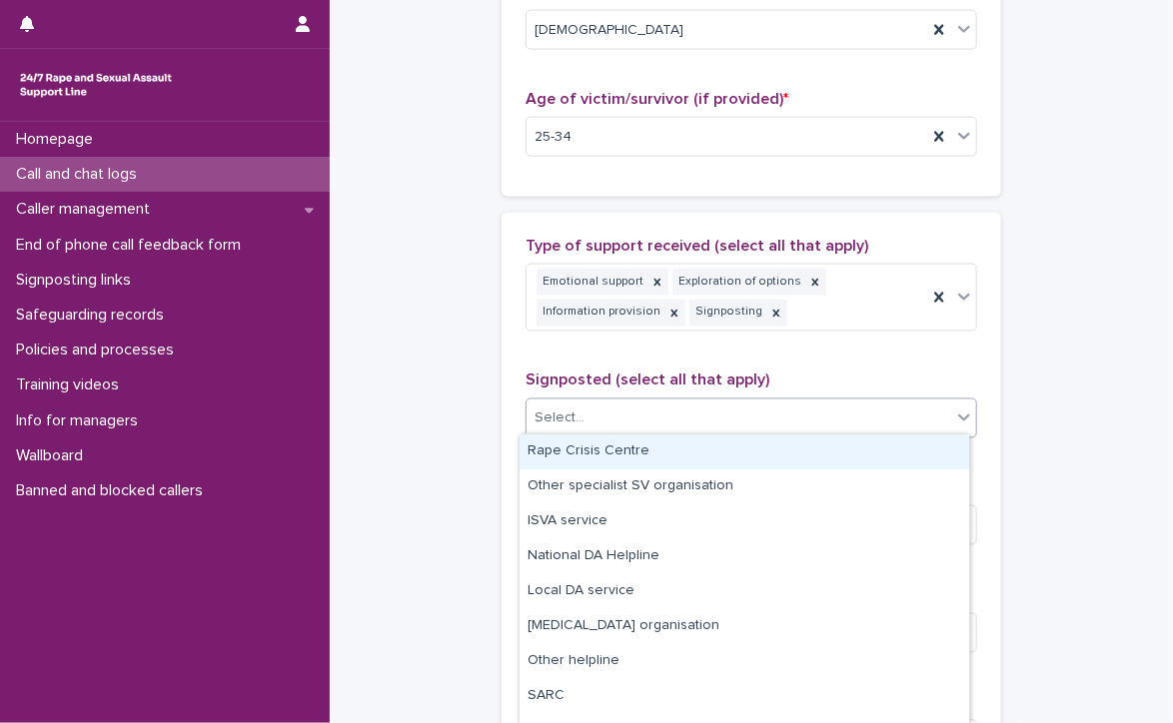
click at [717, 406] on div "Select..." at bounding box center [739, 419] width 425 height 33
click at [618, 451] on div "Rape Crisis Centre" at bounding box center [745, 452] width 450 height 35
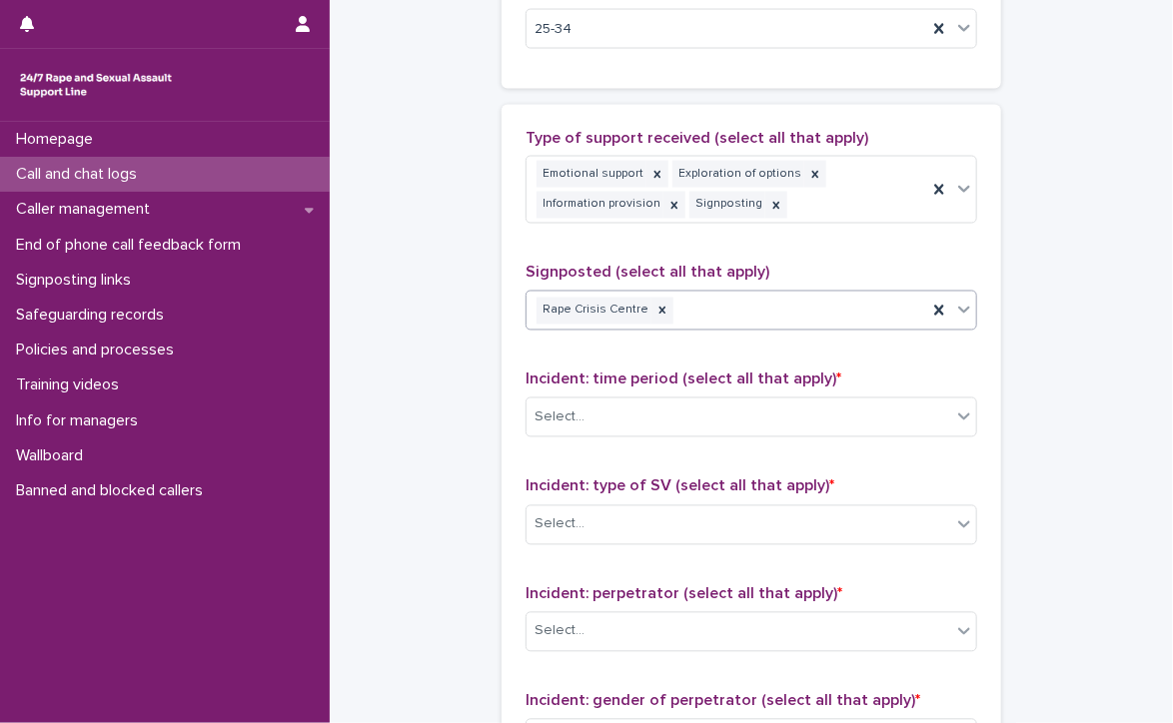
scroll to position [1367, 0]
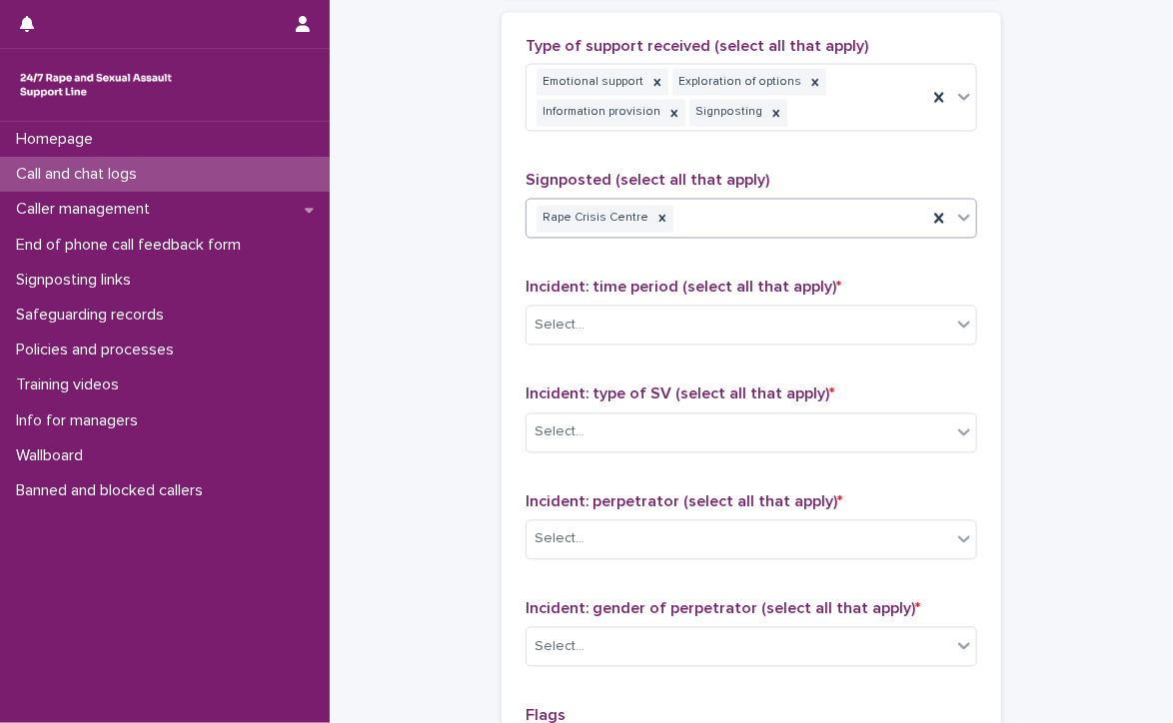
click at [760, 208] on div "Rape Crisis Centre" at bounding box center [727, 219] width 401 height 35
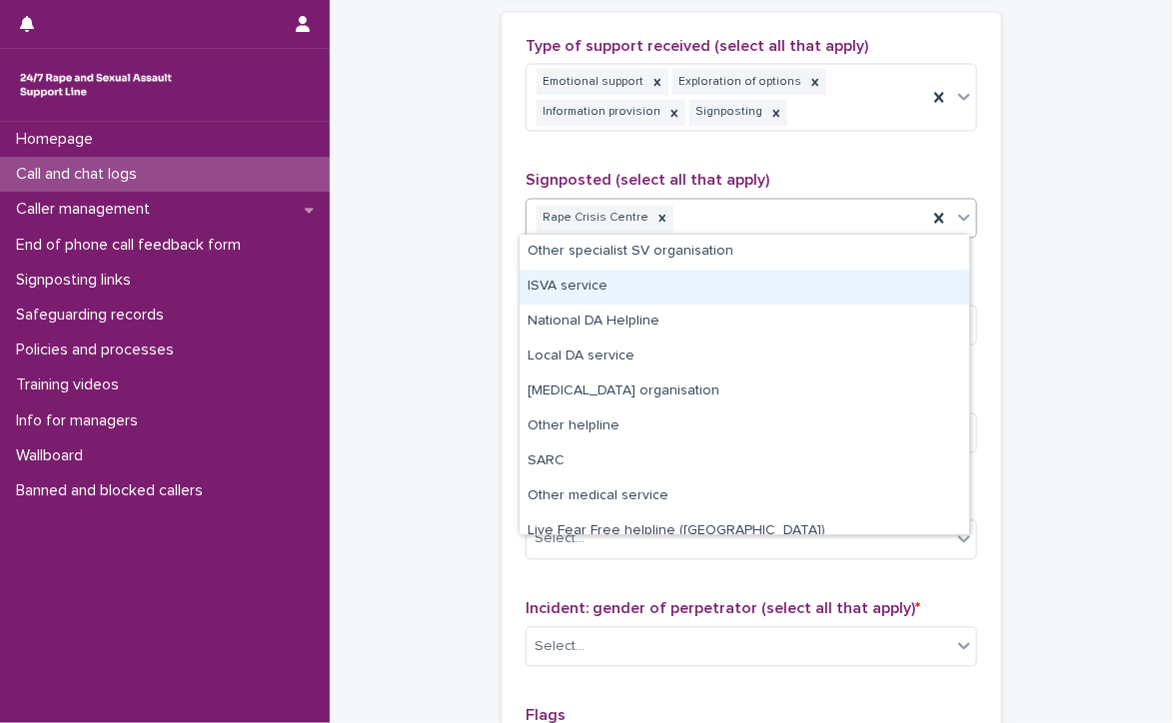
click at [556, 286] on div "ISVA service" at bounding box center [745, 287] width 450 height 35
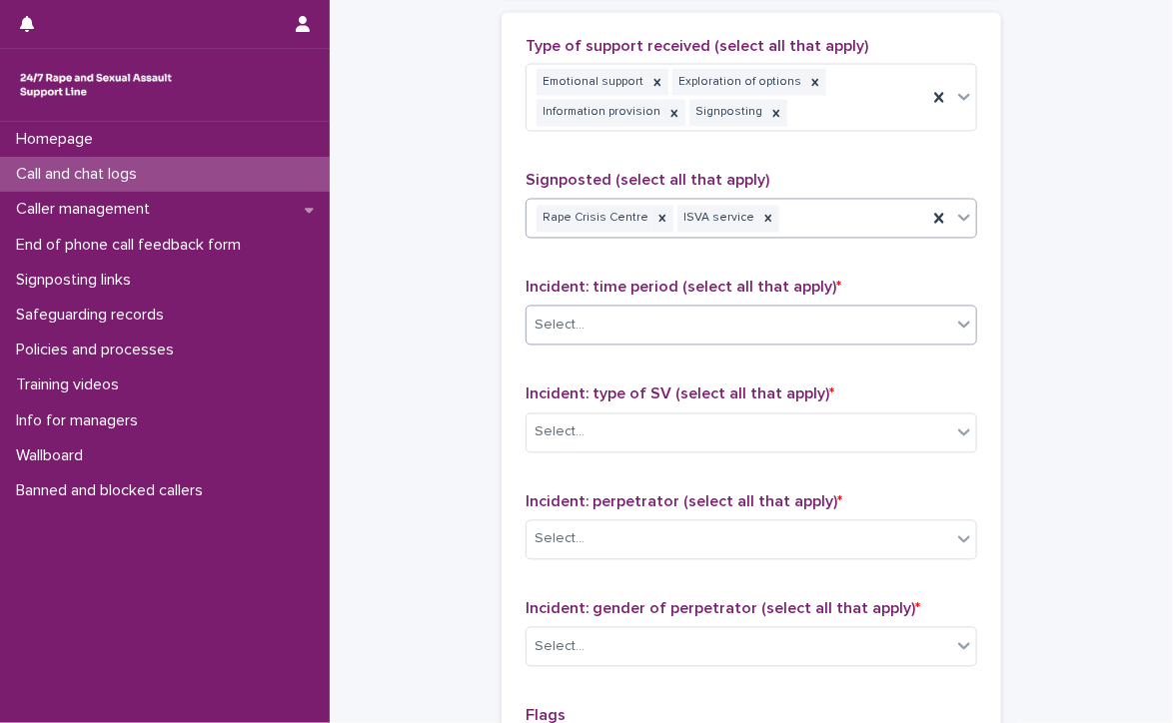
click at [571, 316] on div "Select..." at bounding box center [560, 326] width 50 height 21
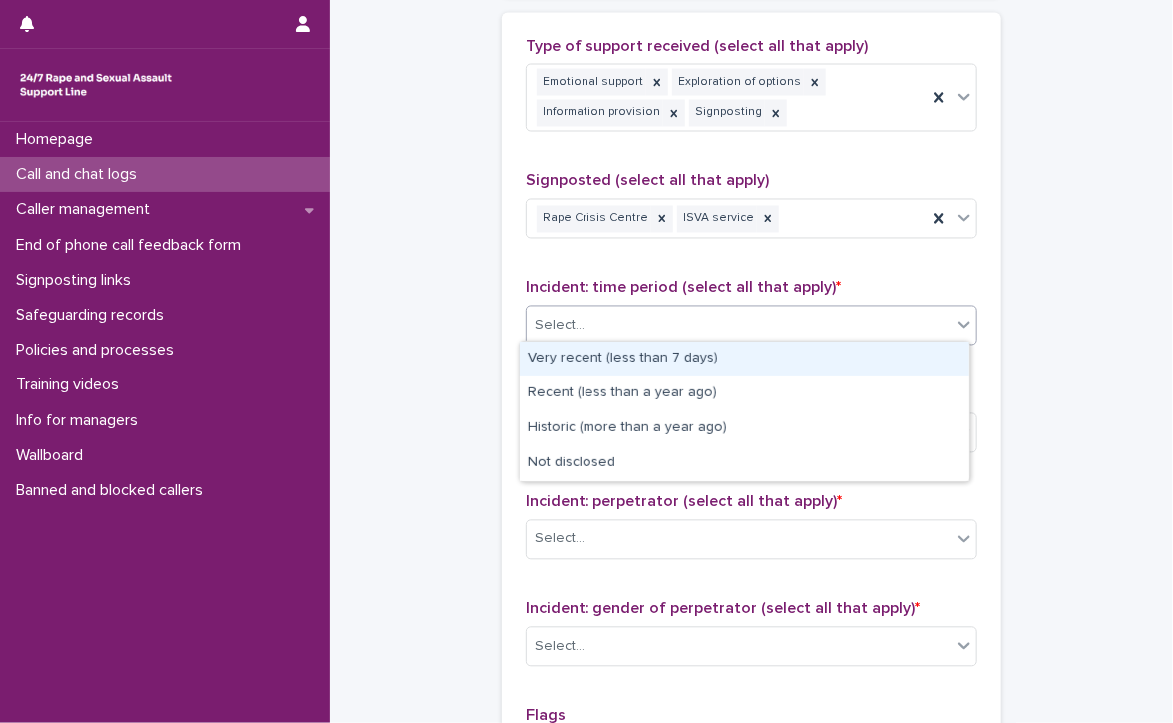
click at [717, 357] on div "Very recent (less than 7 days)" at bounding box center [745, 359] width 450 height 35
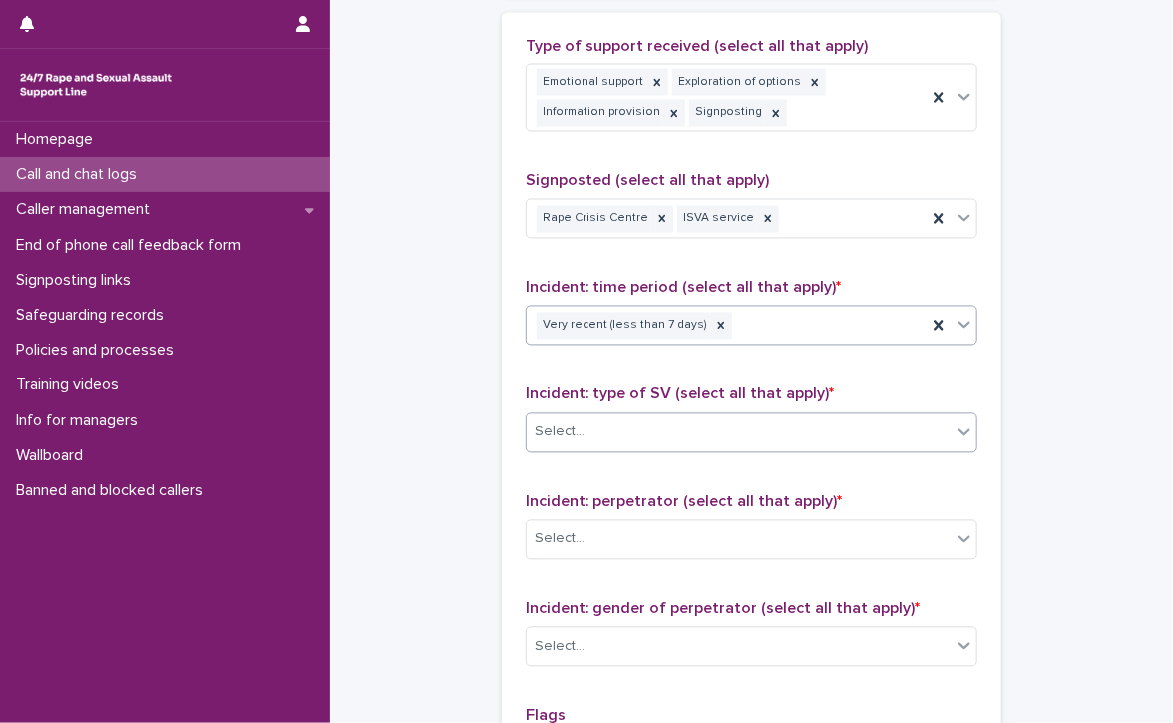
click at [560, 423] on div "Select..." at bounding box center [560, 433] width 50 height 21
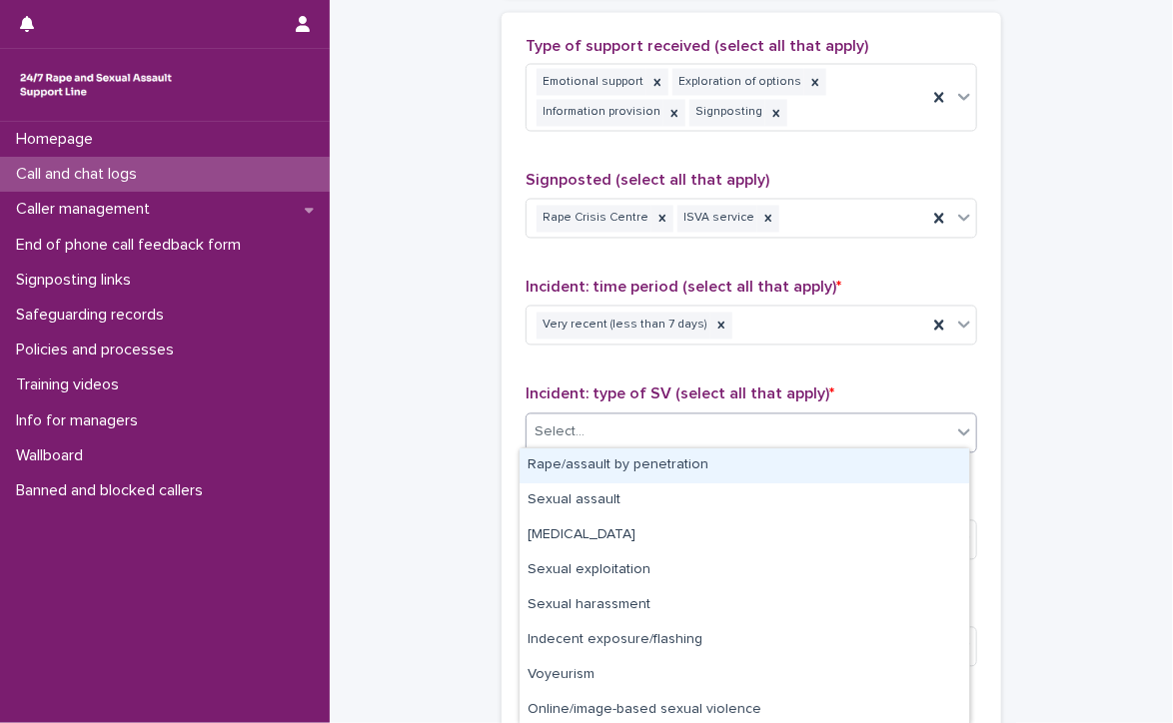
click at [564, 465] on div "Rape/assault by penetration" at bounding box center [745, 466] width 450 height 35
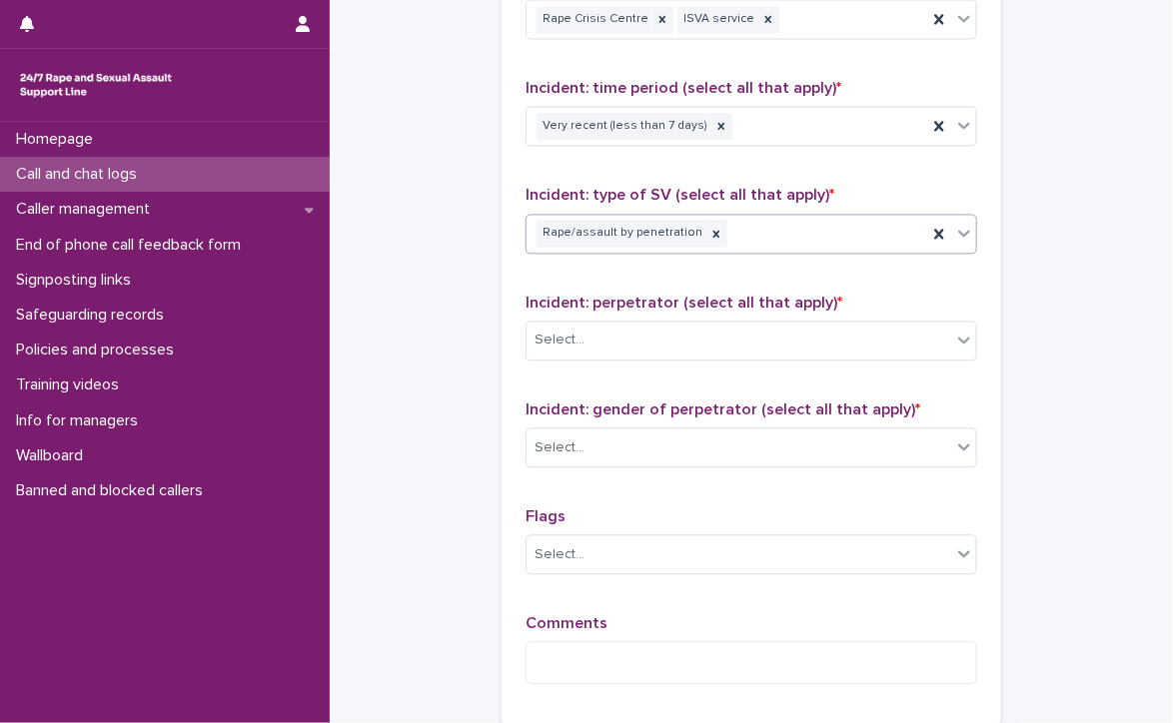
scroll to position [1667, 0]
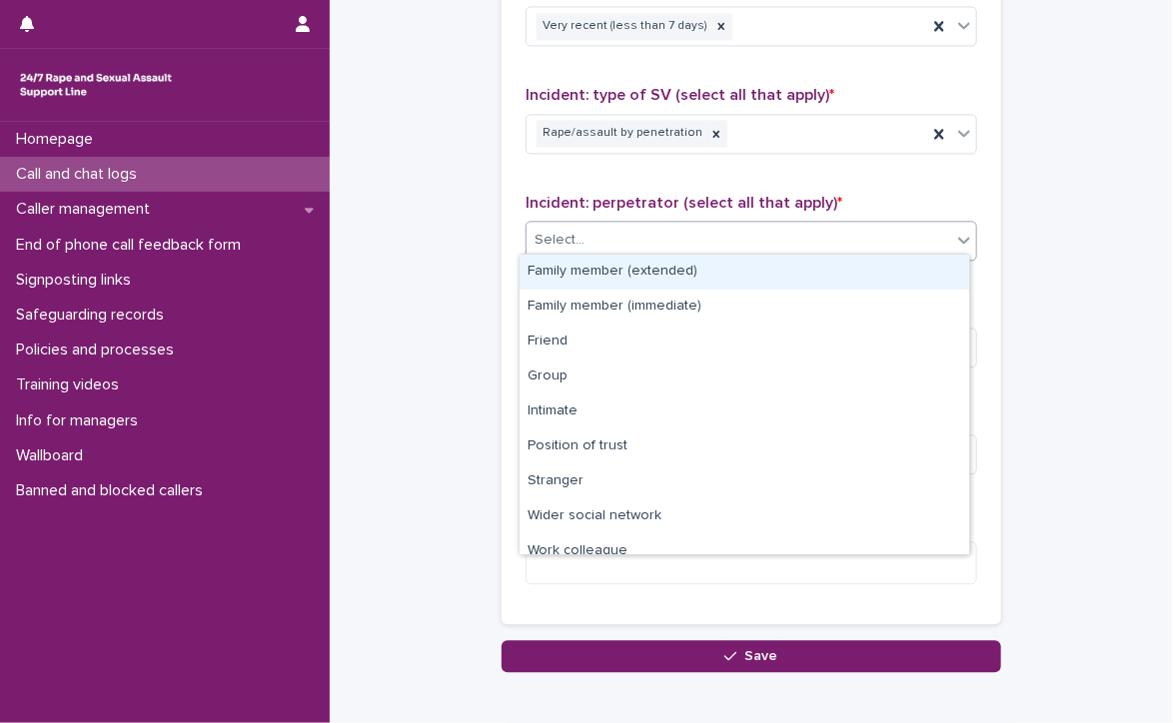
click at [650, 227] on div "Select..." at bounding box center [739, 240] width 425 height 33
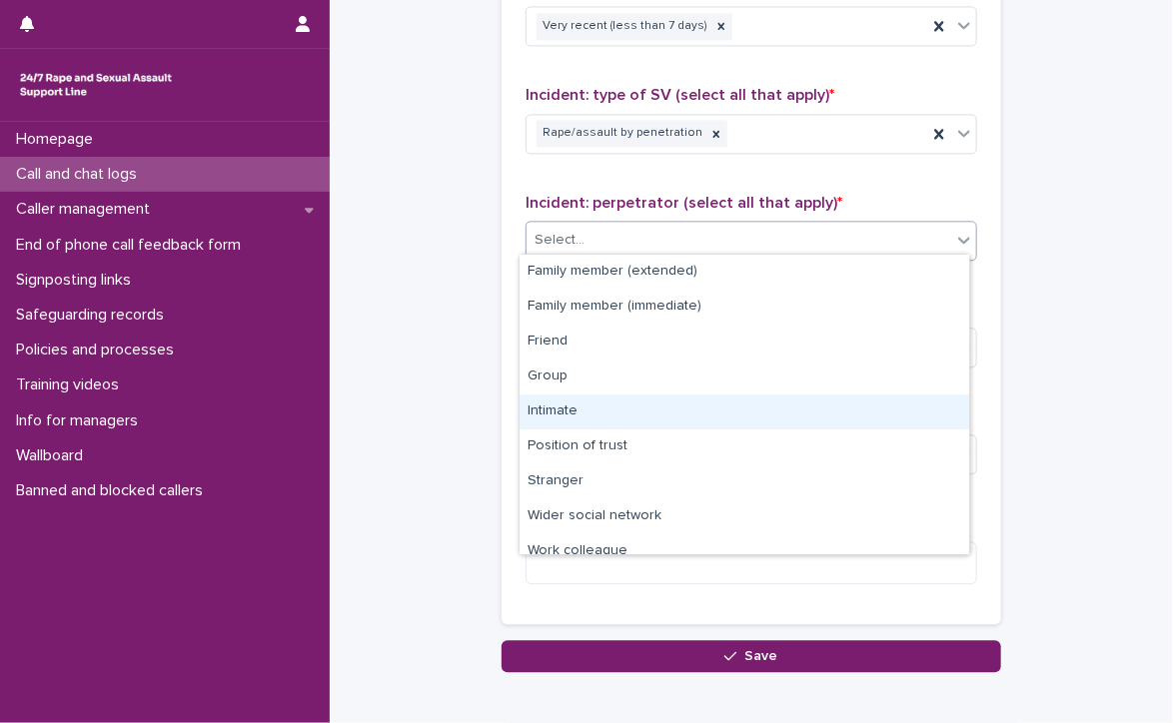
click at [626, 411] on div "Intimate" at bounding box center [745, 412] width 450 height 35
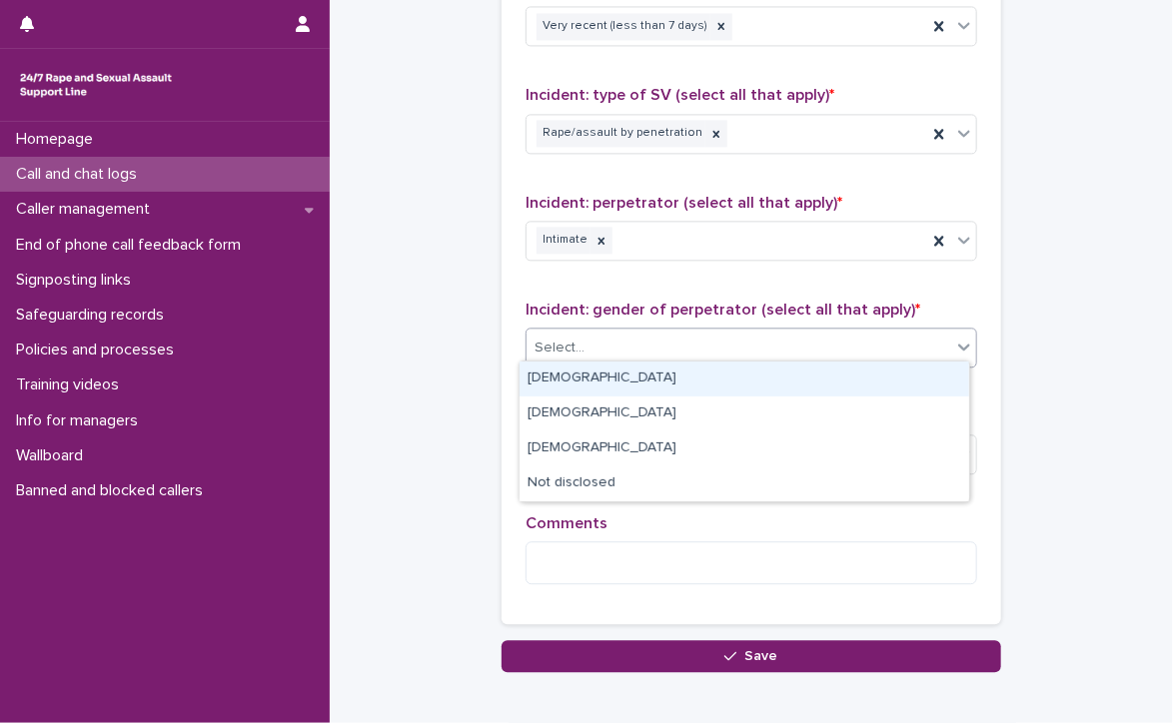
click at [592, 332] on div "Select..." at bounding box center [739, 348] width 425 height 33
click at [596, 379] on div "[DEMOGRAPHIC_DATA]" at bounding box center [745, 379] width 450 height 35
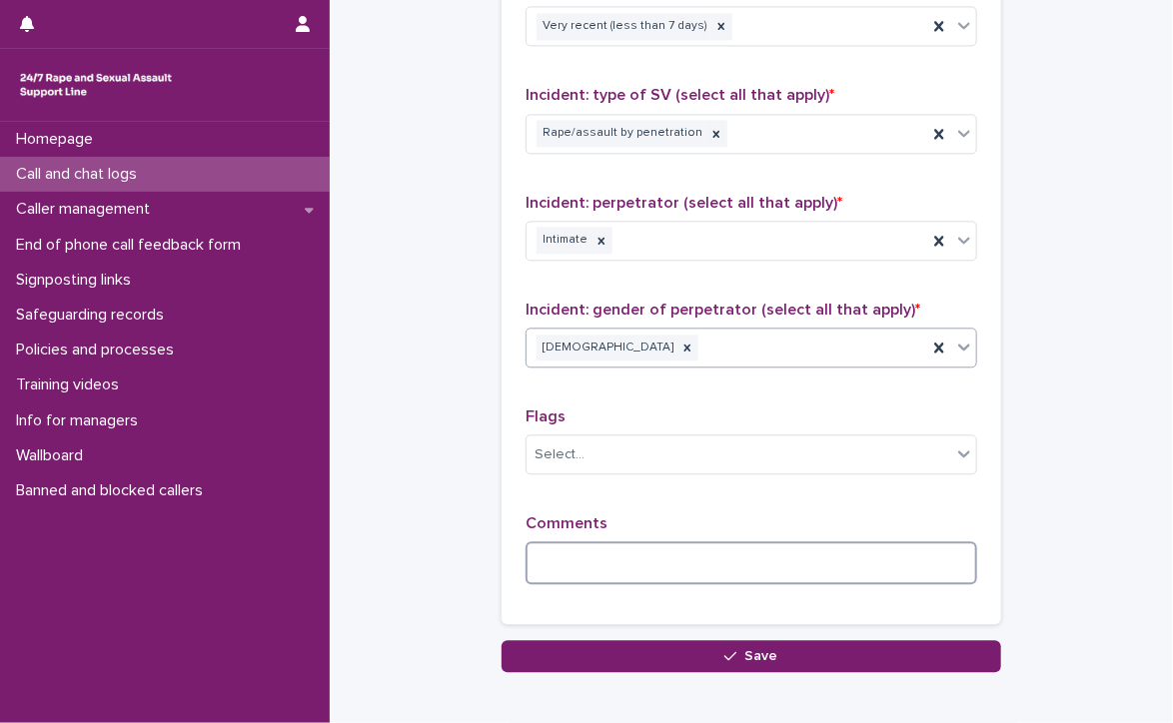
click at [615, 563] on textarea at bounding box center [752, 563] width 452 height 43
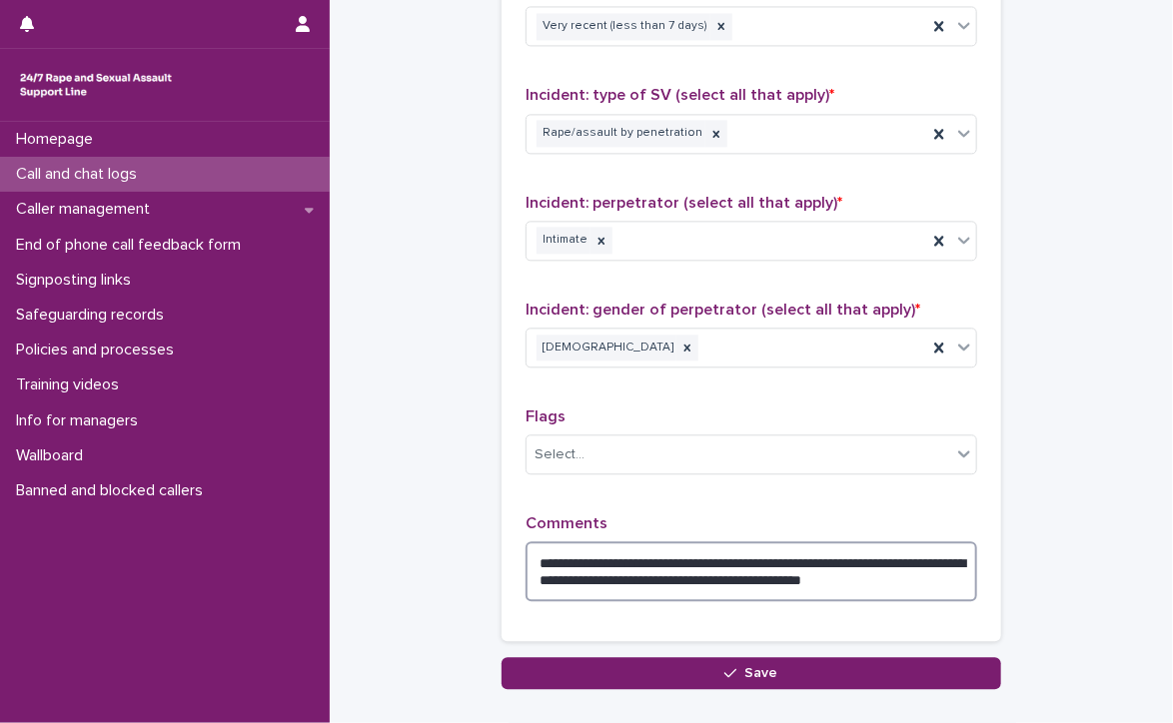
click at [943, 575] on textarea "**********" at bounding box center [752, 572] width 452 height 60
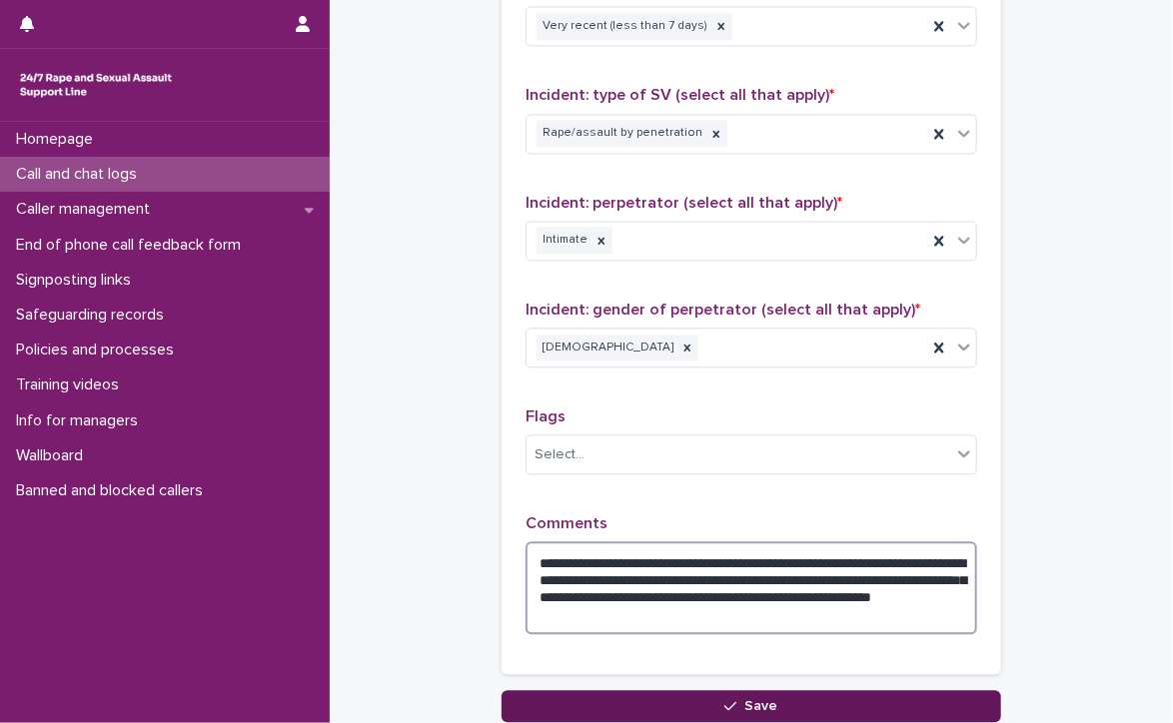
type textarea "**********"
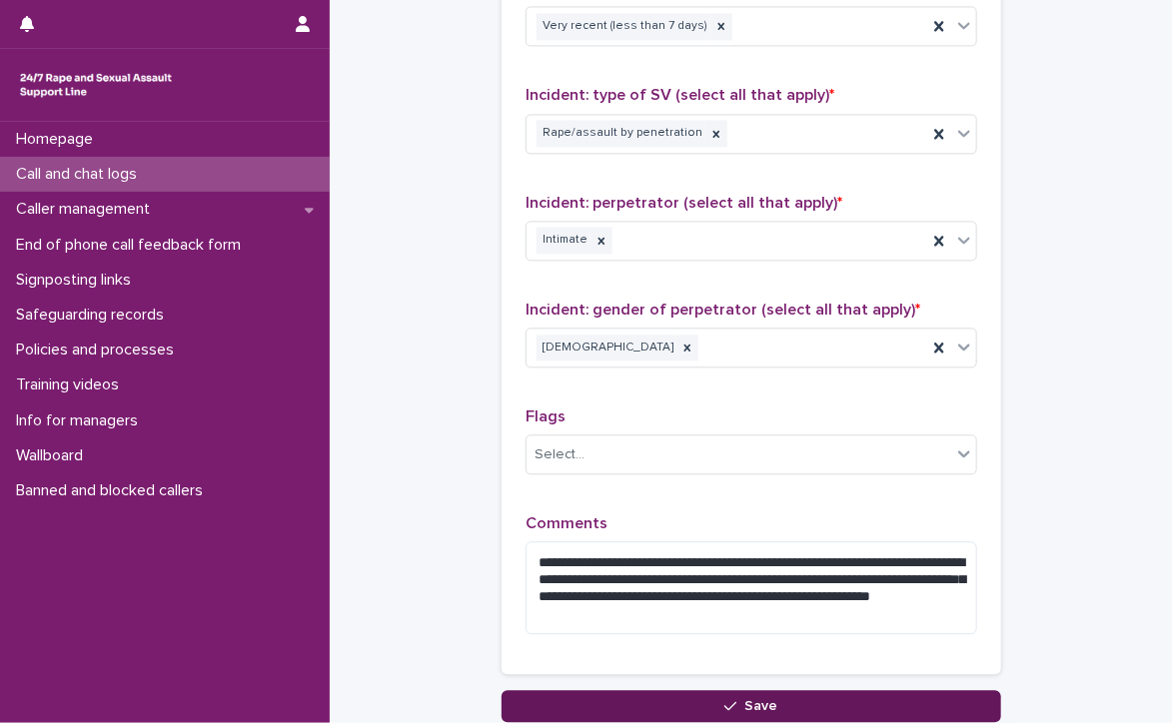
click at [724, 699] on icon "button" at bounding box center [730, 706] width 12 height 14
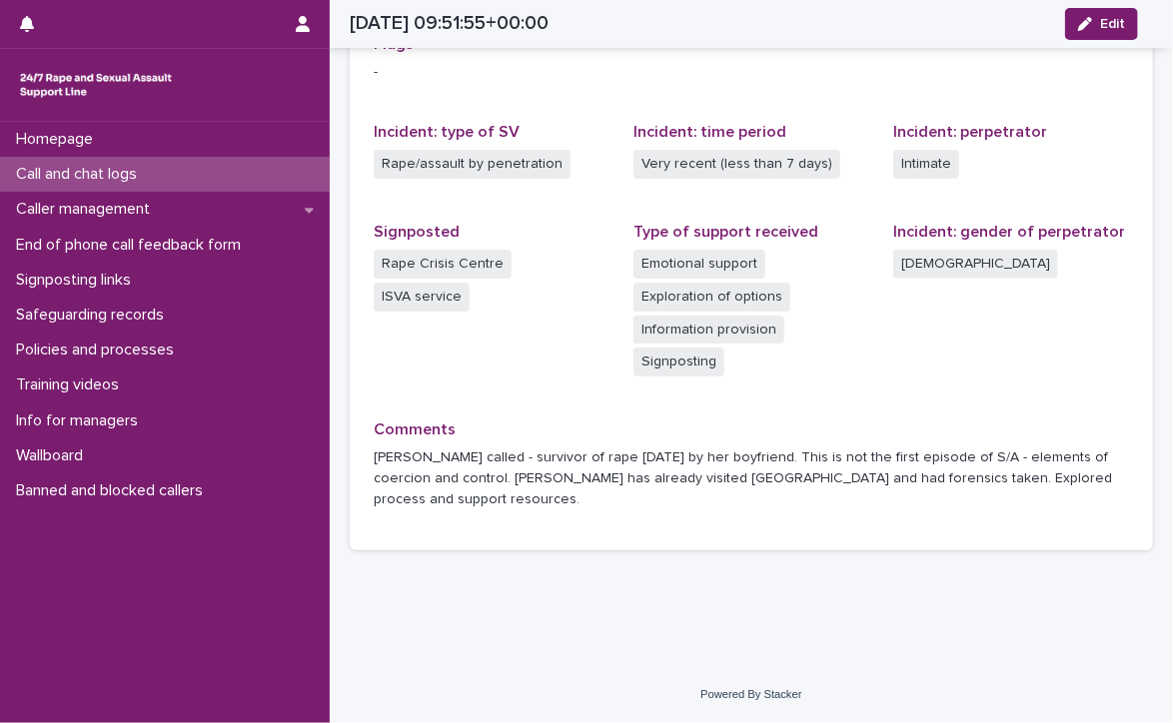
scroll to position [476, 0]
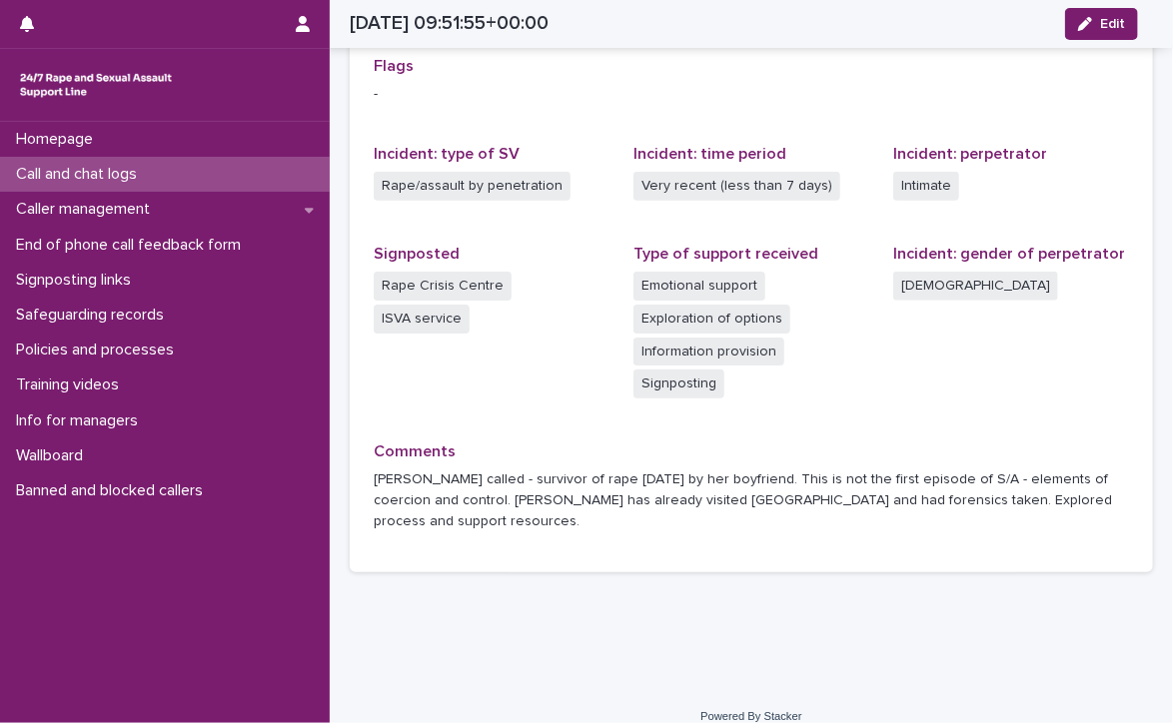
click at [64, 167] on p "Call and chat logs" at bounding box center [80, 174] width 145 height 19
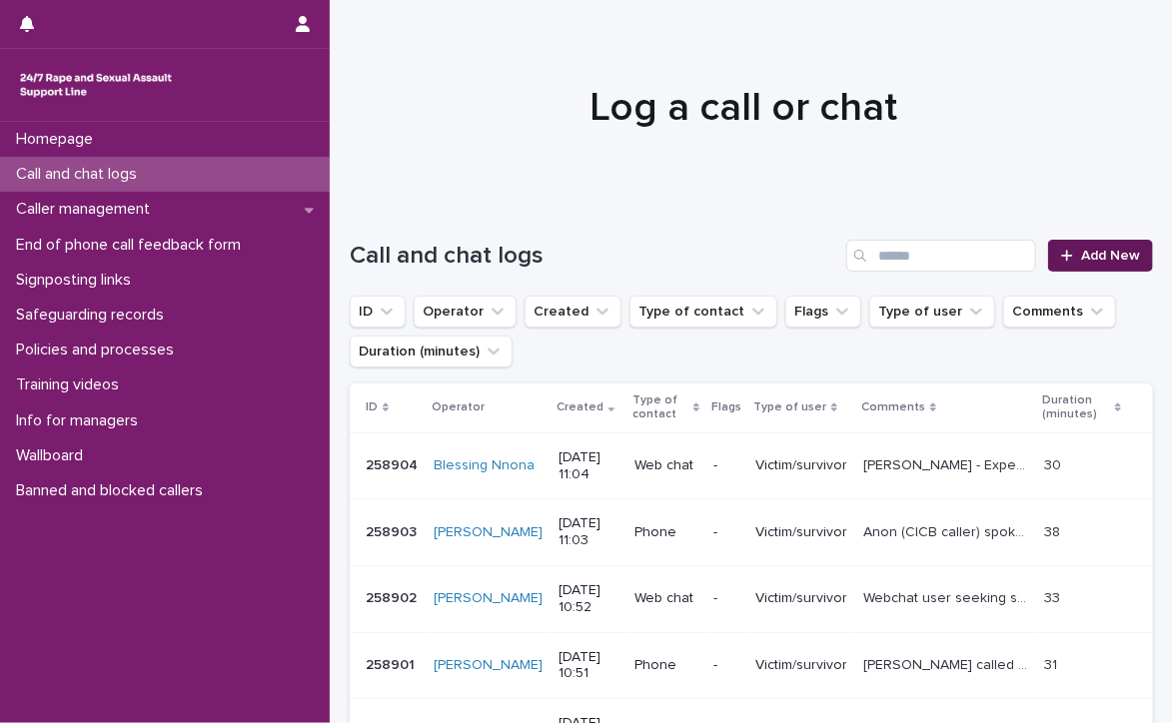
click at [1096, 249] on span "Add New" at bounding box center [1110, 256] width 59 height 14
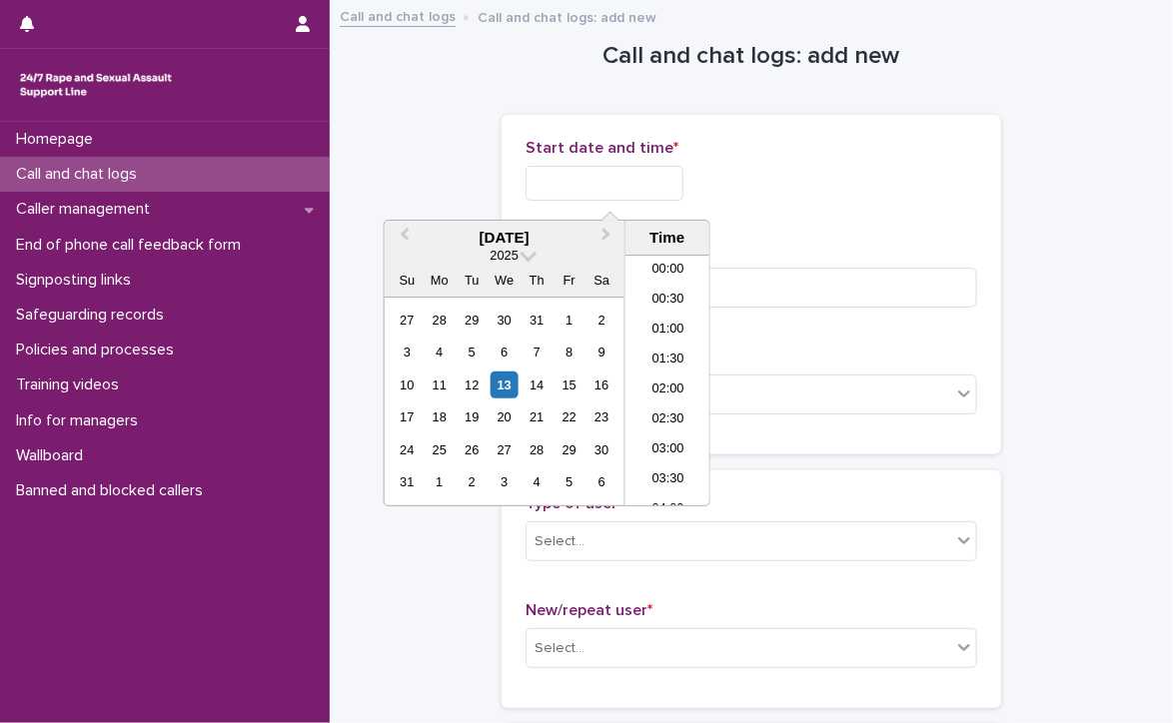
click at [657, 187] on input "text" at bounding box center [605, 183] width 158 height 35
click at [668, 372] on li "11:00" at bounding box center [667, 381] width 85 height 30
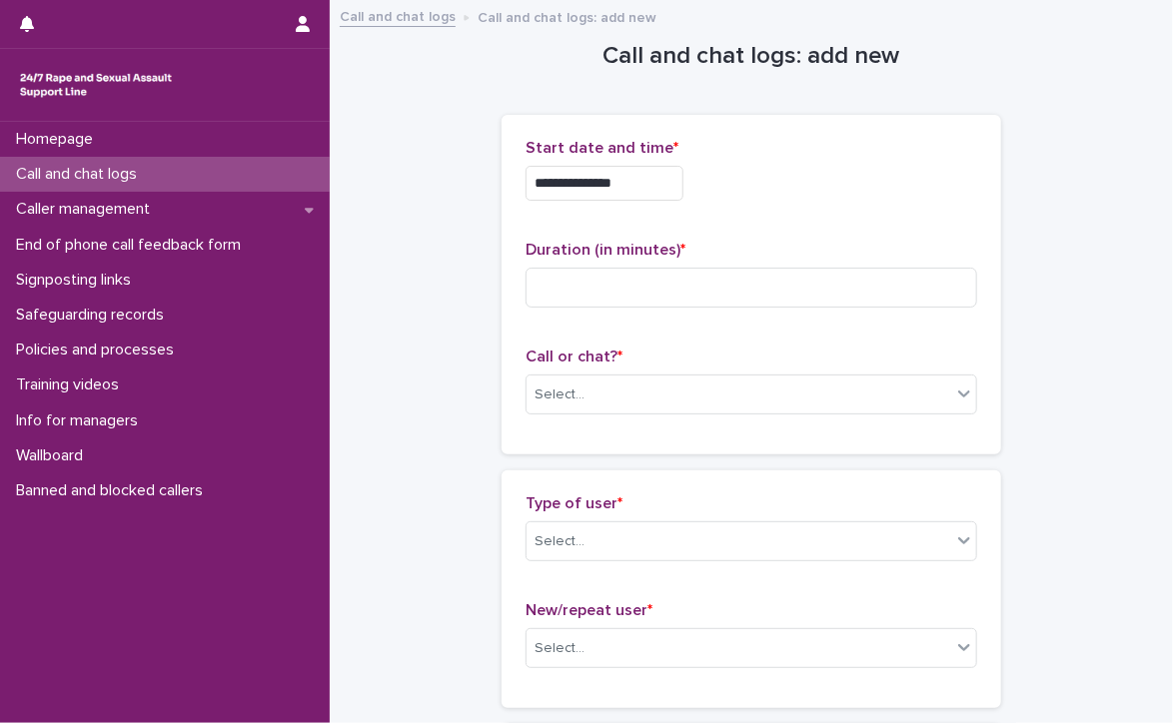
click at [675, 178] on input "**********" at bounding box center [605, 183] width 158 height 35
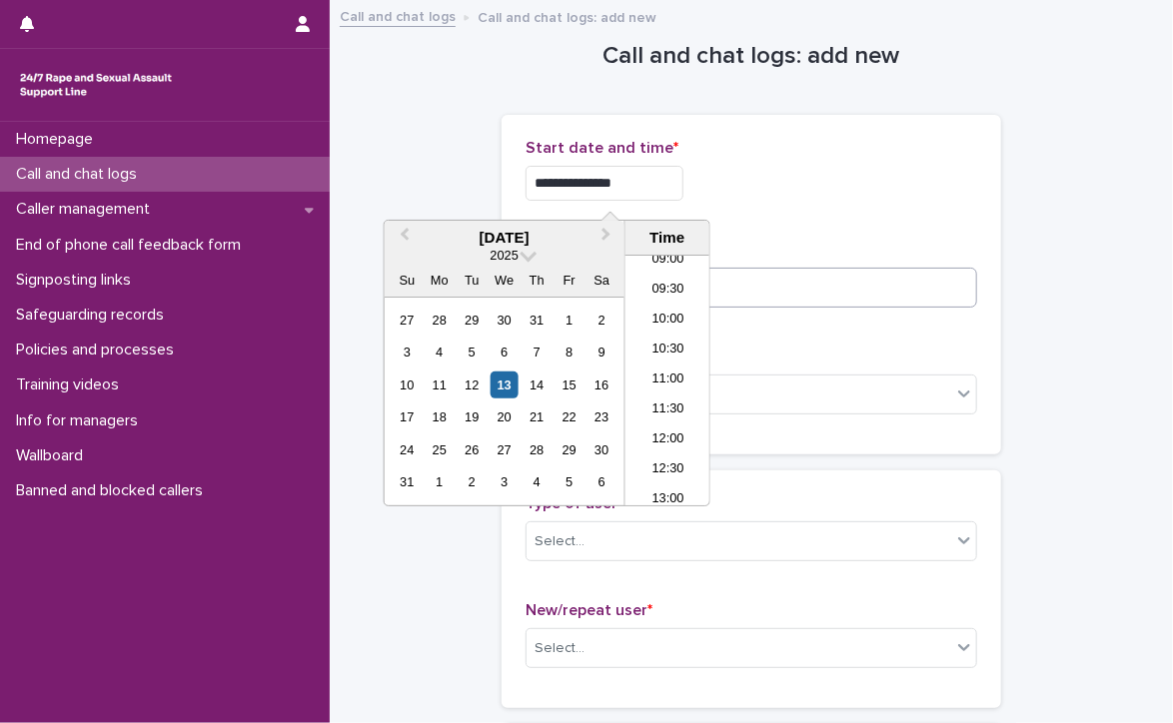
type input "**********"
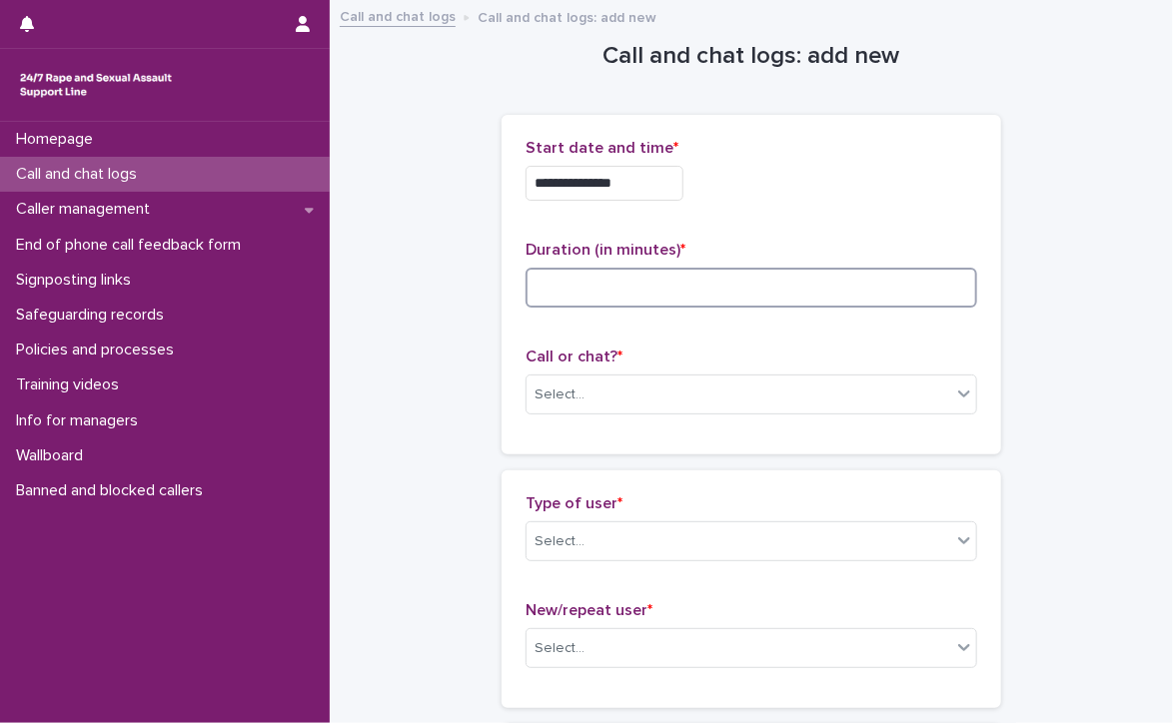
click at [811, 285] on input at bounding box center [752, 288] width 452 height 40
type input "**"
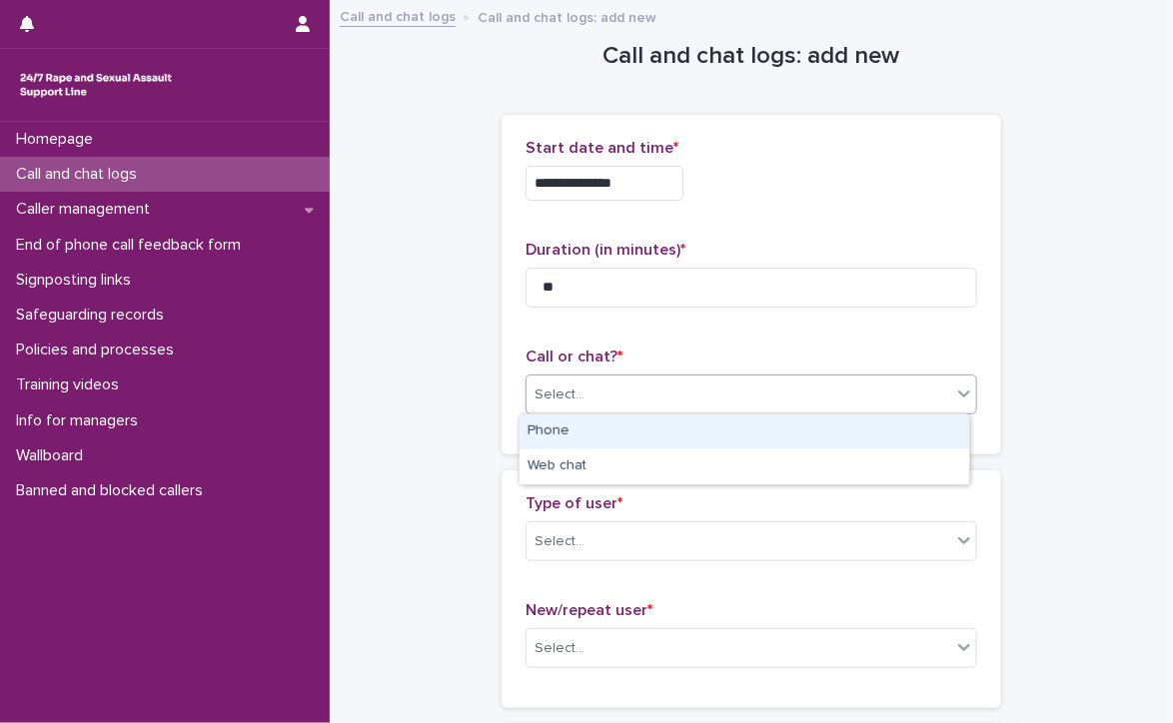
click at [638, 393] on div "Select..." at bounding box center [739, 395] width 425 height 33
click at [633, 426] on div "Phone" at bounding box center [745, 432] width 450 height 35
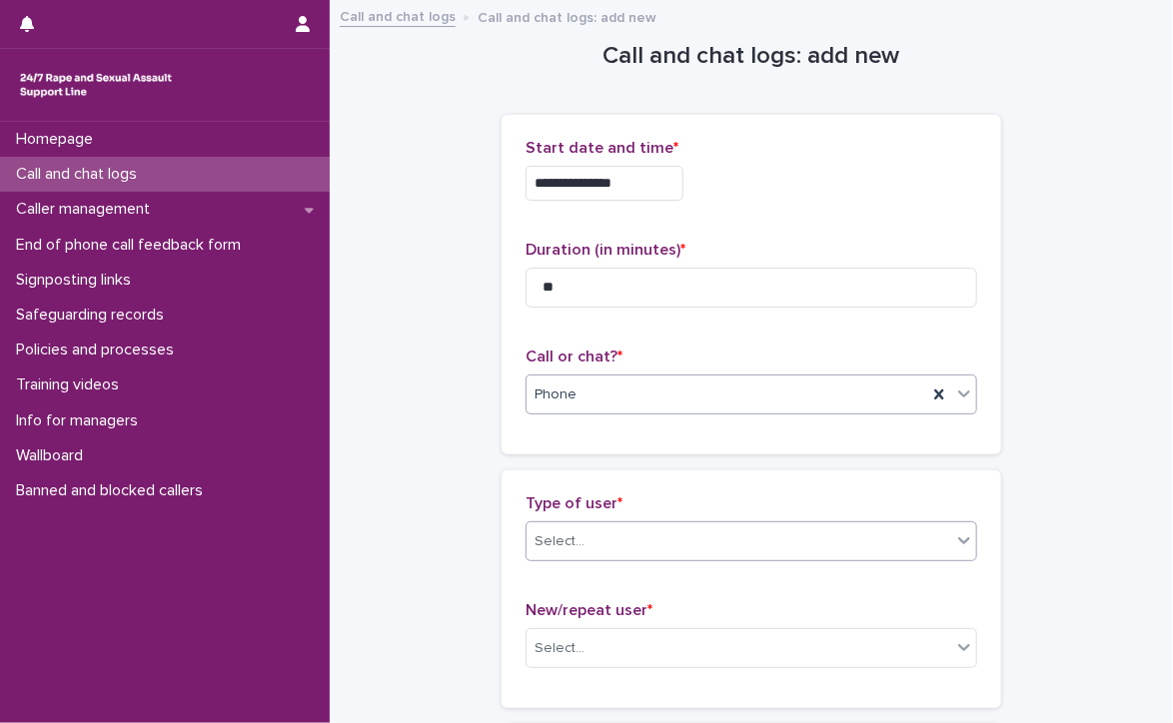
click at [565, 542] on div "Select..." at bounding box center [560, 542] width 50 height 21
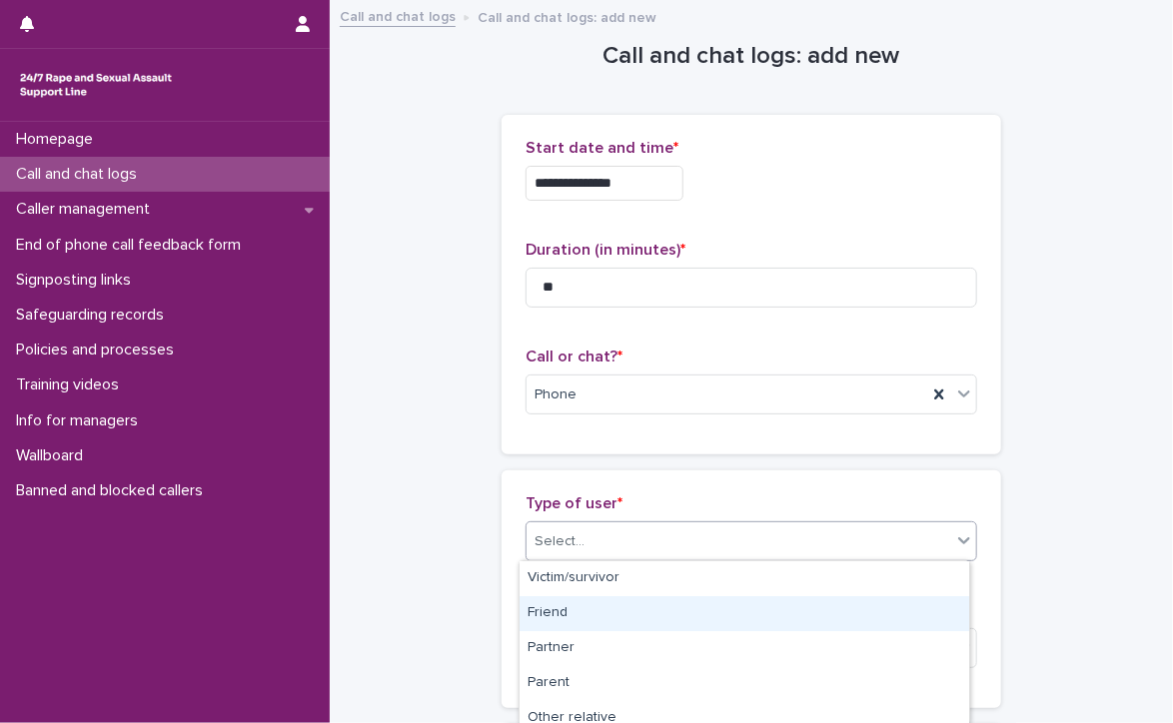
click at [548, 611] on div "Friend" at bounding box center [745, 614] width 450 height 35
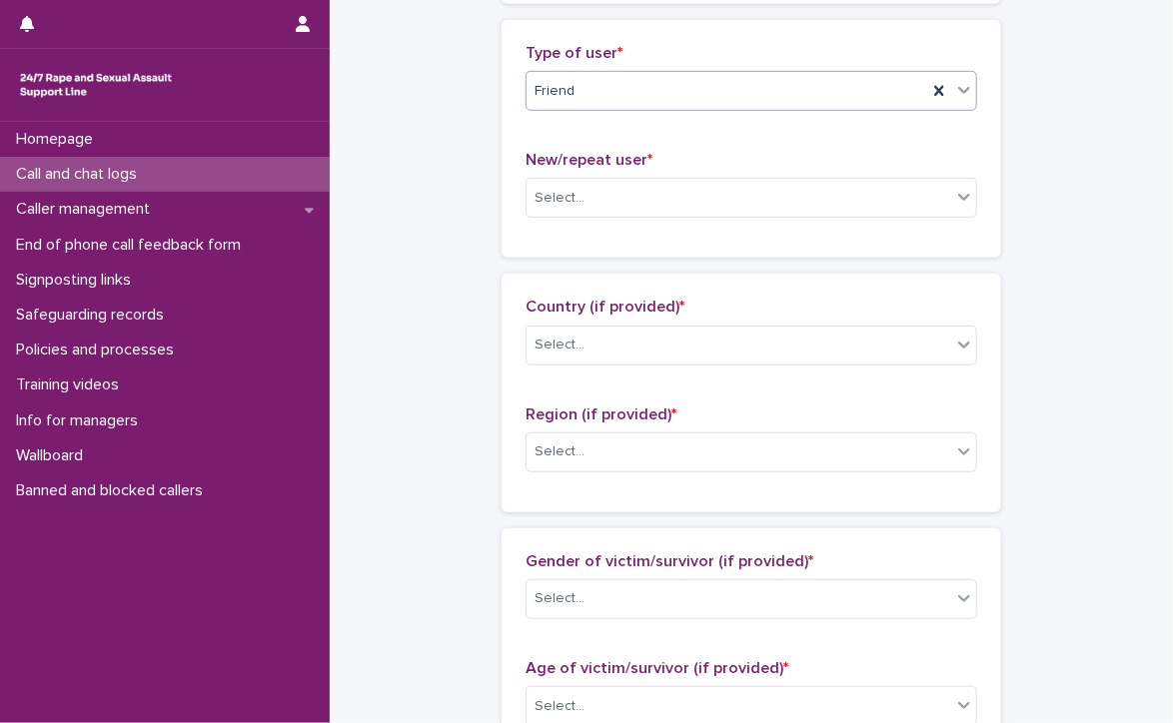
scroll to position [500, 0]
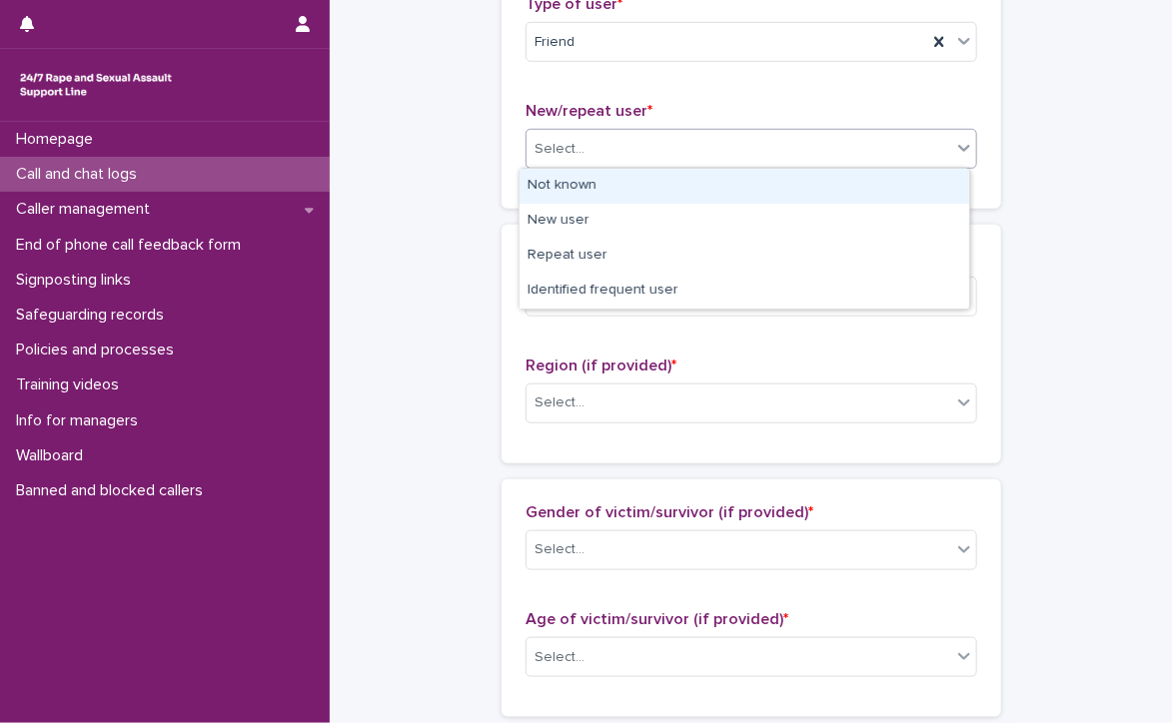
click at [535, 140] on div "Select..." at bounding box center [560, 149] width 50 height 21
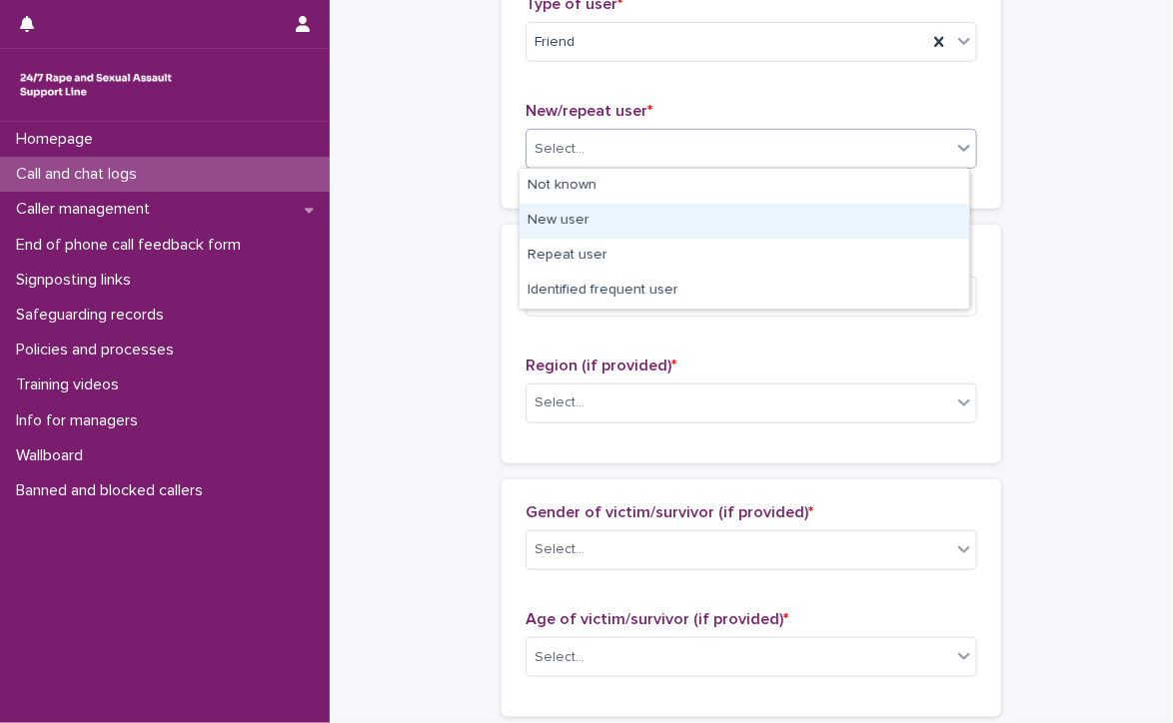
click at [663, 218] on div "New user" at bounding box center [745, 221] width 450 height 35
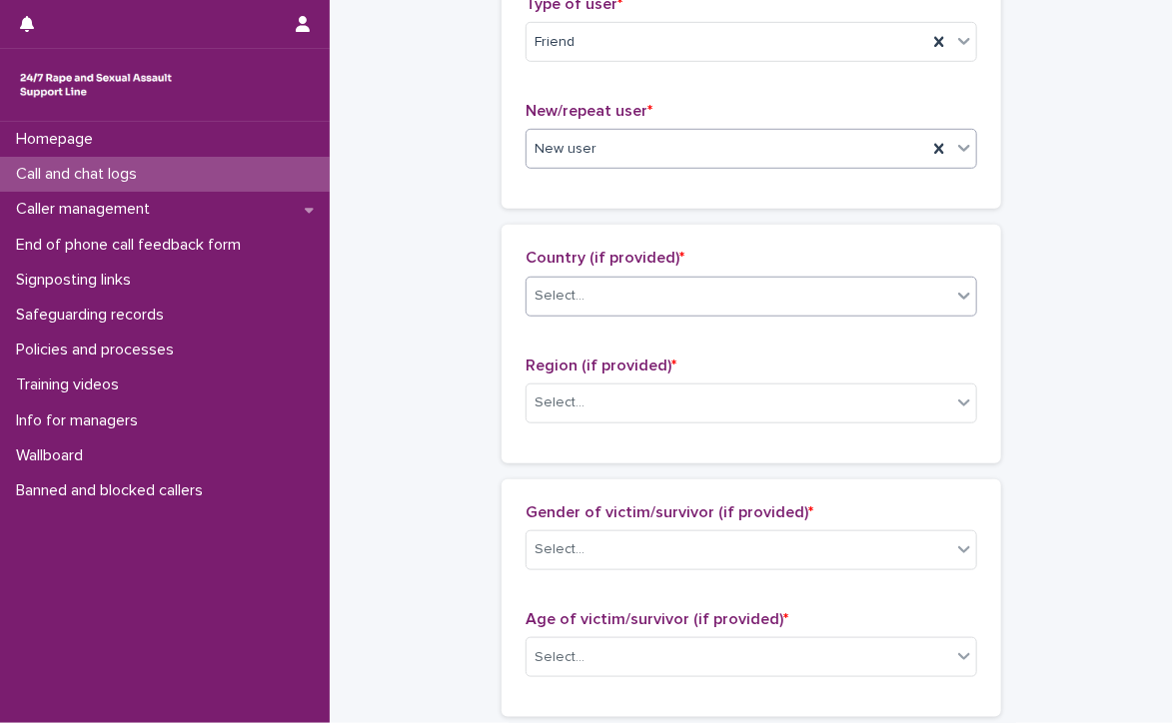
click at [641, 292] on div "Select..." at bounding box center [739, 296] width 425 height 33
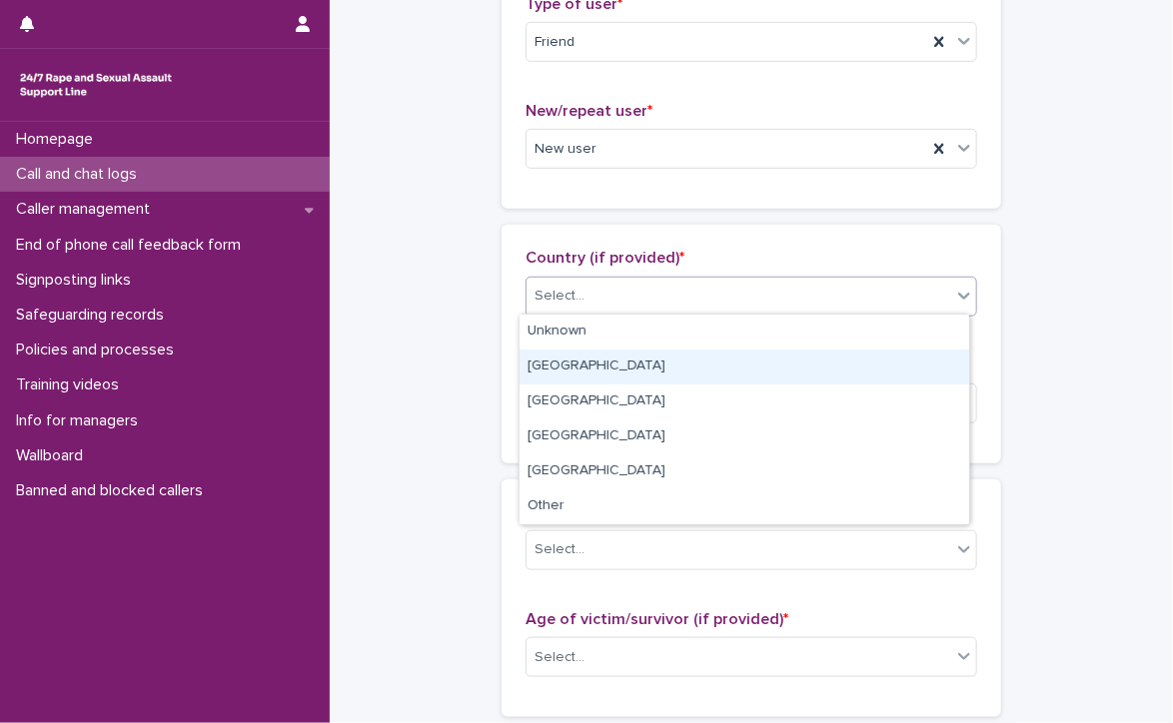
click at [560, 369] on div "[GEOGRAPHIC_DATA]" at bounding box center [745, 367] width 450 height 35
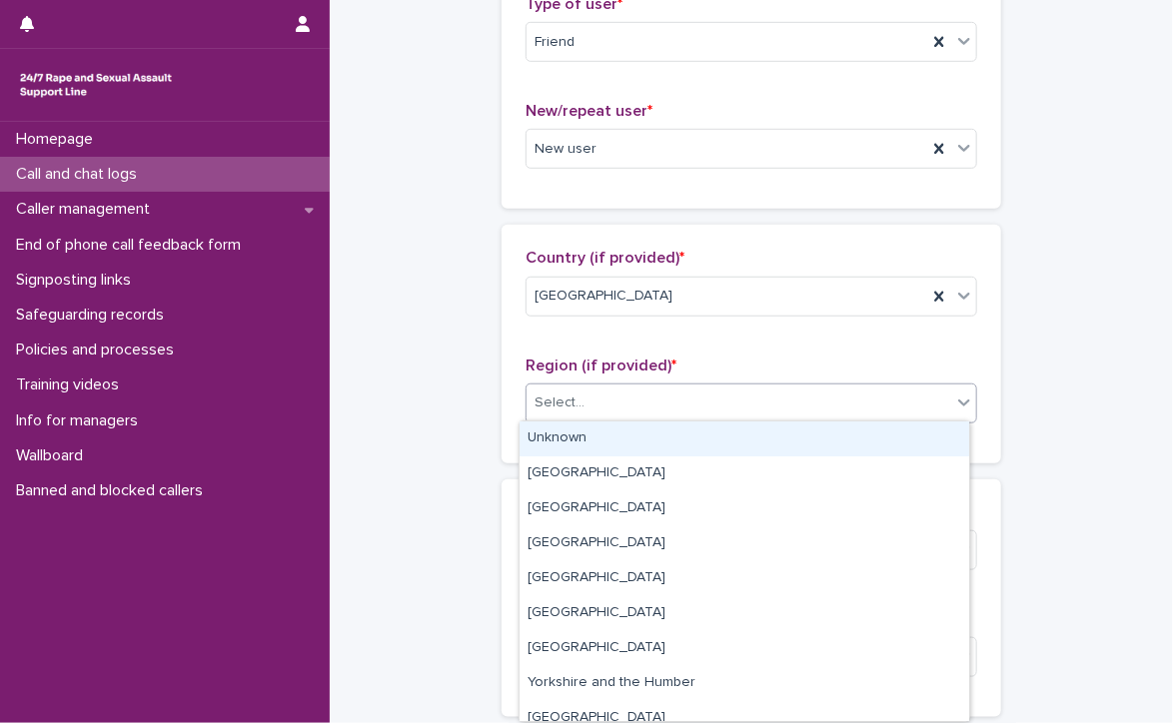
click at [611, 387] on div "Select..." at bounding box center [739, 403] width 425 height 33
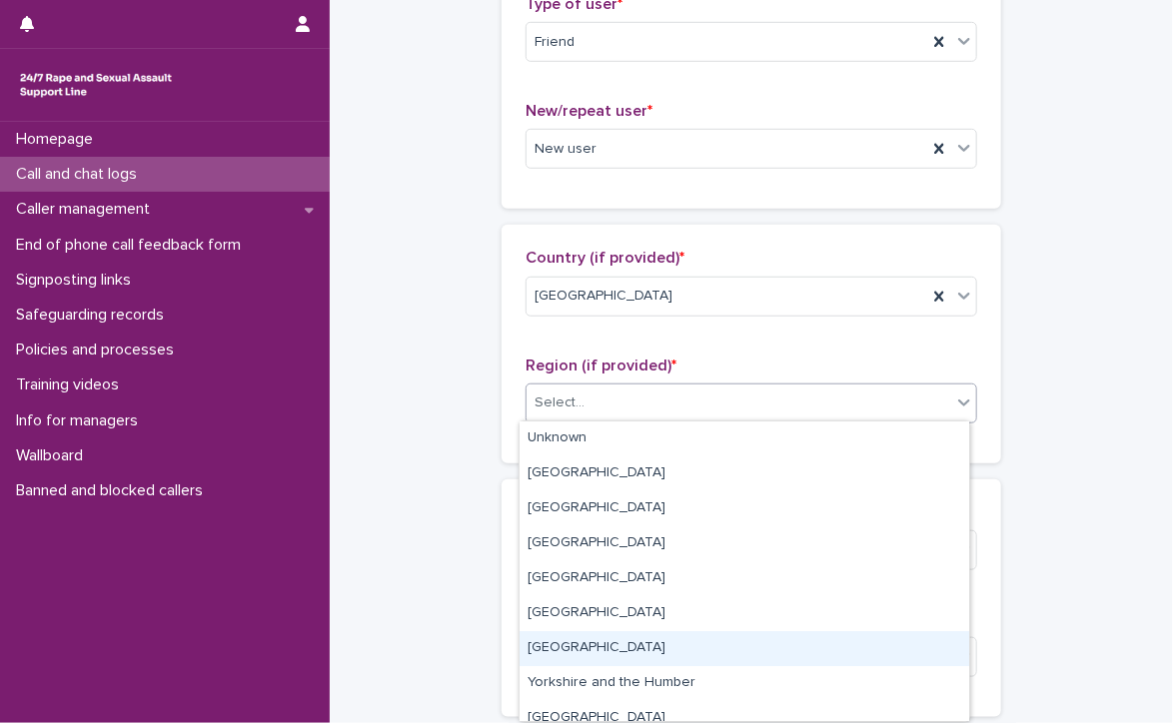
click at [715, 637] on div "[GEOGRAPHIC_DATA]" at bounding box center [745, 648] width 450 height 35
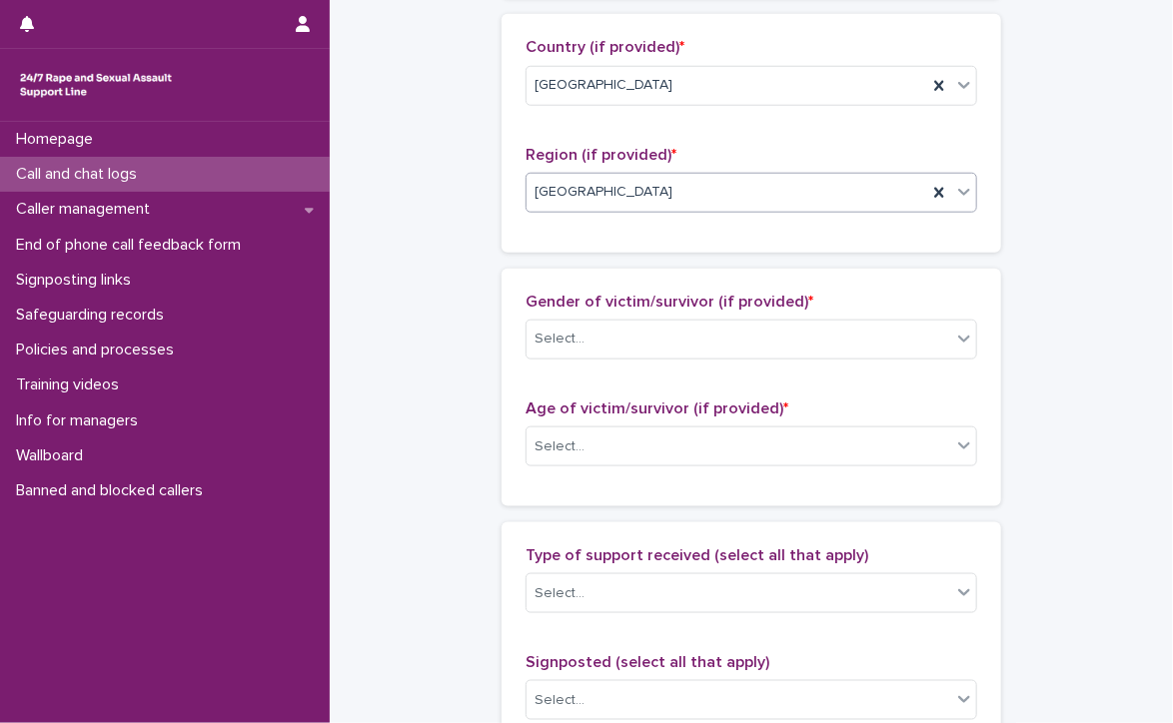
scroll to position [799, 0]
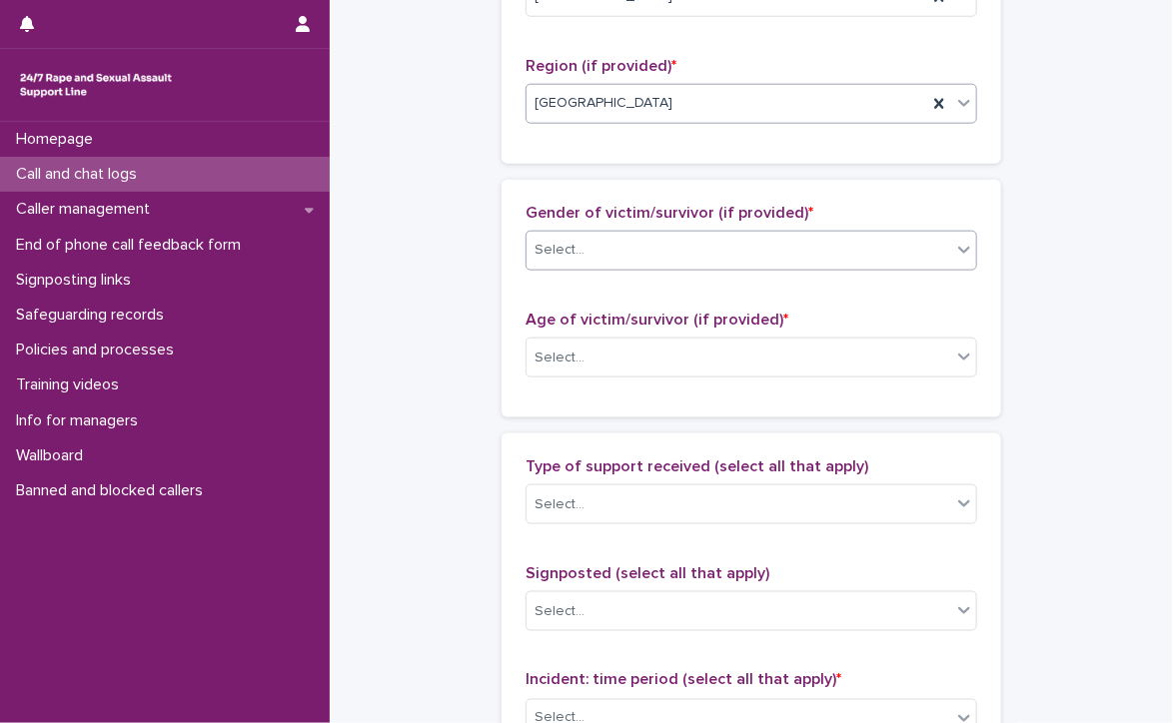
click at [715, 244] on div "Select..." at bounding box center [739, 250] width 425 height 33
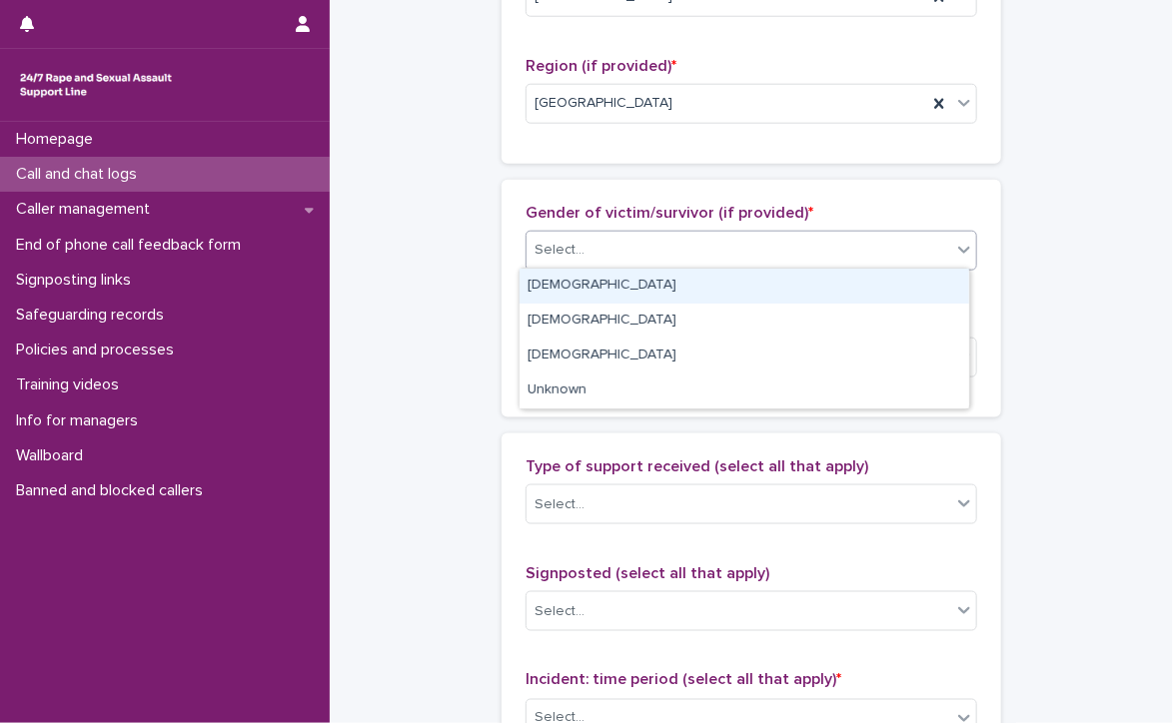
click at [681, 282] on div "[DEMOGRAPHIC_DATA]" at bounding box center [745, 286] width 450 height 35
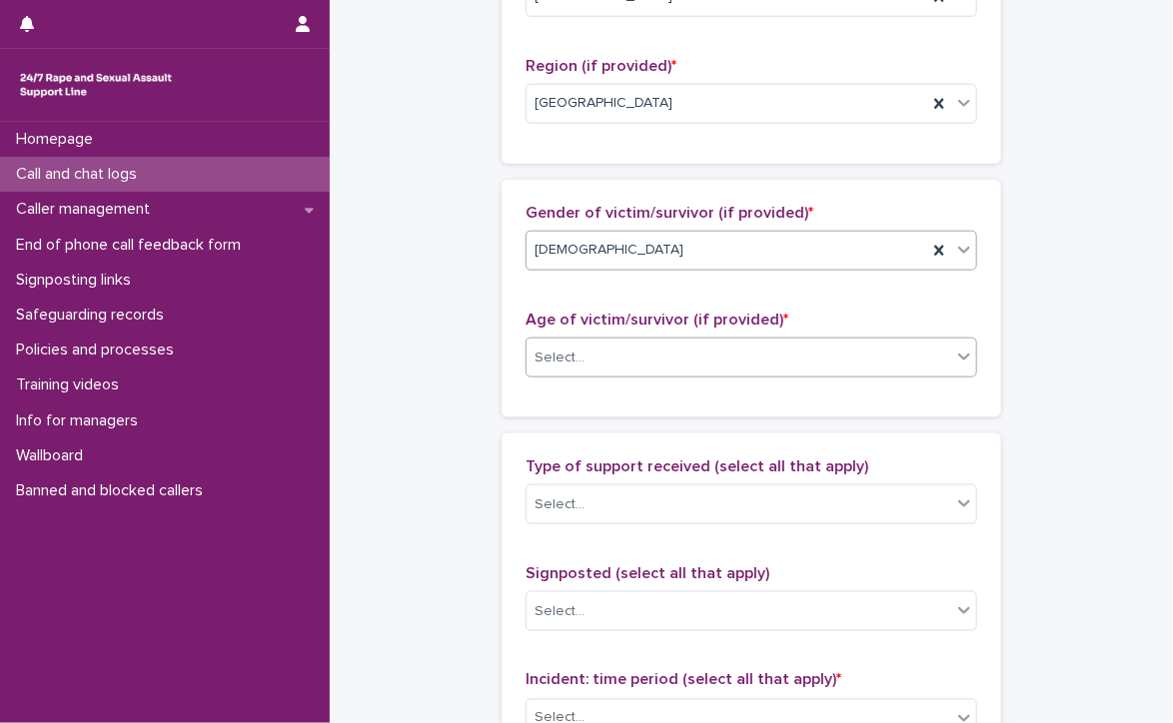
click at [676, 351] on div "Select..." at bounding box center [739, 358] width 425 height 33
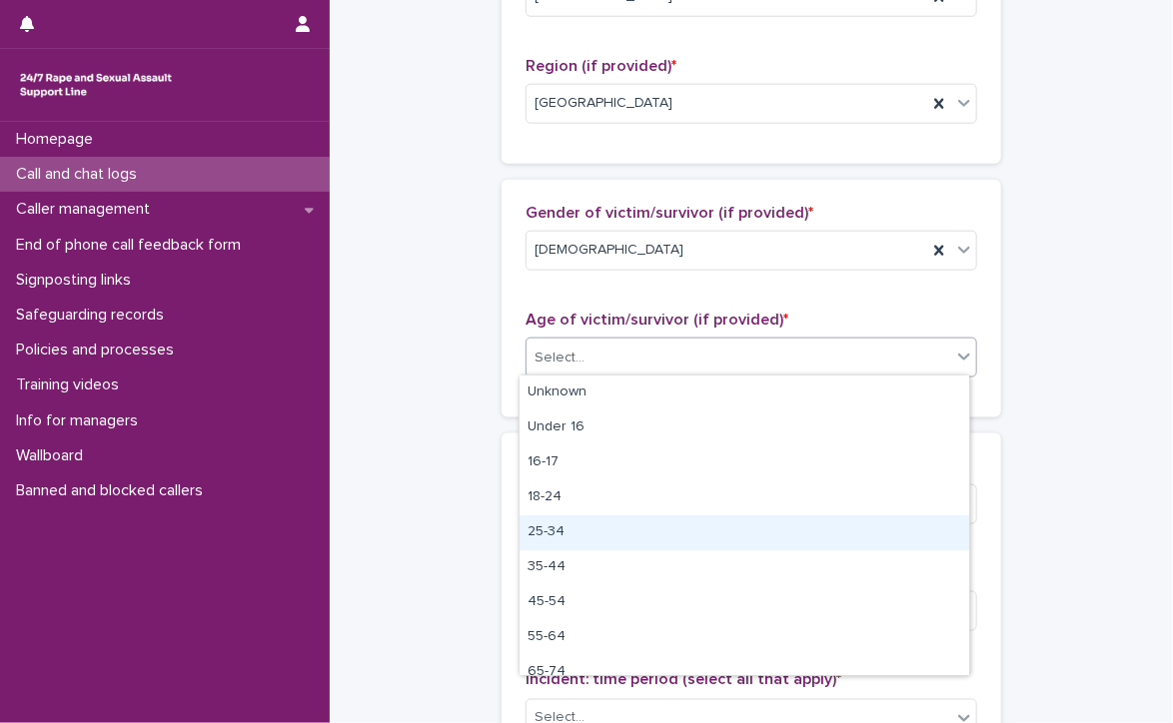
click at [600, 531] on div "25-34" at bounding box center [745, 533] width 450 height 35
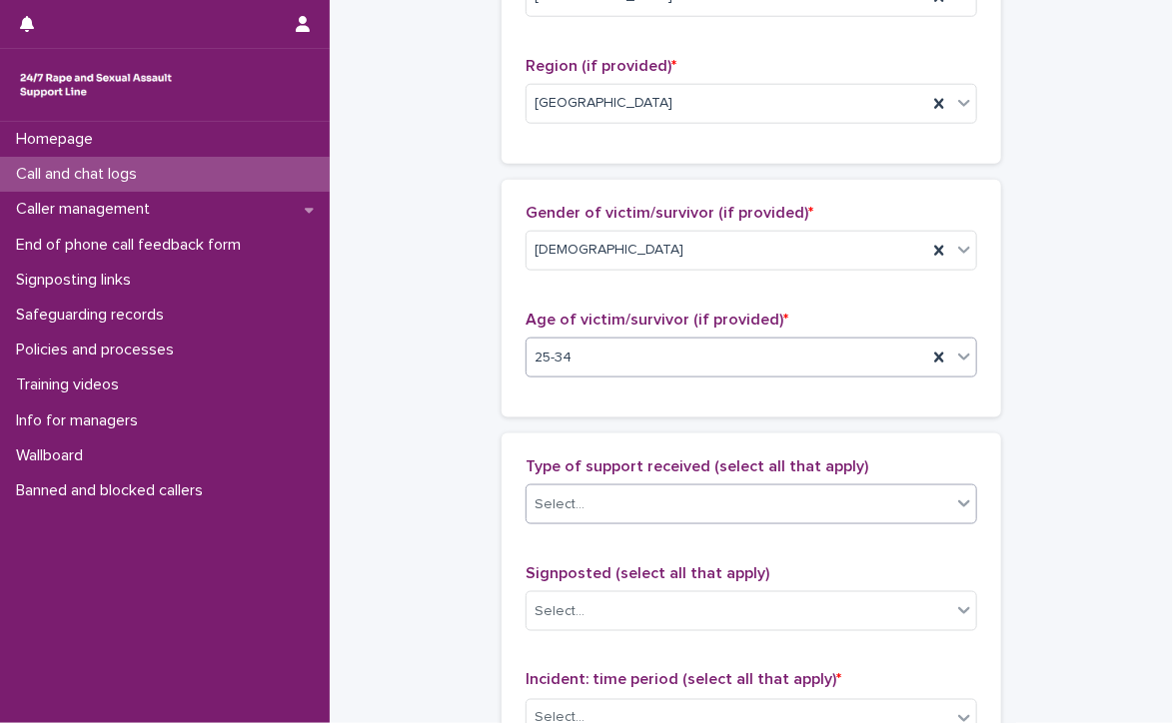
click at [588, 493] on div "Select..." at bounding box center [739, 505] width 425 height 33
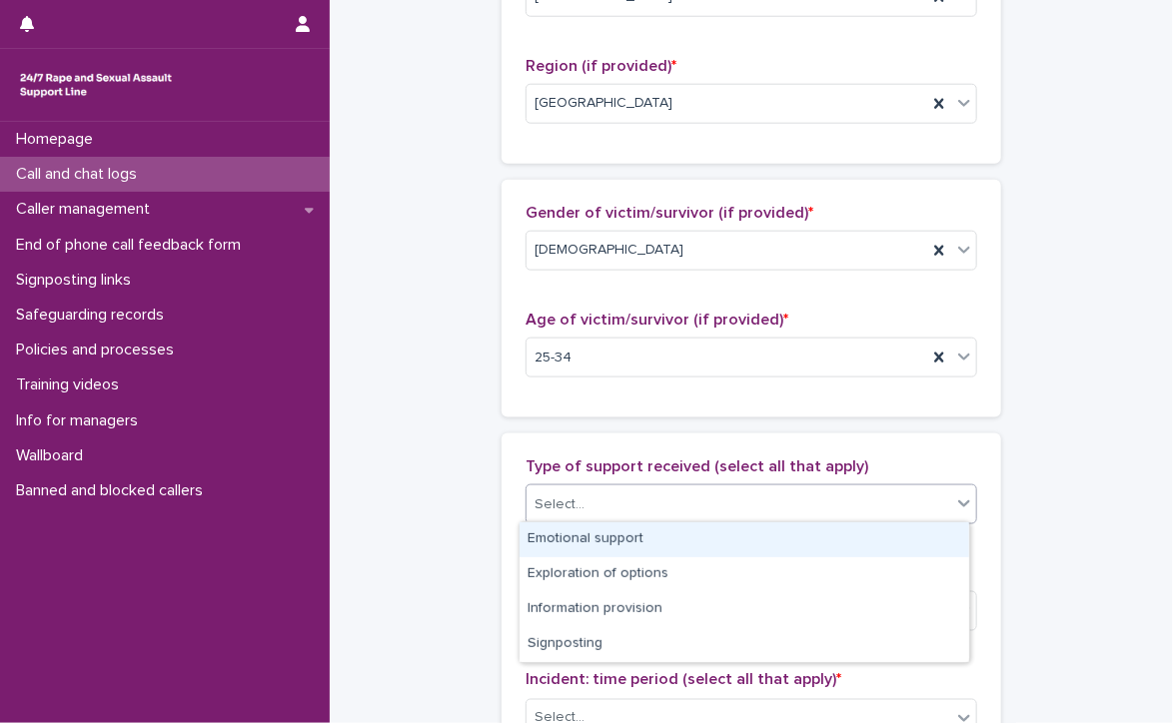
click at [598, 542] on div "Emotional support" at bounding box center [745, 540] width 450 height 35
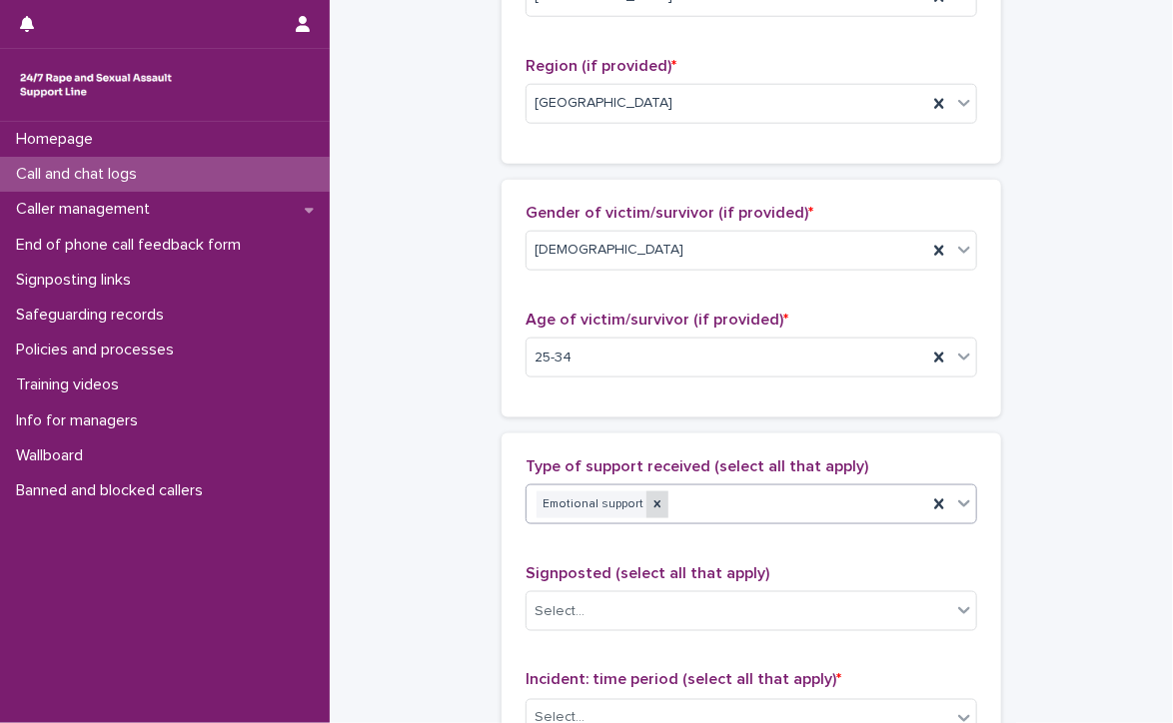
click at [654, 502] on icon at bounding box center [657, 505] width 7 height 7
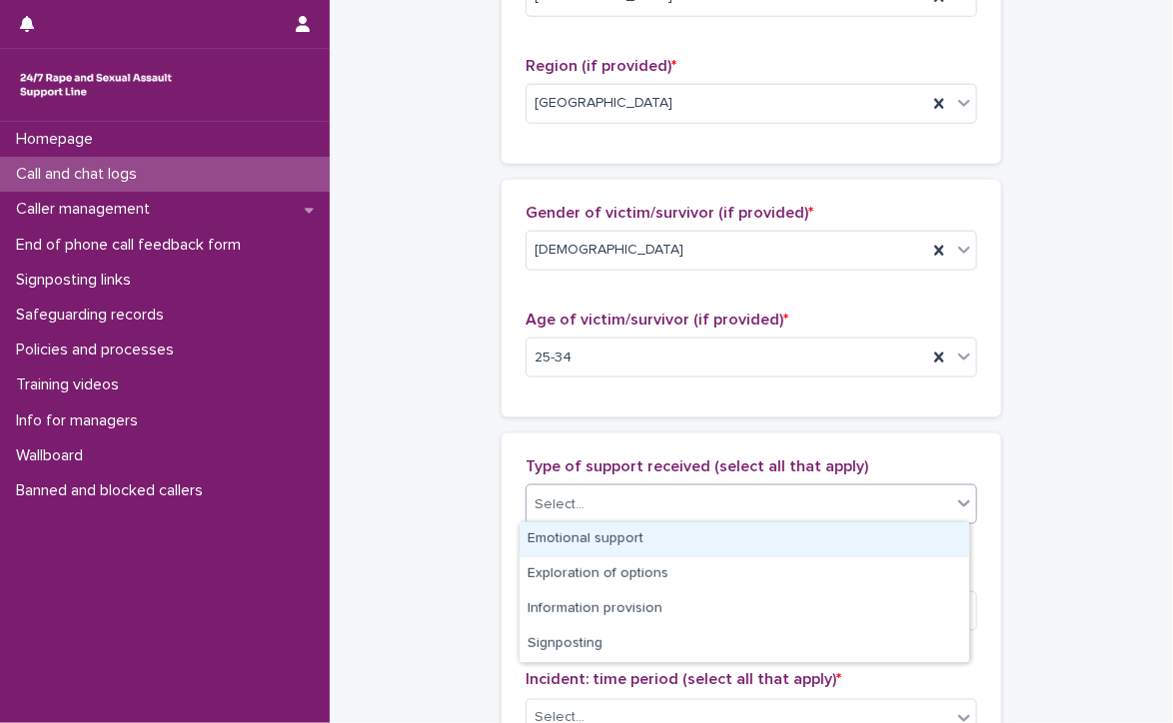
click at [690, 497] on div "Select..." at bounding box center [739, 505] width 425 height 33
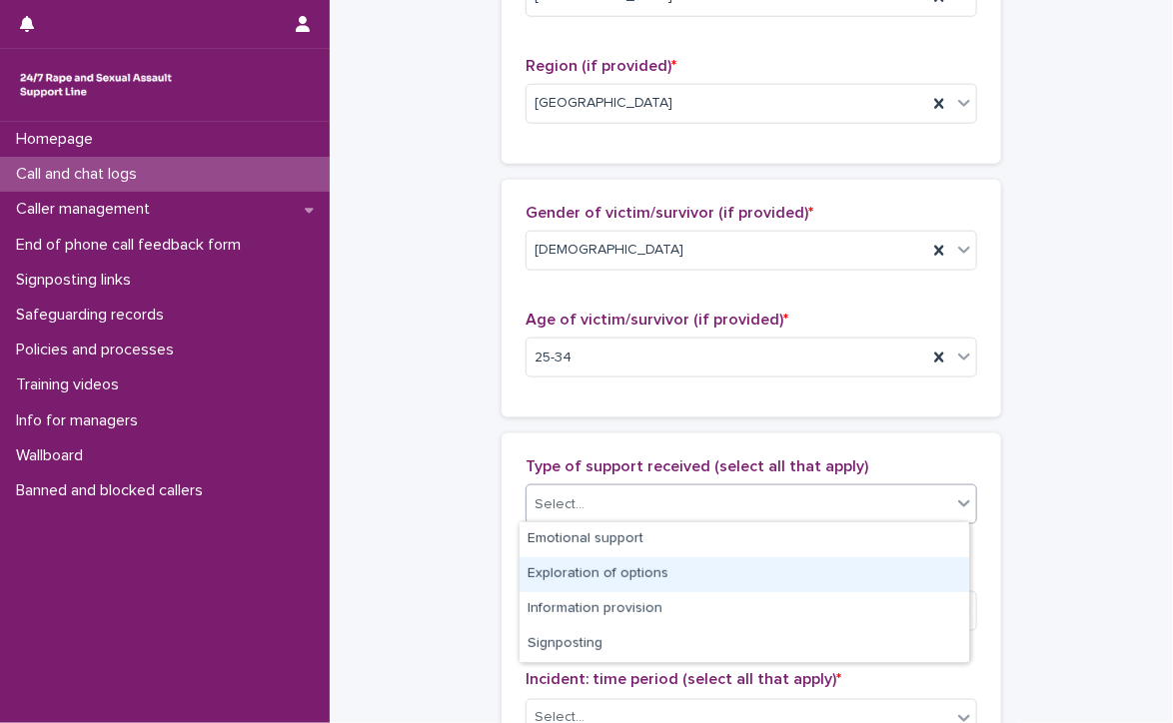
click at [681, 575] on div "Exploration of options" at bounding box center [745, 575] width 450 height 35
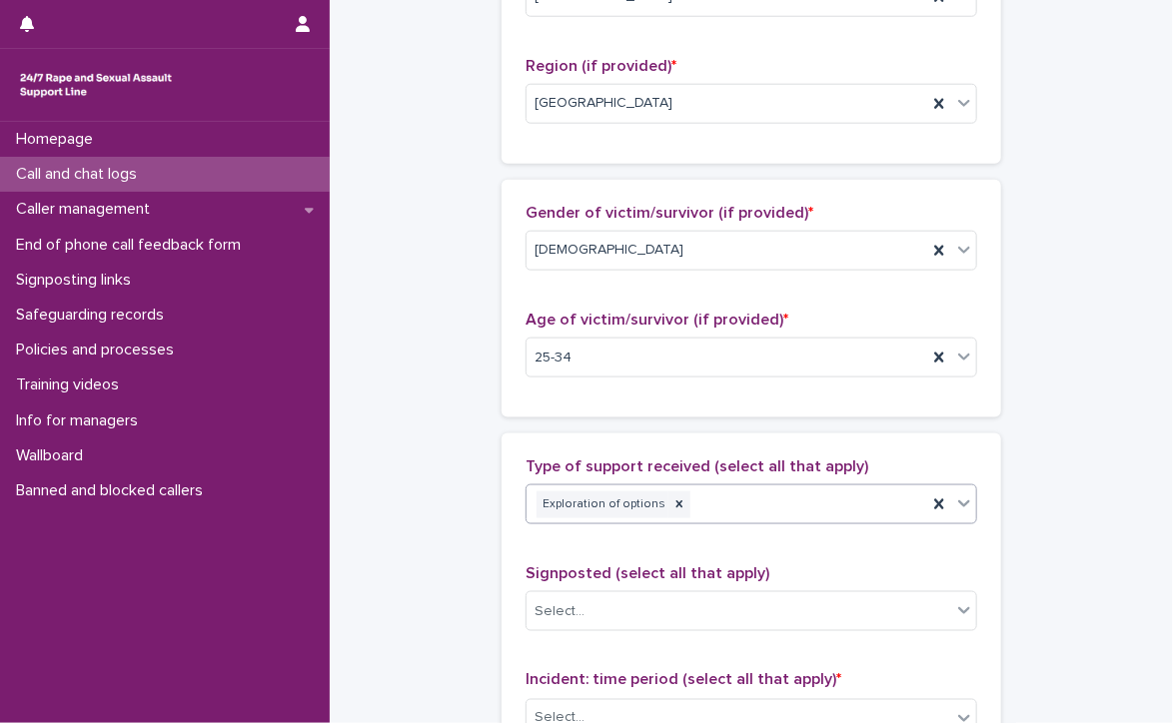
click at [741, 507] on div "Exploration of options" at bounding box center [727, 505] width 401 height 35
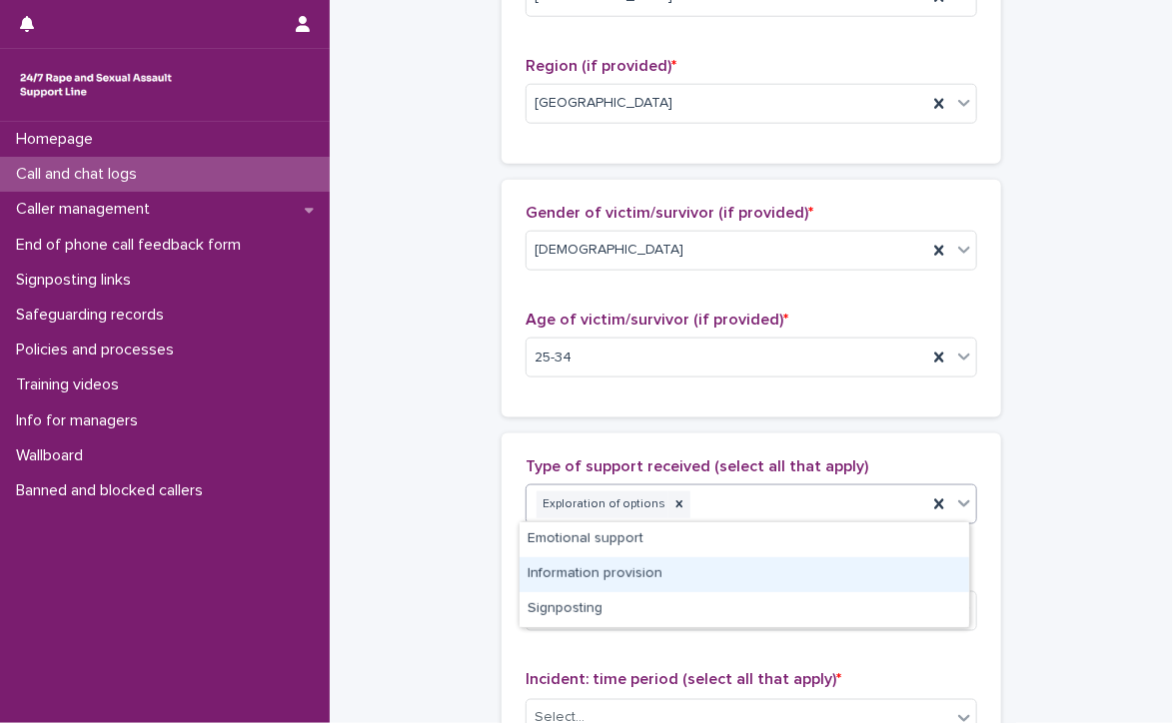
click at [607, 569] on div "Information provision" at bounding box center [745, 575] width 450 height 35
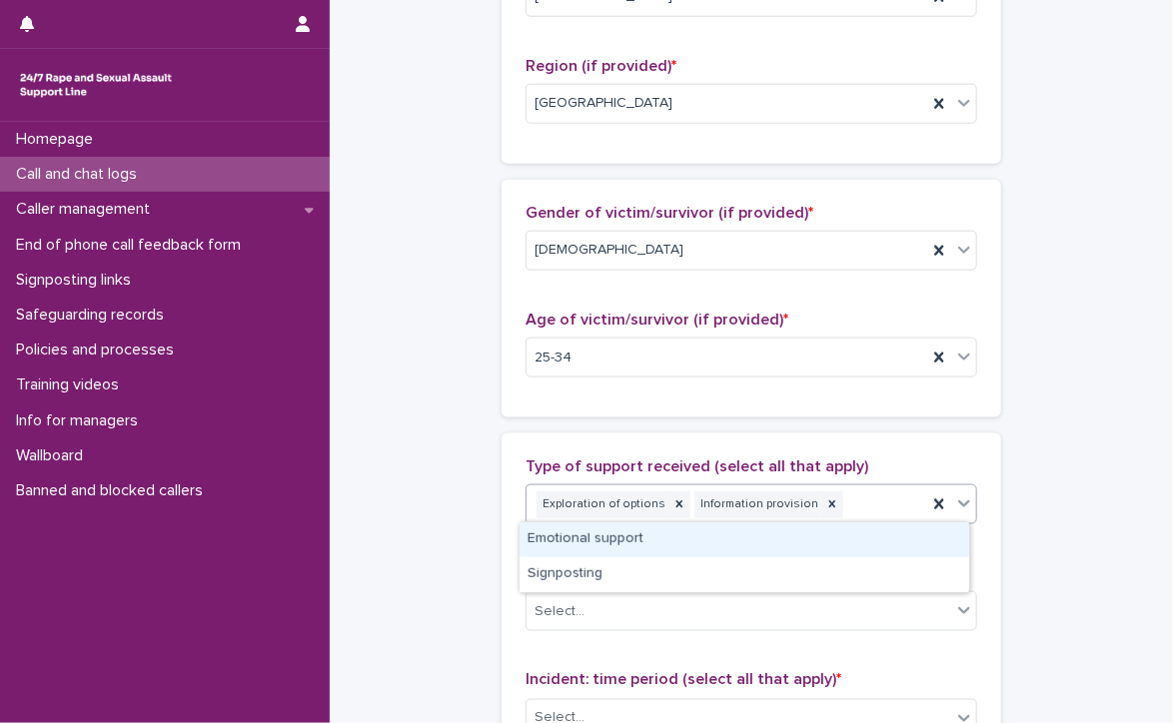
click at [863, 491] on div "Exploration of options Information provision" at bounding box center [727, 505] width 401 height 35
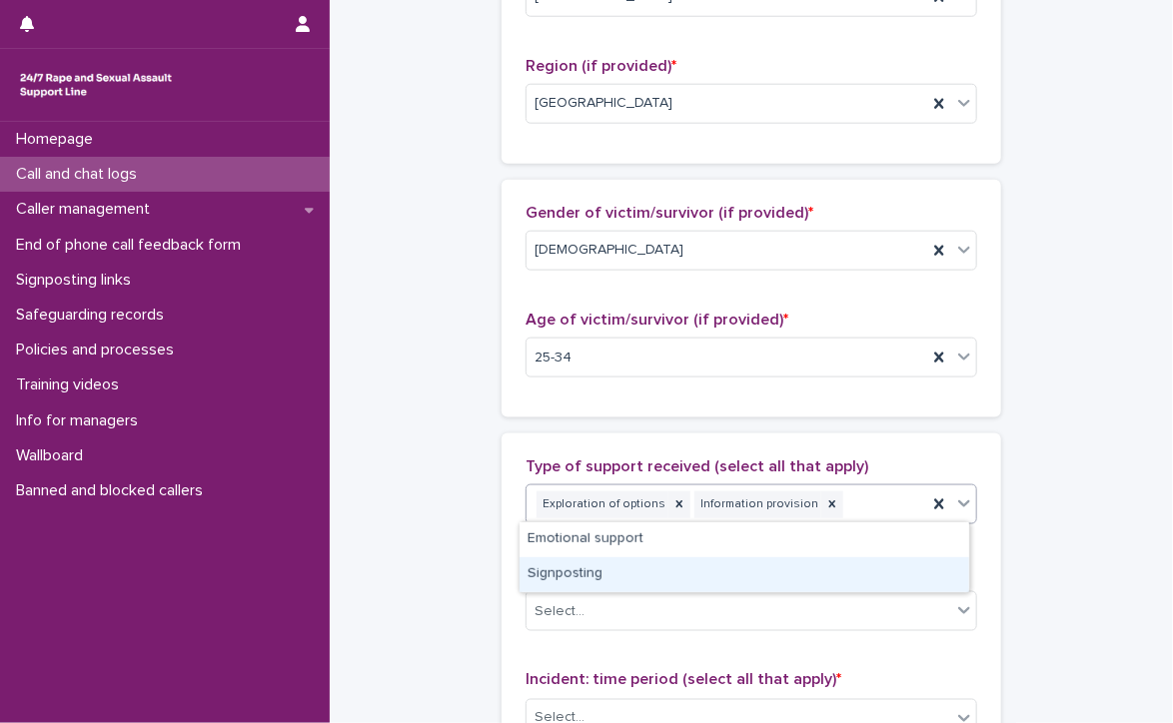
click at [704, 577] on div "Signposting" at bounding box center [745, 575] width 450 height 35
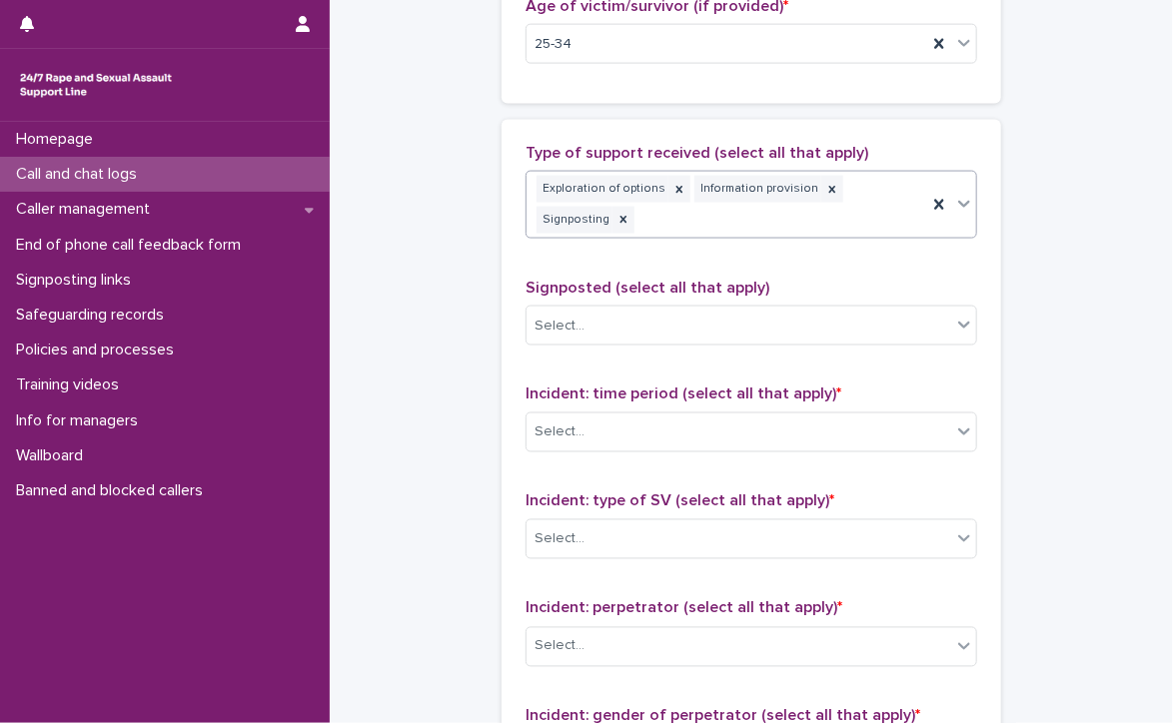
scroll to position [1112, 0]
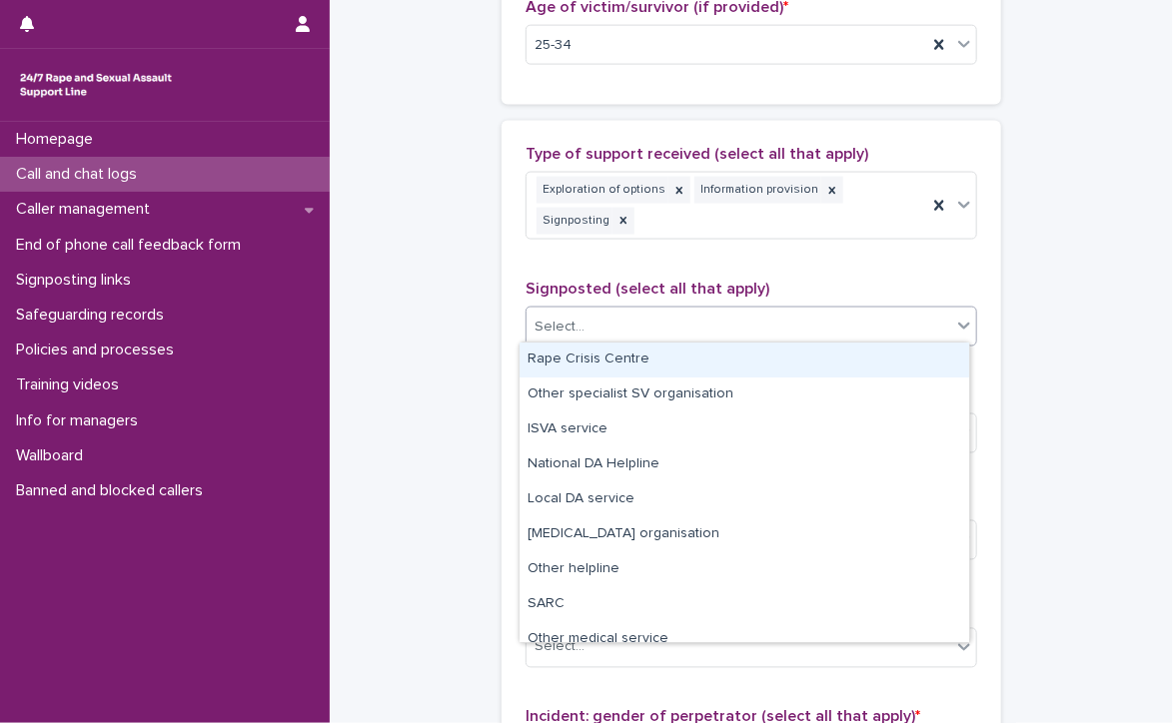
click at [574, 311] on div "Select..." at bounding box center [739, 327] width 425 height 33
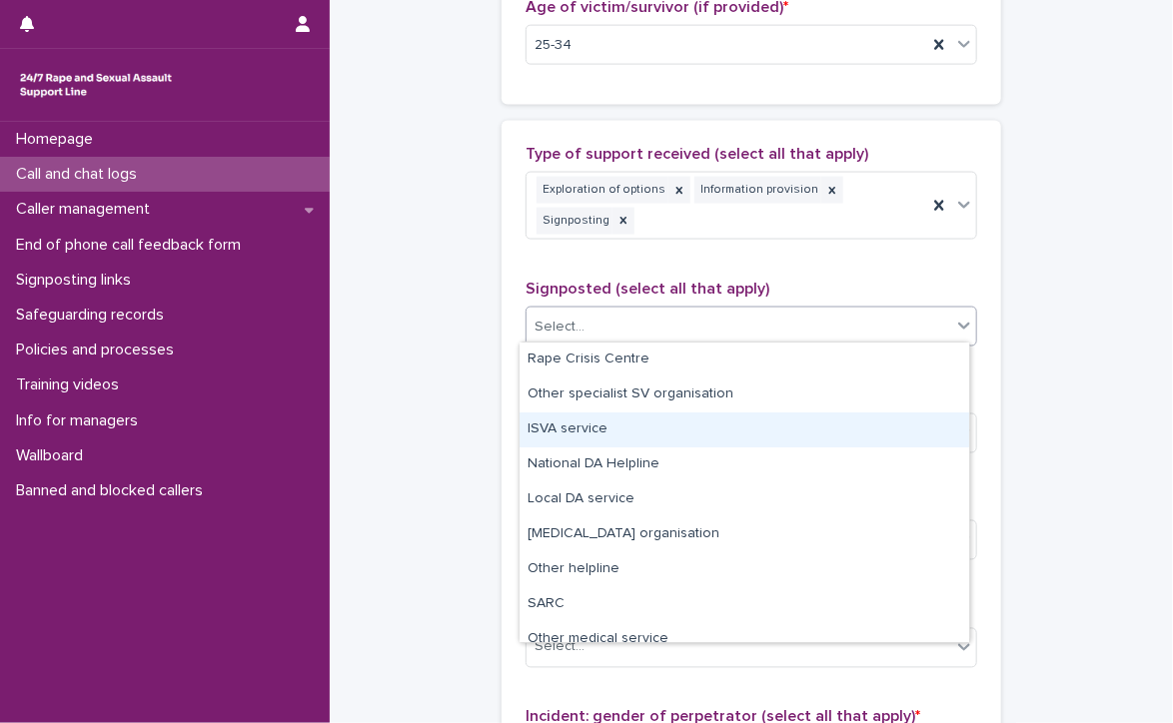
click at [590, 423] on div "ISVA service" at bounding box center [745, 430] width 450 height 35
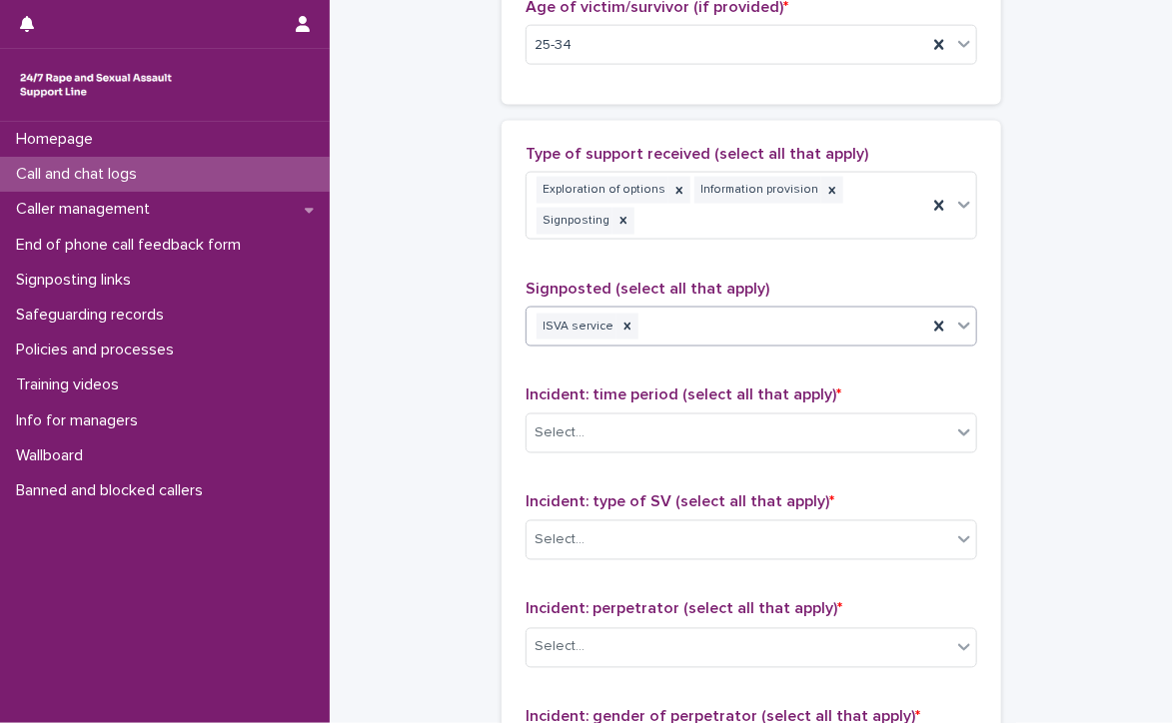
click at [695, 317] on div "ISVA service" at bounding box center [727, 327] width 401 height 35
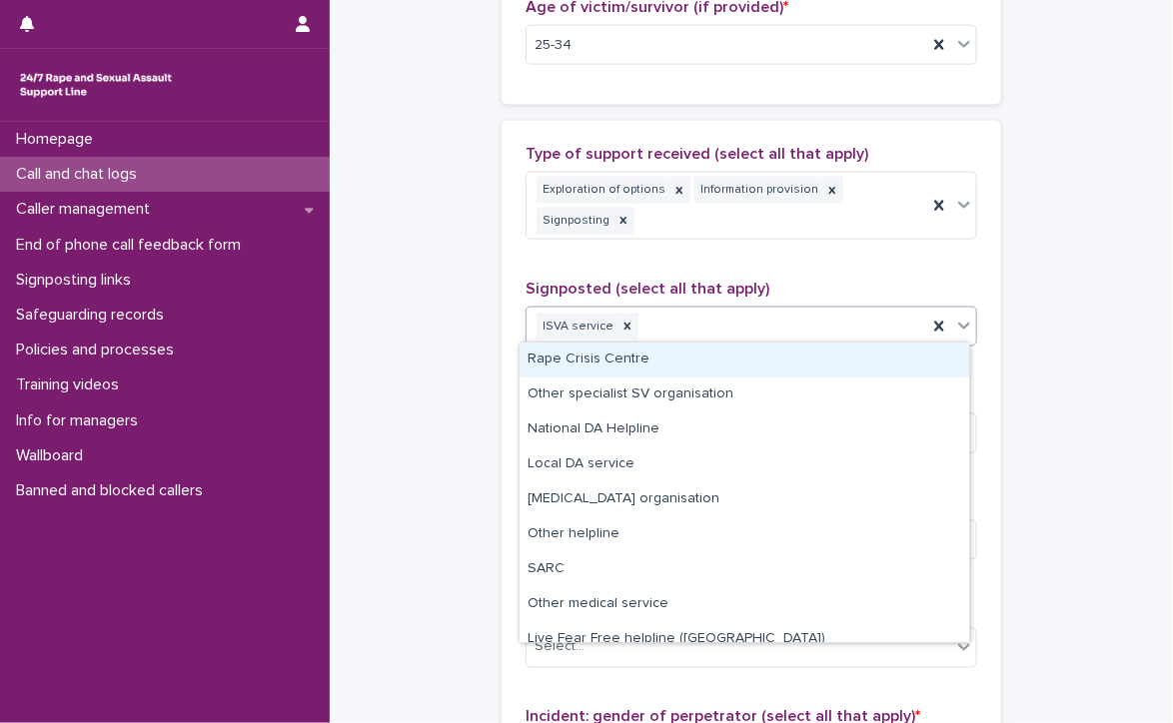
click at [647, 360] on div "Rape Crisis Centre" at bounding box center [745, 360] width 450 height 35
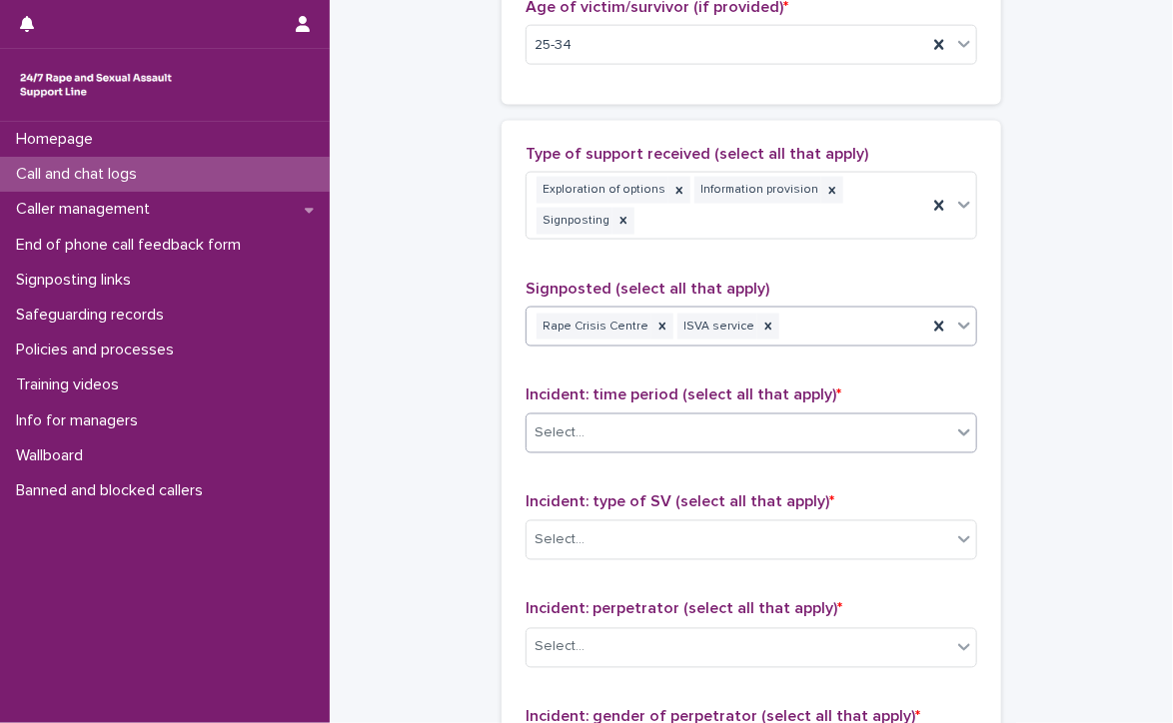
click at [619, 423] on div "Select..." at bounding box center [739, 434] width 425 height 33
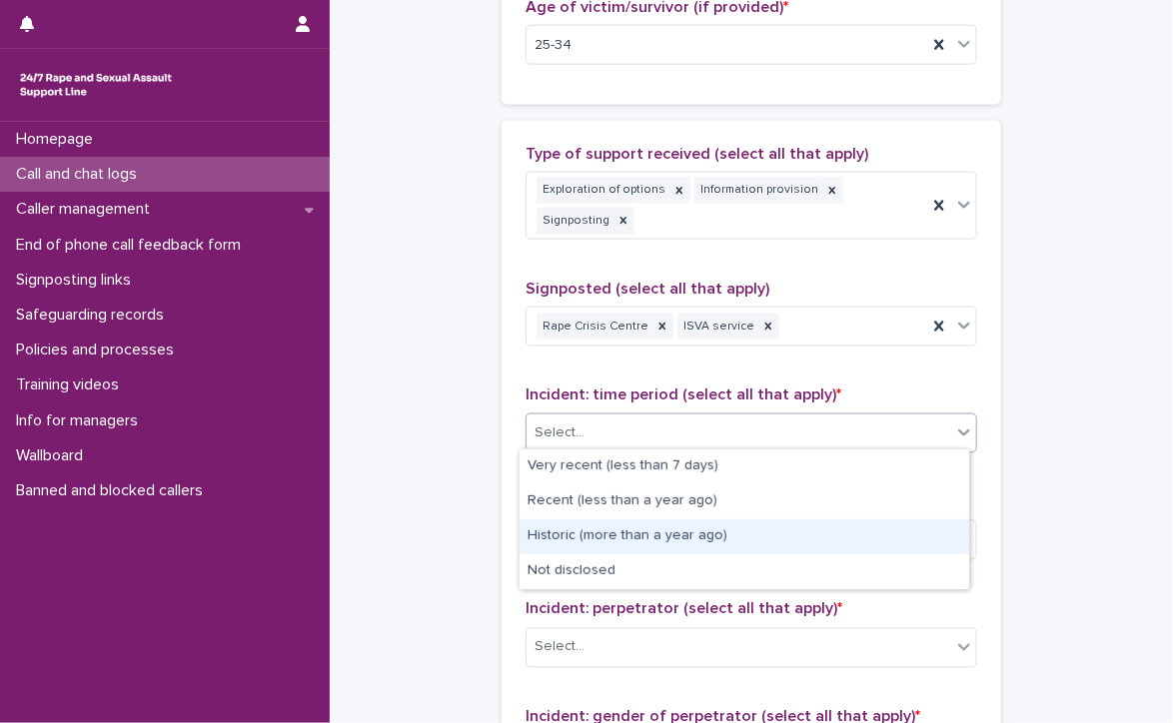
click at [633, 527] on div "Historic (more than a year ago)" at bounding box center [745, 537] width 450 height 35
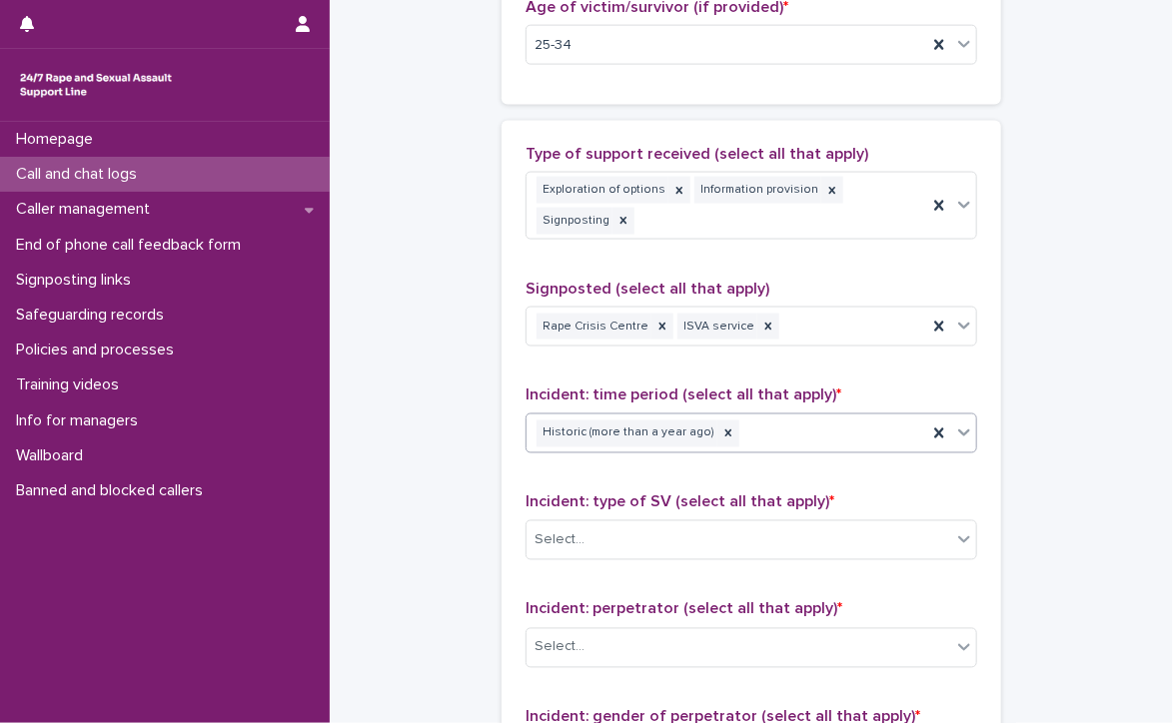
click at [633, 527] on div "Select..." at bounding box center [739, 541] width 425 height 33
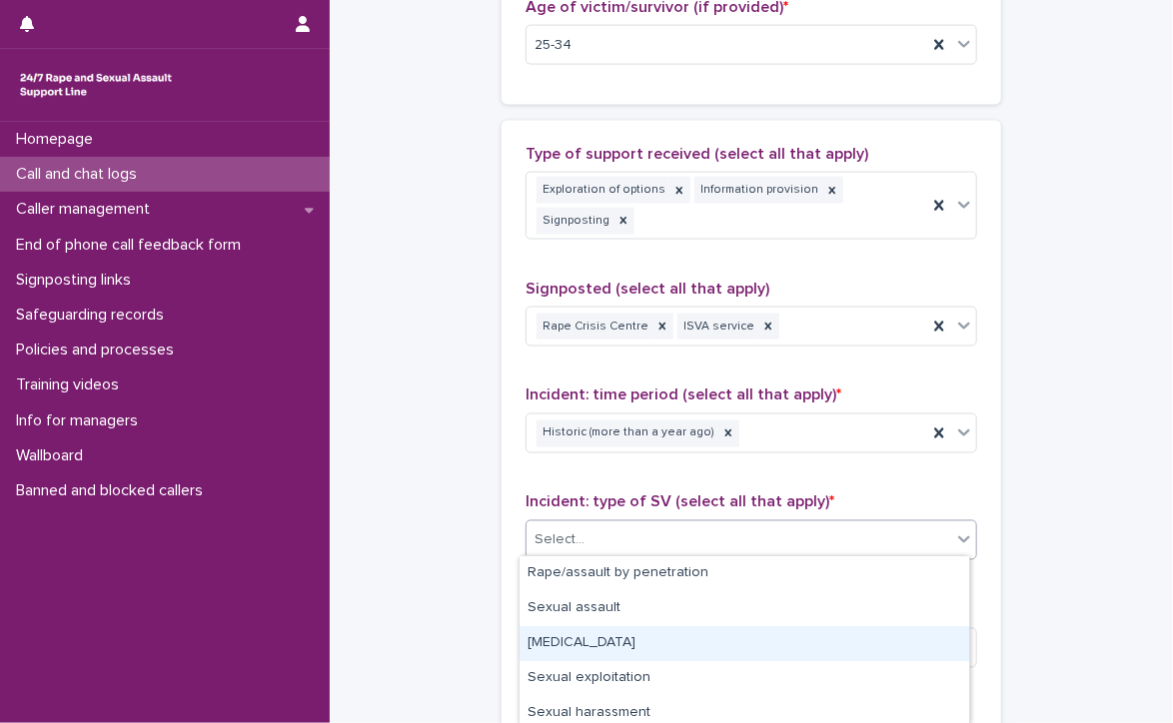
click at [639, 643] on div "[MEDICAL_DATA]" at bounding box center [745, 643] width 450 height 35
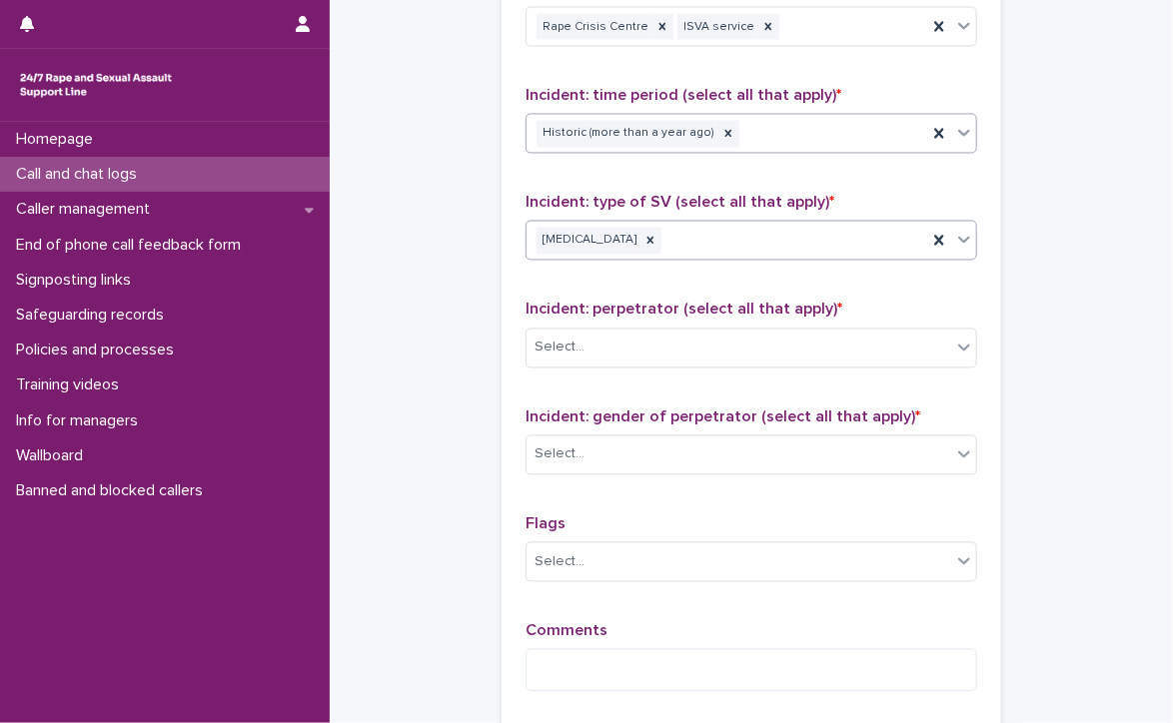
scroll to position [1512, 0]
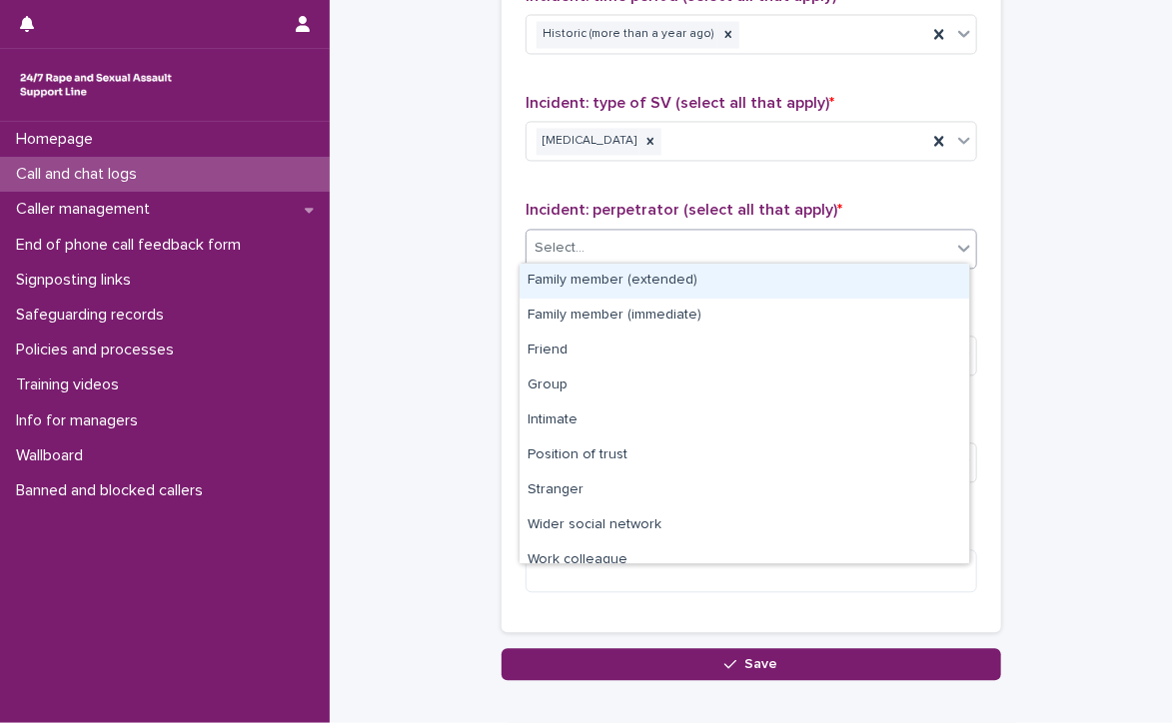
click at [675, 233] on div "Select..." at bounding box center [739, 248] width 425 height 33
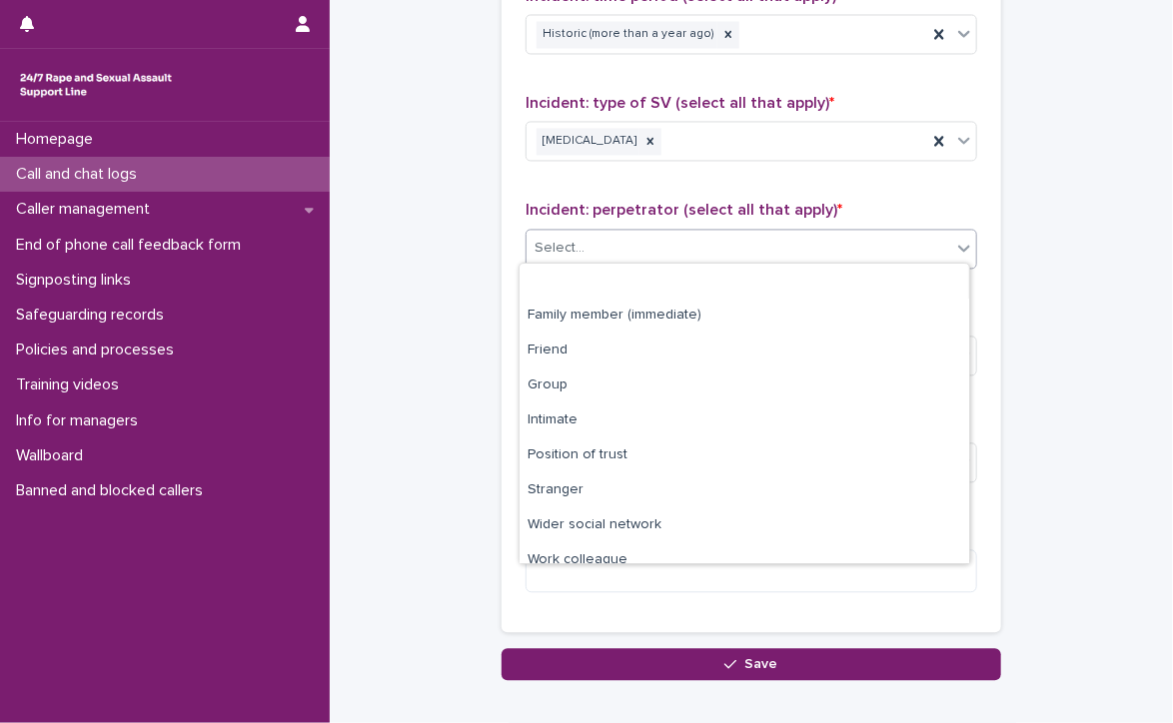
scroll to position [84, 0]
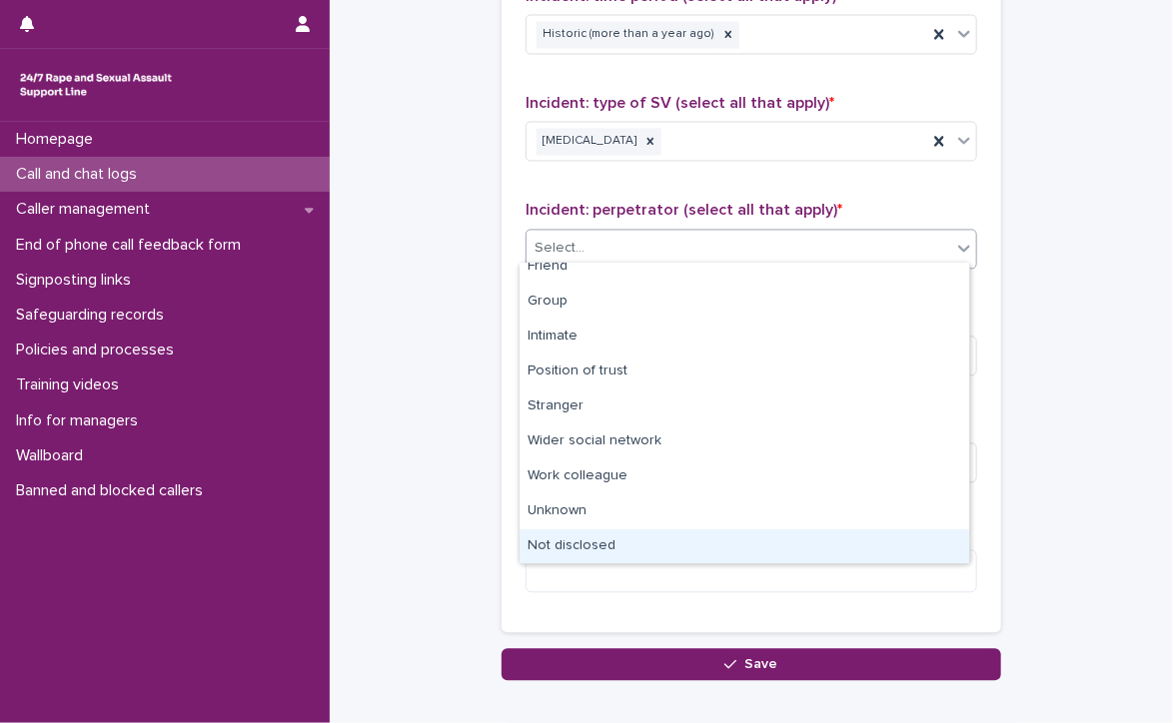
click at [612, 546] on div "Not disclosed" at bounding box center [745, 547] width 450 height 35
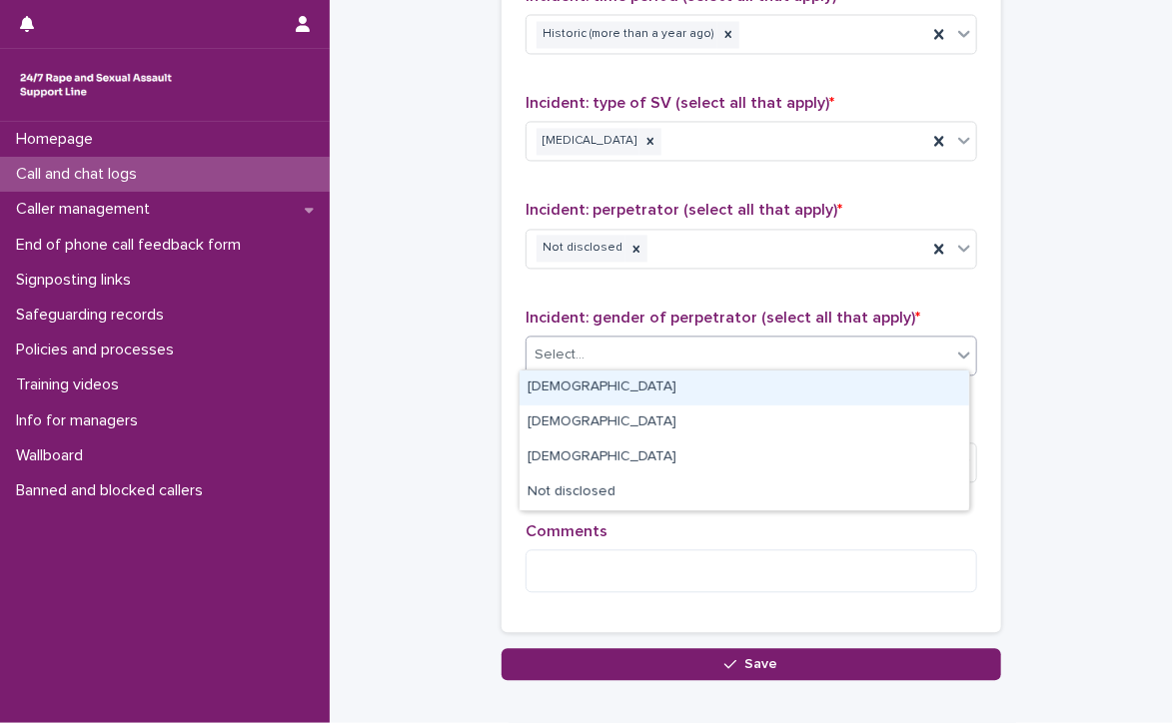
click at [672, 343] on div "Select..." at bounding box center [739, 355] width 425 height 33
click at [655, 379] on div "[DEMOGRAPHIC_DATA]" at bounding box center [745, 388] width 450 height 35
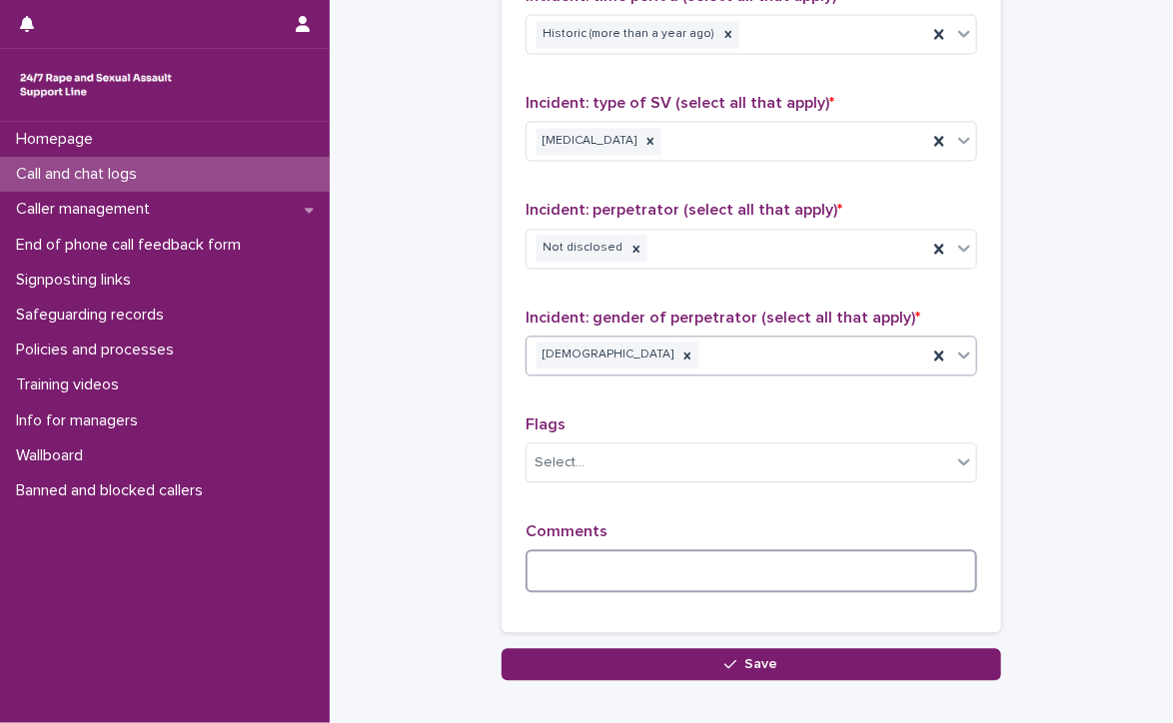
click at [604, 559] on textarea at bounding box center [752, 571] width 452 height 43
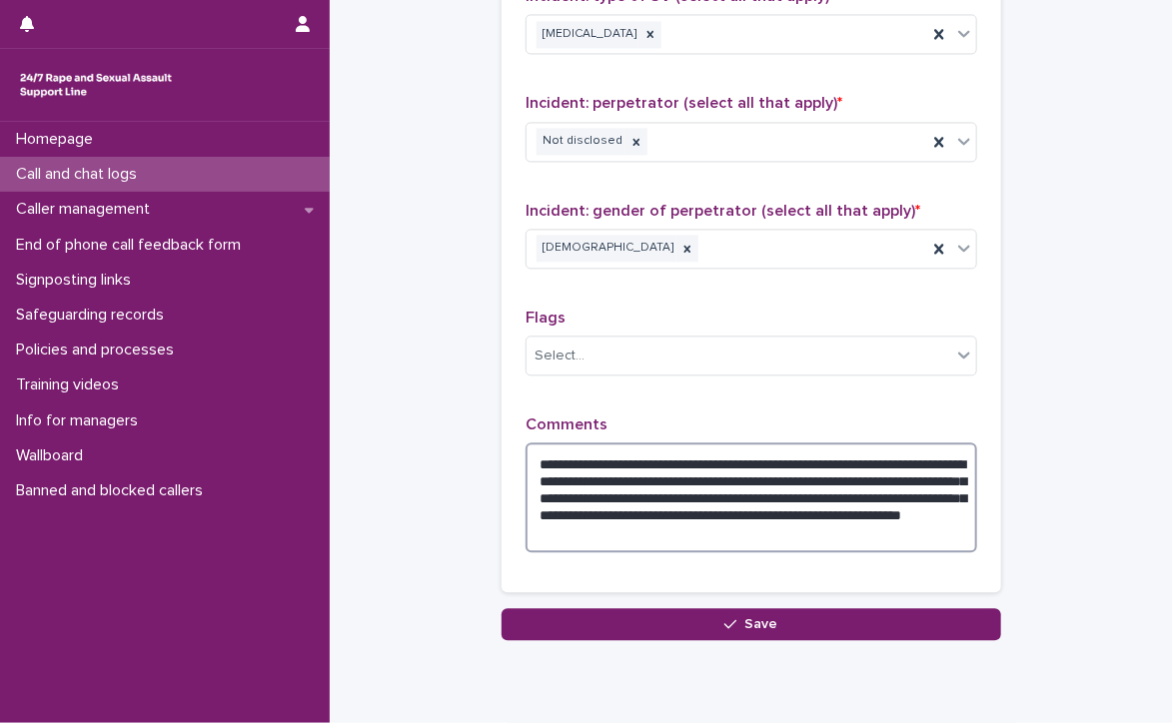
scroll to position [1687, 0]
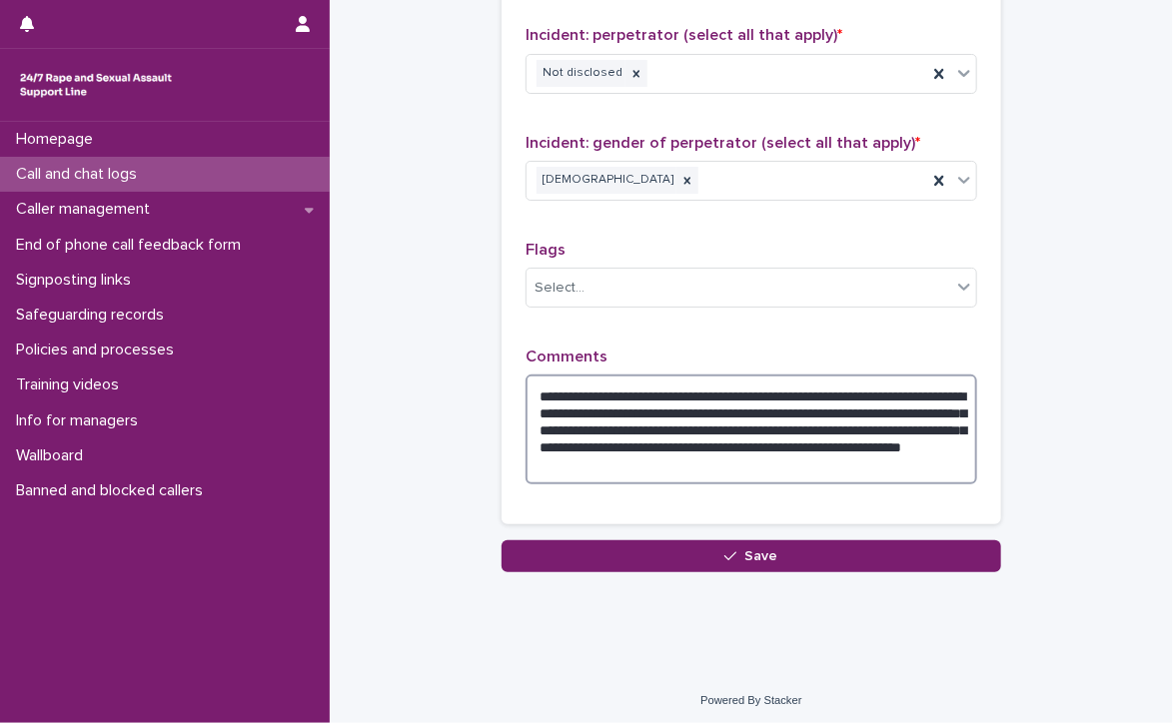
type textarea "**********"
click at [604, 553] on button "Save" at bounding box center [752, 557] width 500 height 32
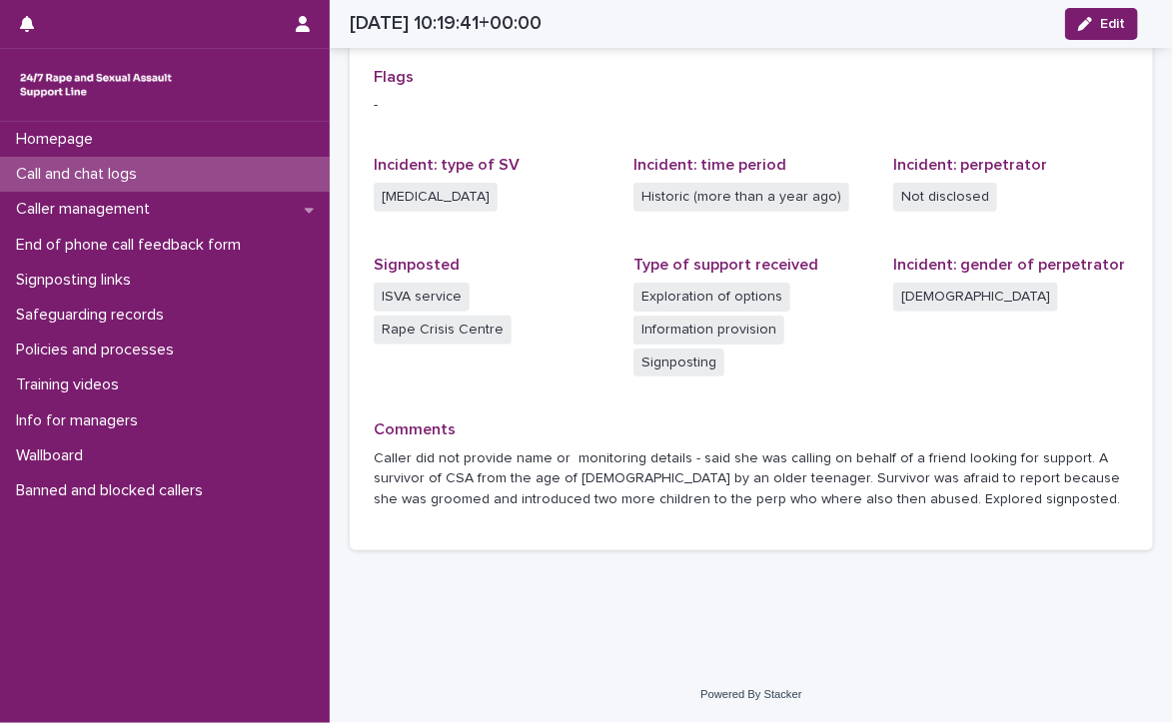
scroll to position [464, 0]
click at [67, 173] on p "Call and chat logs" at bounding box center [80, 174] width 145 height 19
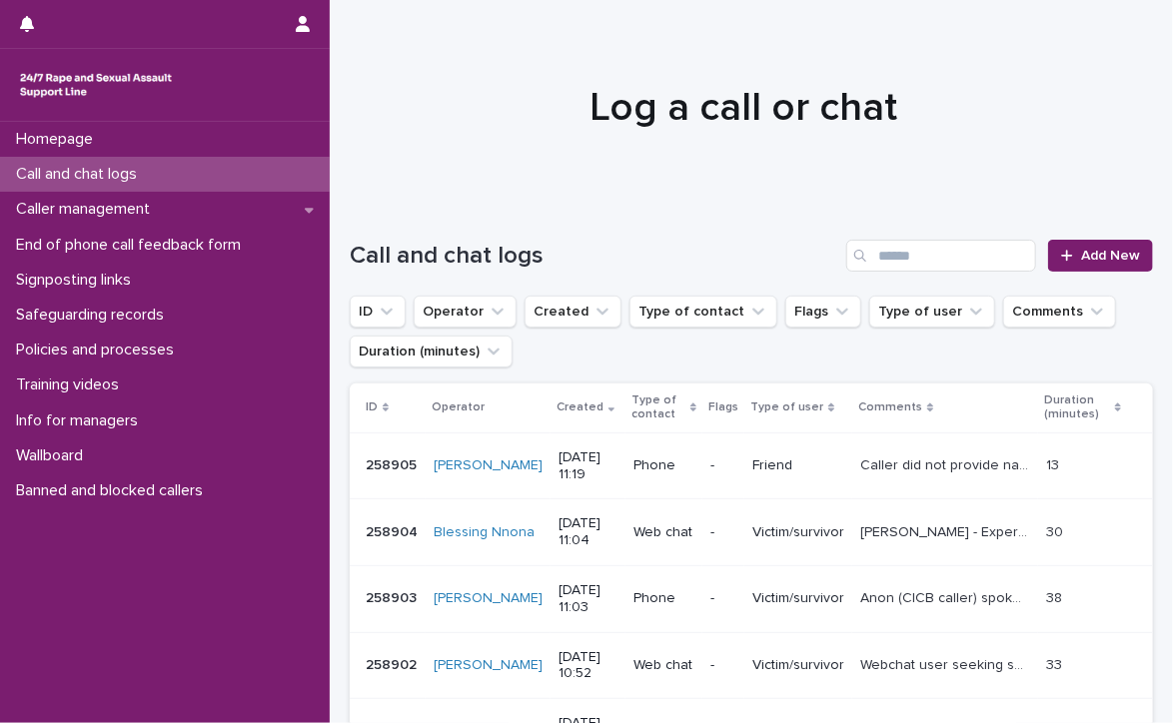
click at [108, 173] on p "Call and chat logs" at bounding box center [80, 174] width 145 height 19
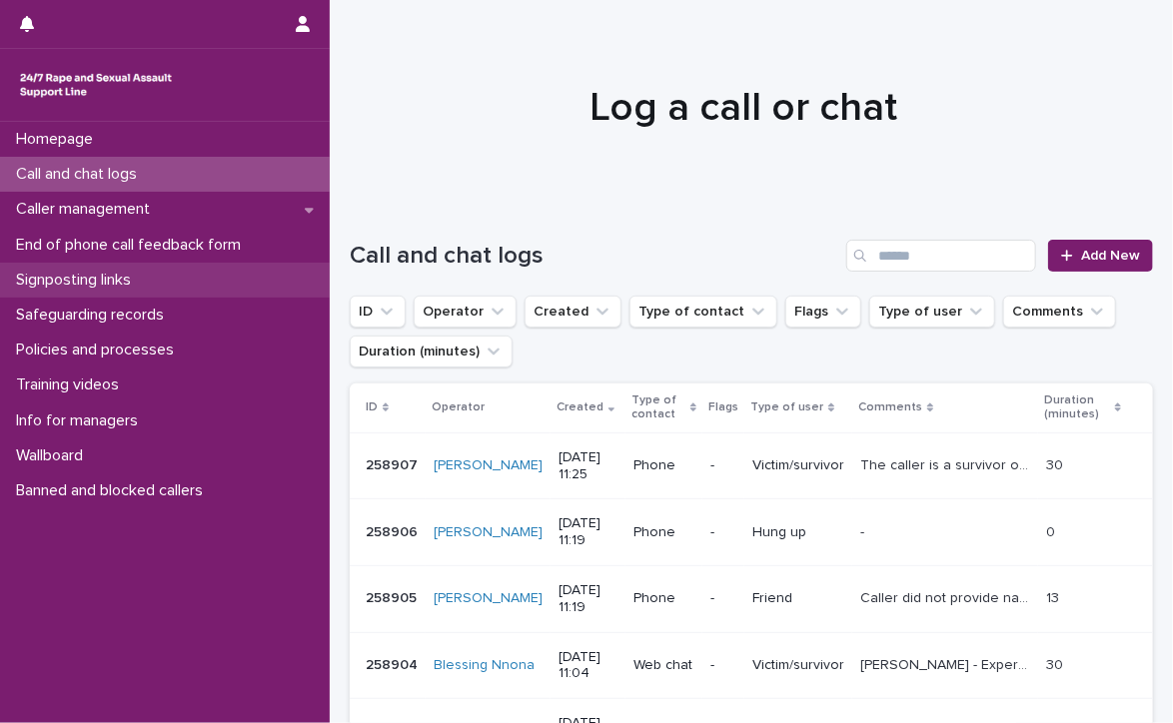
click at [53, 281] on p "Signposting links" at bounding box center [77, 280] width 139 height 19
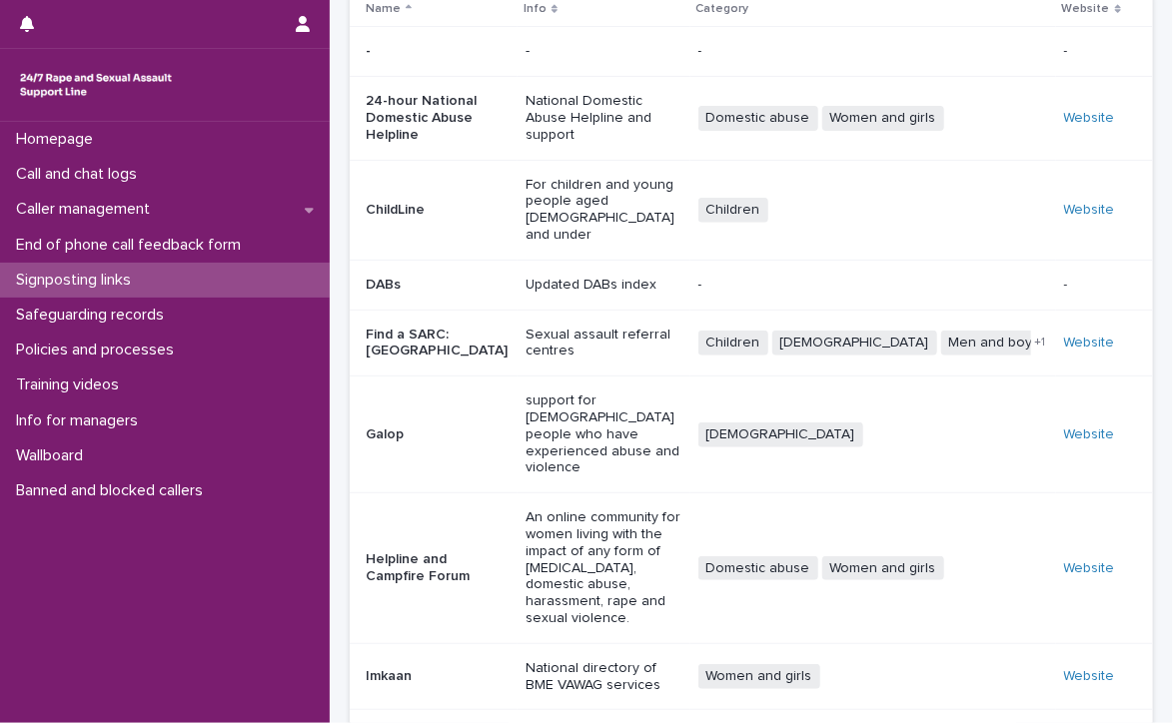
scroll to position [345, 0]
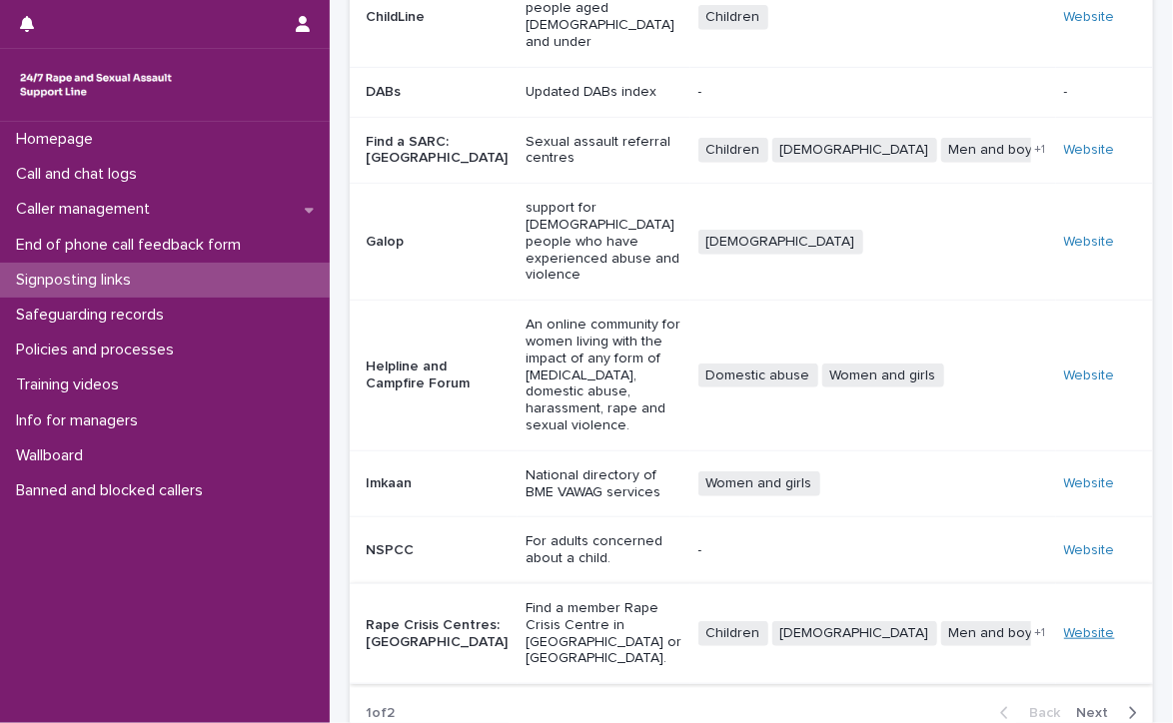
click at [1070, 626] on link "Website" at bounding box center [1089, 633] width 51 height 14
click at [88, 278] on p "Signposting links" at bounding box center [77, 280] width 139 height 19
click at [1071, 625] on div "Website" at bounding box center [1092, 633] width 57 height 17
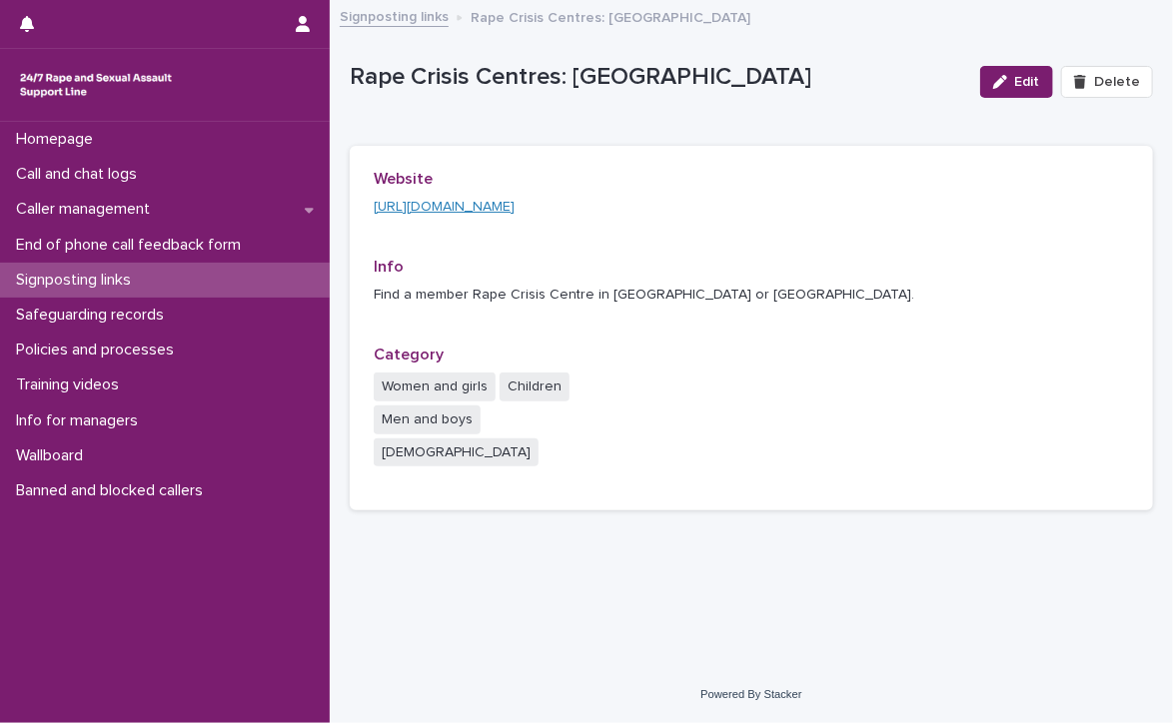
click at [515, 200] on link "[URL][DOMAIN_NAME]" at bounding box center [444, 207] width 141 height 14
